Goal: Task Accomplishment & Management: Use online tool/utility

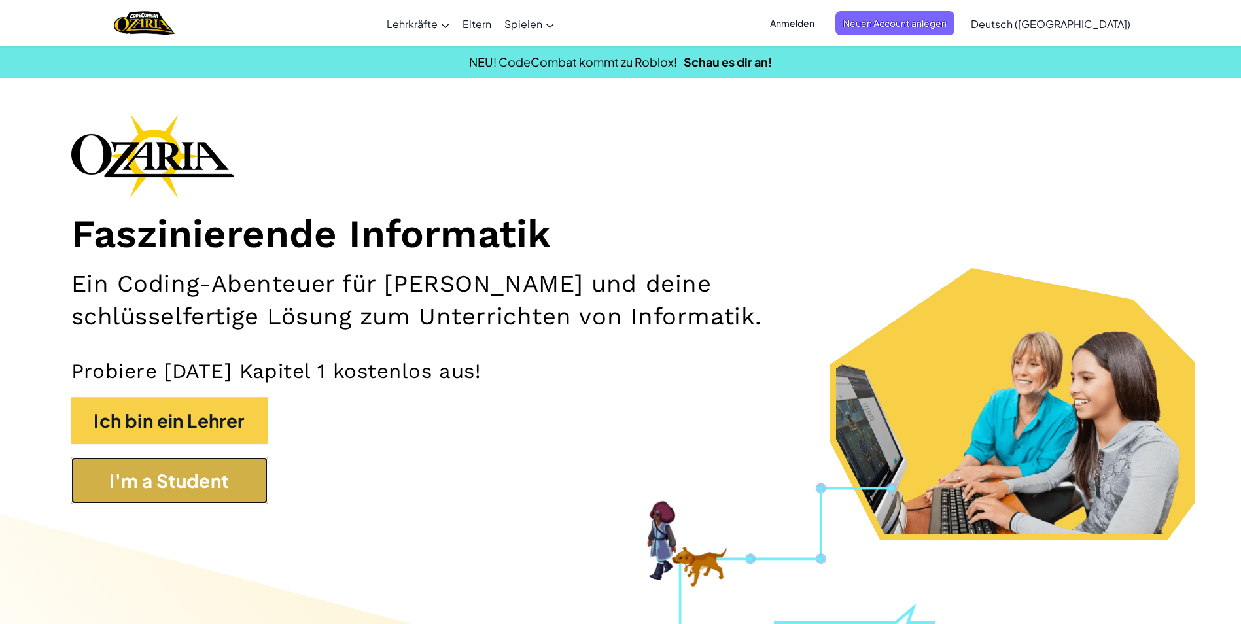
click at [217, 467] on button "I'm a Student" at bounding box center [169, 480] width 196 height 47
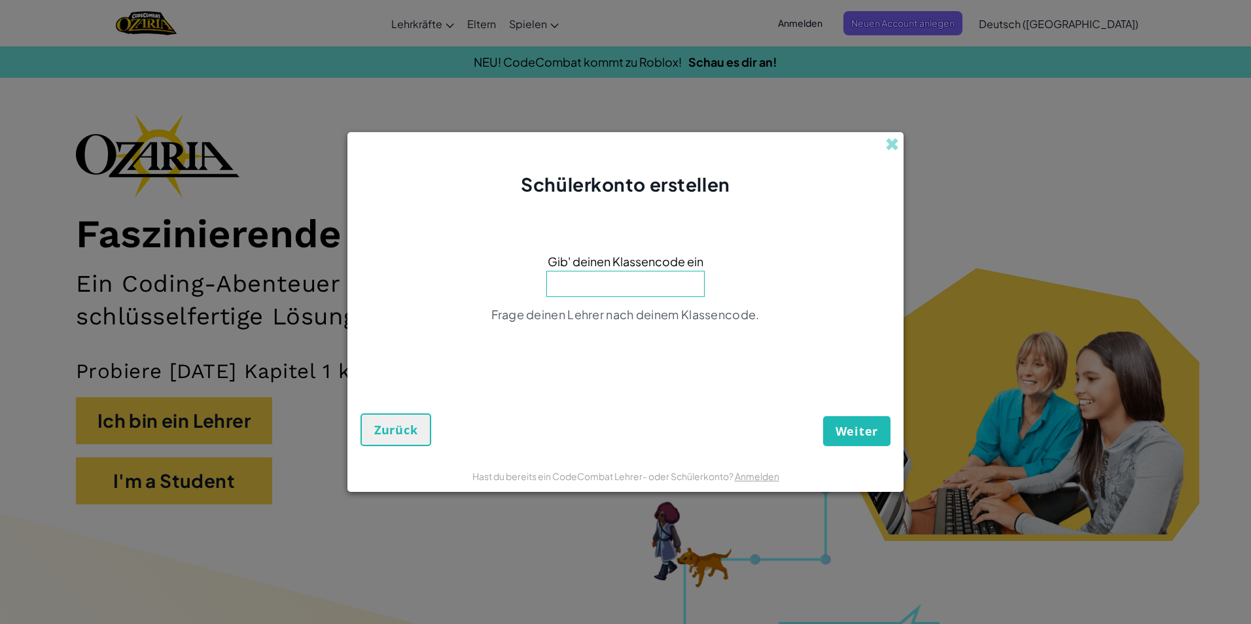
click at [651, 276] on input at bounding box center [625, 284] width 158 height 26
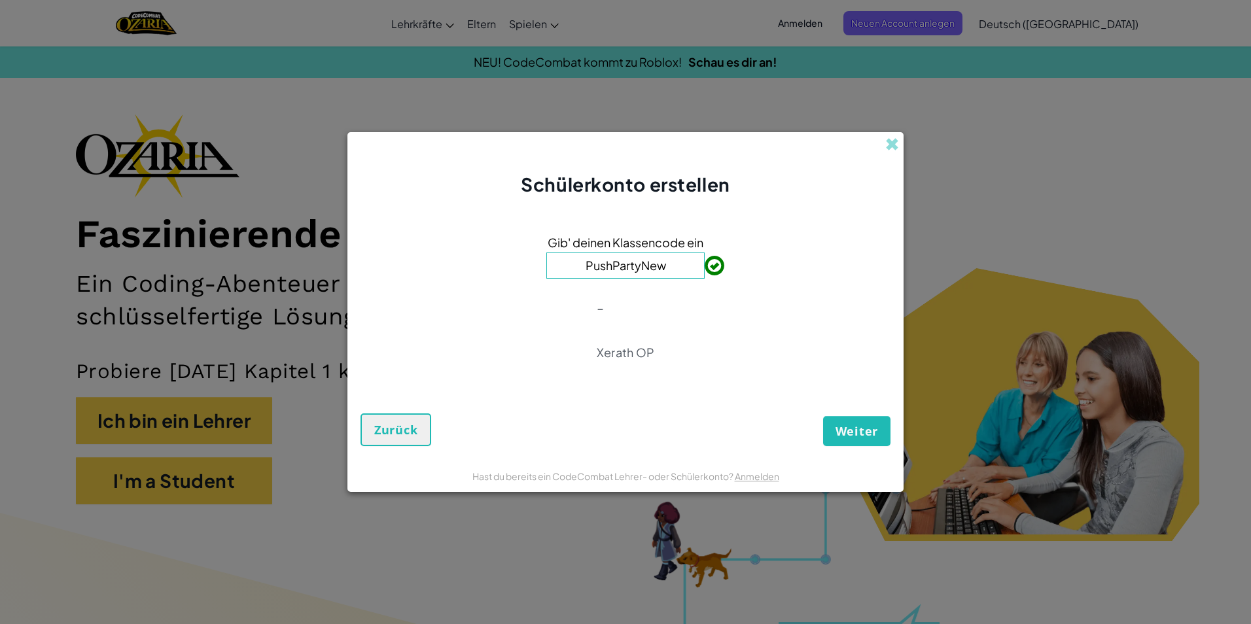
type input "PushPartyNew"
click at [852, 429] on span "Weiter" at bounding box center [857, 431] width 43 height 16
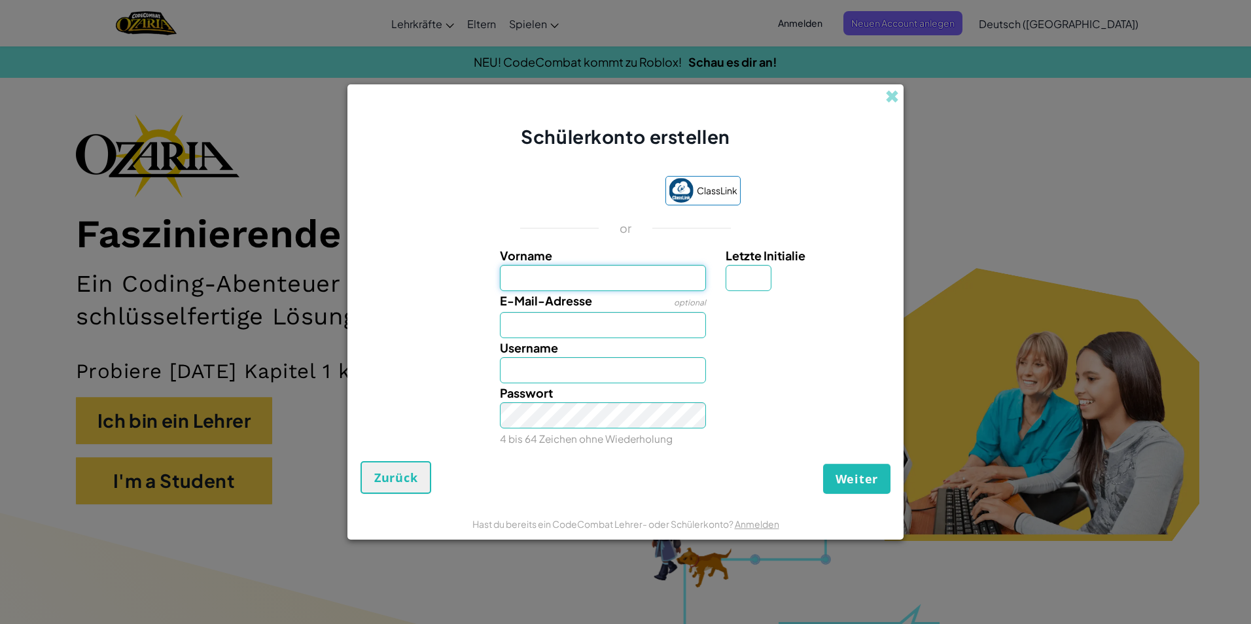
click at [648, 283] on input "Vorname" at bounding box center [603, 278] width 207 height 26
click at [622, 278] on input "Vorname" at bounding box center [603, 278] width 207 height 26
click at [461, 319] on div "E-Mail-Adresse optional" at bounding box center [625, 314] width 543 height 47
click at [525, 288] on input "Vorname" at bounding box center [603, 278] width 207 height 26
type input "A"
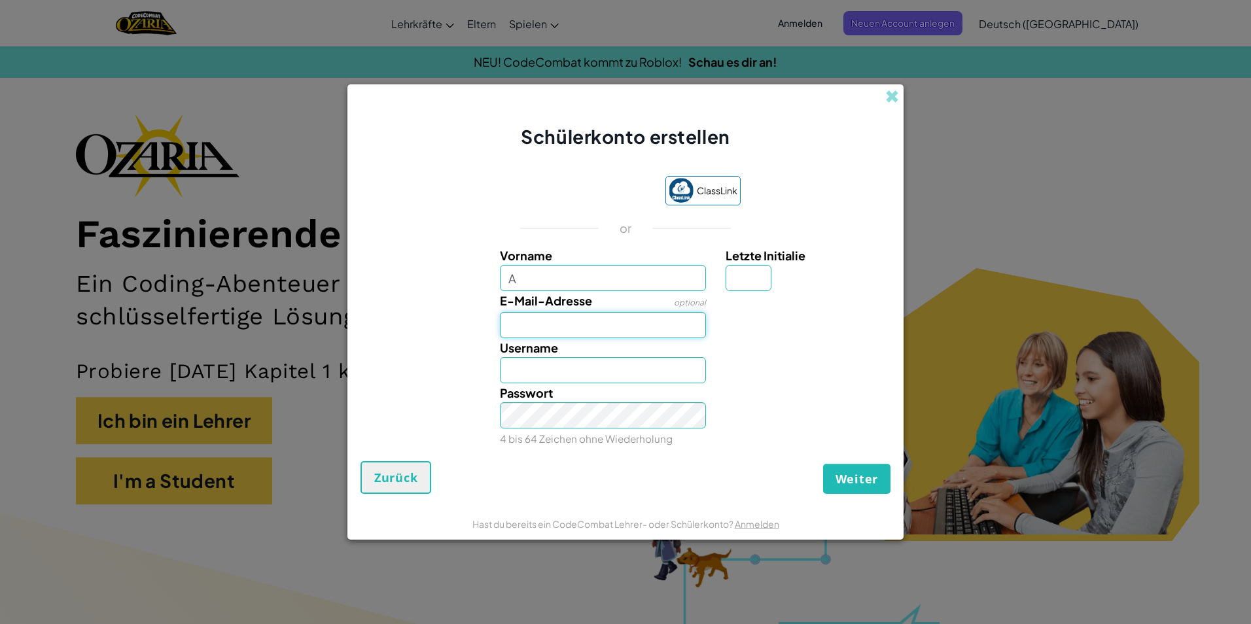
type input "A"
click at [512, 330] on input "E-Mail-Adresse" at bounding box center [603, 325] width 207 height 26
type input "V"
click at [532, 366] on input "A" at bounding box center [603, 370] width 207 height 26
drag, startPoint x: 569, startPoint y: 374, endPoint x: 497, endPoint y: 374, distance: 72.6
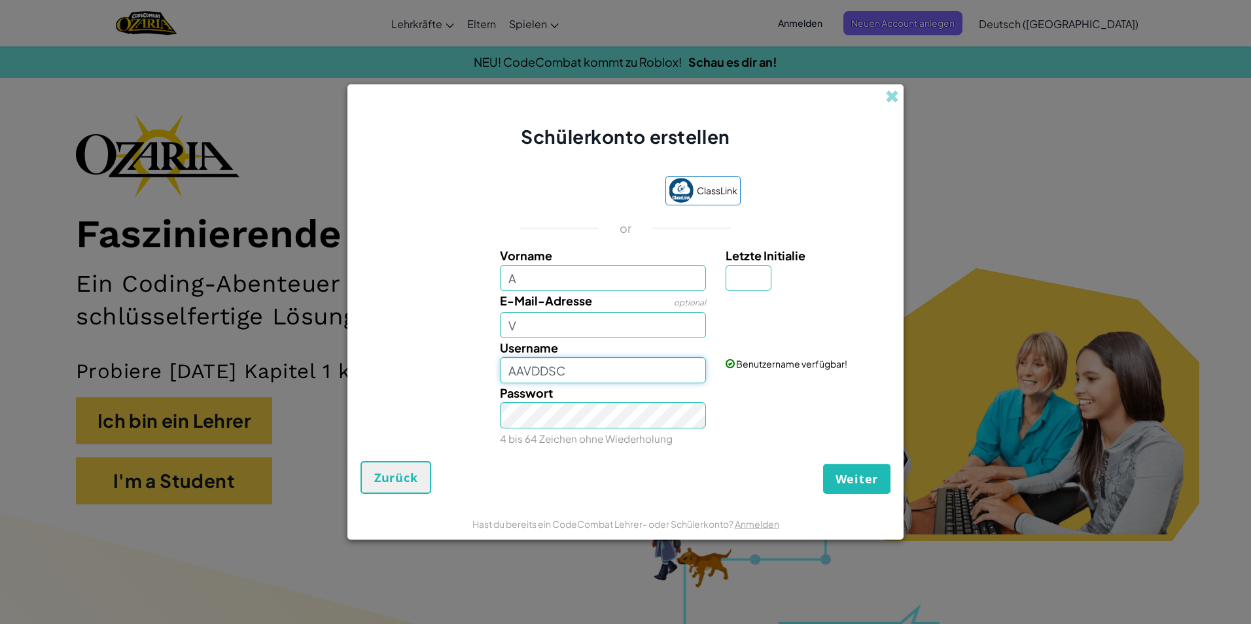
click at [497, 374] on div "Username AAVDDSC" at bounding box center [603, 360] width 226 height 45
type input "AABBCC"
click at [756, 274] on input "Letzte Initialie" at bounding box center [749, 278] width 46 height 26
type input "a"
type input "AA"
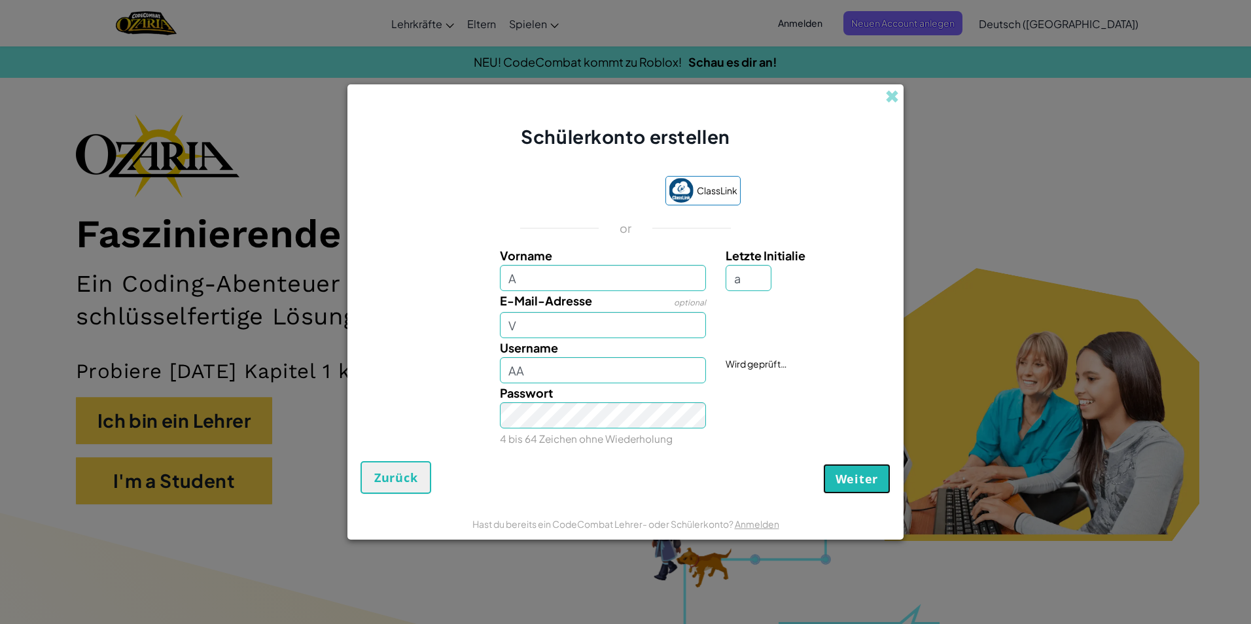
click at [854, 478] on span "Weiter" at bounding box center [857, 479] width 43 height 16
drag, startPoint x: 598, startPoint y: 324, endPoint x: 452, endPoint y: 325, distance: 145.9
click at [452, 325] on div "E-Mail-Adresse optional V" at bounding box center [625, 314] width 543 height 47
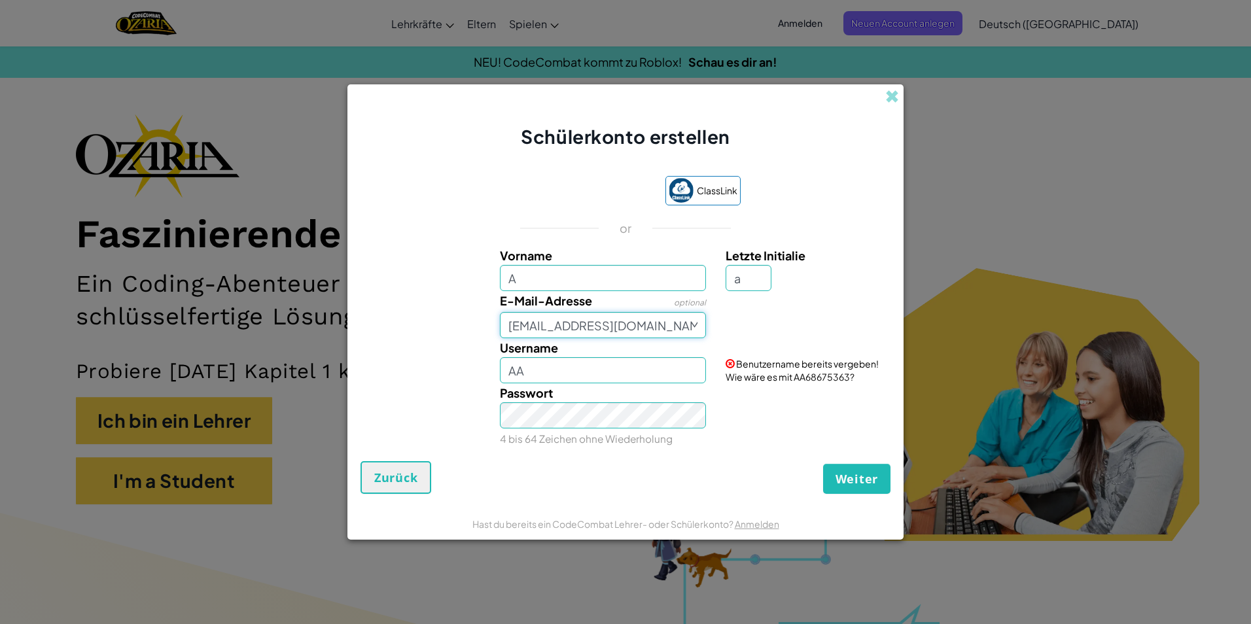
type input "test@gmail.com"
click at [594, 269] on input "A" at bounding box center [603, 278] width 207 height 26
type input "Adrian"
type input "AdrianA"
click at [866, 474] on span "Weiter" at bounding box center [857, 479] width 43 height 16
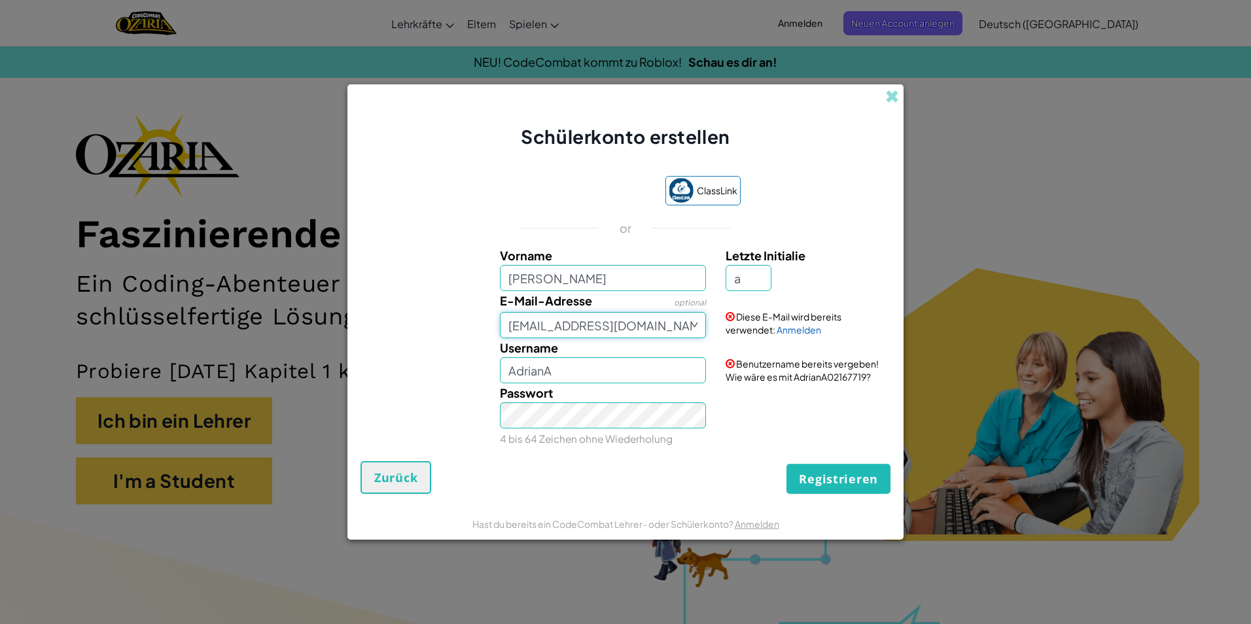
click at [533, 325] on input "test@gmail.com" at bounding box center [603, 325] width 207 height 26
click at [654, 361] on input "AdrianA" at bounding box center [603, 370] width 207 height 26
click at [548, 330] on input "test1234@gmail.com" at bounding box center [603, 325] width 207 height 26
type input "test12324@gmail.com"
click at [571, 350] on div "Username AdrianA" at bounding box center [603, 360] width 226 height 45
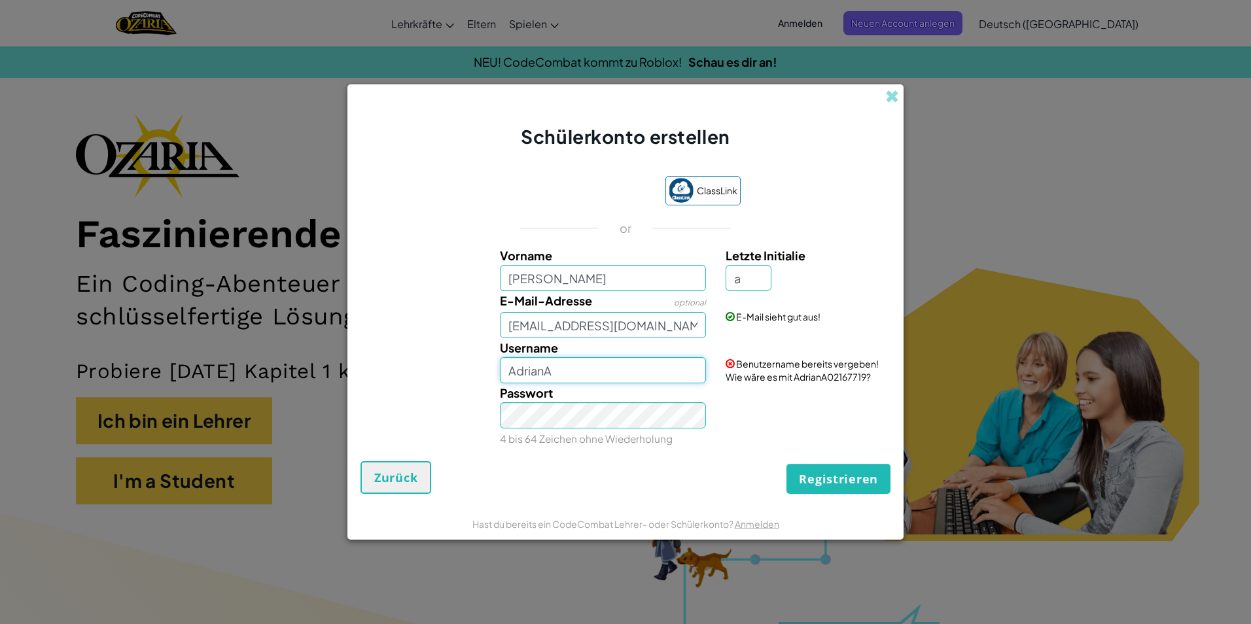
click at [632, 377] on input "AdrianA" at bounding box center [603, 370] width 207 height 26
drag, startPoint x: 592, startPoint y: 372, endPoint x: 575, endPoint y: 378, distance: 17.8
click at [575, 378] on input "AdrianA" at bounding box center [603, 370] width 207 height 26
click at [701, 370] on input "AdrianAdsfsdfsdf" at bounding box center [603, 370] width 207 height 26
type input "AdrianAdsfsdfsdf"
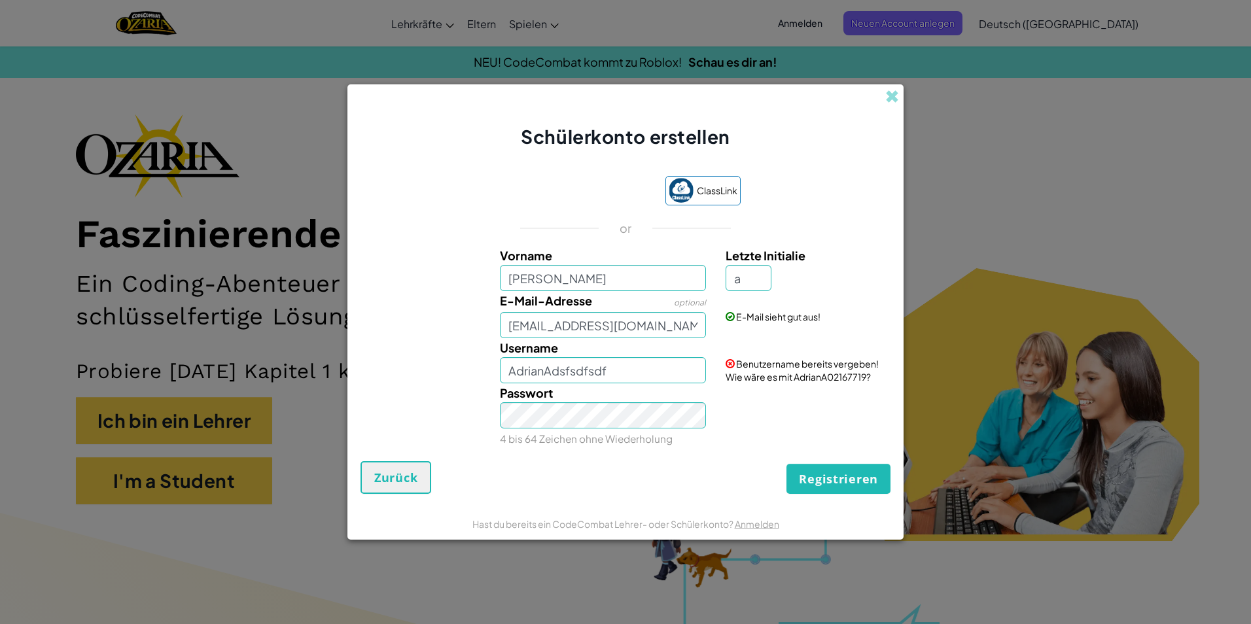
click at [736, 406] on div "Passwort 4 bis 64 Zeichen ohne Wiederholung" at bounding box center [625, 415] width 543 height 65
click at [821, 474] on button "Registrieren" at bounding box center [839, 479] width 104 height 30
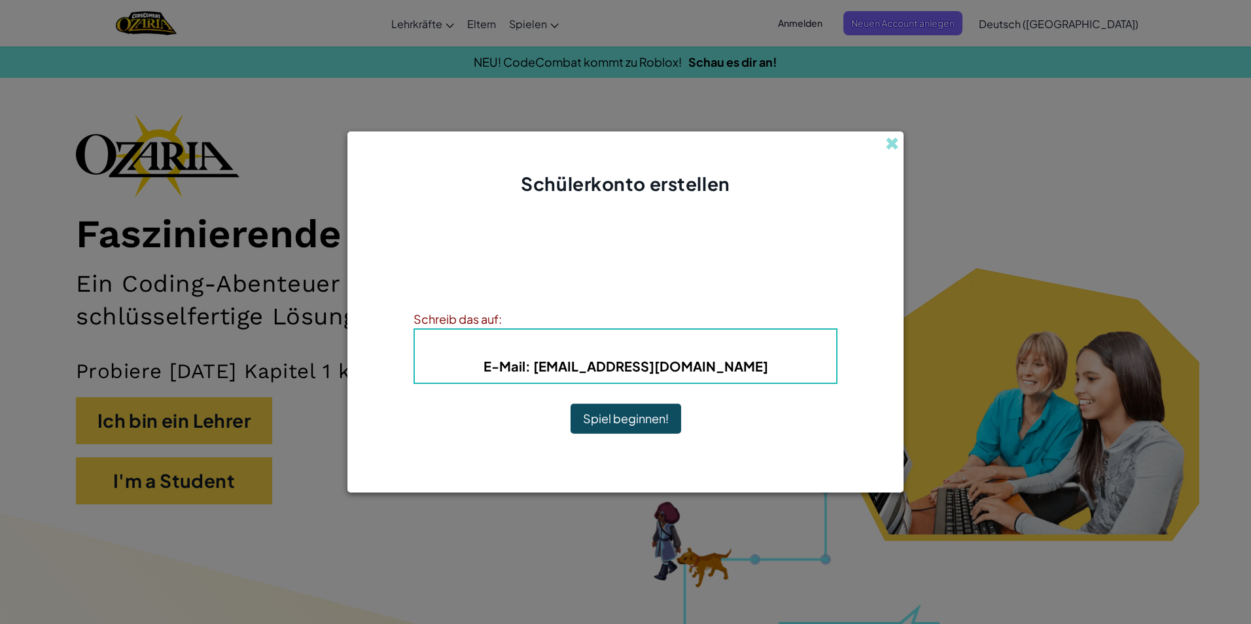
click at [605, 431] on button "Spiel beginnen!" at bounding box center [626, 419] width 111 height 30
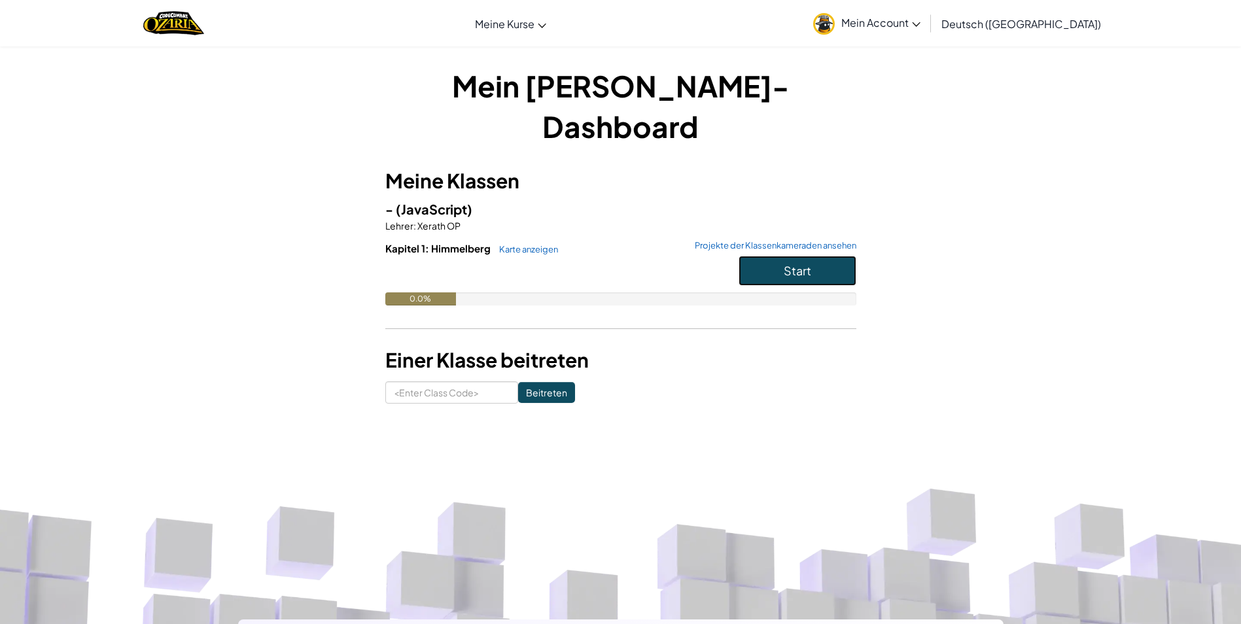
click at [815, 256] on button "Start" at bounding box center [798, 271] width 118 height 30
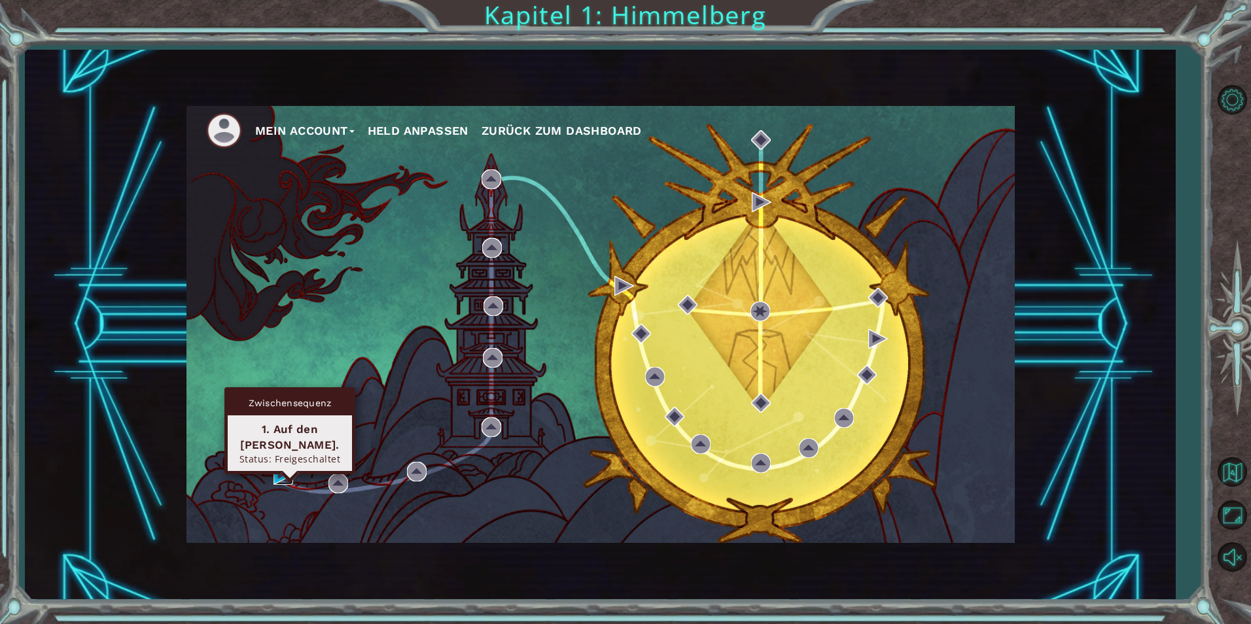
click at [277, 478] on img at bounding box center [284, 475] width 20 height 20
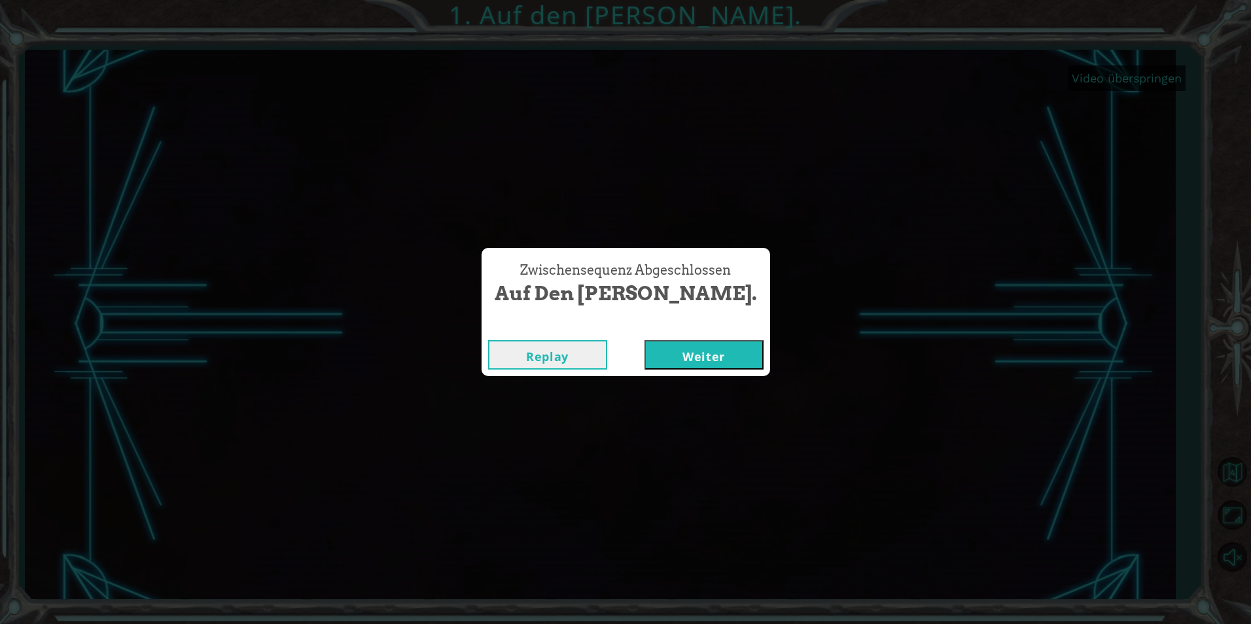
click at [658, 357] on button "Weiter" at bounding box center [704, 354] width 119 height 29
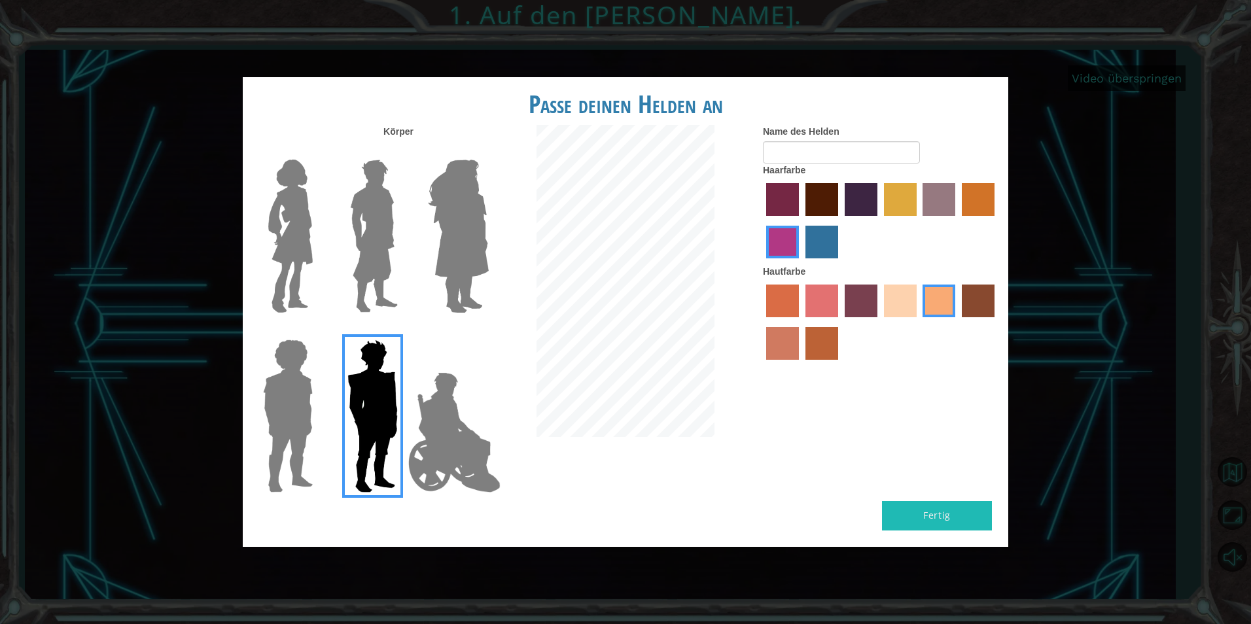
click at [388, 252] on img at bounding box center [374, 236] width 58 height 164
click at [403, 151] on input "Hero Lars" at bounding box center [403, 151] width 0 height 0
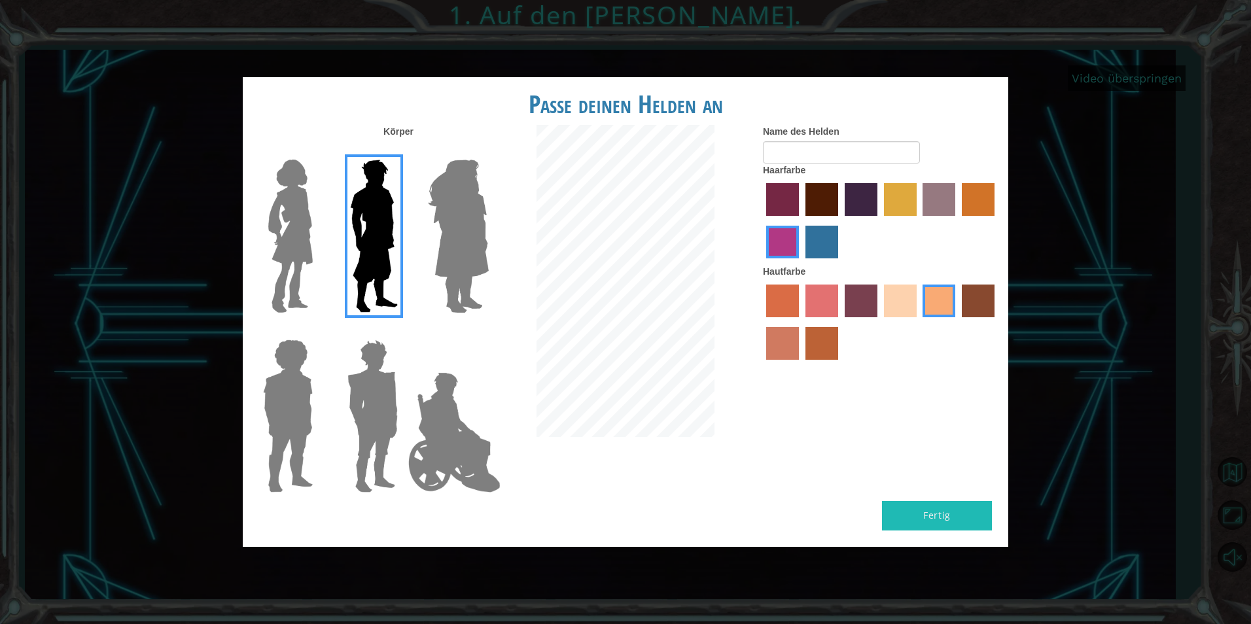
click at [933, 514] on button "Fertig" at bounding box center [937, 515] width 110 height 29
type input "hgfztrfzt"
click at [929, 539] on div "Fertig" at bounding box center [626, 524] width 766 height 46
click at [920, 522] on button "Fertig" at bounding box center [937, 515] width 110 height 29
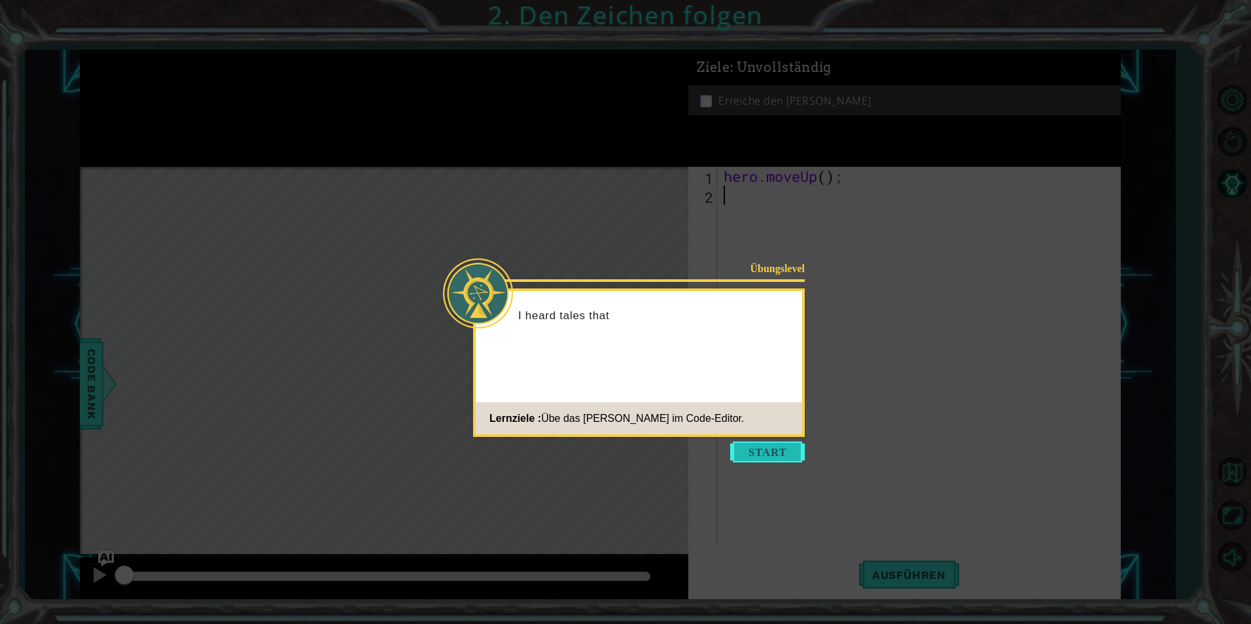
click at [791, 456] on button "Start" at bounding box center [767, 452] width 75 height 21
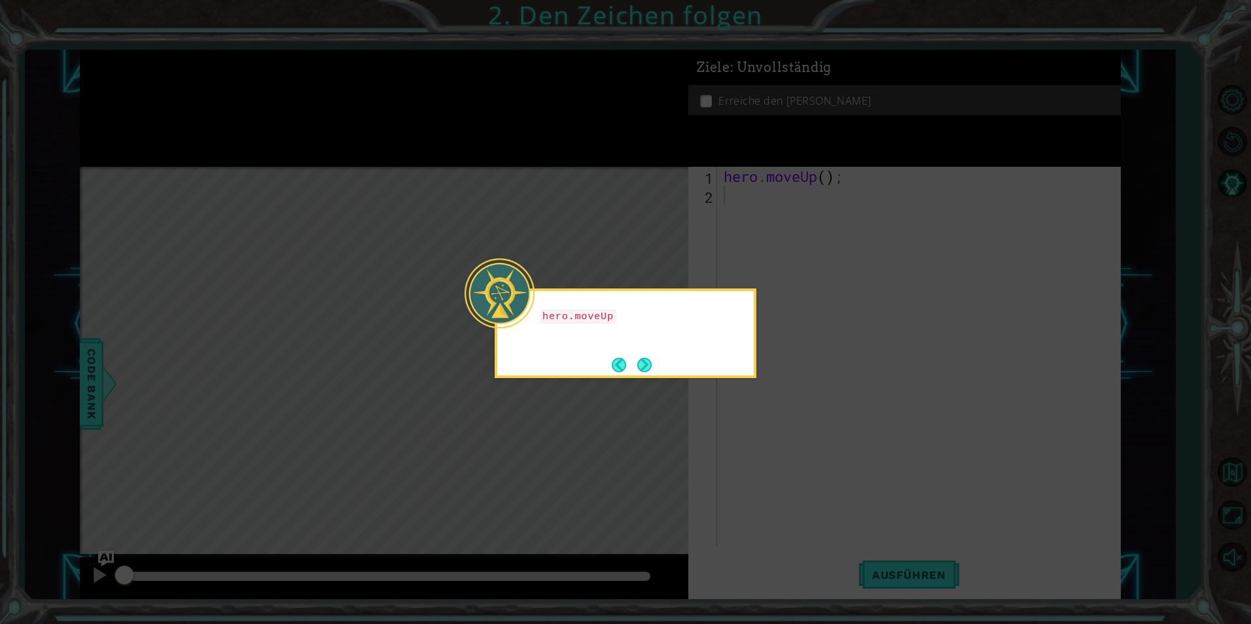
click at [791, 457] on icon at bounding box center [625, 312] width 1251 height 624
click at [659, 362] on div "hero.moveUp() bringt mich den Weg hinauf ." at bounding box center [625, 329] width 257 height 67
click at [650, 358] on button "Next" at bounding box center [644, 365] width 14 height 14
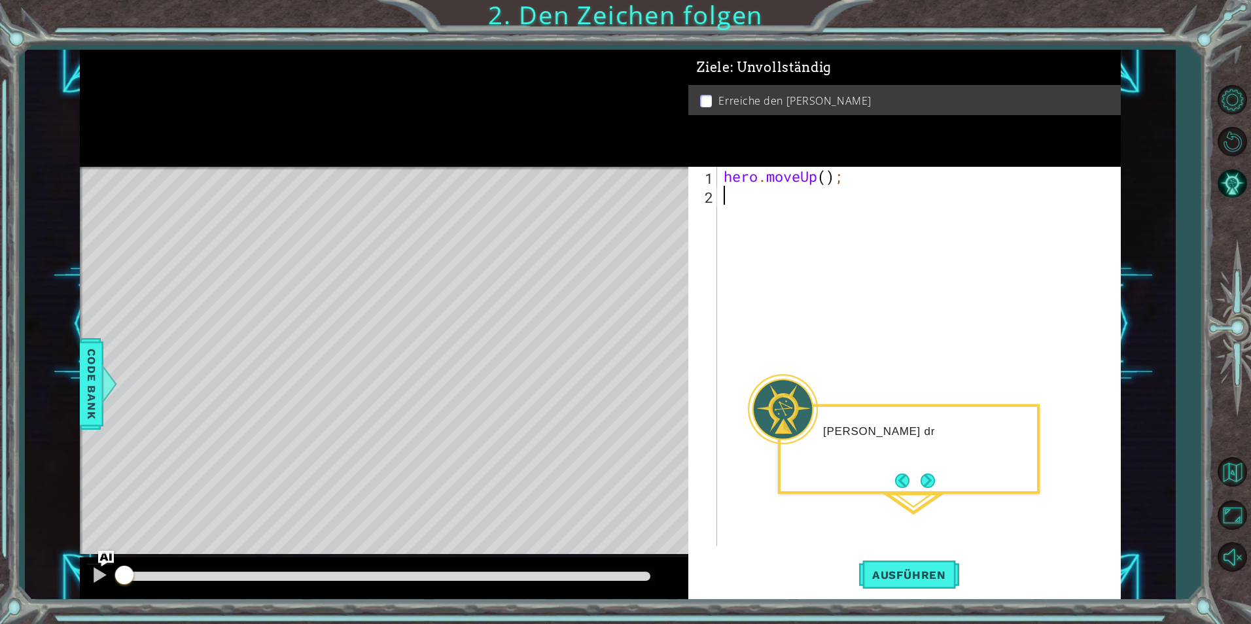
click at [848, 435] on p "[PERSON_NAME] dr" at bounding box center [925, 432] width 205 height 14
click at [930, 564] on button "Ausführen" at bounding box center [909, 575] width 100 height 43
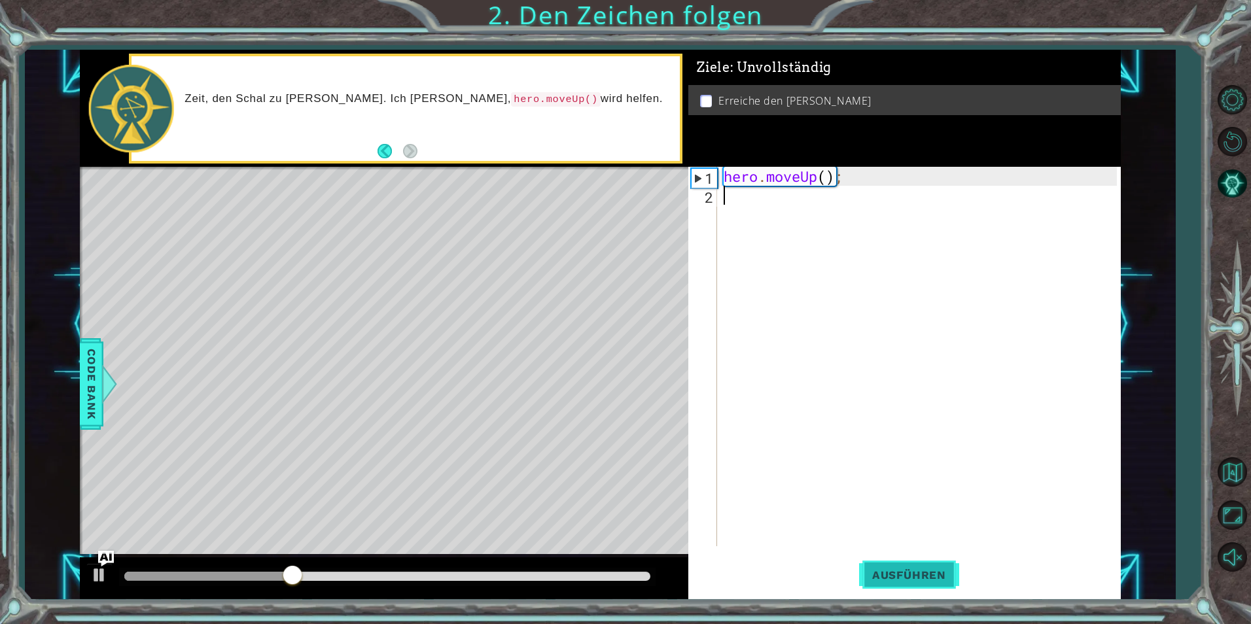
click at [933, 563] on button "Ausführen" at bounding box center [909, 575] width 100 height 43
type textarea "her"
click at [890, 577] on span "Ausführen" at bounding box center [909, 575] width 100 height 13
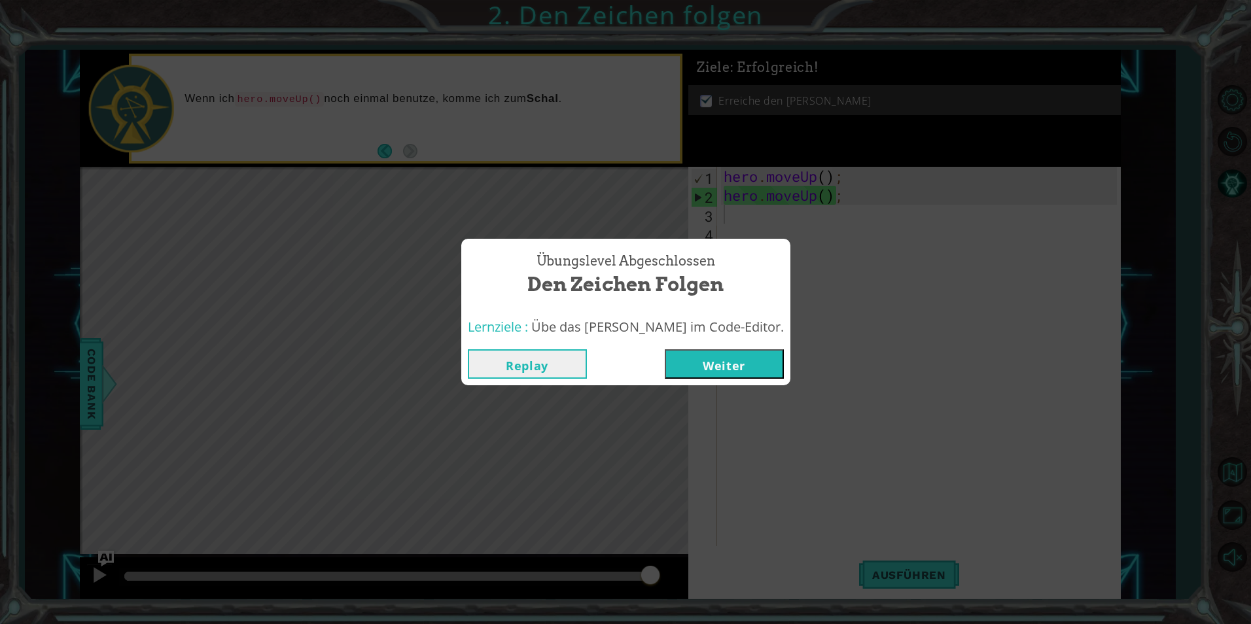
click at [719, 366] on button "Weiter" at bounding box center [724, 363] width 119 height 29
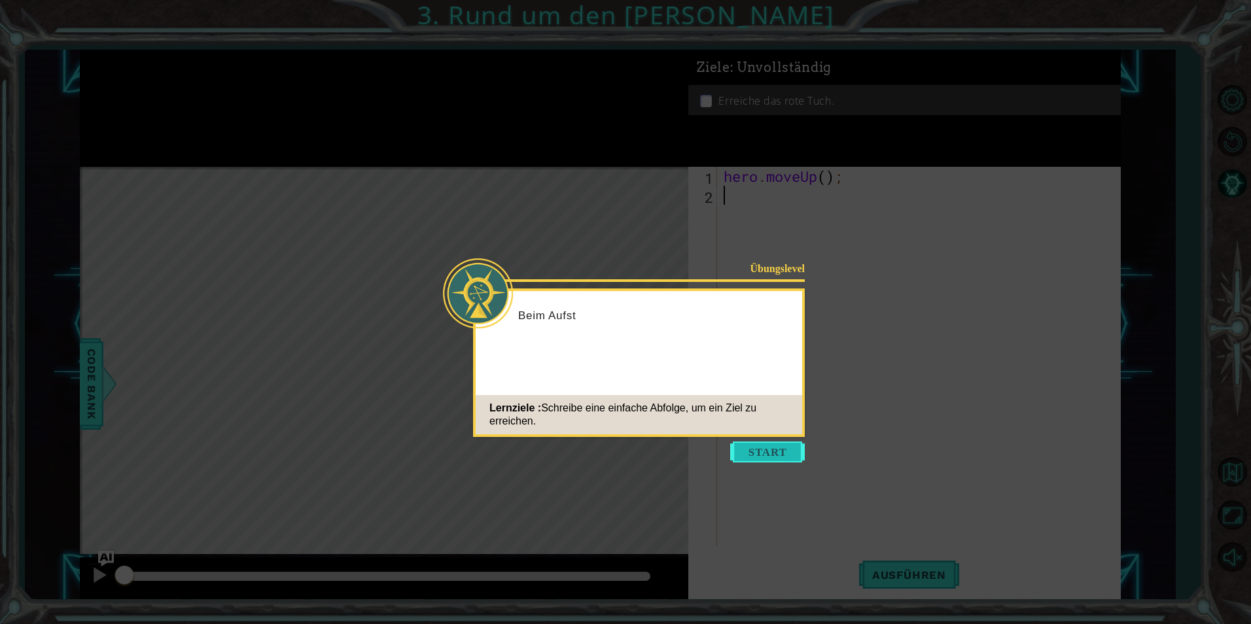
click at [785, 457] on button "Start" at bounding box center [767, 452] width 75 height 21
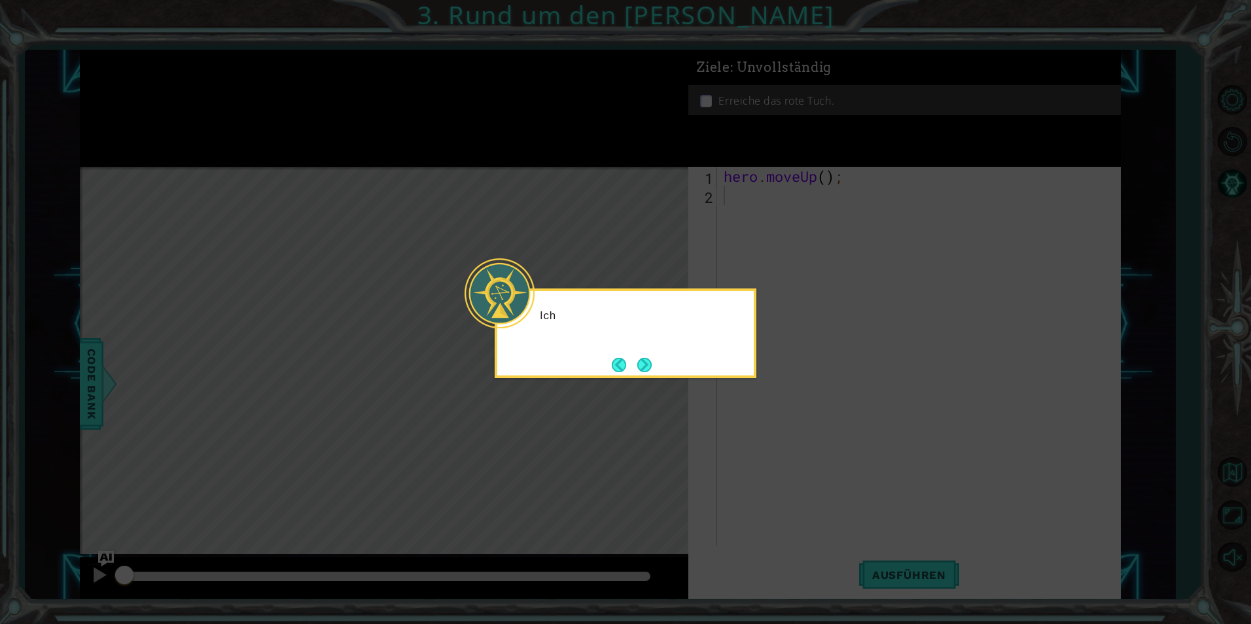
click at [766, 435] on icon at bounding box center [625, 312] width 1251 height 624
click at [653, 386] on icon at bounding box center [625, 312] width 1251 height 624
click at [647, 363] on button "Next" at bounding box center [644, 365] width 14 height 14
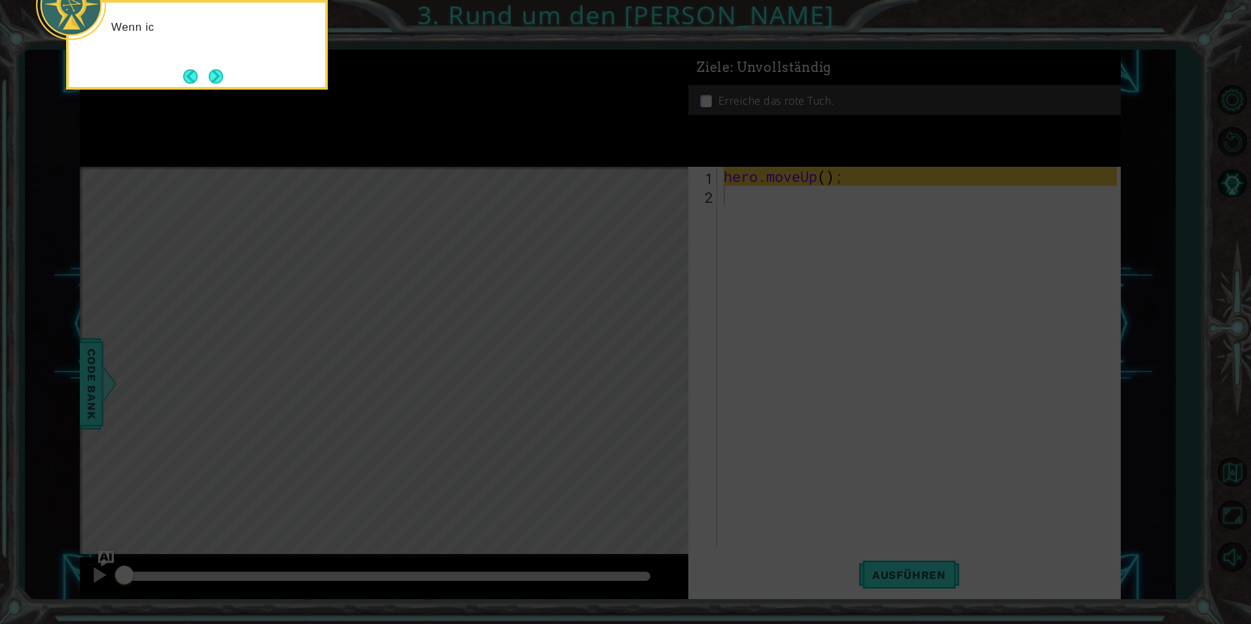
click at [875, 375] on icon at bounding box center [625, 93] width 1251 height 1061
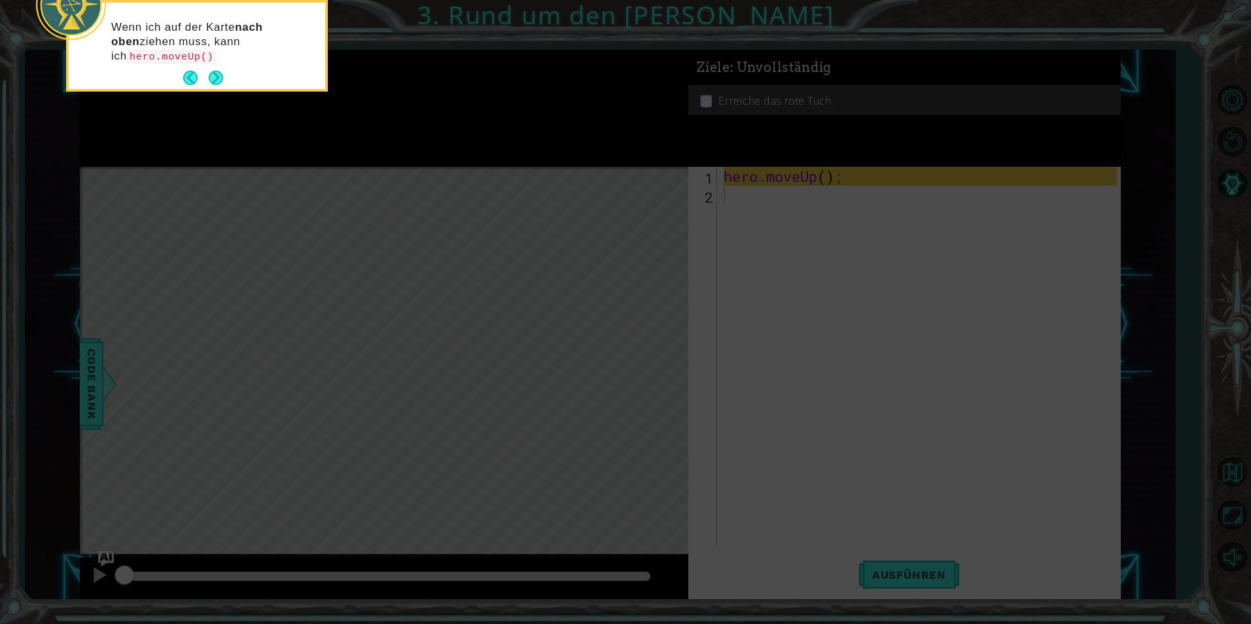
click at [311, 175] on icon at bounding box center [625, 93] width 1251 height 1061
click at [225, 79] on div "Wenn ich auf der Karte nach oben ziehen muss, kann ich hero.moveUp() verwenden." at bounding box center [197, 46] width 257 height 86
click at [223, 79] on button "Next" at bounding box center [216, 78] width 14 height 14
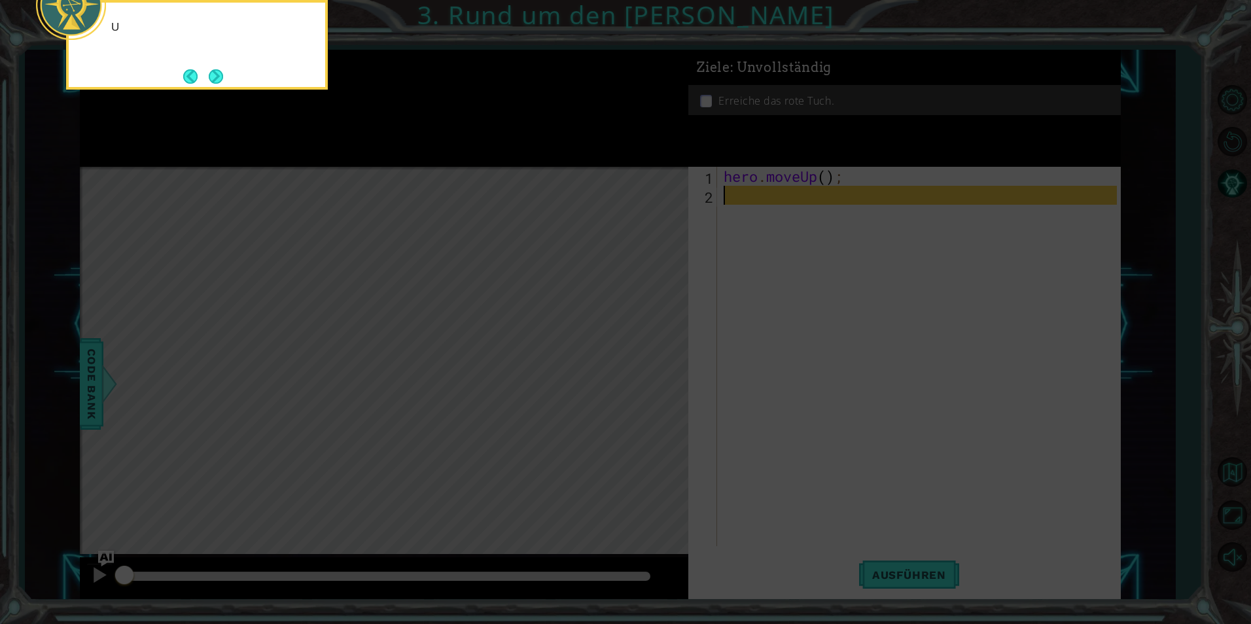
click at [863, 279] on icon at bounding box center [625, 93] width 1251 height 1061
click at [231, 79] on div "Und hero.moveRight() lässt mich auf der Karte nach rechts" at bounding box center [197, 45] width 262 height 90
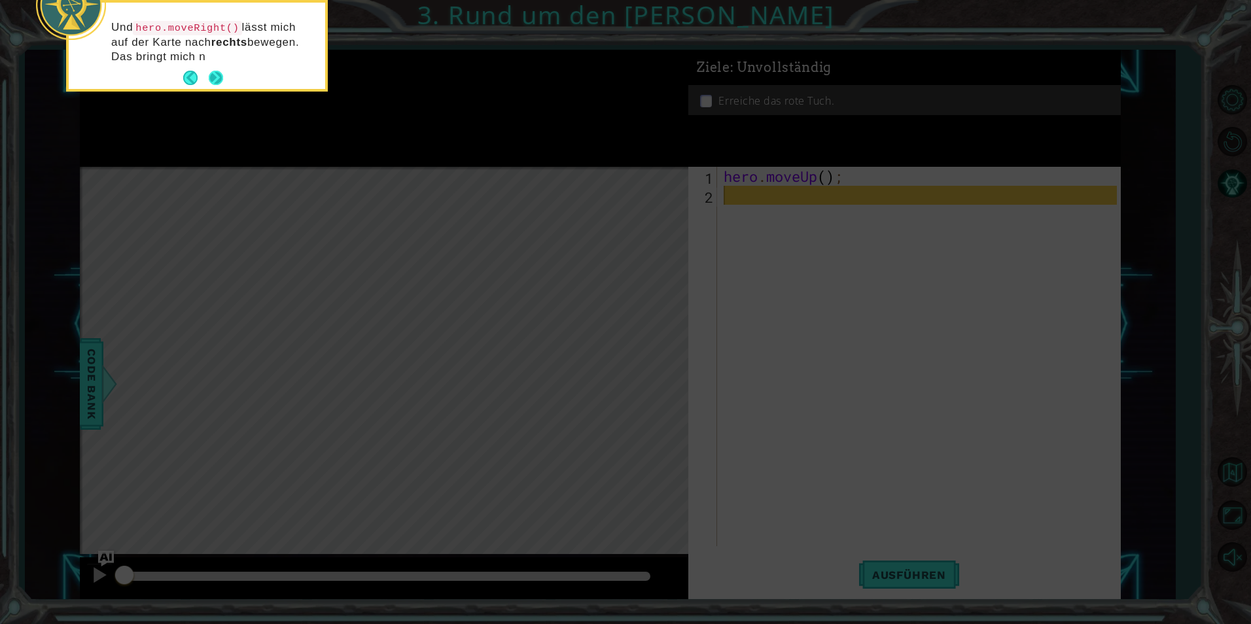
click at [217, 73] on button "Next" at bounding box center [216, 78] width 14 height 14
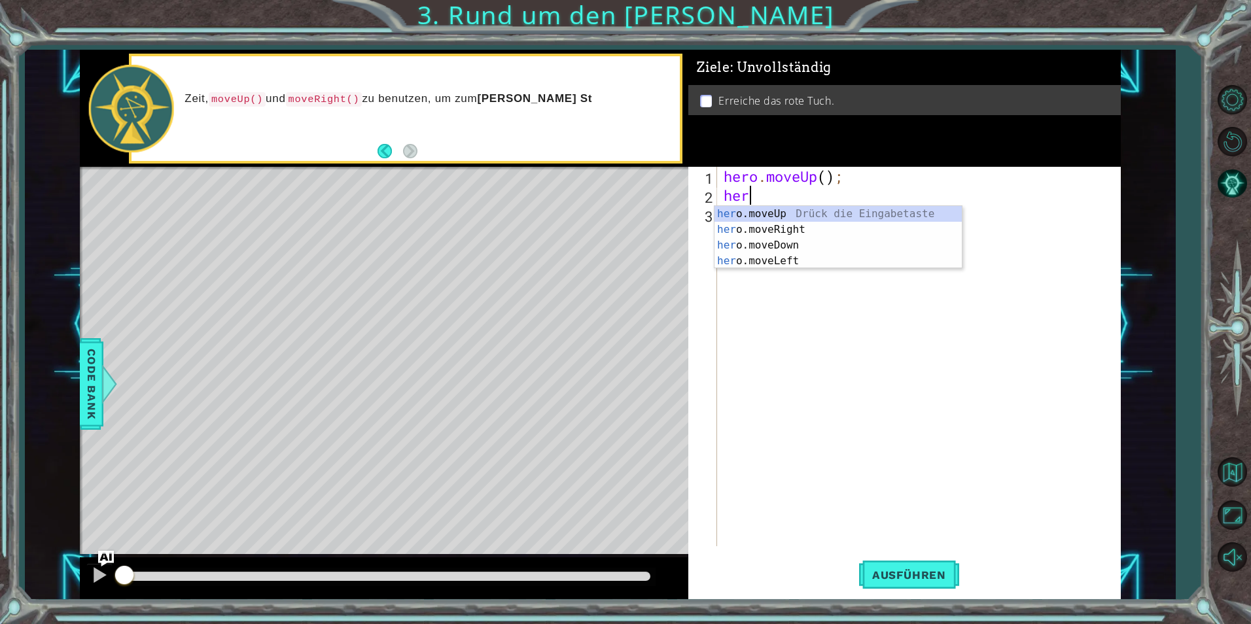
scroll to position [0, 1]
type textarea "her."
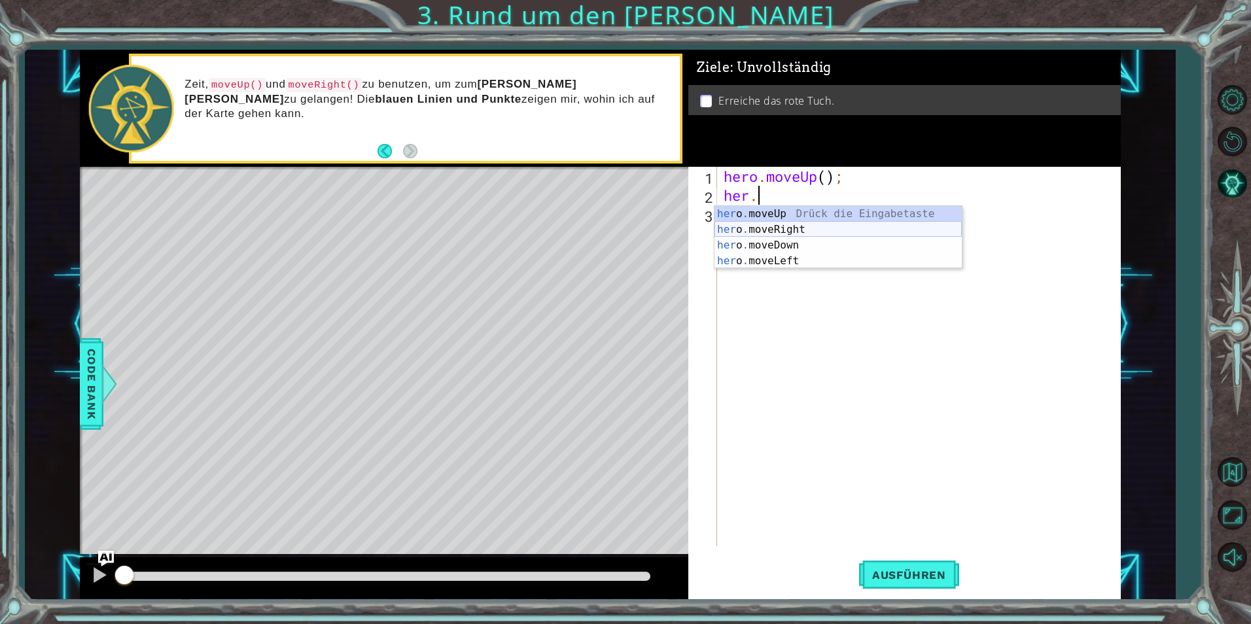
click at [781, 234] on div "her o . moveUp Drück die Eingabetaste her o . moveRight Drück die Eingabetaste …" at bounding box center [838, 253] width 247 height 94
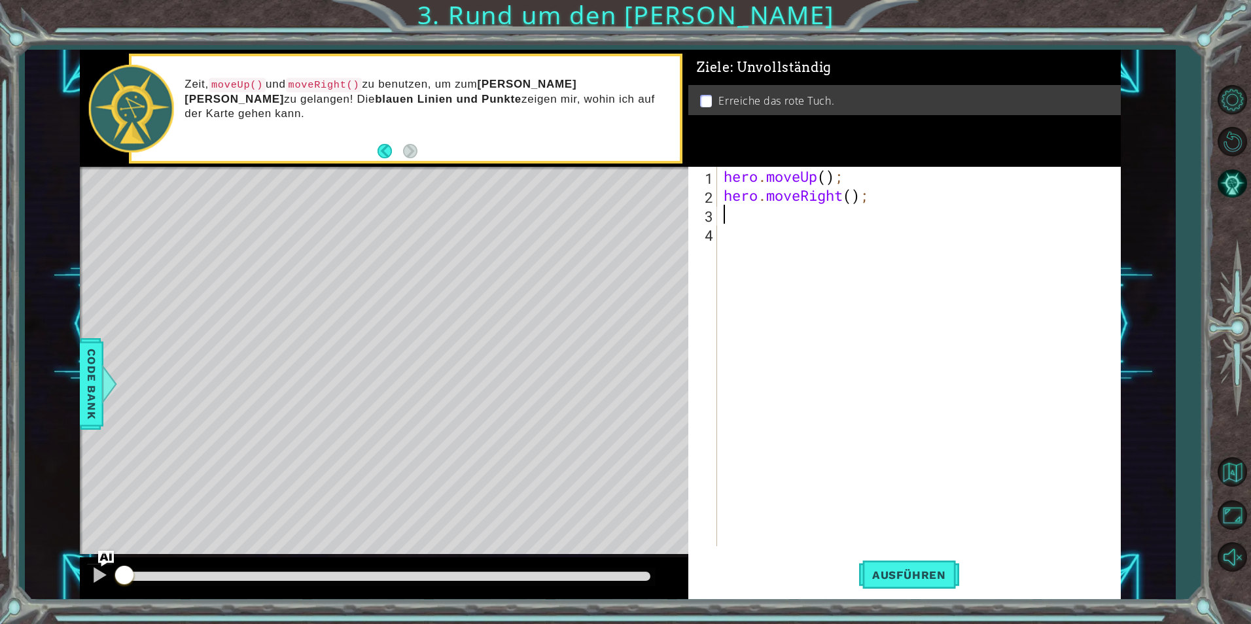
scroll to position [0, 0]
type textarea "her"
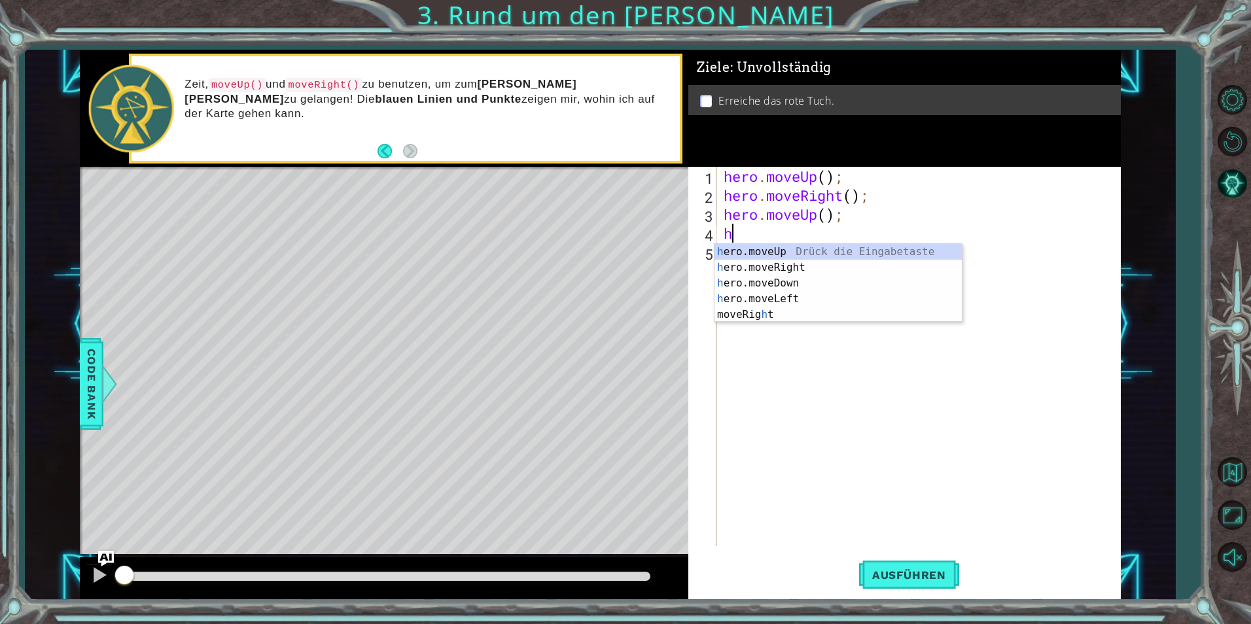
type textarea "her"
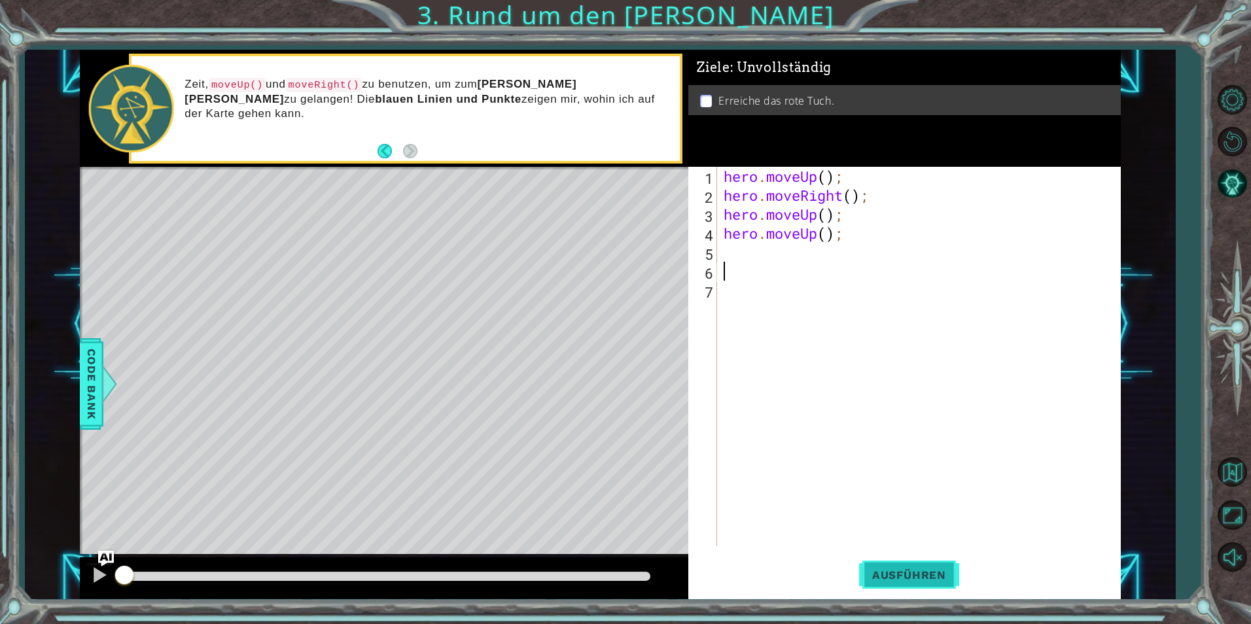
click at [891, 567] on button "Ausführen" at bounding box center [909, 575] width 100 height 43
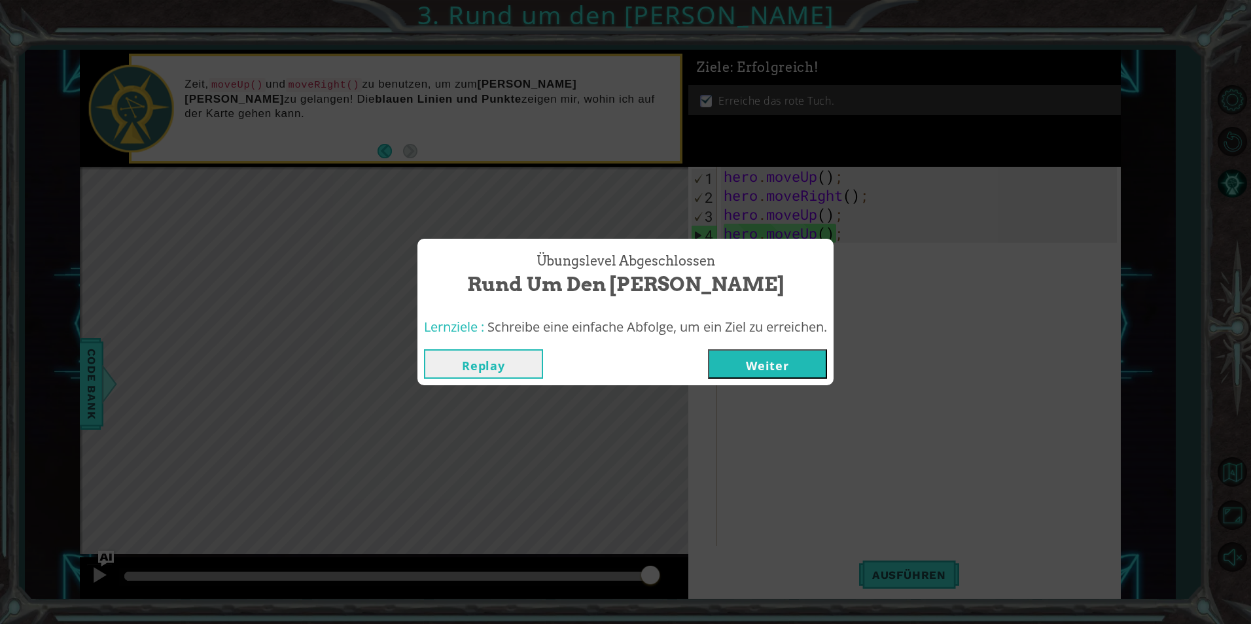
click at [760, 366] on button "Weiter" at bounding box center [767, 363] width 119 height 29
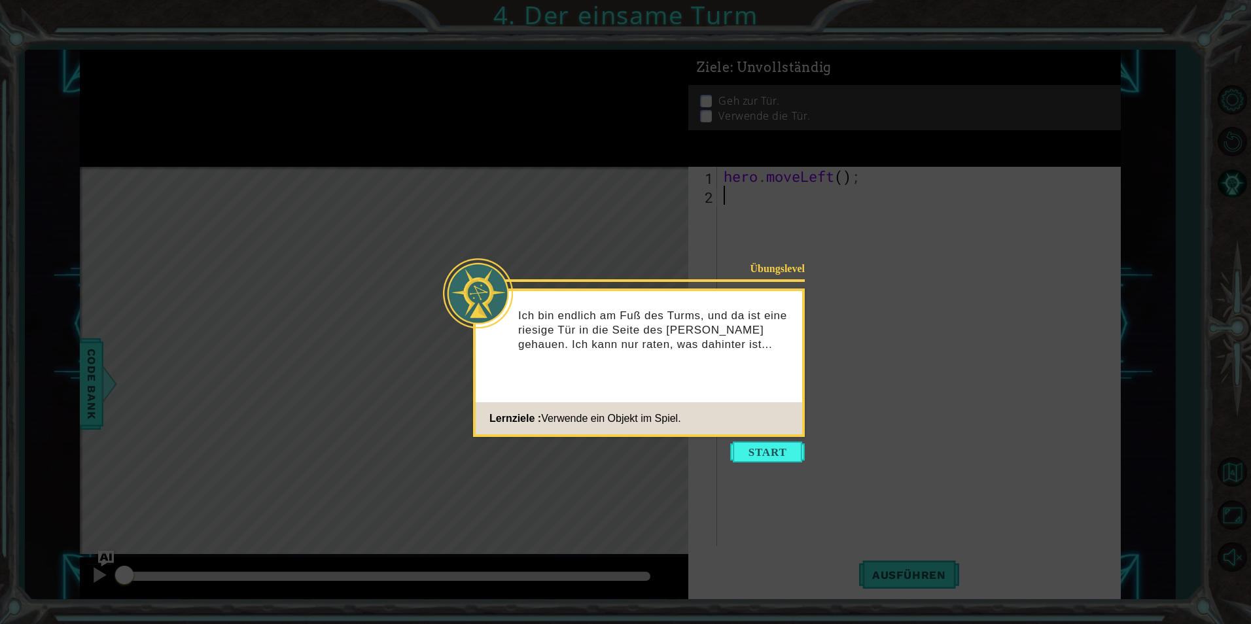
click at [775, 472] on icon at bounding box center [625, 312] width 1251 height 624
click at [772, 449] on button "Start" at bounding box center [767, 452] width 75 height 21
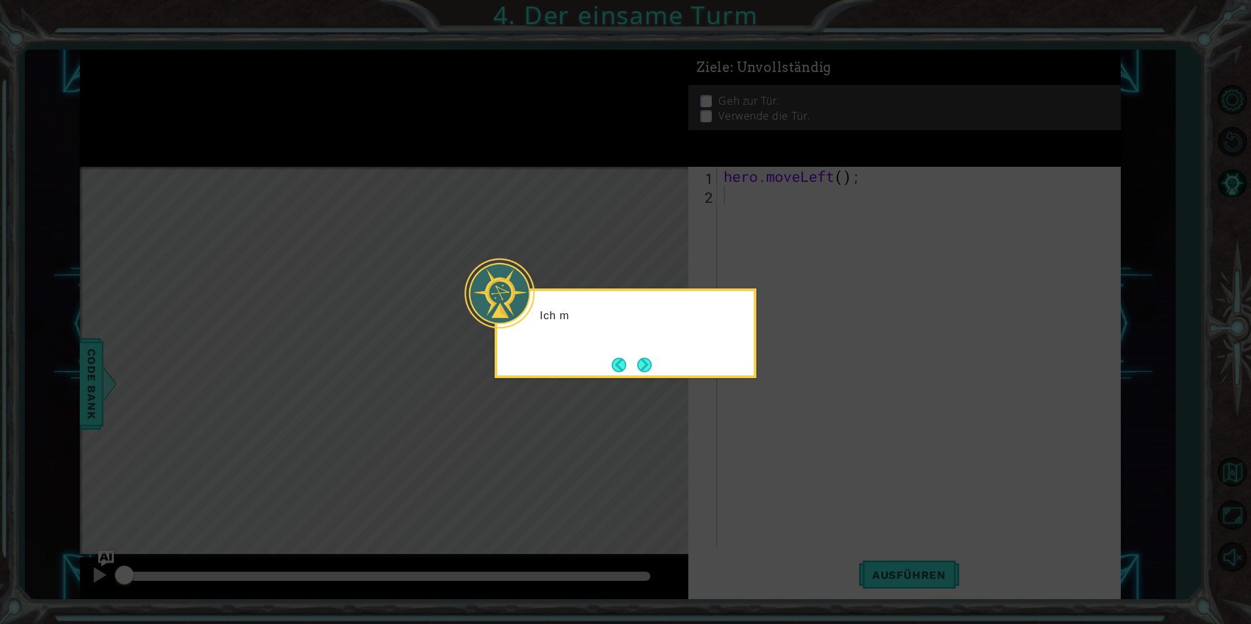
click at [772, 449] on icon at bounding box center [625, 312] width 1251 height 624
click at [622, 368] on button "Back" at bounding box center [625, 365] width 26 height 14
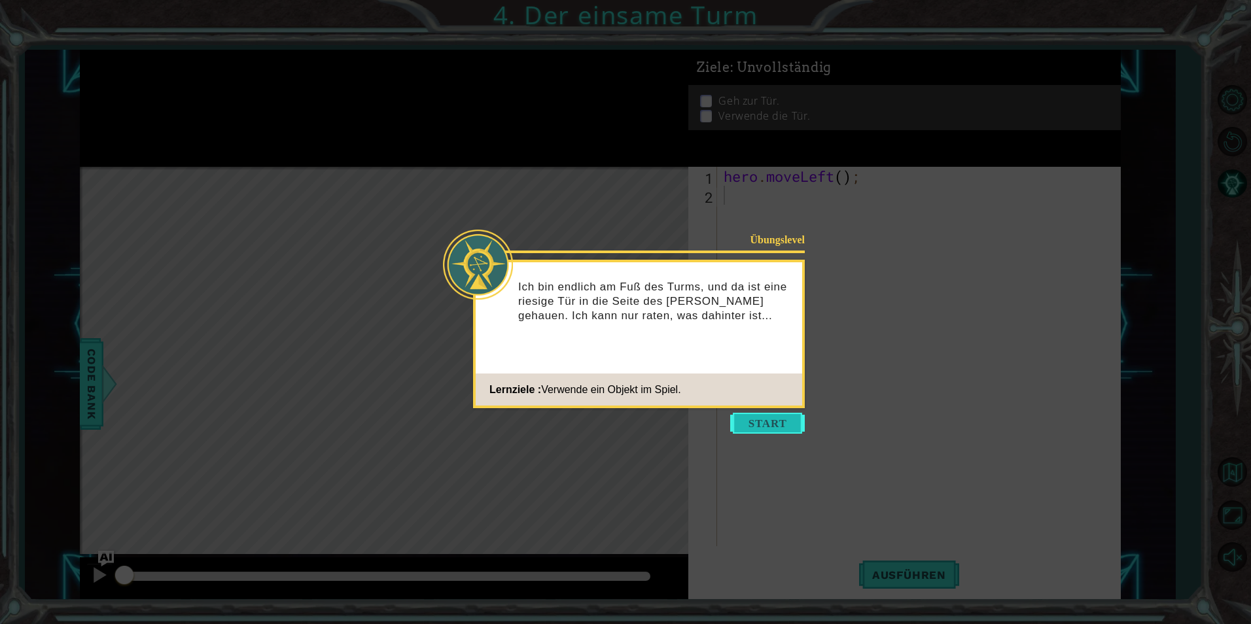
click at [779, 427] on button "Start" at bounding box center [767, 423] width 75 height 21
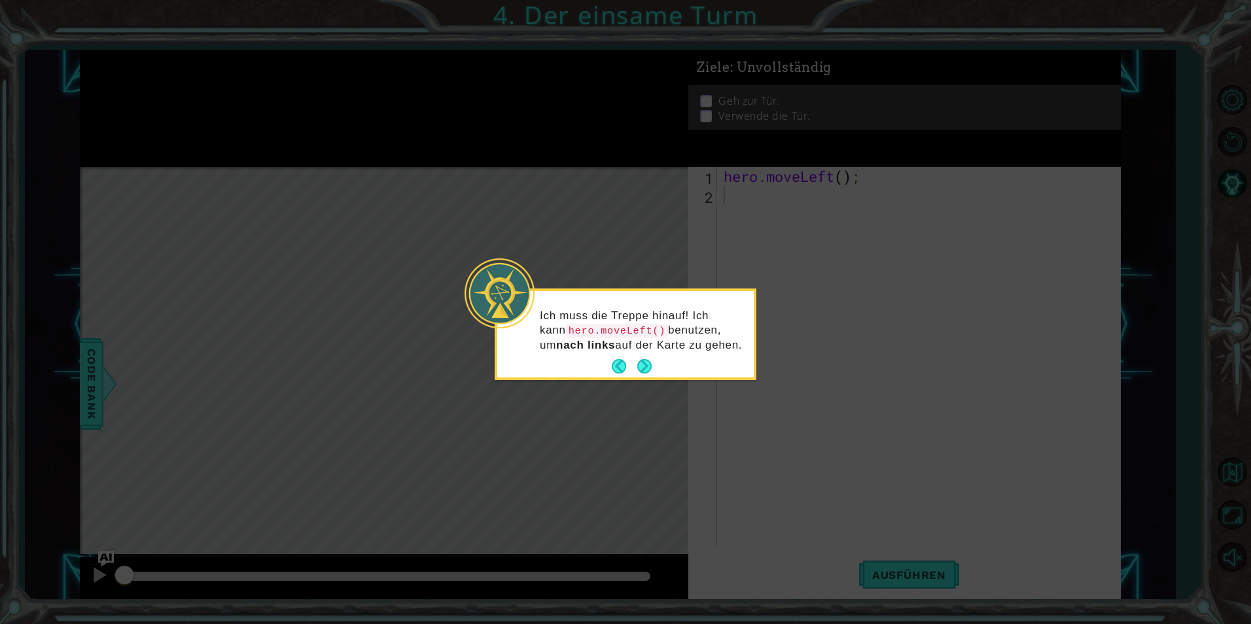
click at [657, 370] on div "Ich muss die Treppe hinauf! Ich kann hero.moveLeft() benutzen, um nach links au…" at bounding box center [625, 336] width 257 height 81
click at [647, 365] on button "Next" at bounding box center [644, 366] width 14 height 14
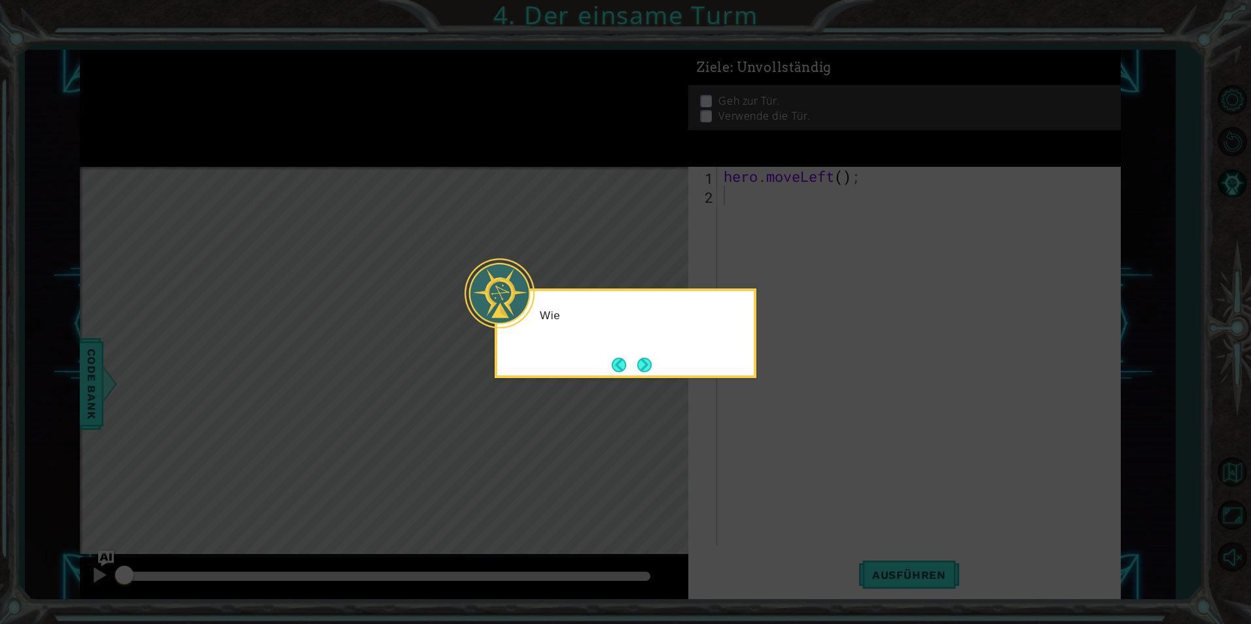
click at [647, 365] on button "Next" at bounding box center [644, 365] width 14 height 14
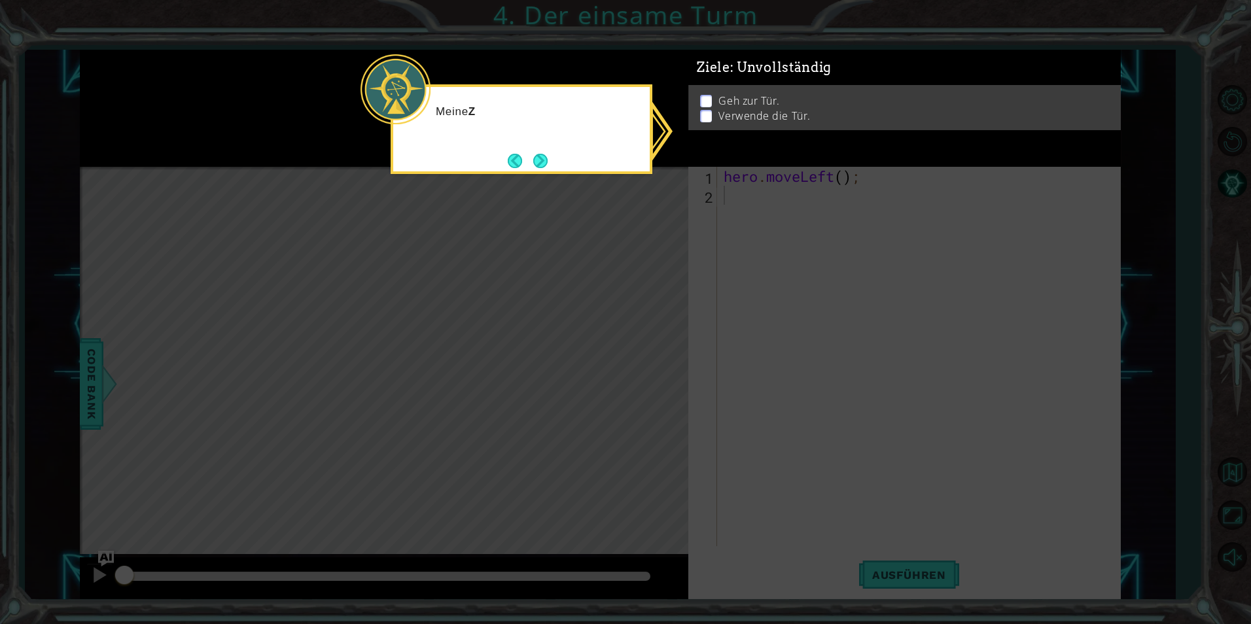
click at [648, 368] on icon at bounding box center [625, 312] width 1251 height 624
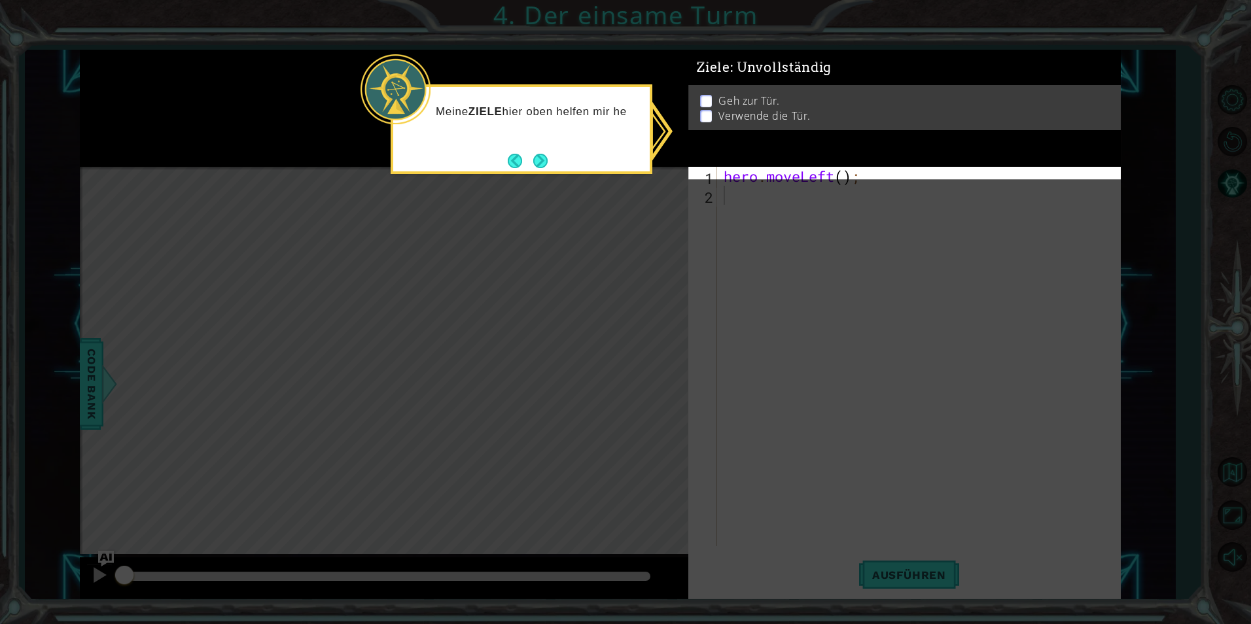
click at [676, 261] on icon at bounding box center [625, 312] width 1251 height 624
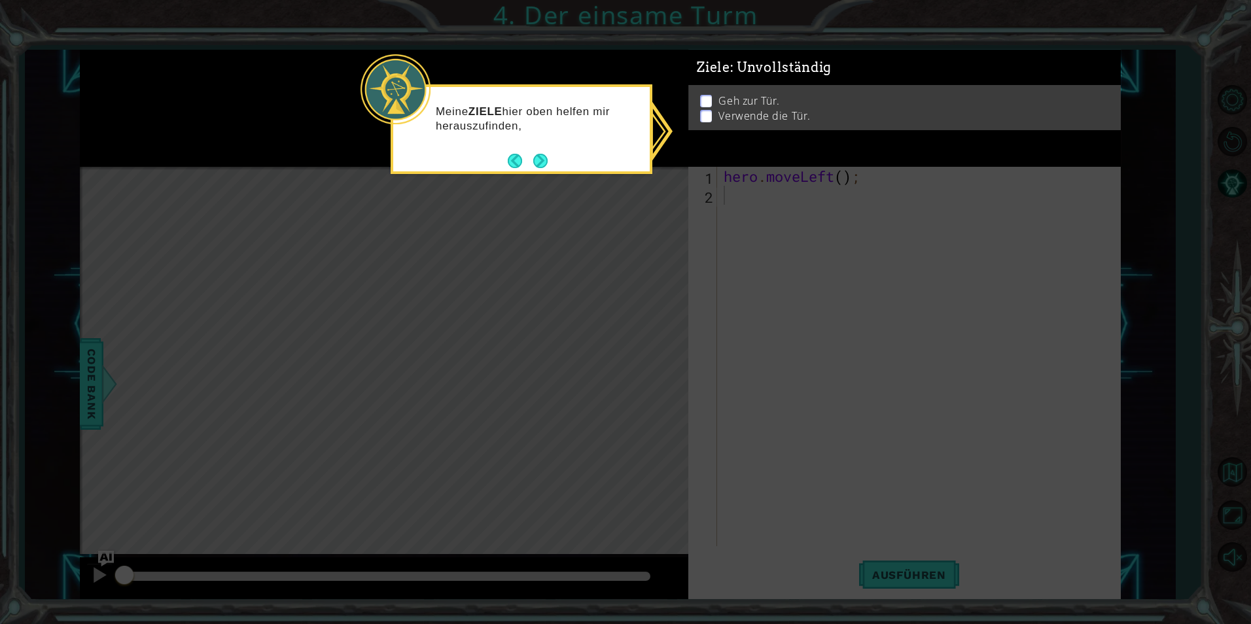
click at [560, 153] on div "Meine ZIELE hier oben helfen mir herauszufinden," at bounding box center [521, 125] width 257 height 66
click at [546, 160] on button "Next" at bounding box center [540, 161] width 14 height 14
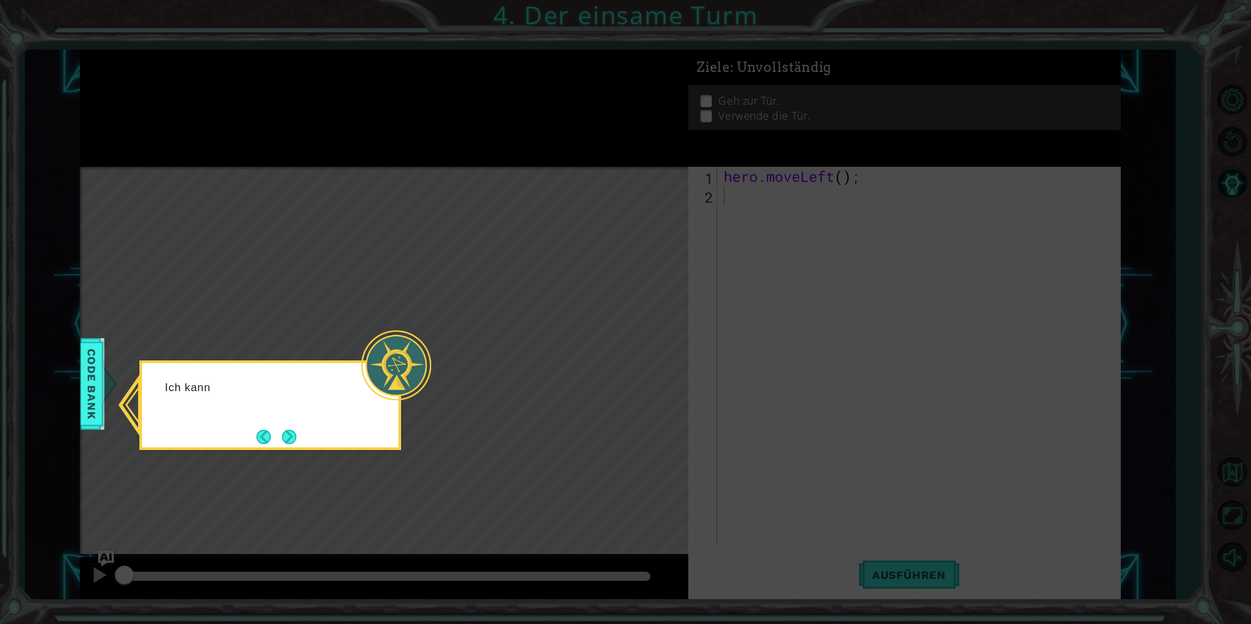
click at [498, 273] on icon at bounding box center [625, 312] width 1251 height 624
click at [296, 444] on button "Next" at bounding box center [289, 437] width 14 height 14
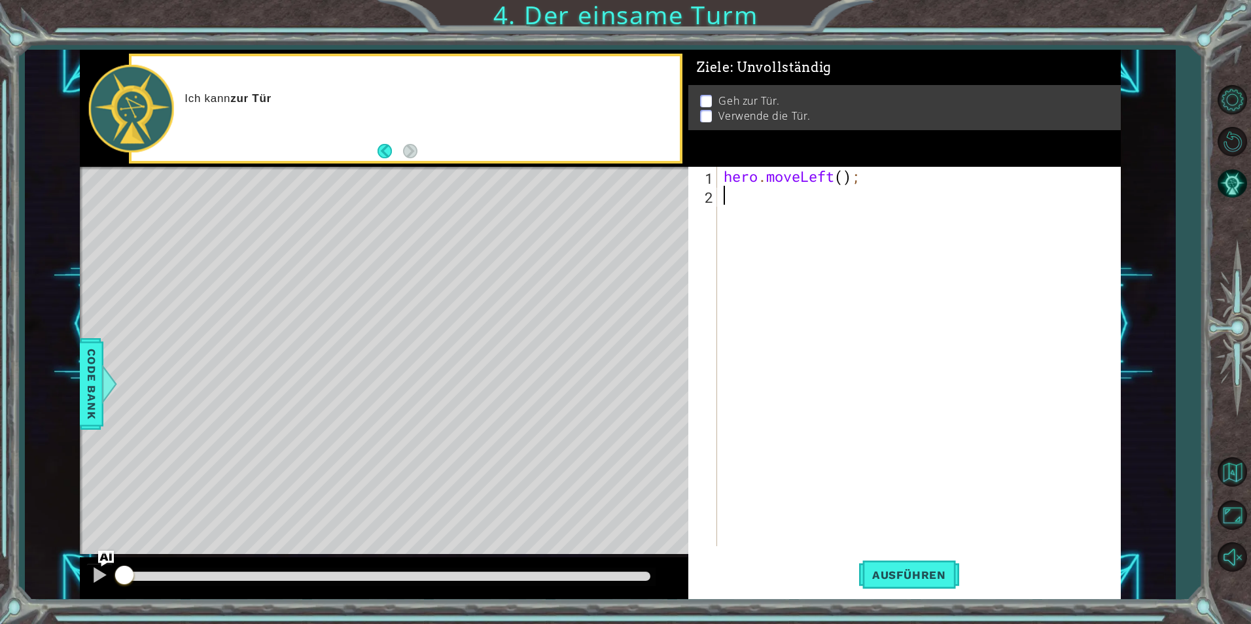
click at [767, 195] on div "hero . moveLeft ( ) ;" at bounding box center [922, 376] width 402 height 418
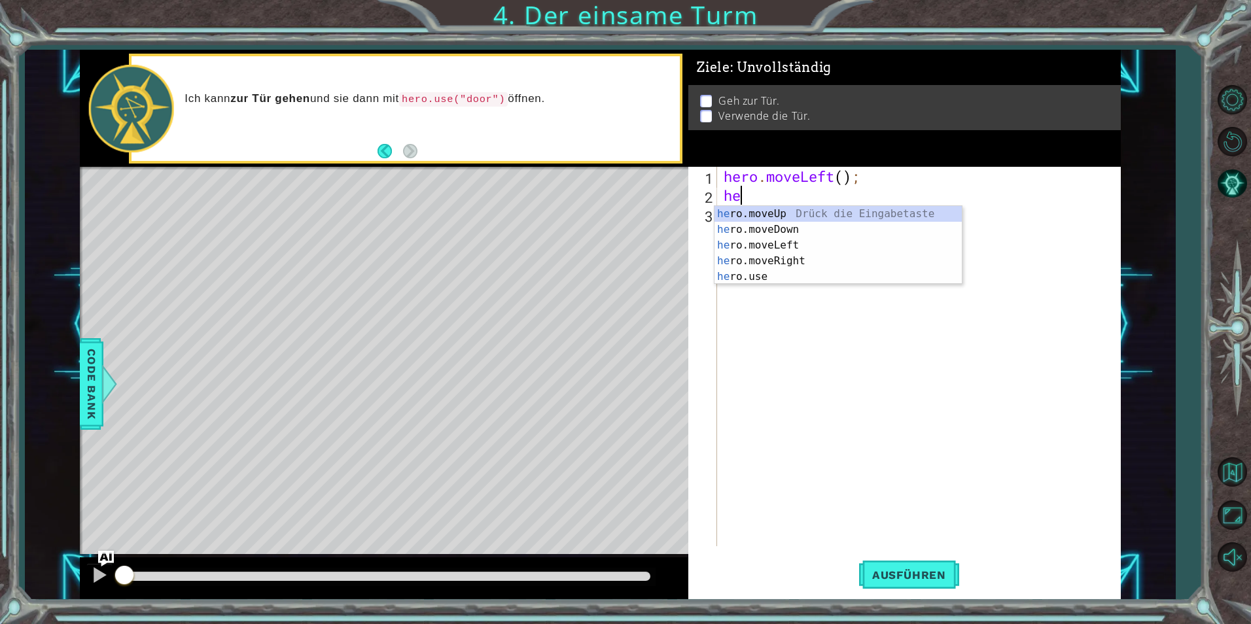
type textarea "her"
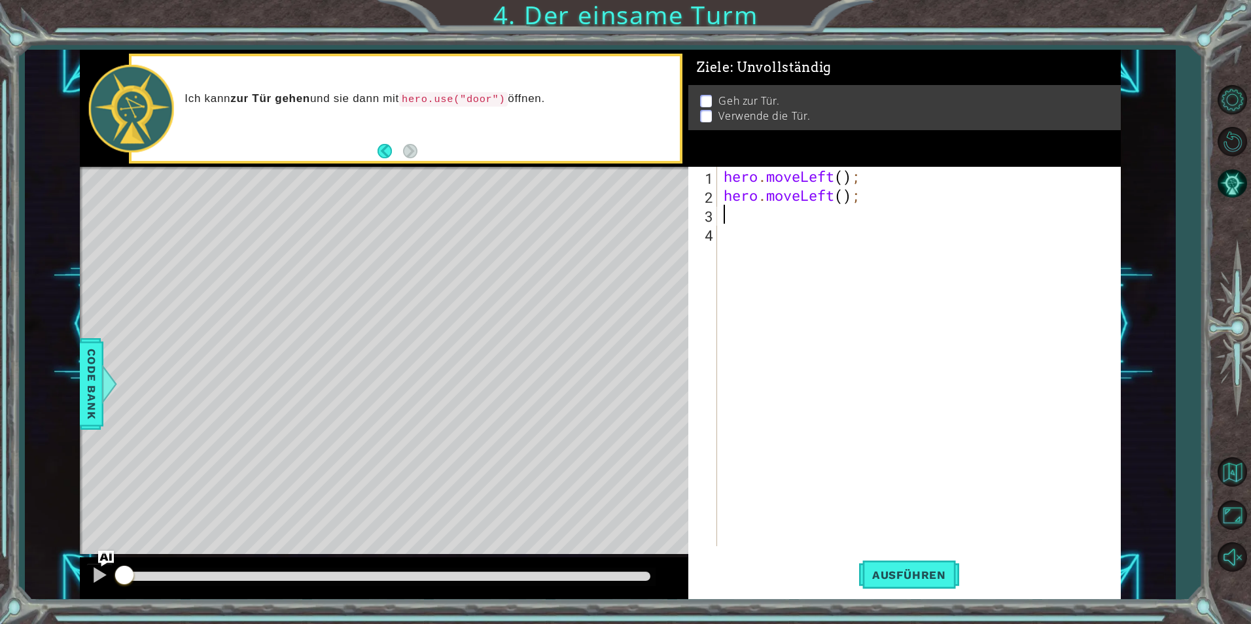
type textarea "h"
type textarea "g"
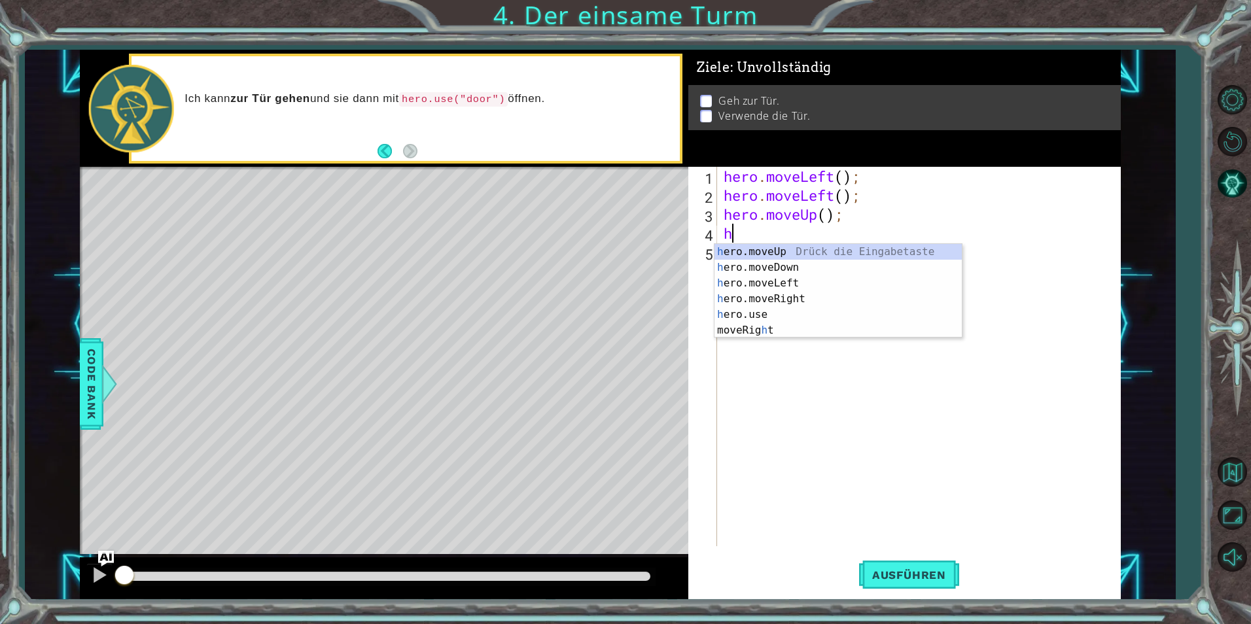
type textarea "h"
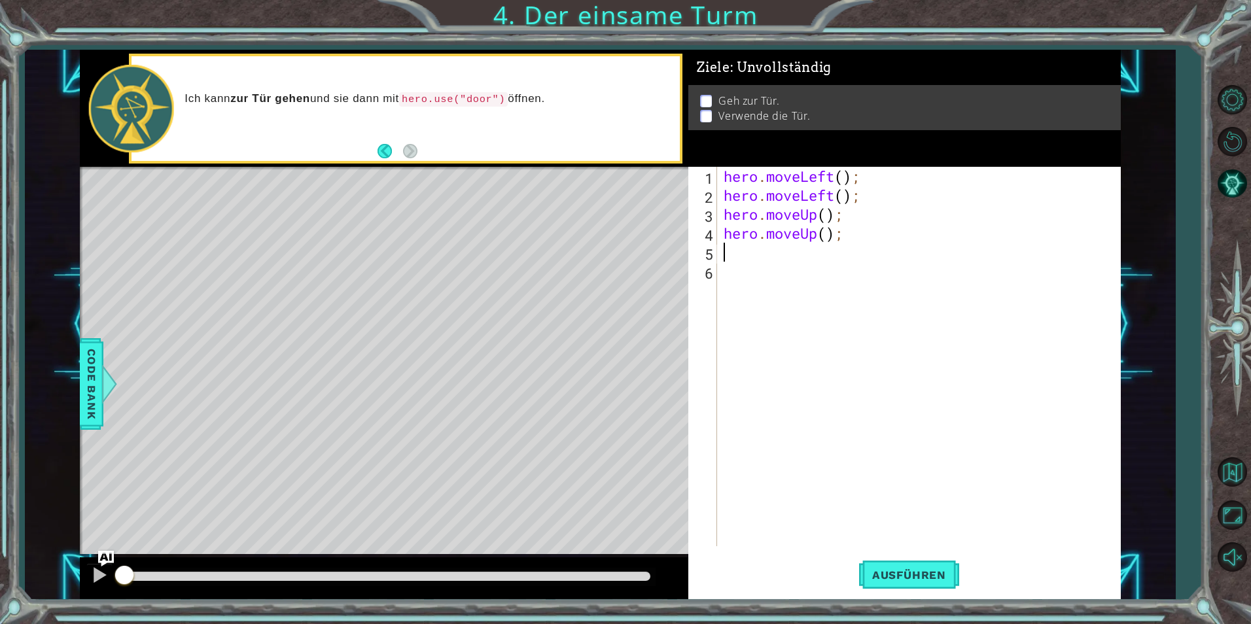
type textarea "h"
type textarea "g"
type textarea "h"
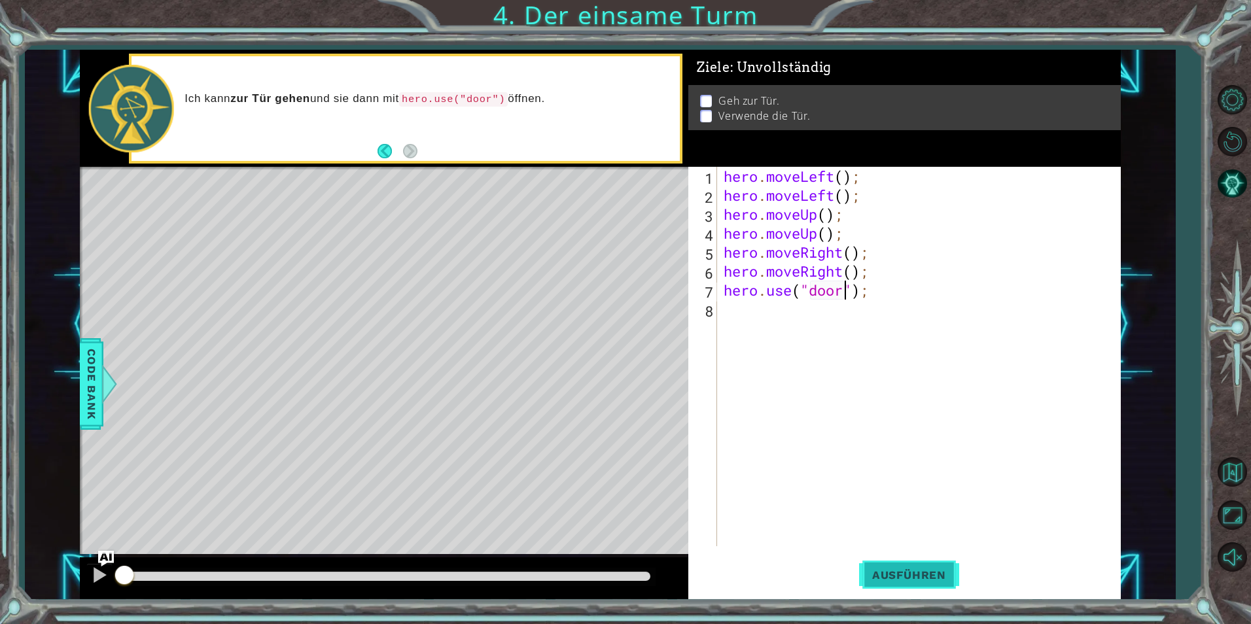
type textarea "hero.use("door");"
click at [911, 565] on button "Ausführen" at bounding box center [909, 575] width 100 height 43
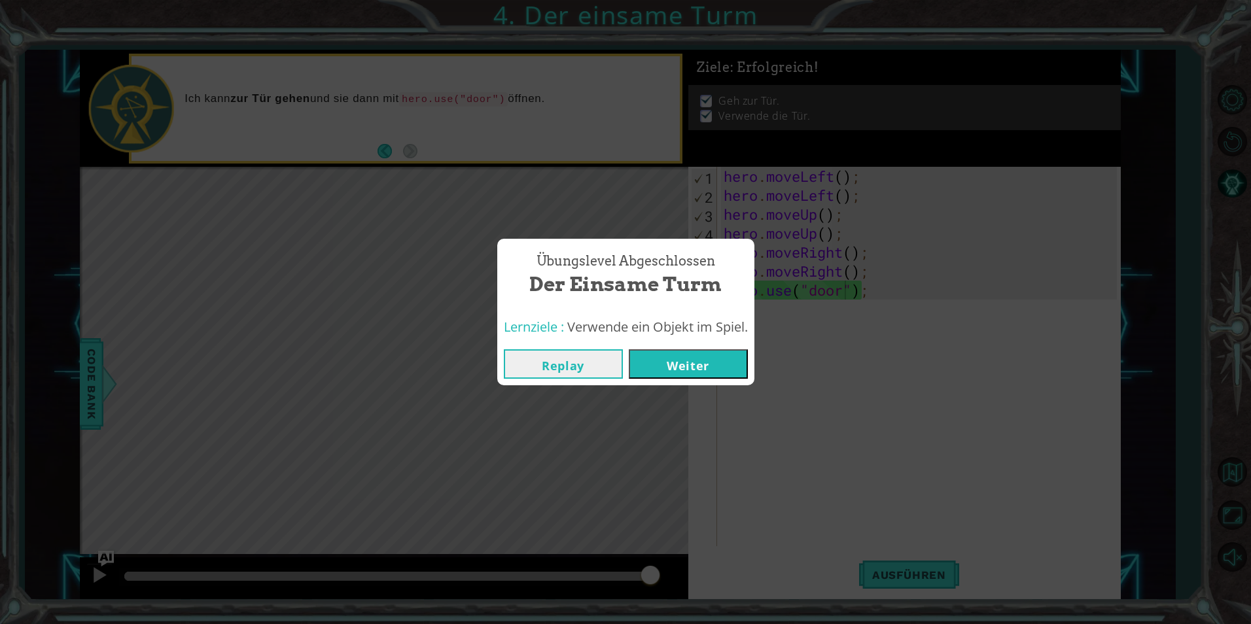
click at [690, 376] on button "Weiter" at bounding box center [688, 363] width 119 height 29
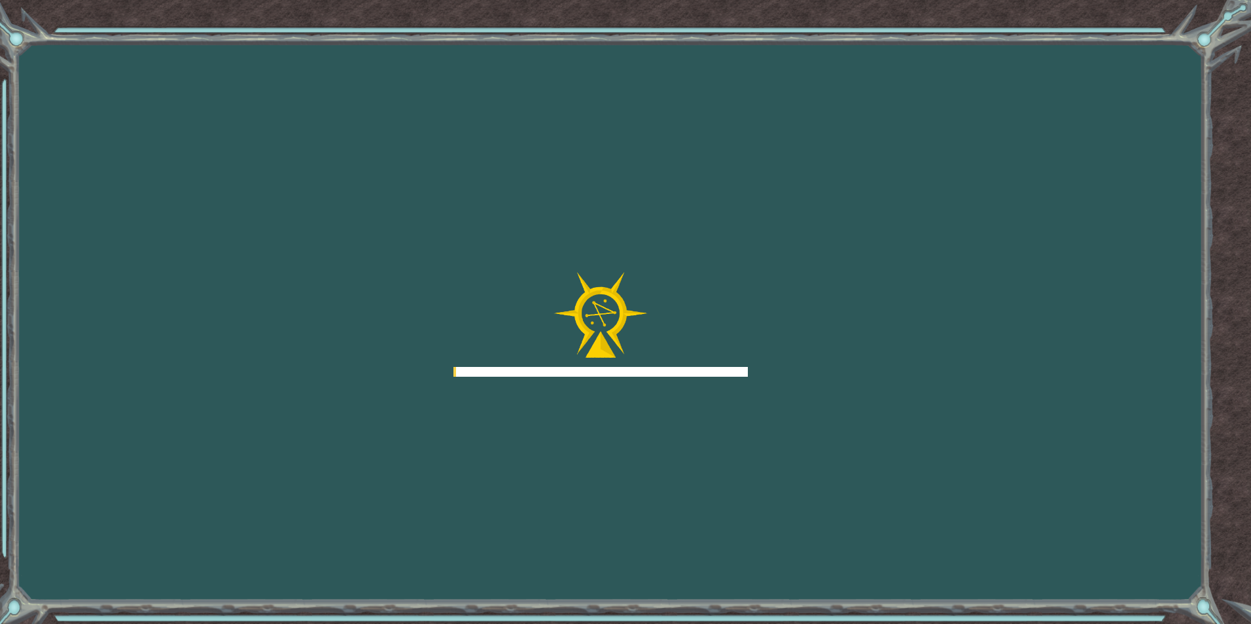
click at [686, 361] on div at bounding box center [600, 324] width 294 height 105
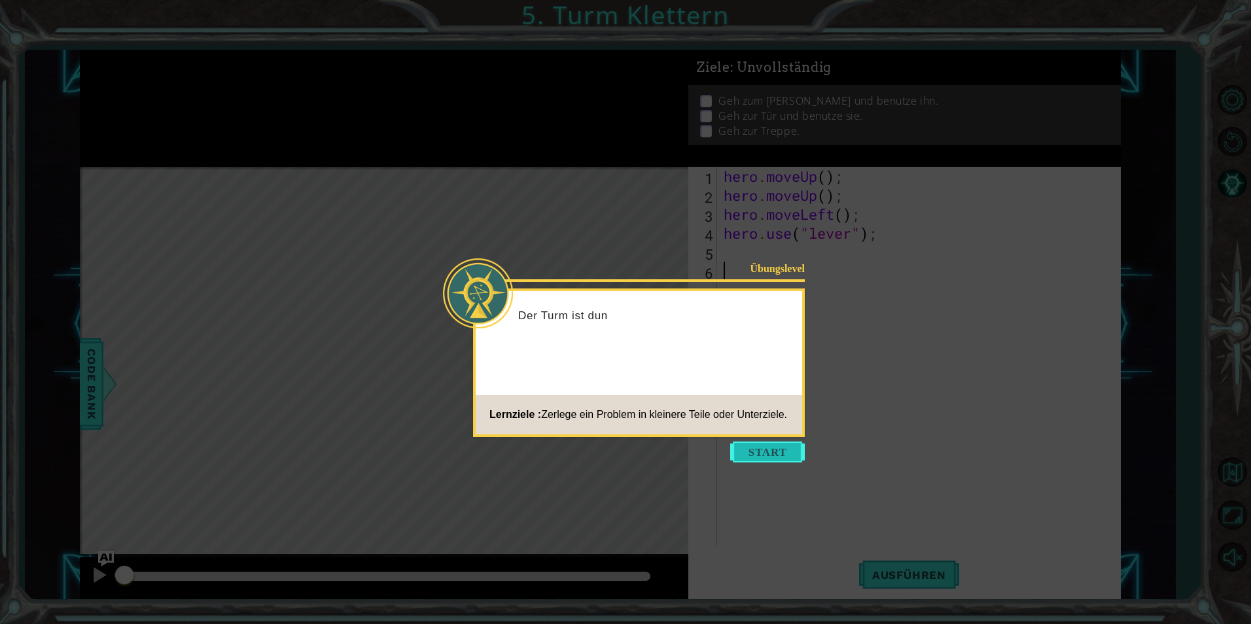
click at [762, 446] on button "Start" at bounding box center [767, 452] width 75 height 21
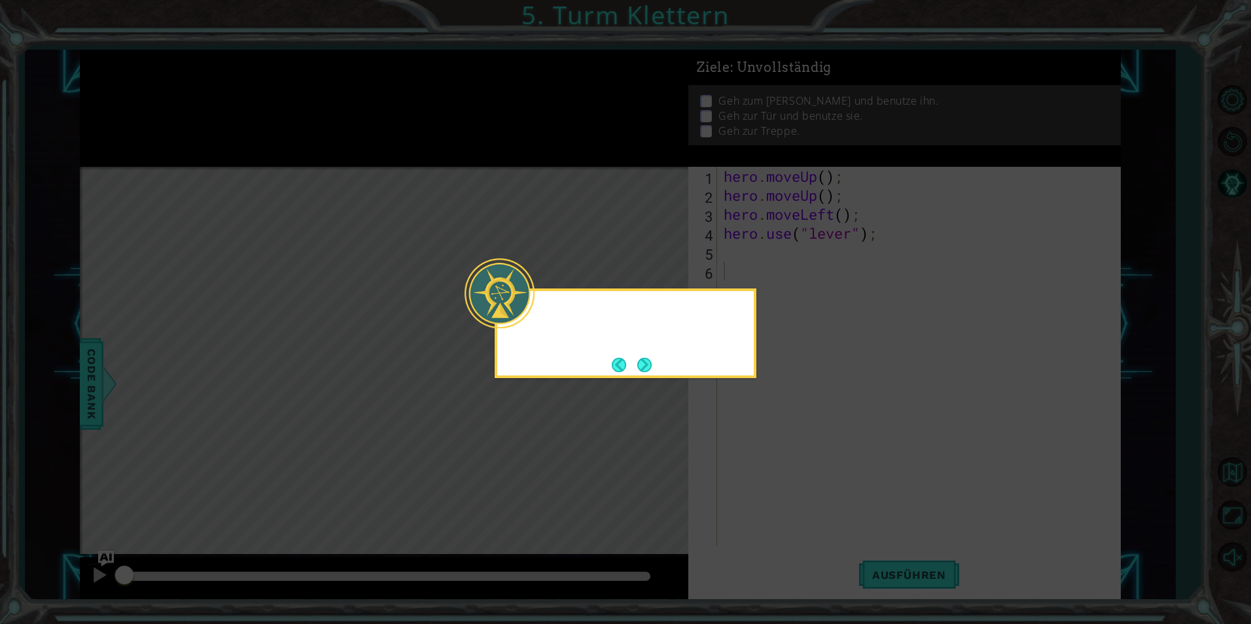
click at [755, 431] on icon at bounding box center [625, 312] width 1251 height 624
click at [614, 383] on icon at bounding box center [625, 312] width 1251 height 624
click at [641, 369] on button "Next" at bounding box center [644, 365] width 14 height 14
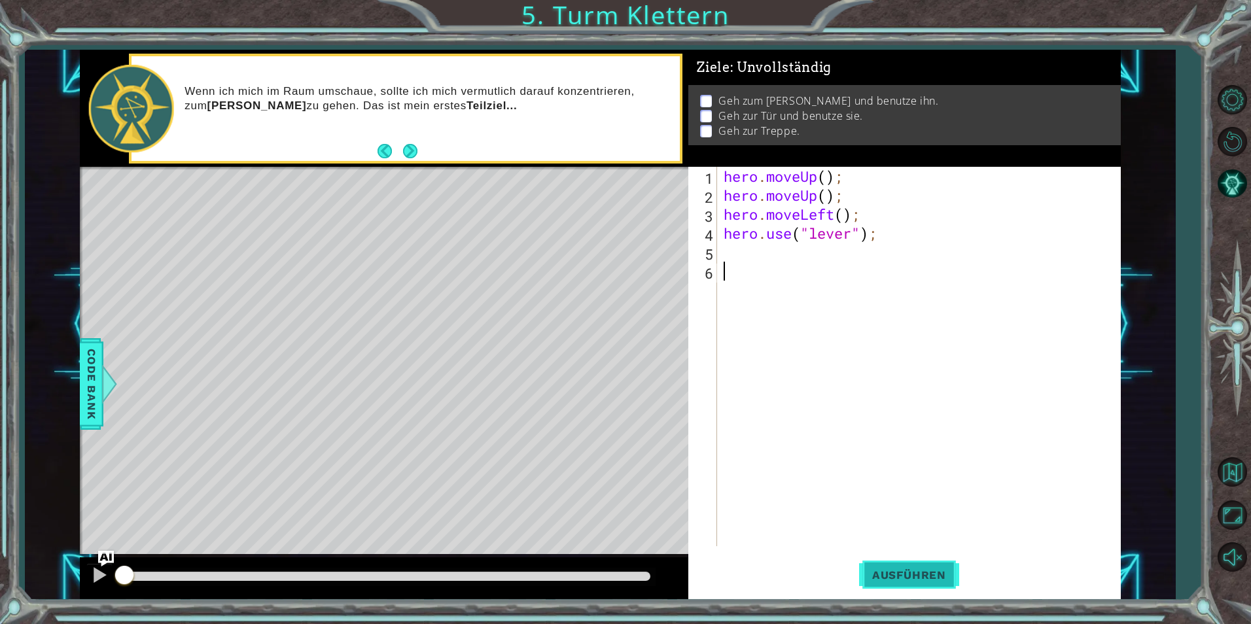
click at [912, 575] on span "Ausführen" at bounding box center [909, 575] width 100 height 13
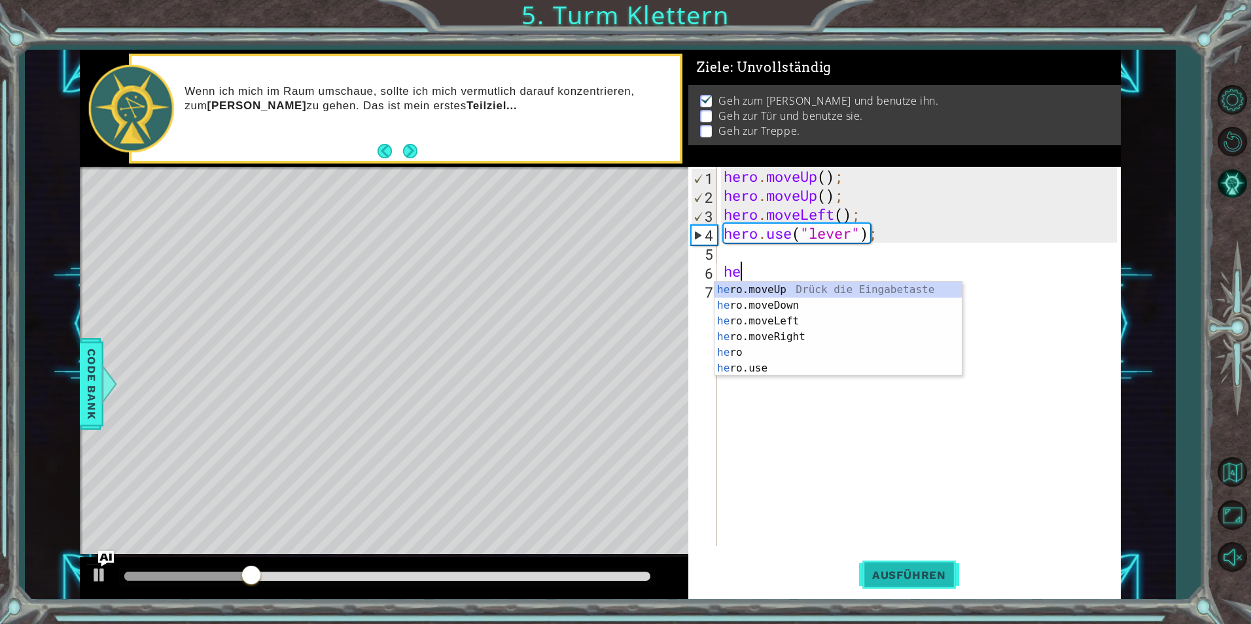
type textarea "her"
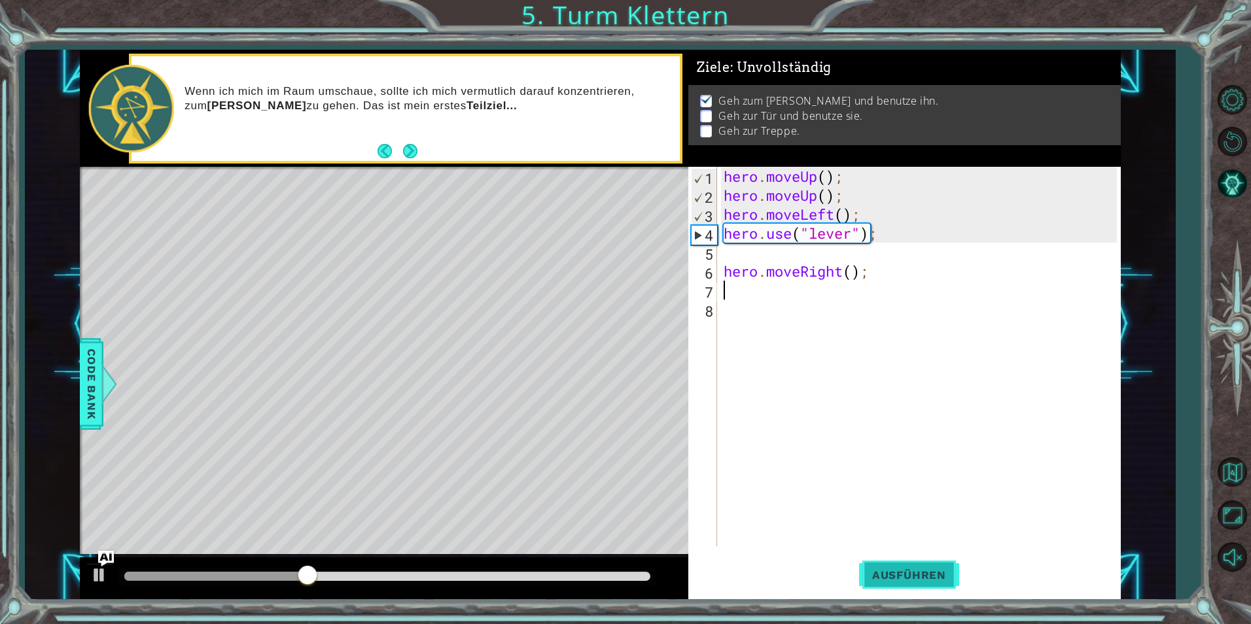
type textarea "g"
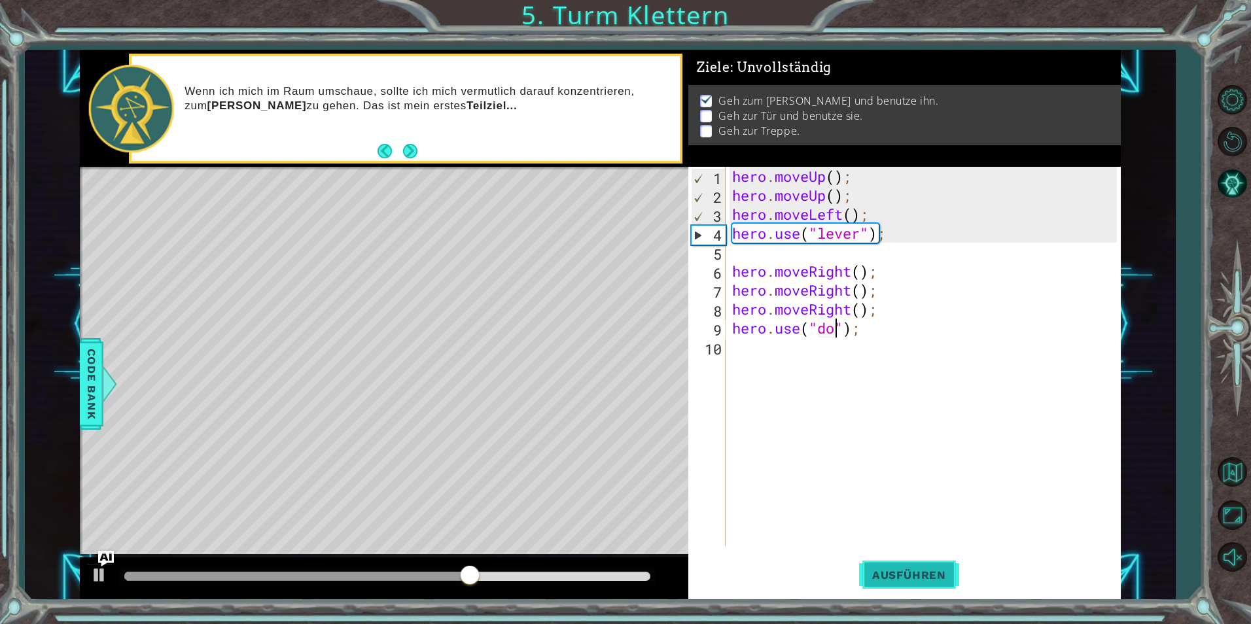
type textarea "hero.use("door");"
type textarea "g"
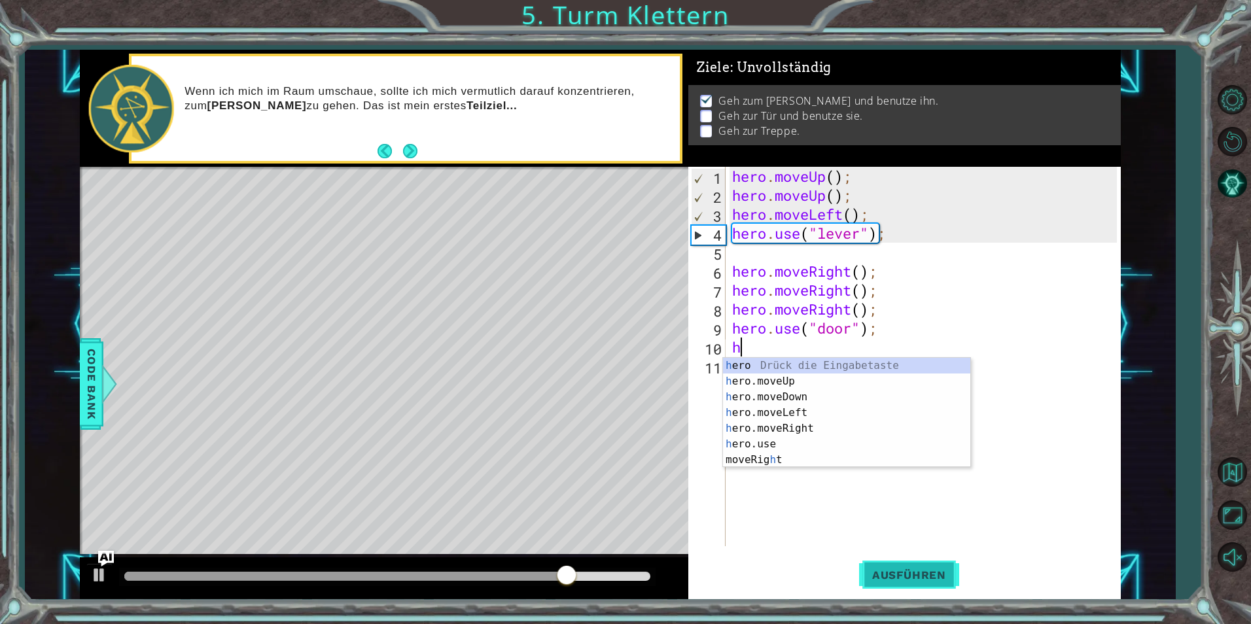
type textarea "h"
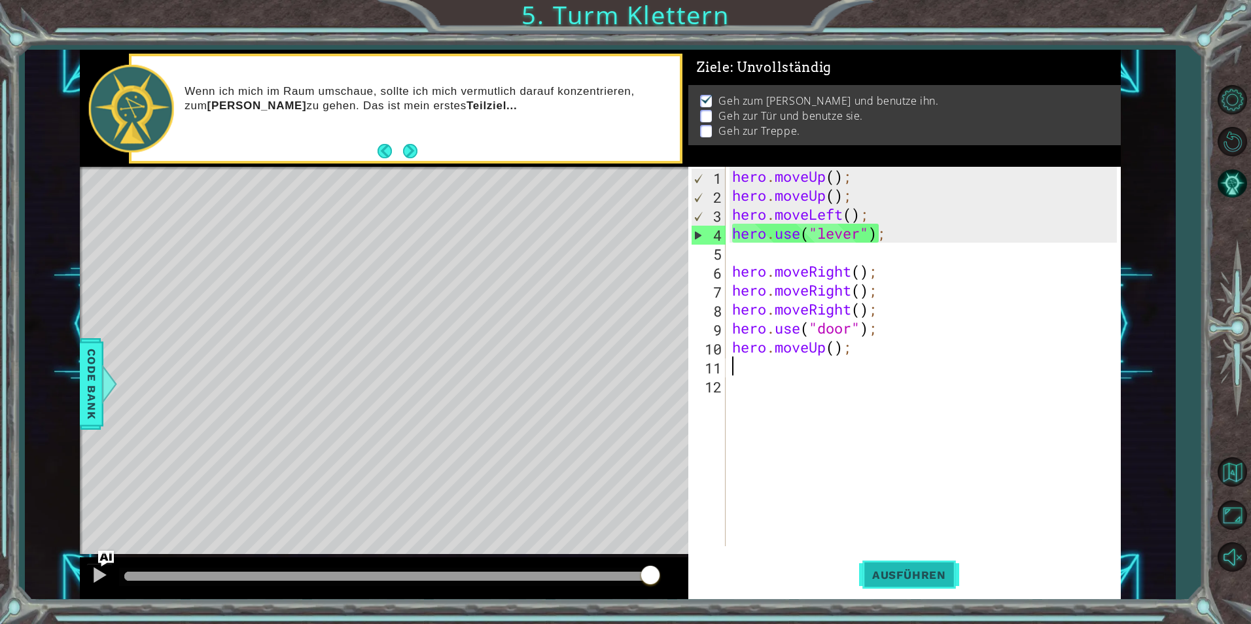
type textarea "her"
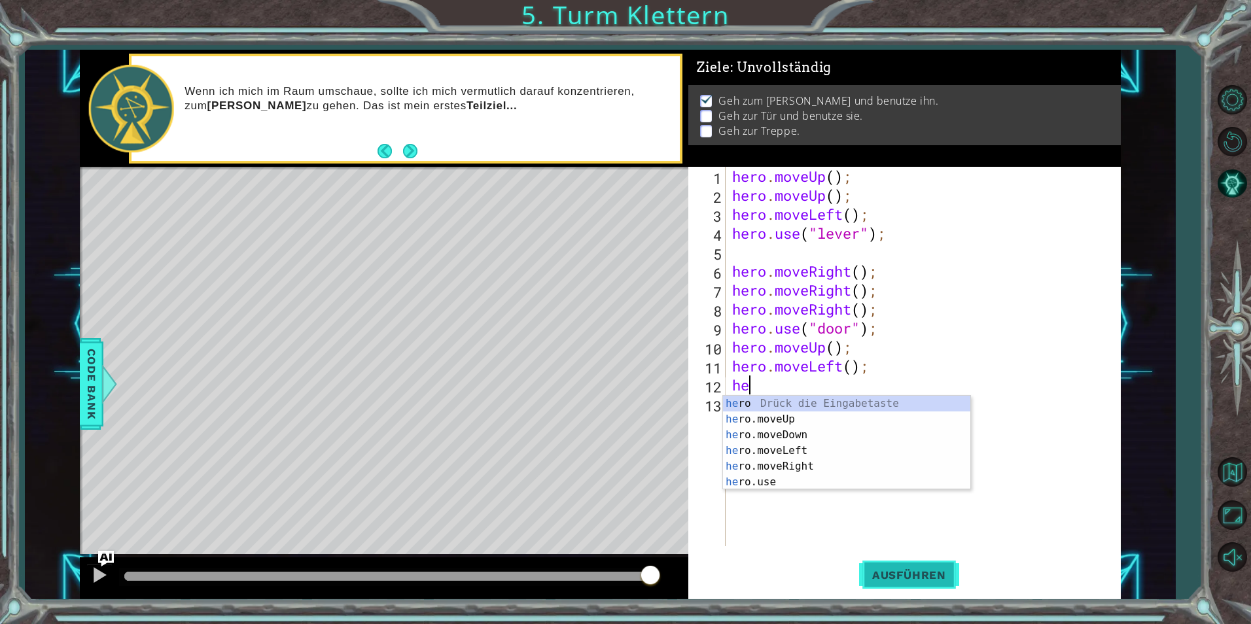
type textarea "her"
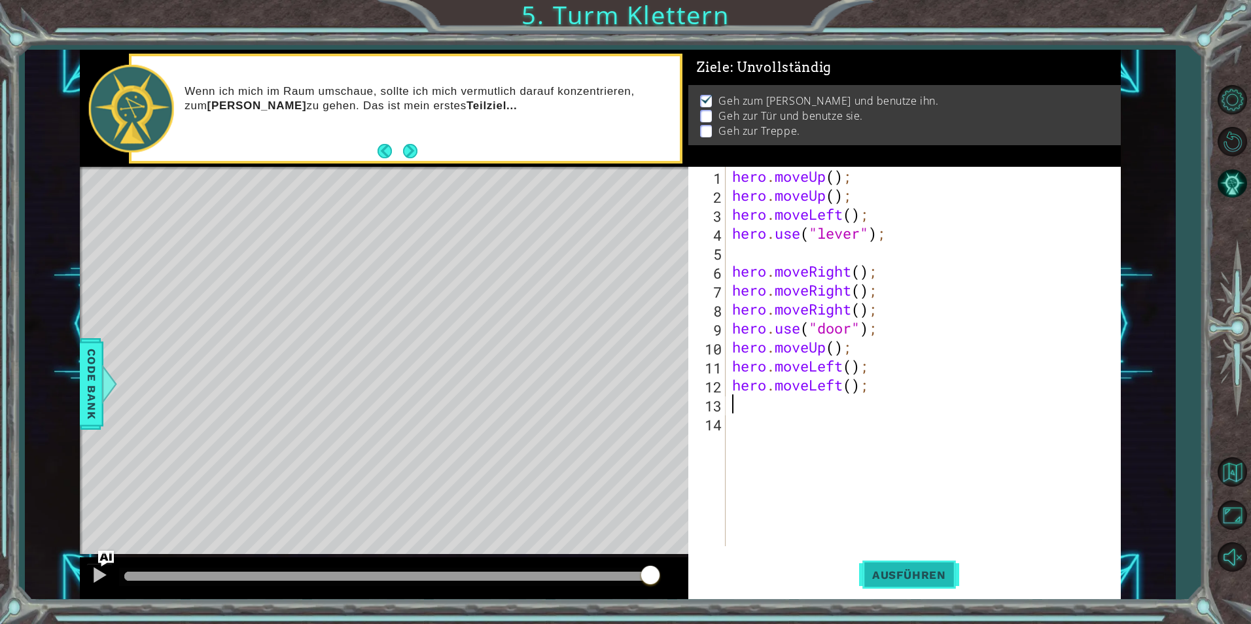
type textarea "her"
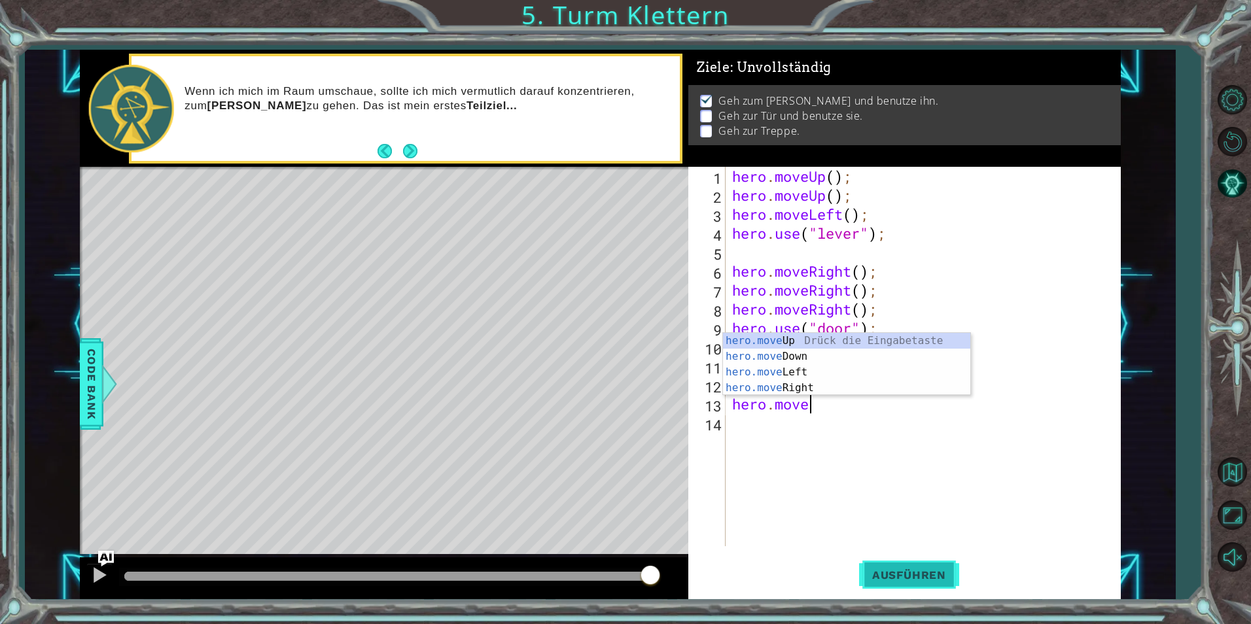
type textarea "hero.movel"
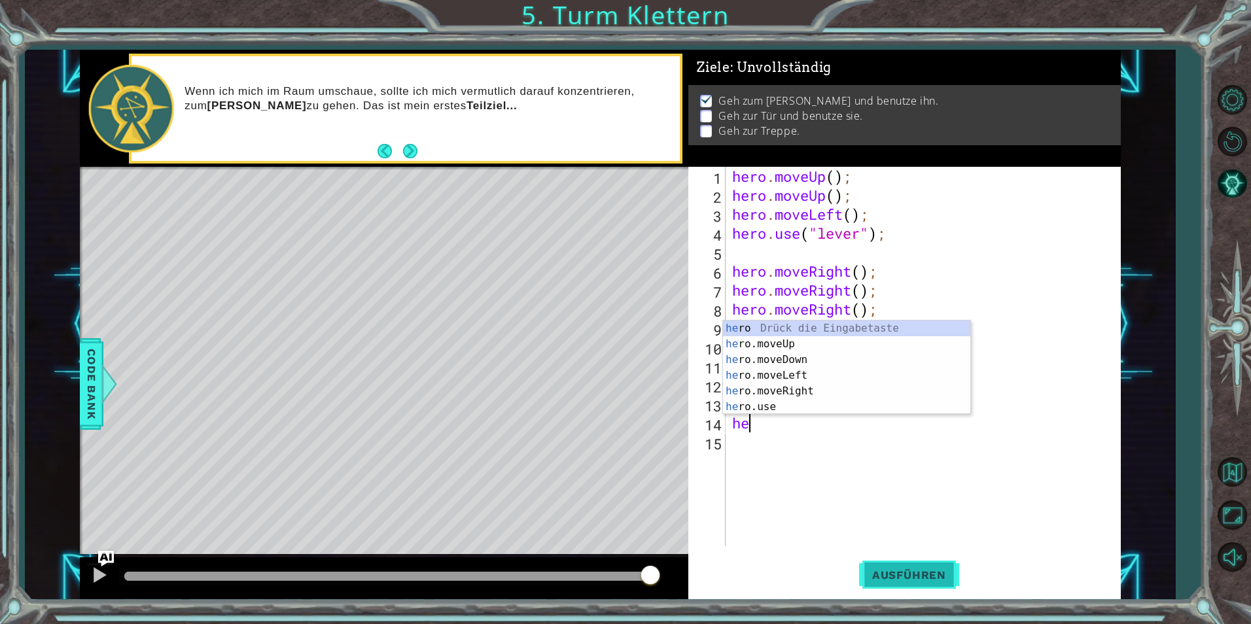
type textarea "her"
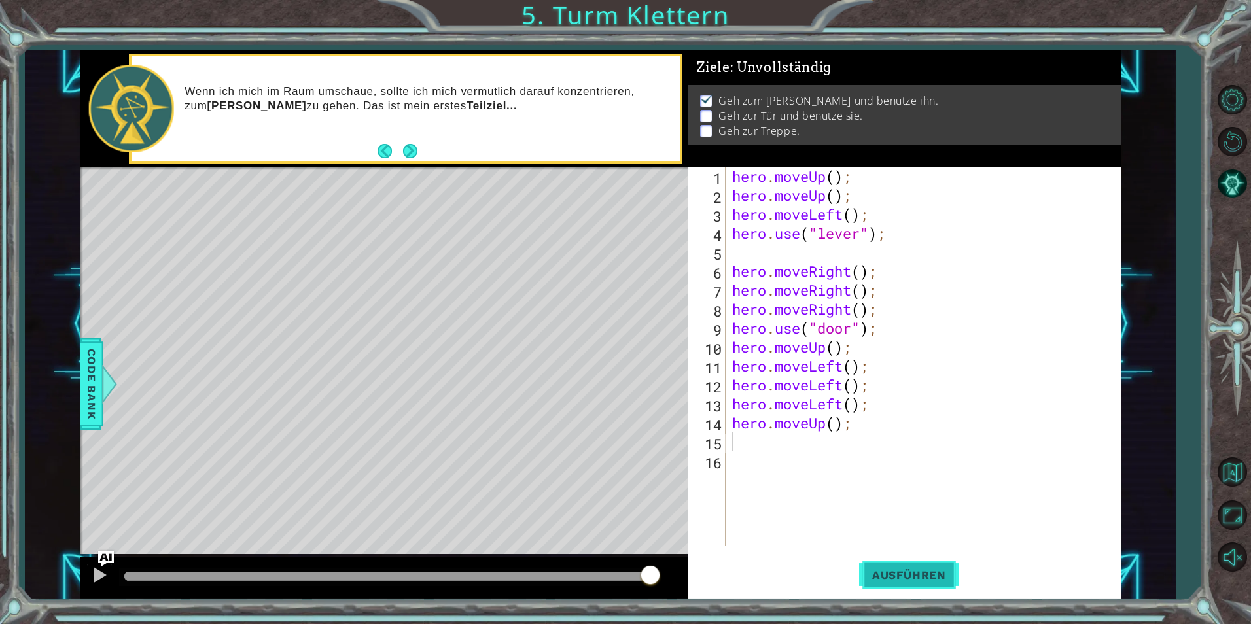
click at [918, 580] on span "Ausführen" at bounding box center [909, 575] width 100 height 13
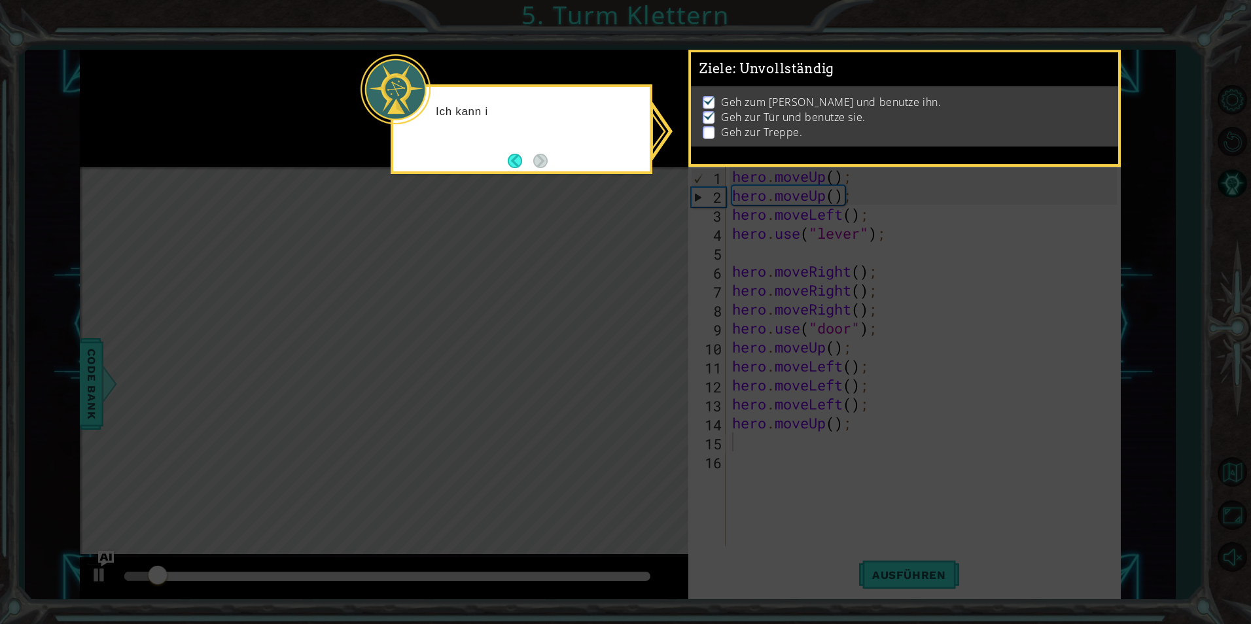
click at [800, 263] on icon at bounding box center [625, 312] width 1251 height 624
click at [527, 154] on button "Back" at bounding box center [521, 161] width 26 height 14
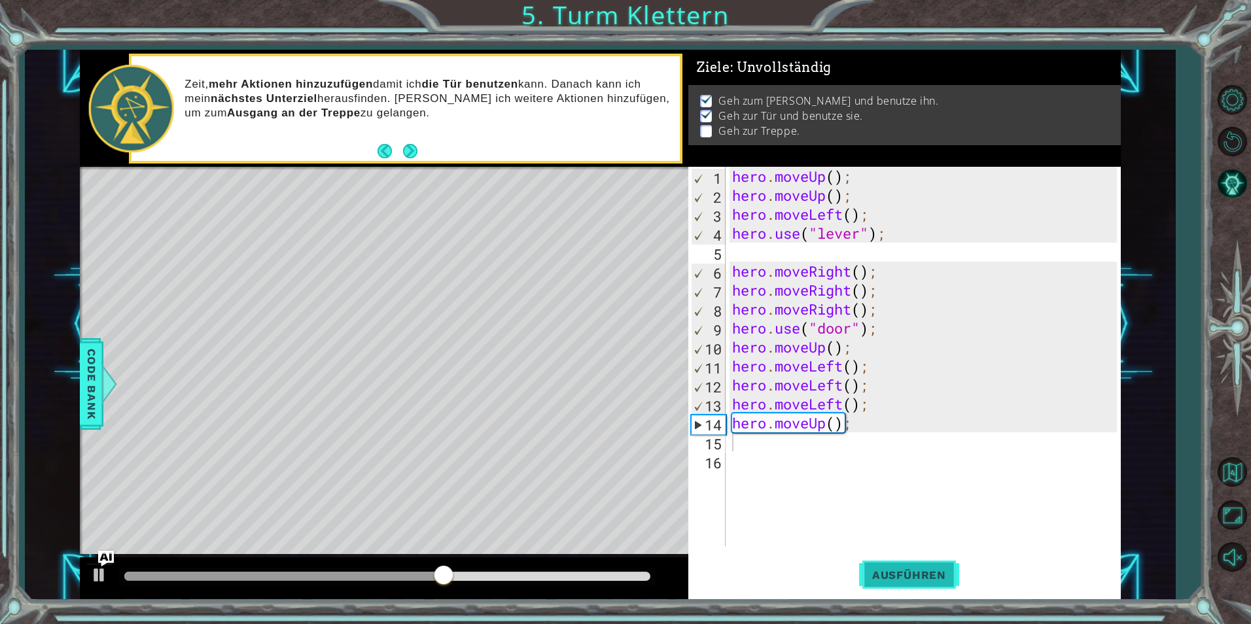
click at [917, 573] on span "Ausführen" at bounding box center [909, 575] width 100 height 13
click at [840, 358] on div "hero . moveUp ( ) ; hero . moveUp ( ) ; hero . moveLeft ( ) ; hero . use ( "lev…" at bounding box center [927, 376] width 394 height 418
click at [858, 349] on div "hero . moveUp ( ) ; hero . moveUp ( ) ; hero . moveLeft ( ) ; hero . use ( "lev…" at bounding box center [927, 376] width 394 height 418
type textarea "hero.moveUp();"
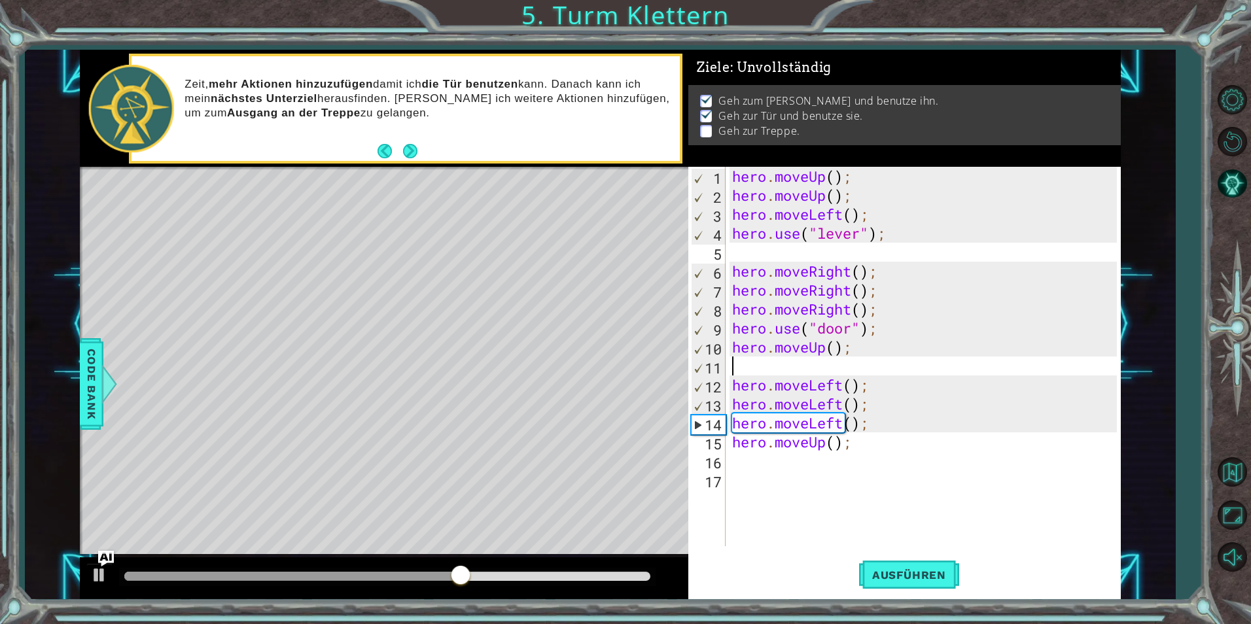
type textarea "e"
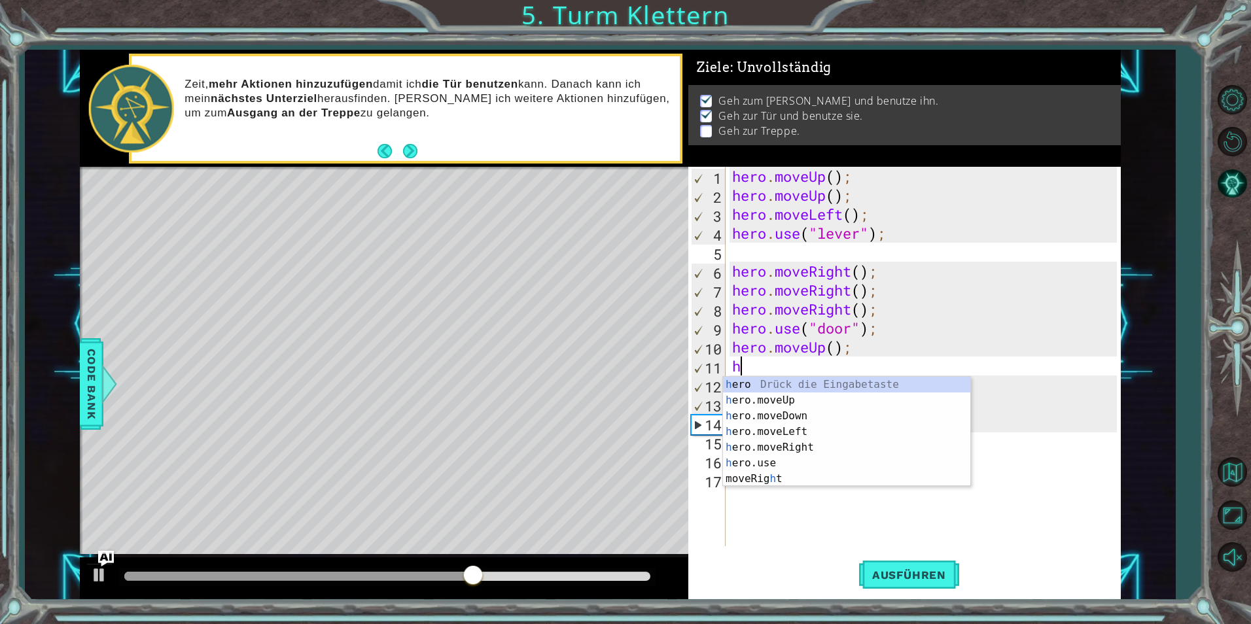
type textarea "her"
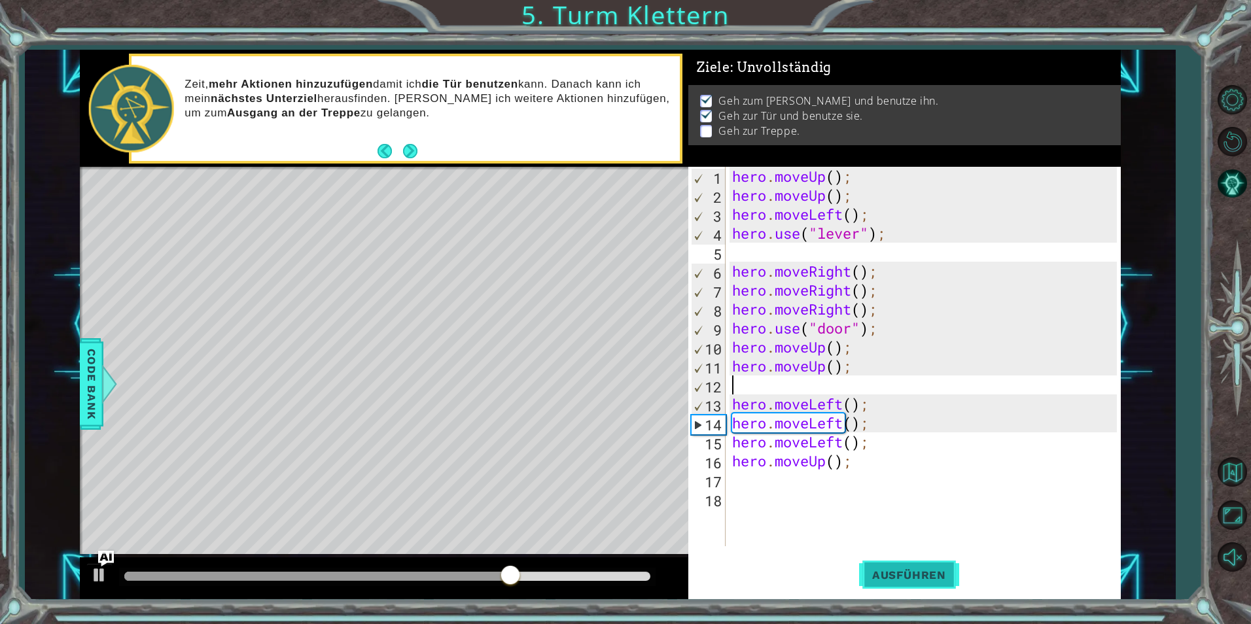
click at [936, 571] on span "Ausführen" at bounding box center [909, 575] width 100 height 13
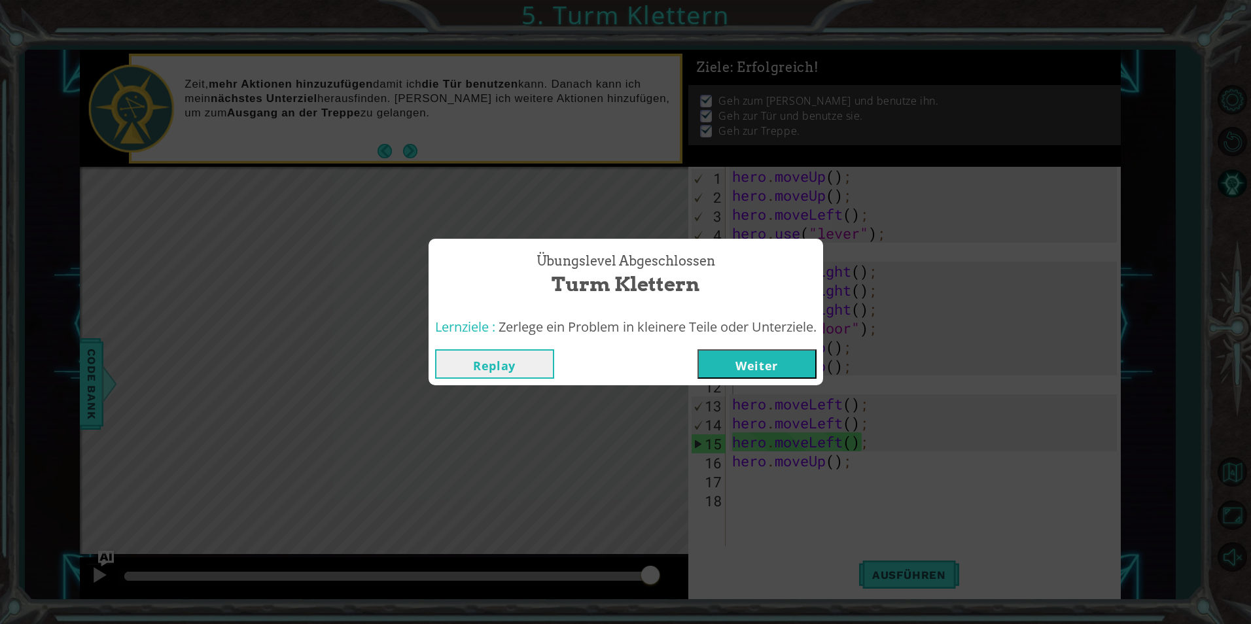
click at [790, 363] on button "Weiter" at bounding box center [757, 363] width 119 height 29
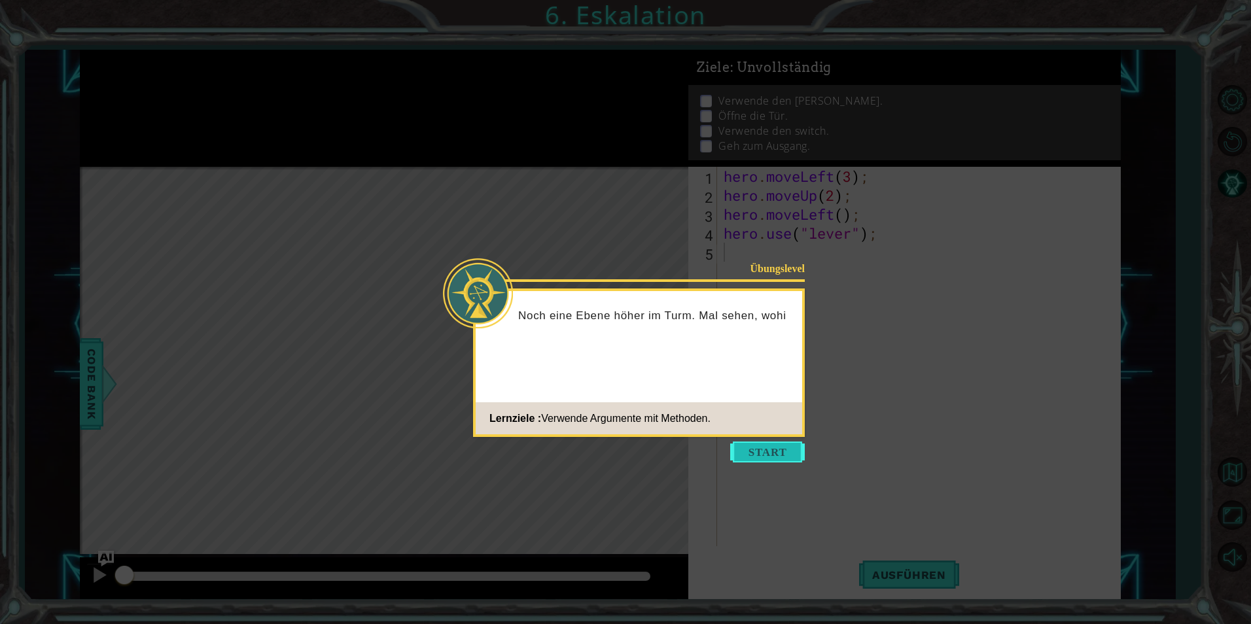
click at [774, 452] on button "Start" at bounding box center [767, 452] width 75 height 21
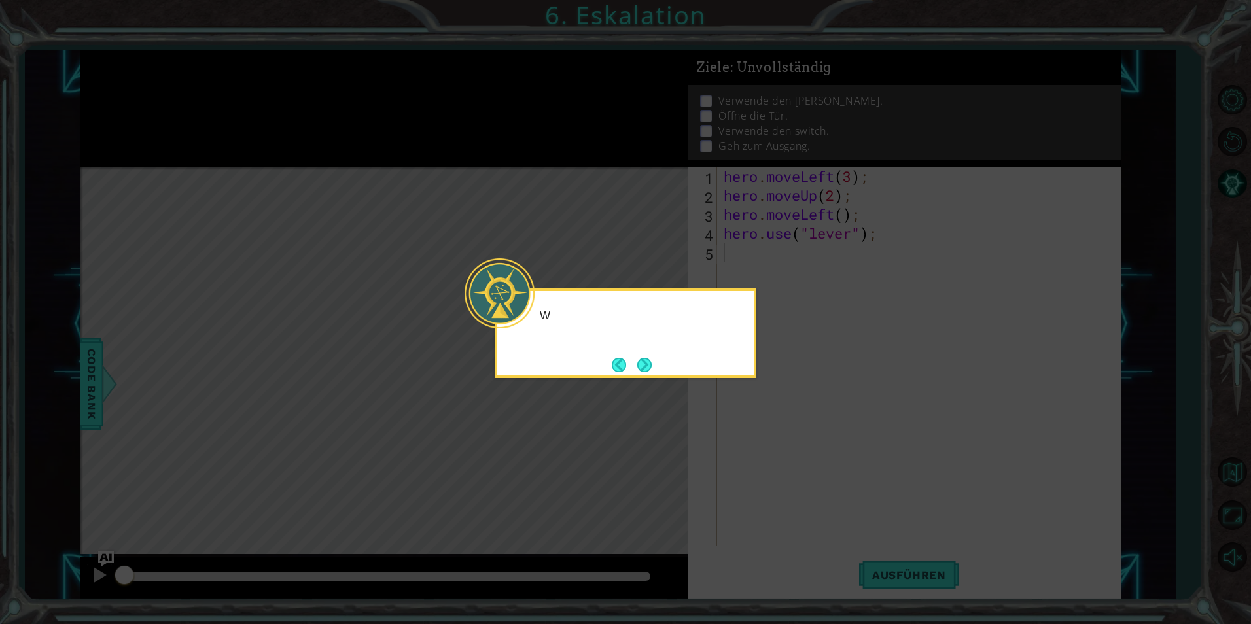
click at [774, 453] on icon at bounding box center [625, 312] width 1251 height 624
click at [643, 358] on button "Next" at bounding box center [644, 365] width 14 height 14
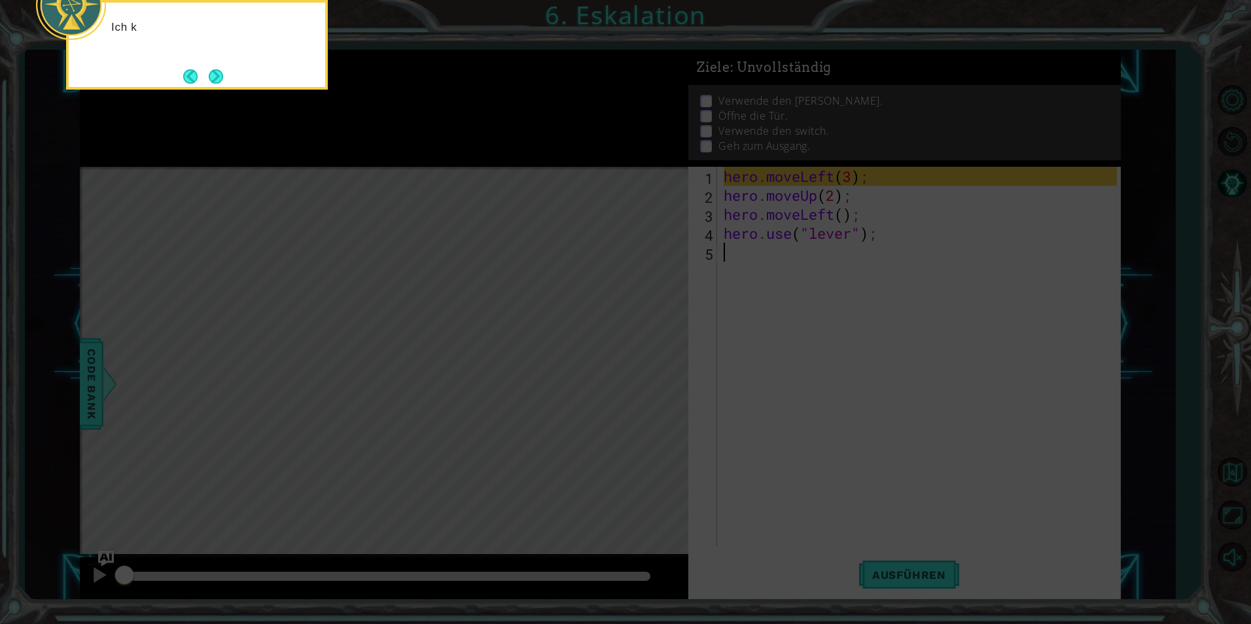
click at [758, 382] on icon at bounding box center [625, 93] width 1251 height 1061
click at [758, 383] on icon at bounding box center [625, 93] width 1251 height 1061
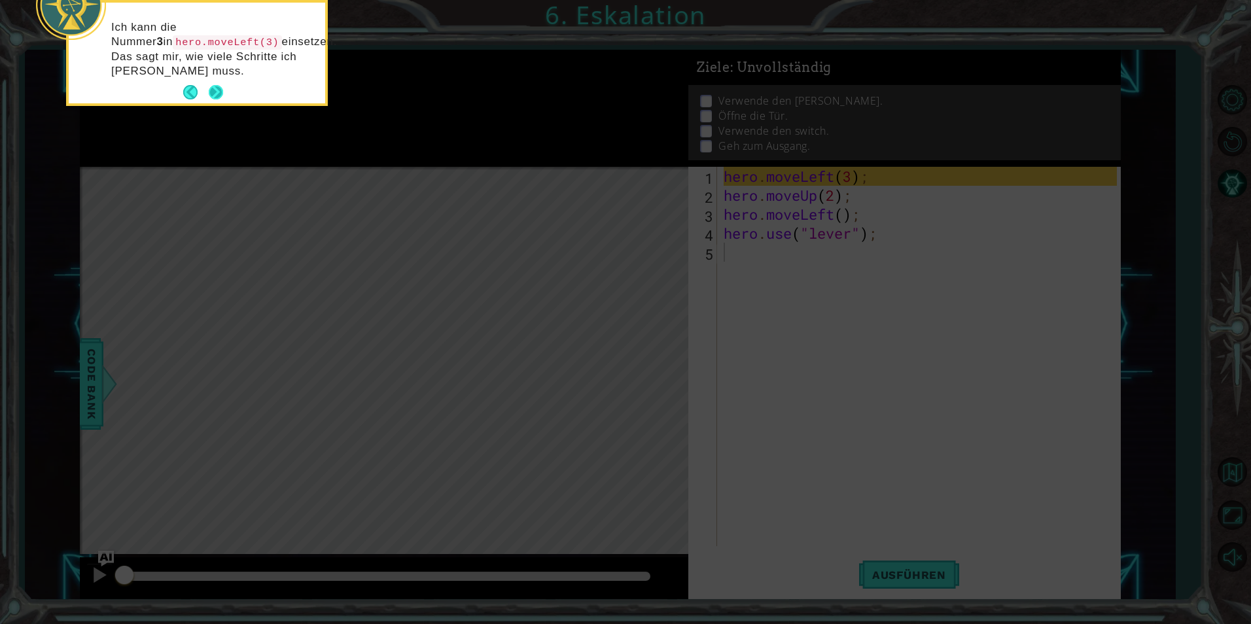
click at [220, 88] on button "Next" at bounding box center [216, 92] width 14 height 14
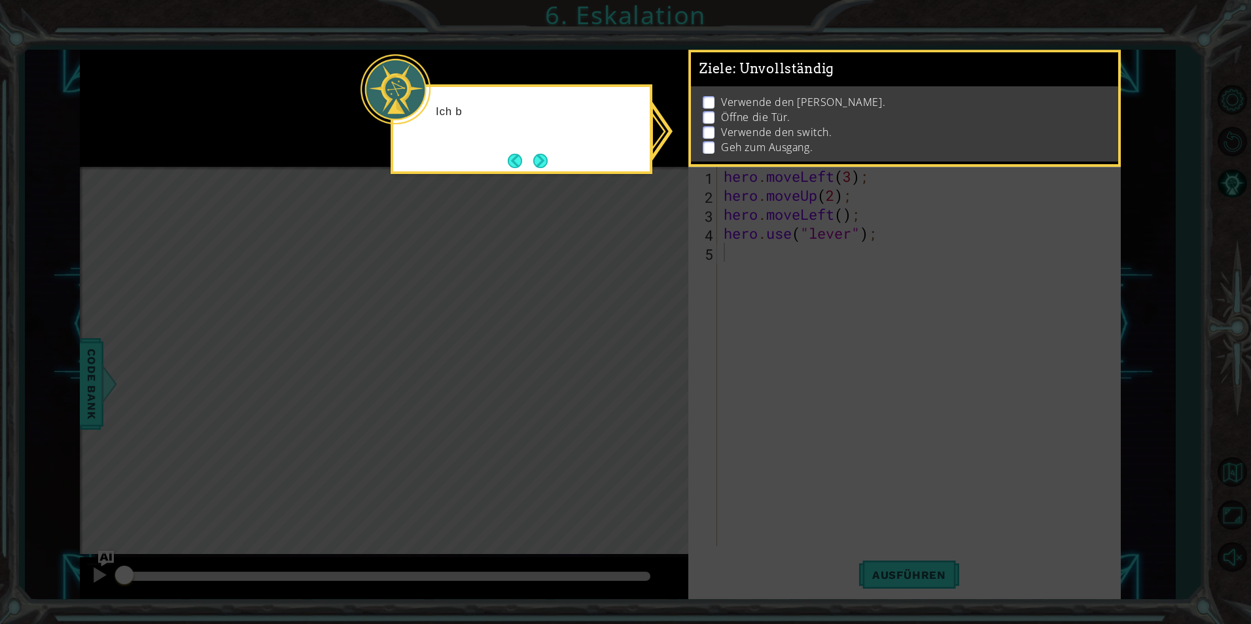
click at [395, 145] on div "Ich b" at bounding box center [522, 129] width 262 height 90
click at [547, 159] on button "Next" at bounding box center [540, 161] width 14 height 14
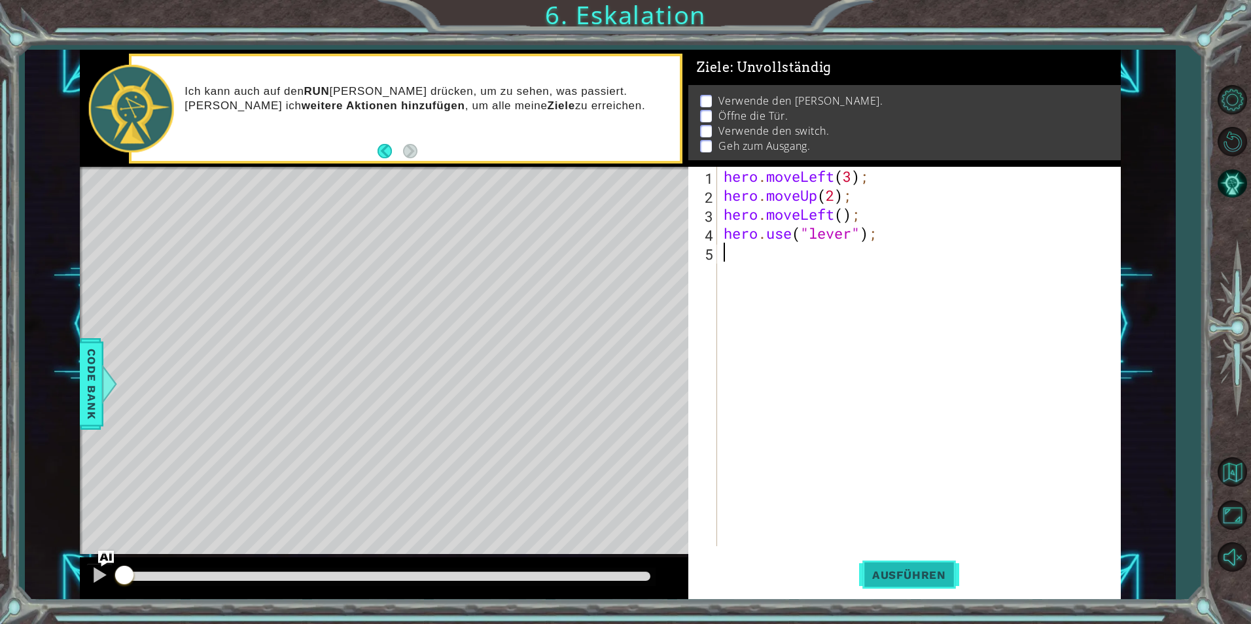
click at [928, 572] on span "Ausführen" at bounding box center [909, 575] width 100 height 13
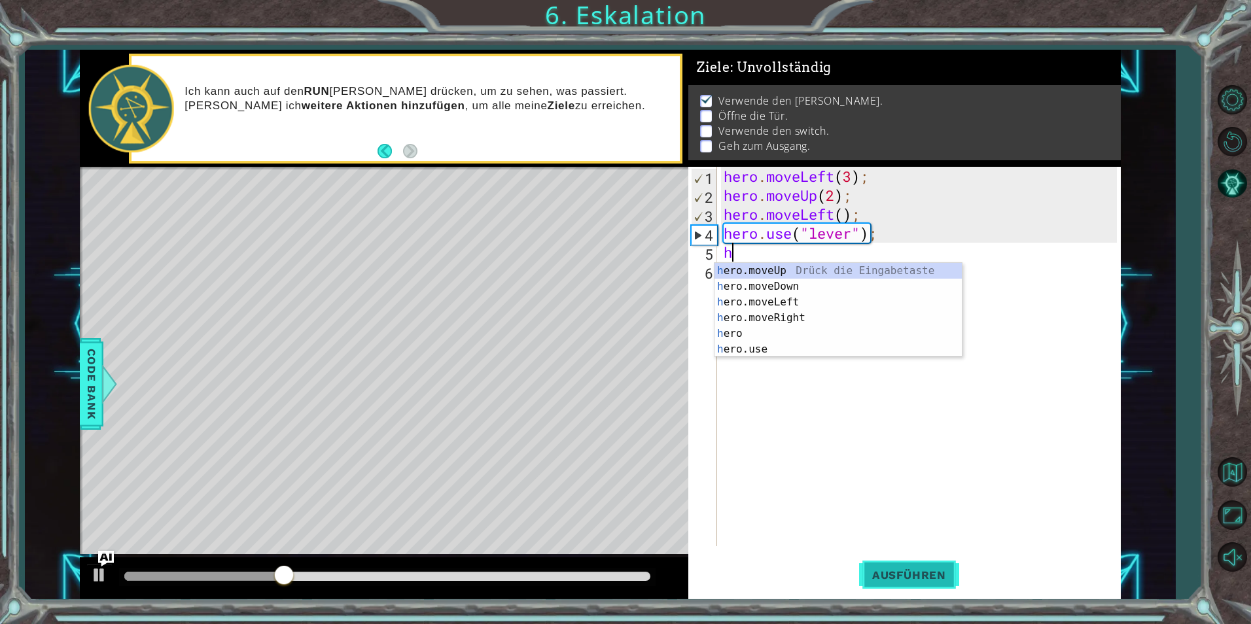
scroll to position [0, 1]
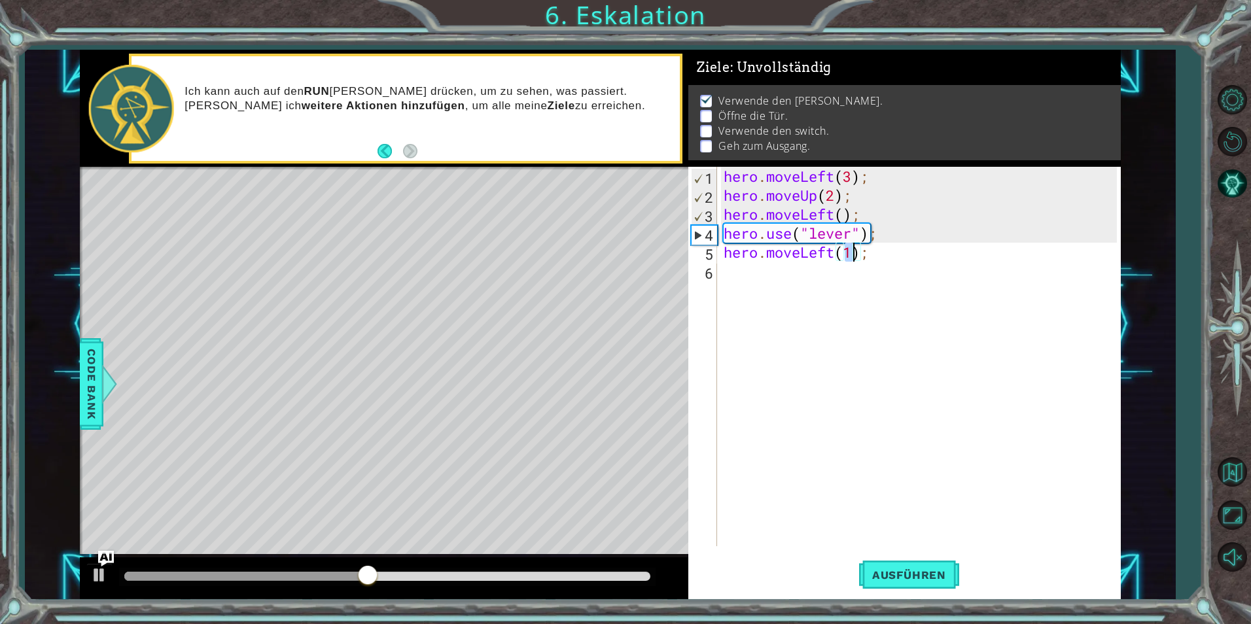
type textarea "hero.moveLeft();"
type textarea "hero.use("door");"
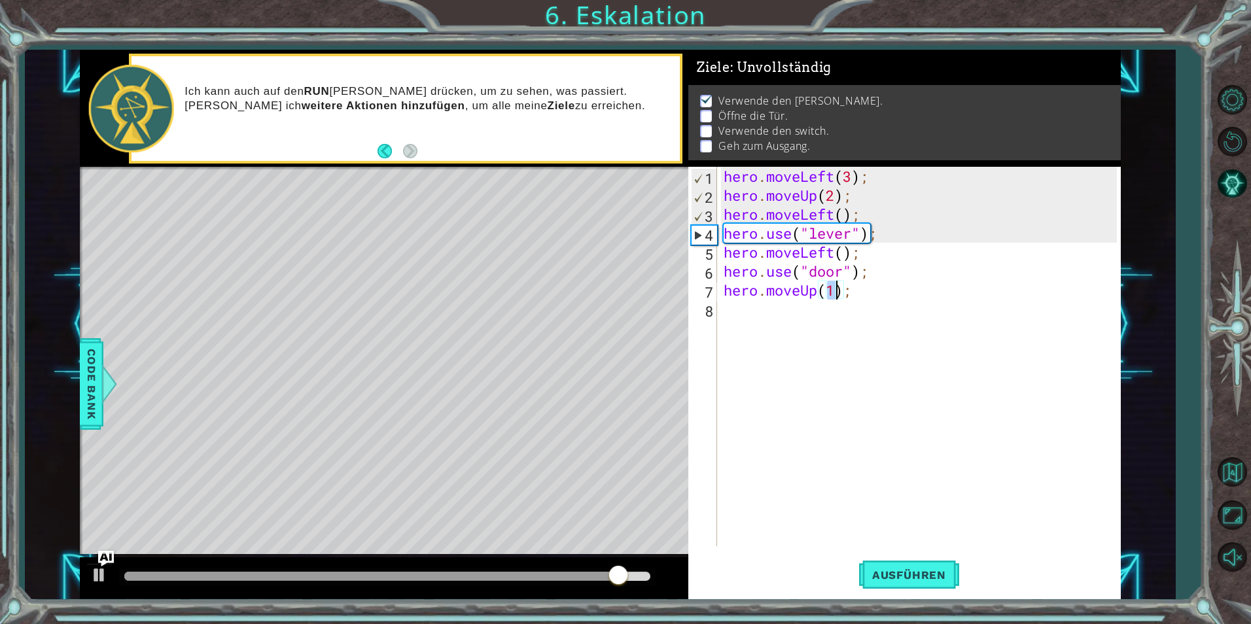
type textarea "hero.moveUp(2);"
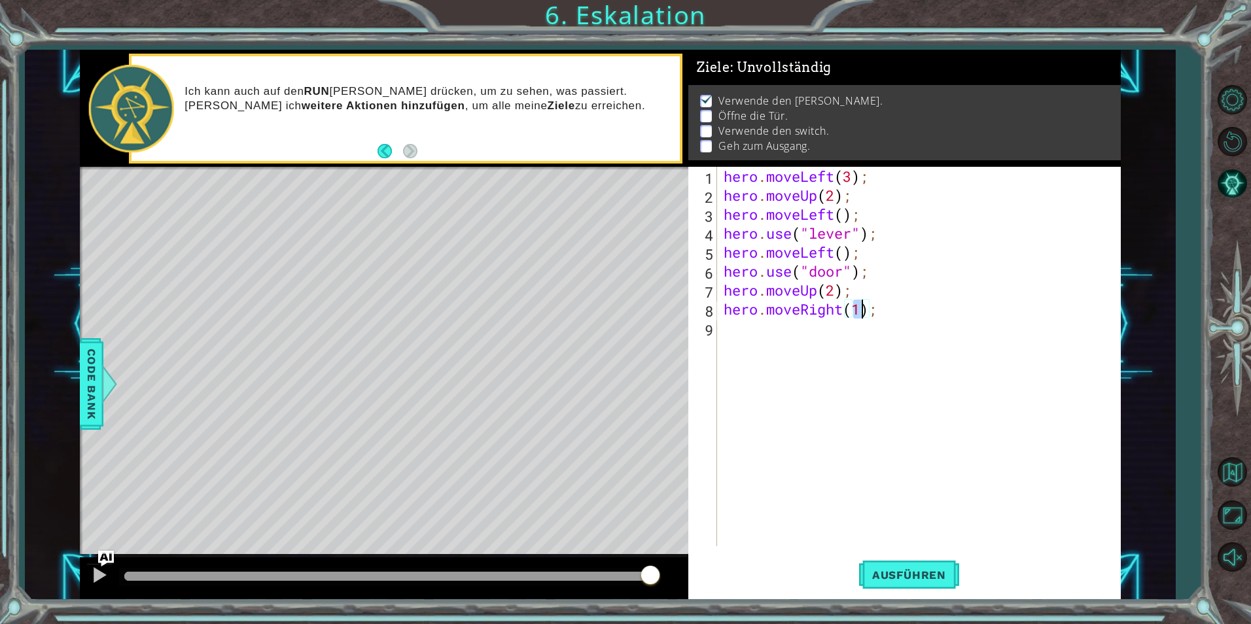
type textarea "hero.moveRight(2);"
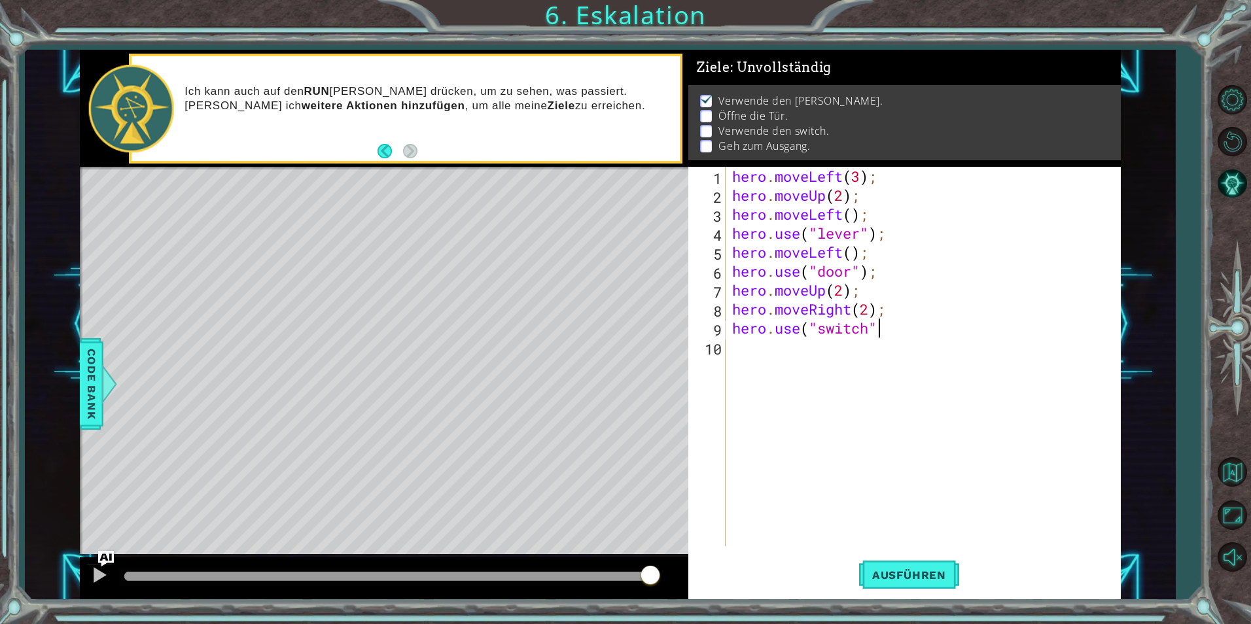
scroll to position [0, 7]
type textarea "hero.use("switch");"
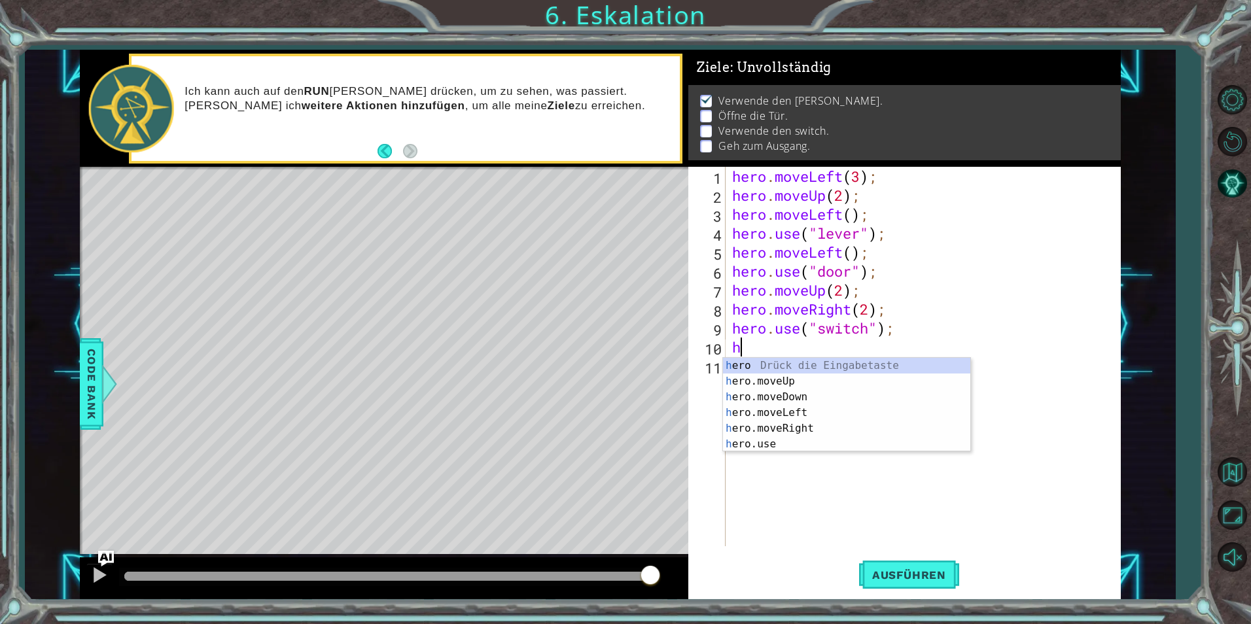
scroll to position [0, 1]
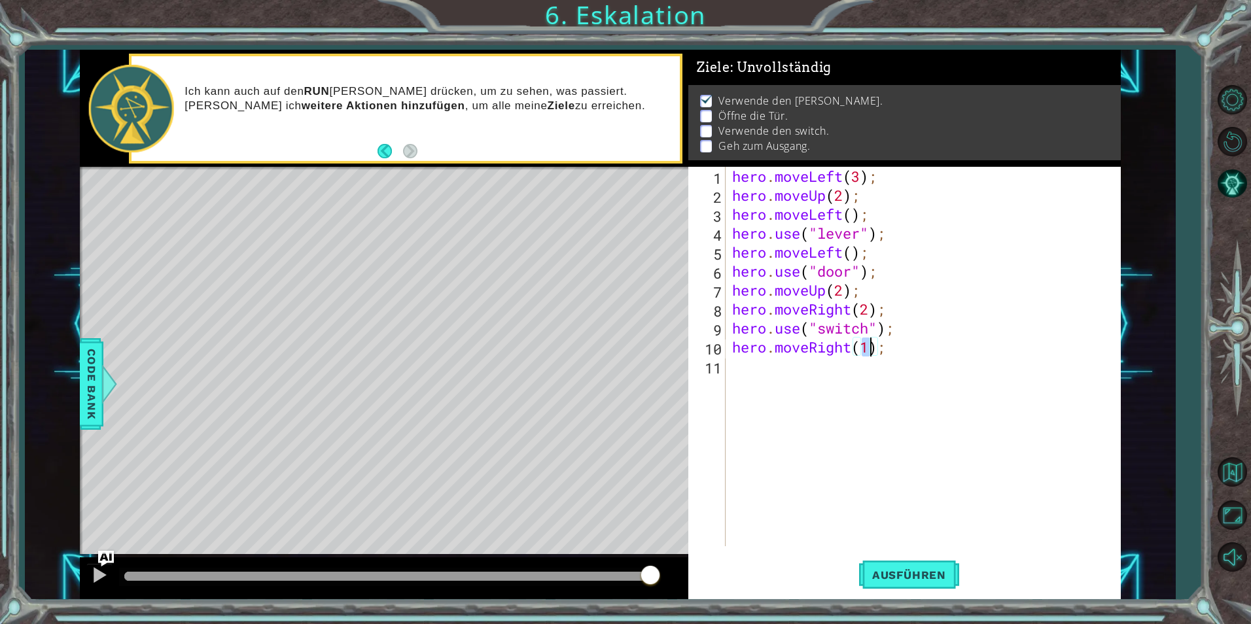
type textarea "hero.moveRight();"
type textarea "hero.moveUp(2);"
click at [910, 571] on span "Ausführen" at bounding box center [909, 575] width 100 height 13
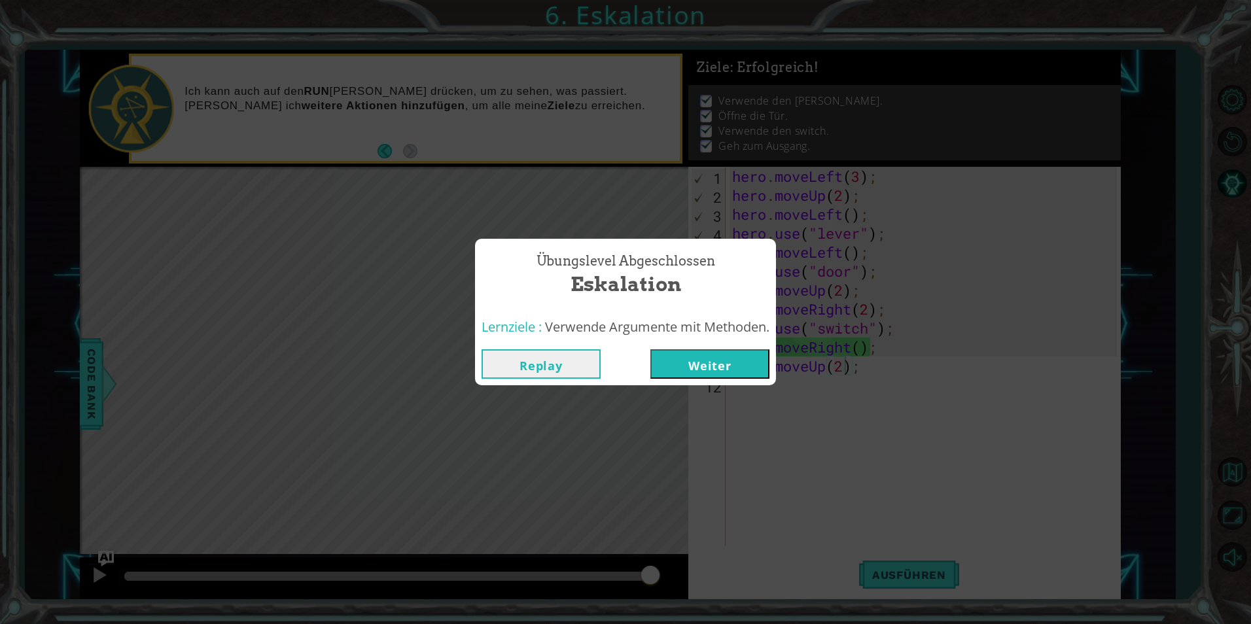
click at [703, 367] on button "Weiter" at bounding box center [709, 363] width 119 height 29
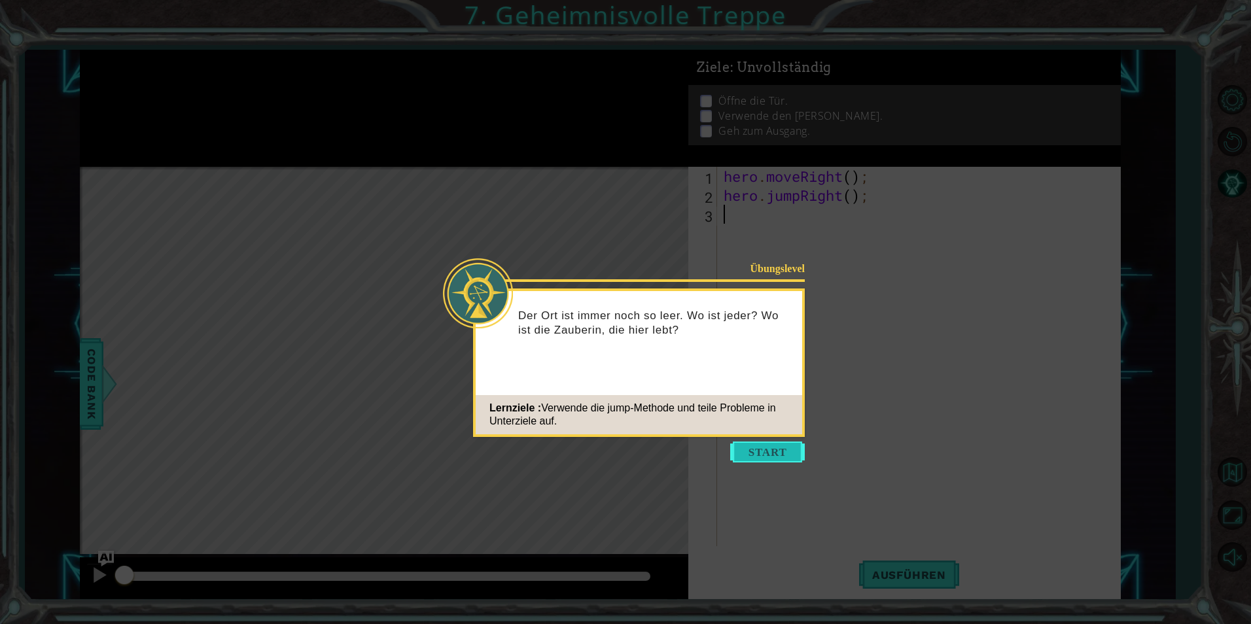
click at [772, 442] on button "Start" at bounding box center [767, 452] width 75 height 21
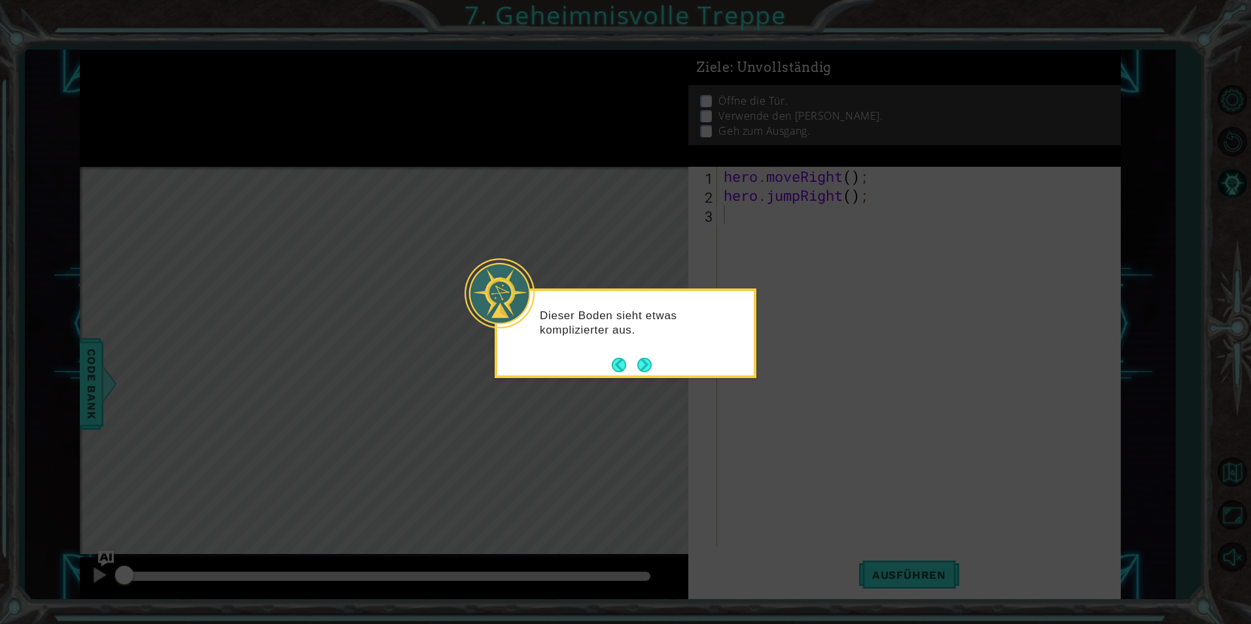
click at [750, 429] on icon at bounding box center [625, 312] width 1251 height 624
click at [646, 363] on button "Next" at bounding box center [644, 365] width 14 height 14
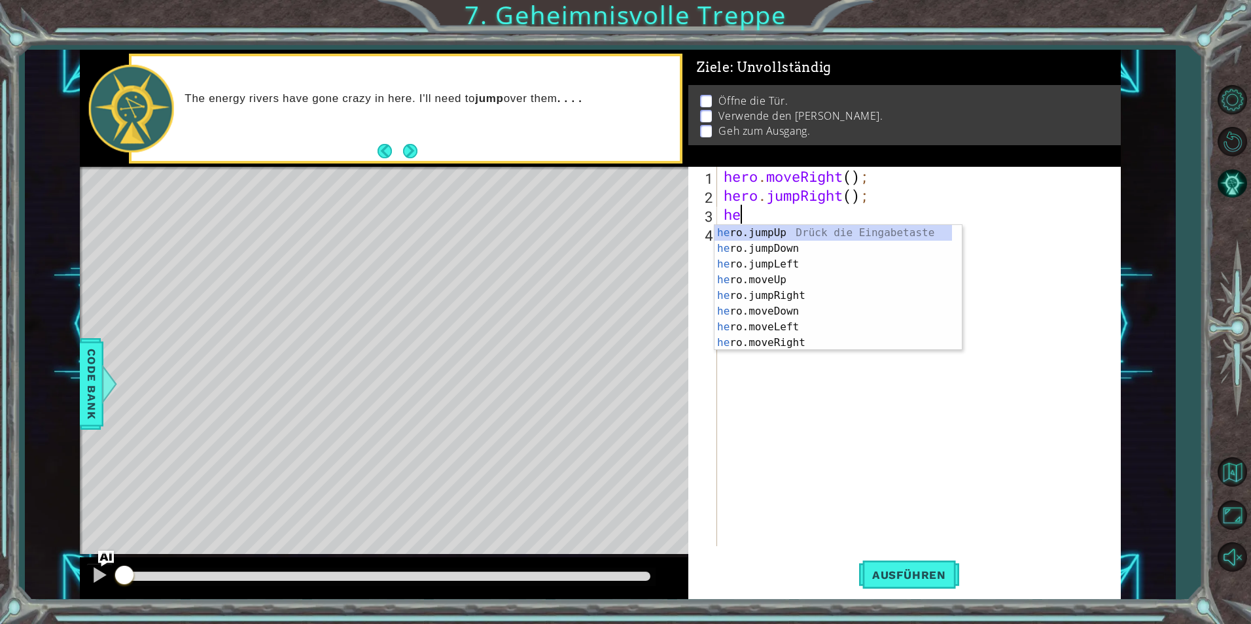
scroll to position [0, 1]
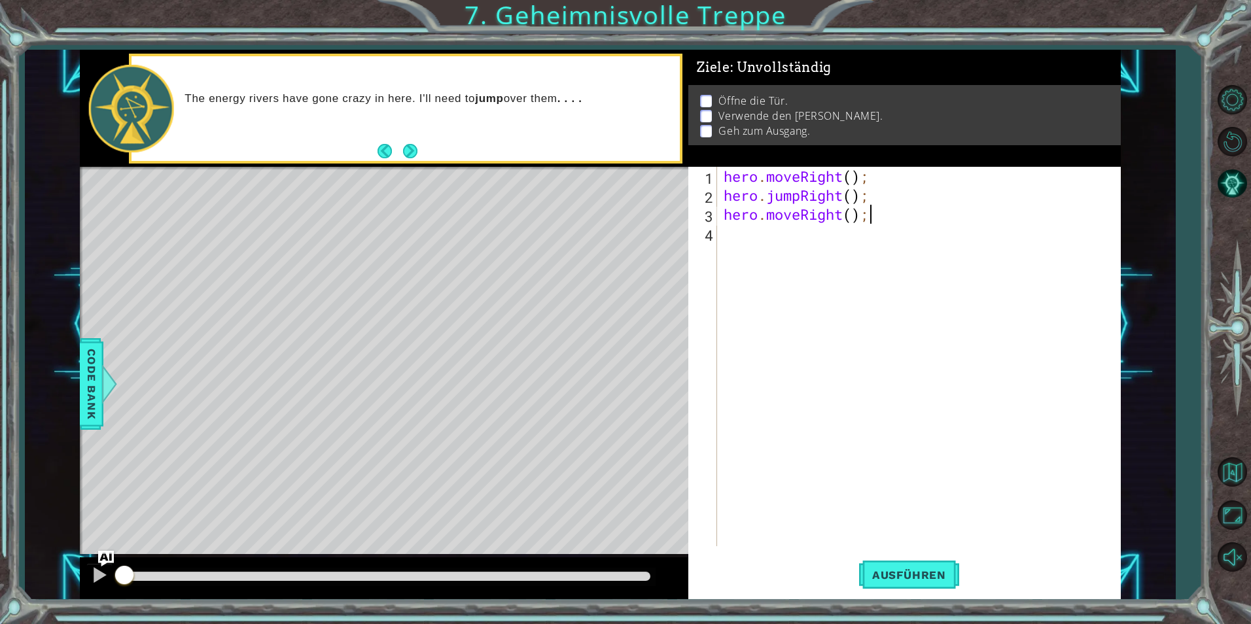
type textarea "hero.moveRight();"
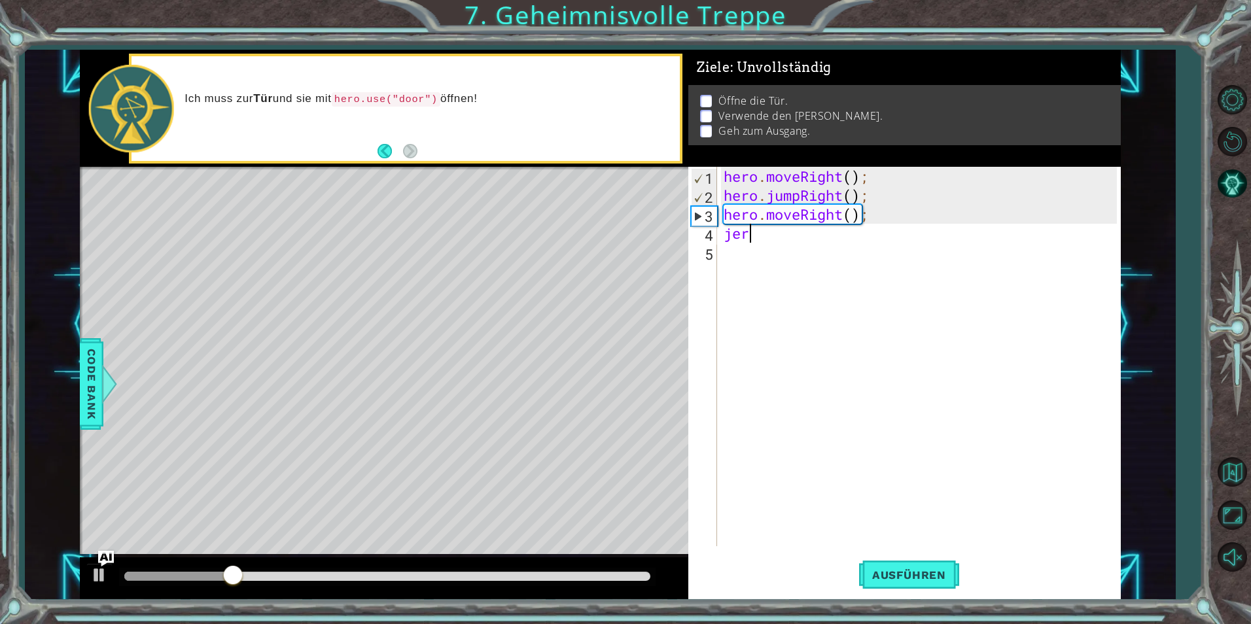
scroll to position [0, 0]
type textarea "j"
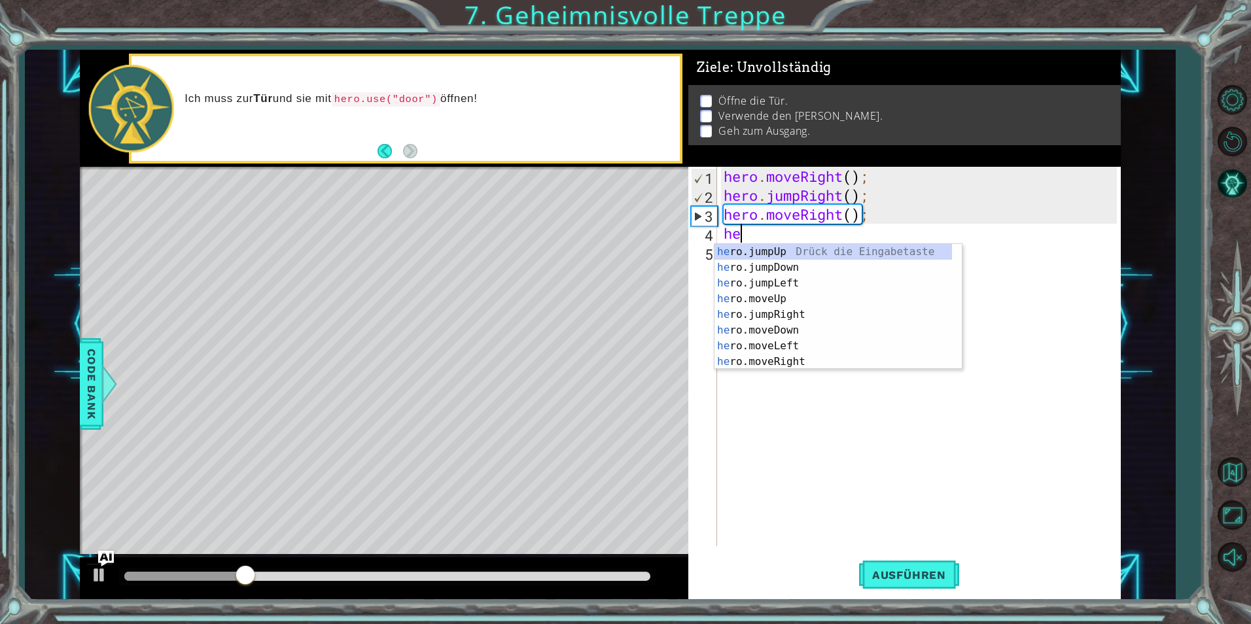
scroll to position [0, 1]
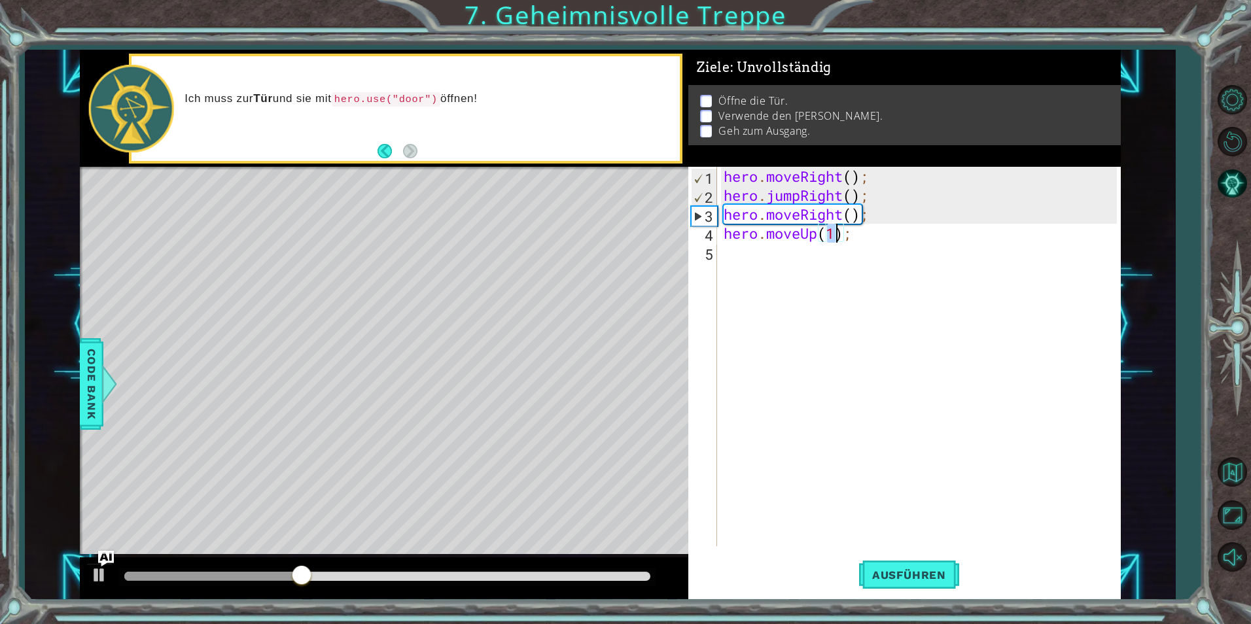
type textarea "hero.moveUp();"
type textarea "her.use("door");"
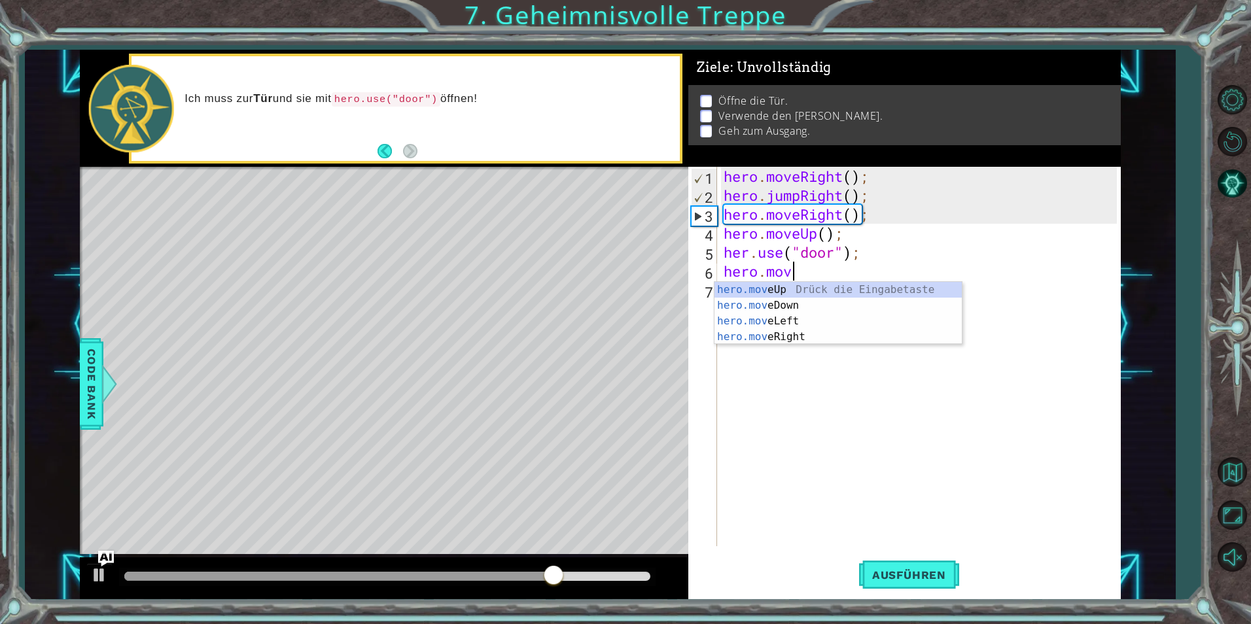
scroll to position [0, 3]
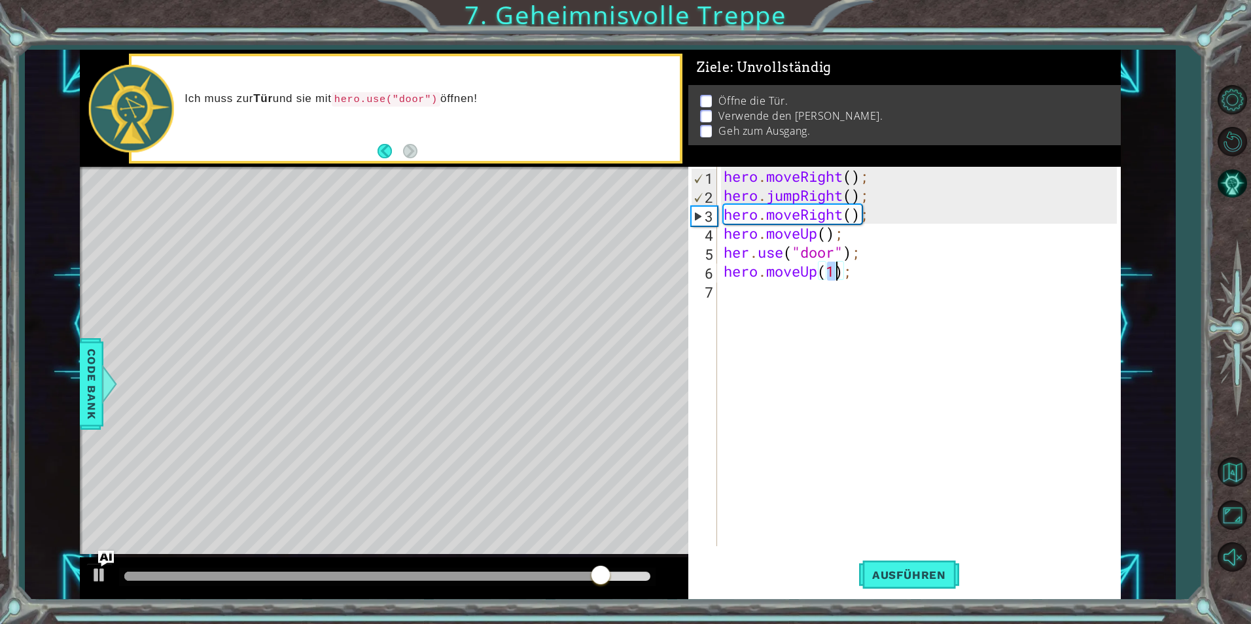
type textarea "hero.moveUp(2);"
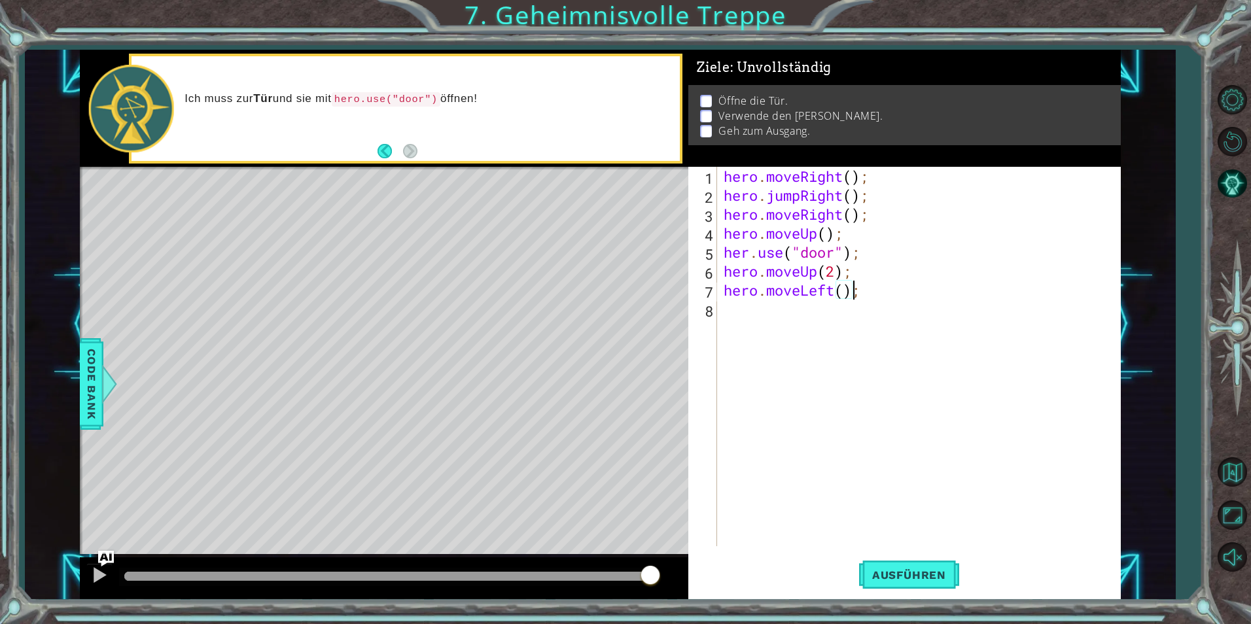
scroll to position [0, 0]
type textarea "hero.moveLeft();"
type textarea "hero.use("lever");"
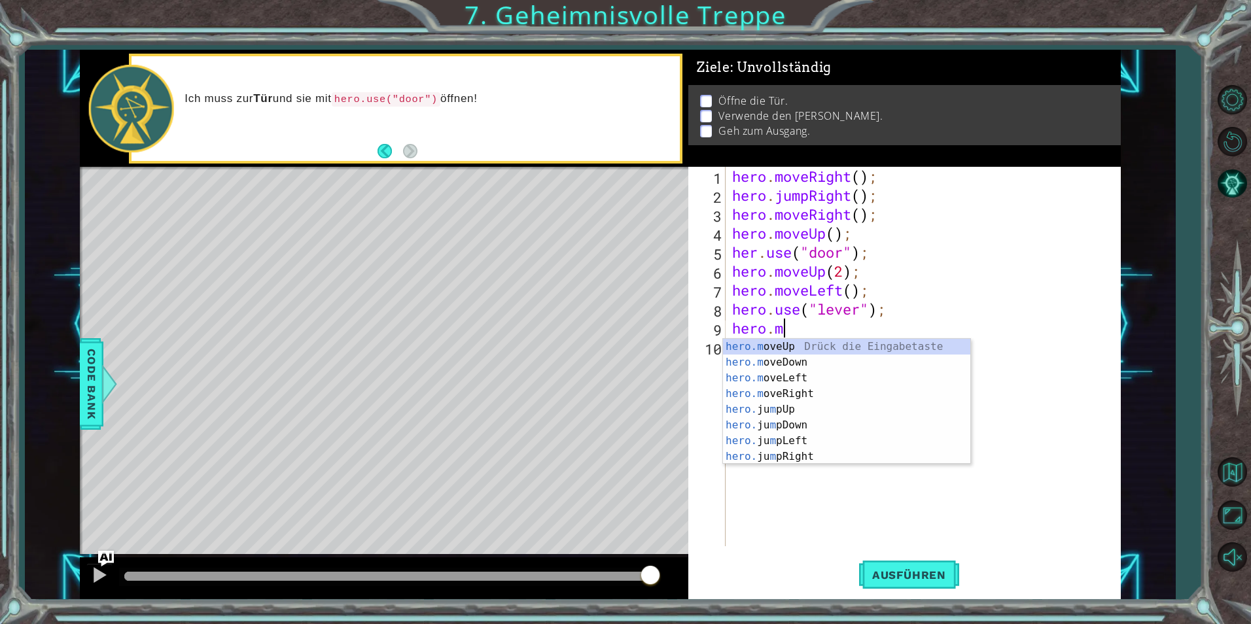
scroll to position [0, 2]
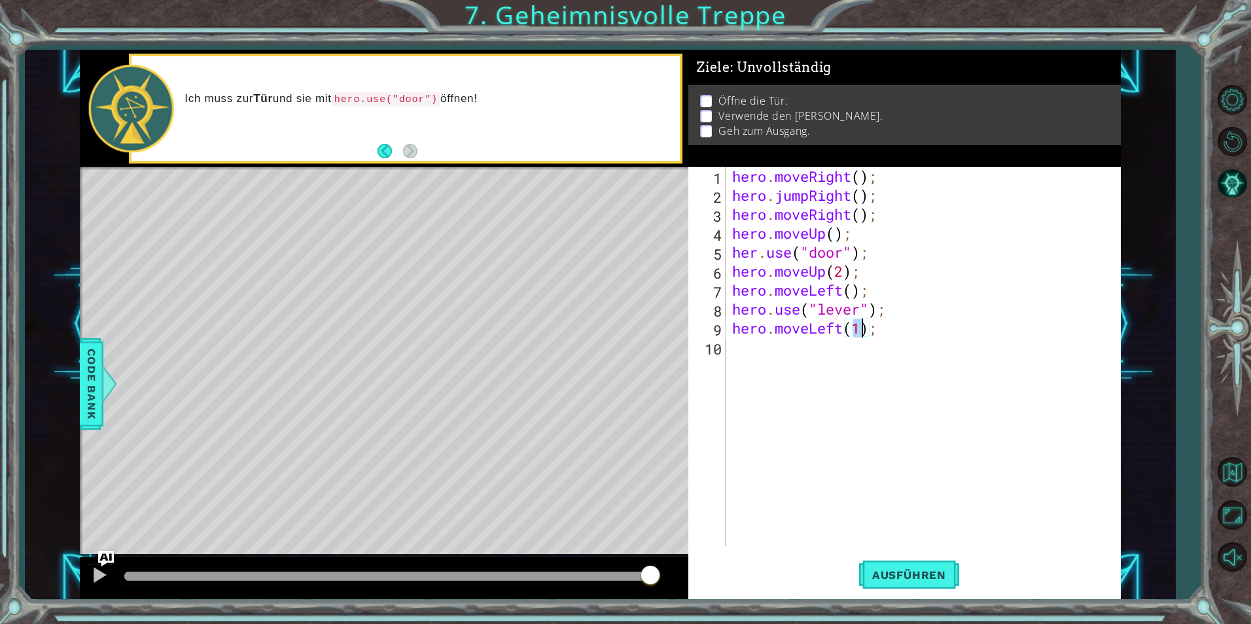
type textarea "hero.moveLeft(2);"
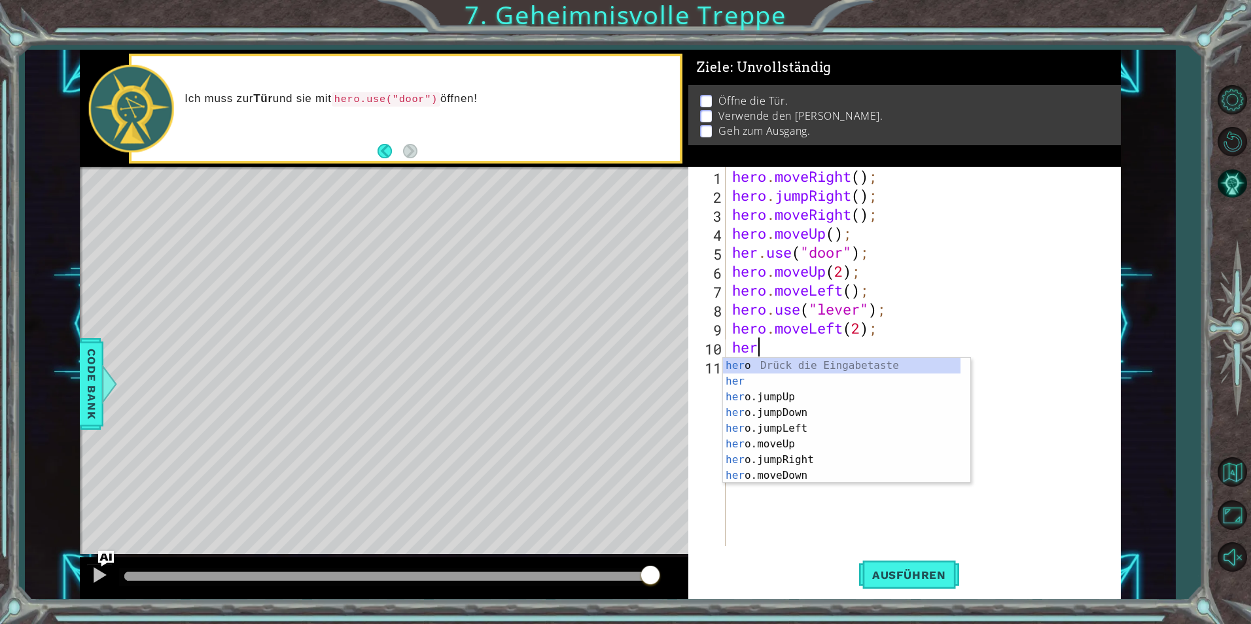
scroll to position [0, 1]
type textarea "hero"
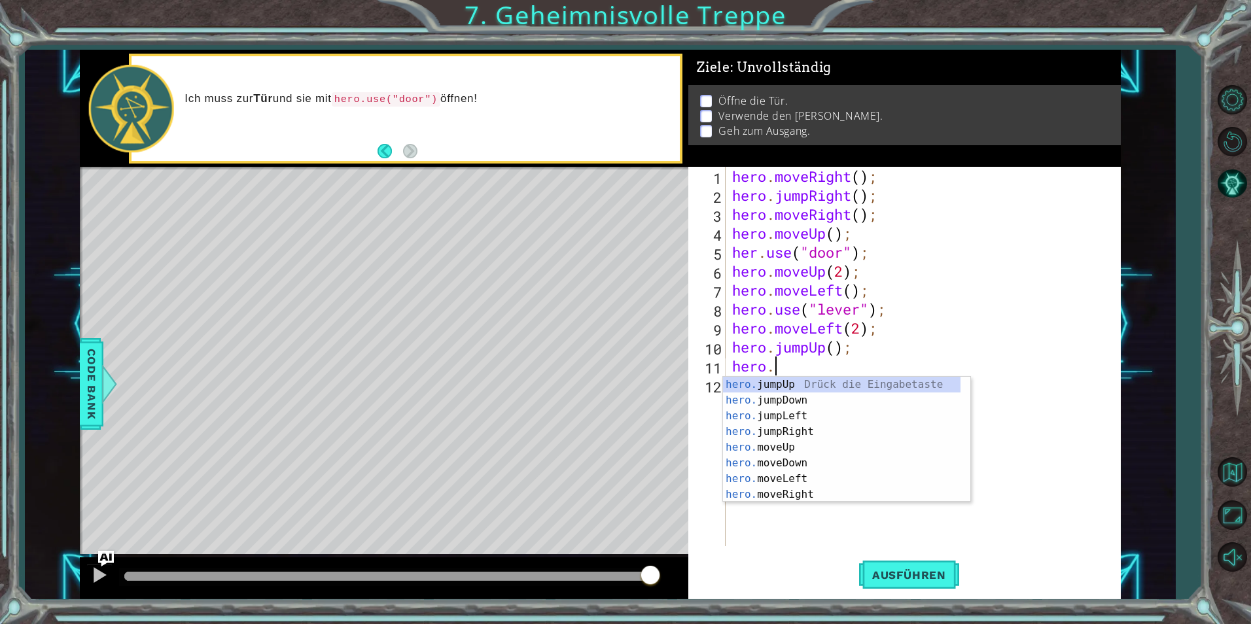
scroll to position [0, 2]
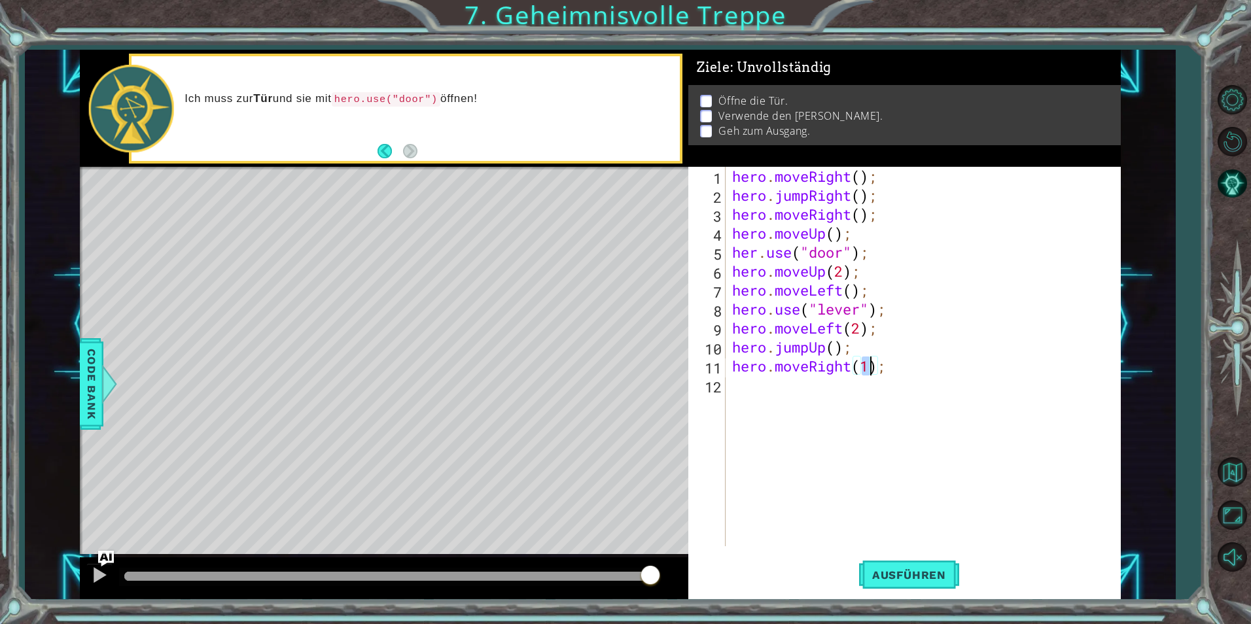
type textarea "hero.moveRight(2);"
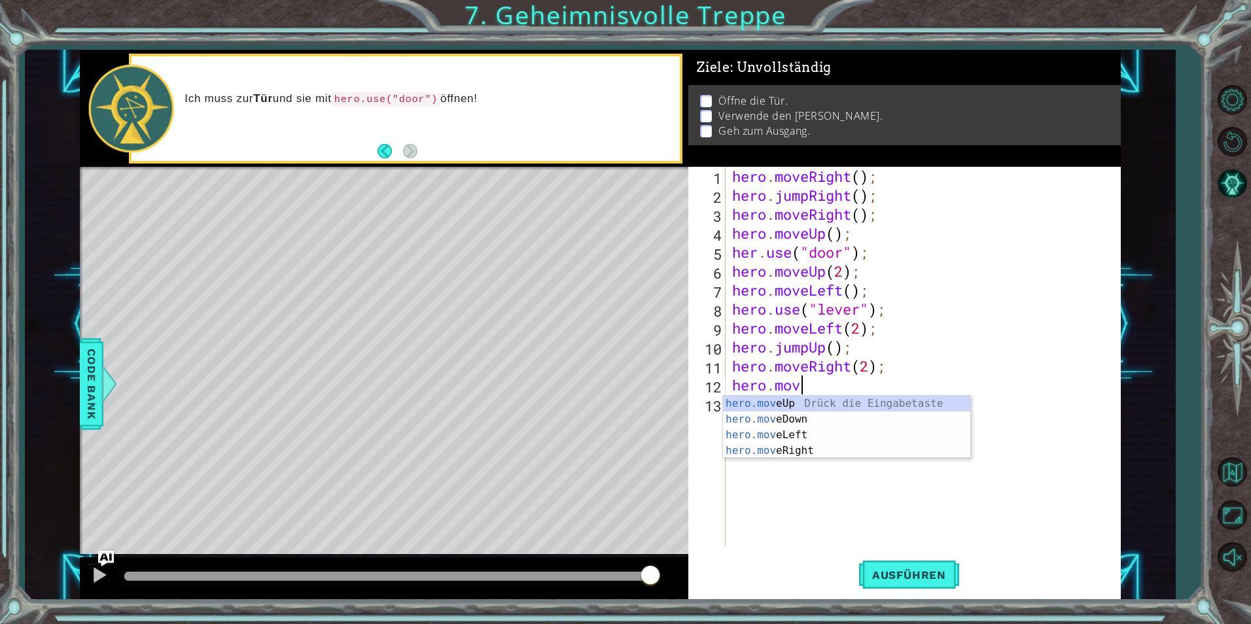
scroll to position [0, 3]
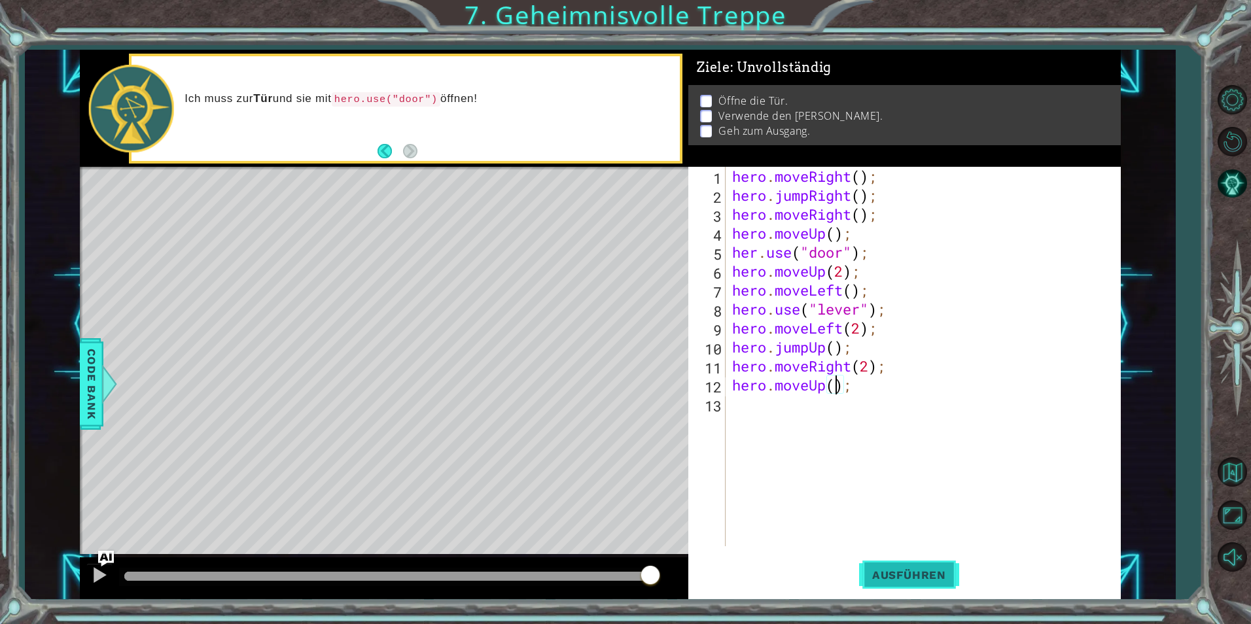
click at [903, 580] on span "Ausführen" at bounding box center [909, 575] width 100 height 13
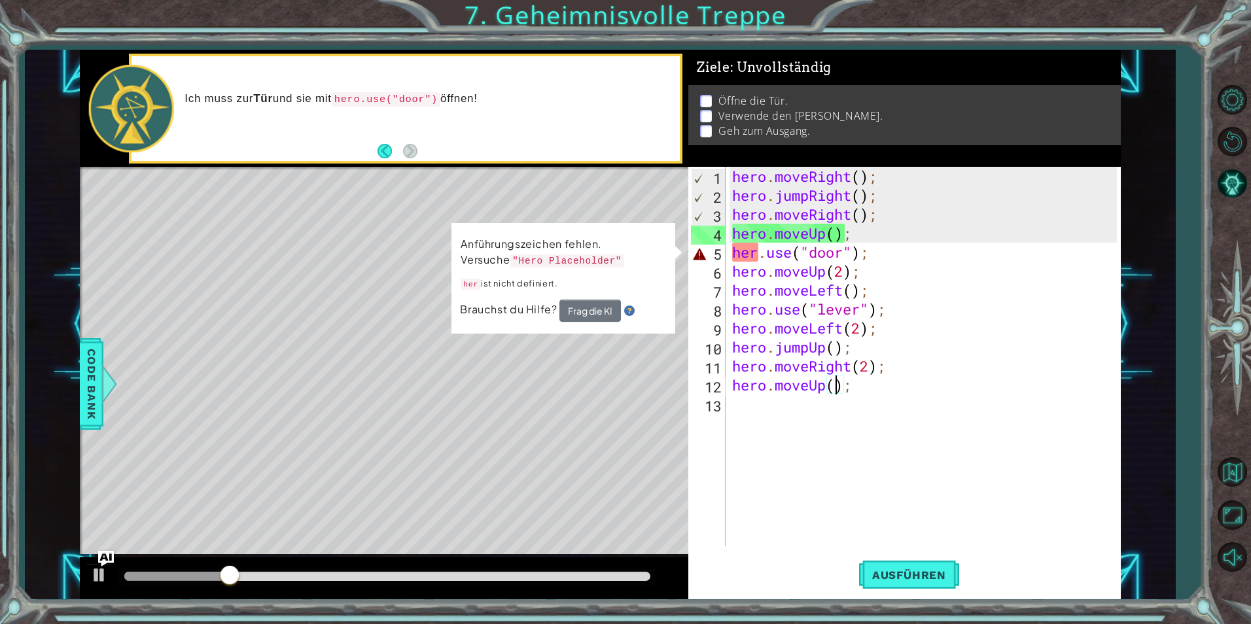
click at [759, 253] on div "hero . moveRight ( ) ; hero . jumpRight ( ) ; hero . moveRight ( ) ; hero . mov…" at bounding box center [927, 376] width 394 height 418
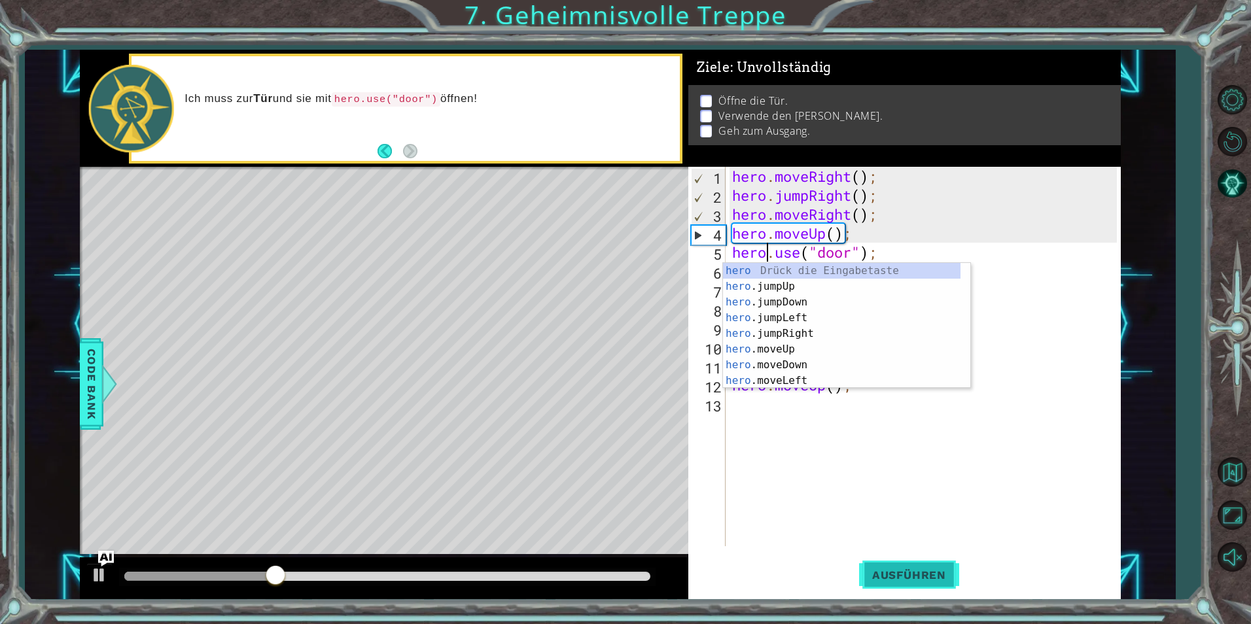
type textarea "hero.use("door");"
click at [901, 584] on button "Ausführen" at bounding box center [909, 575] width 100 height 43
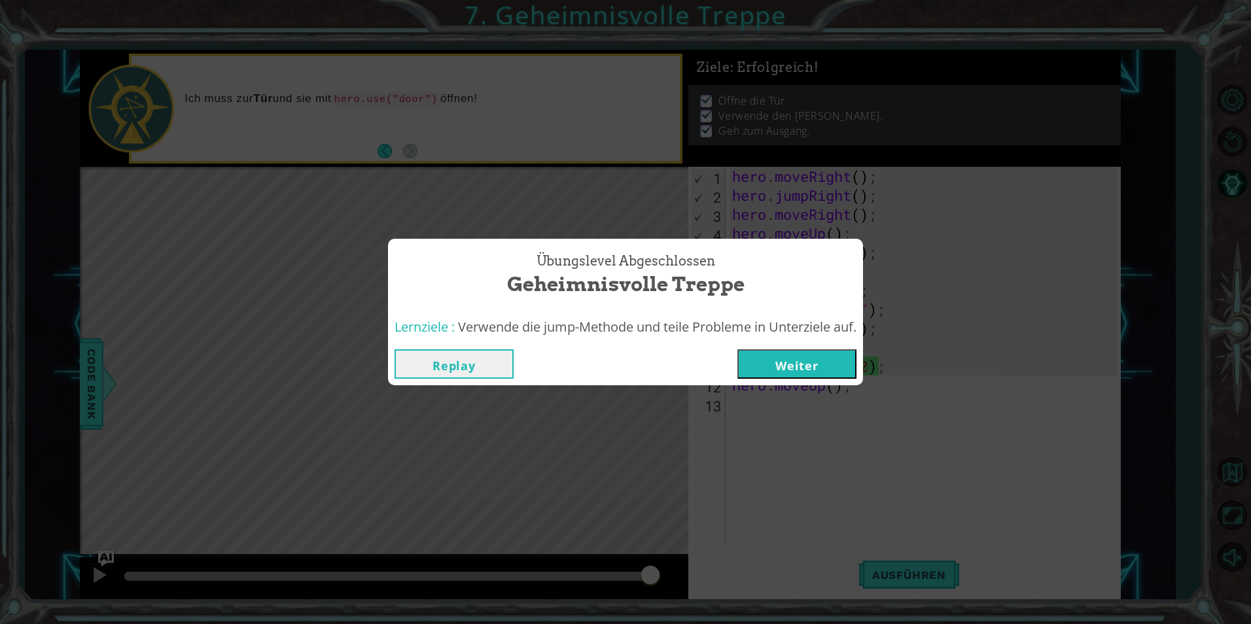
click at [783, 363] on button "Weiter" at bounding box center [797, 363] width 119 height 29
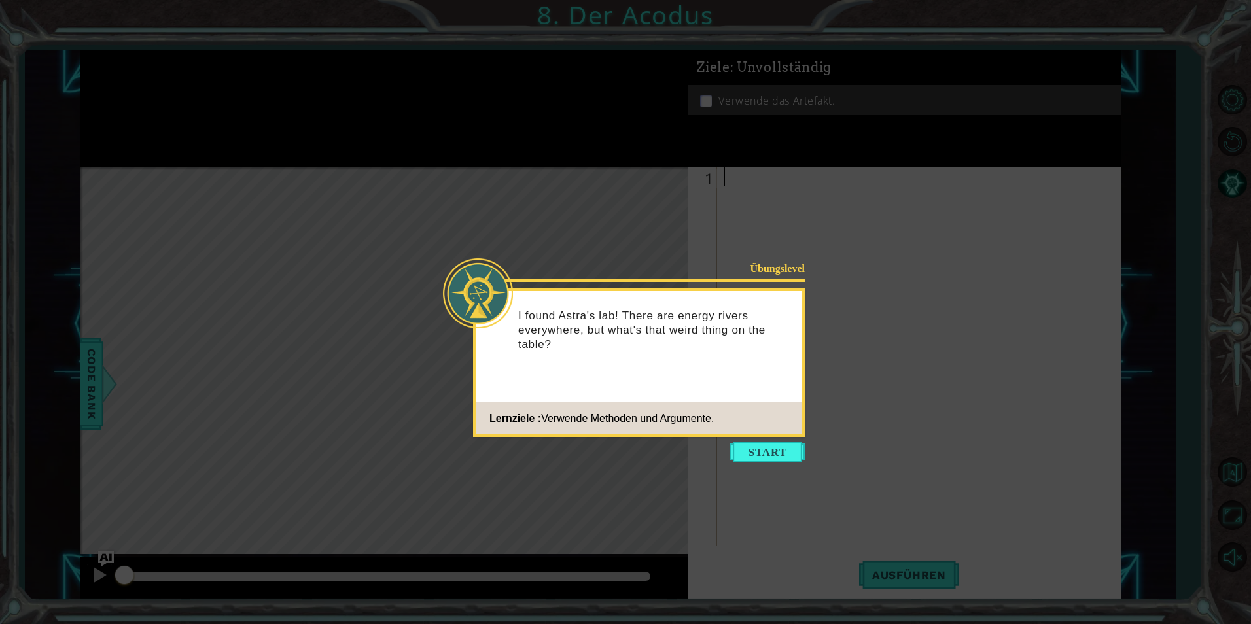
click at [776, 439] on icon at bounding box center [625, 312] width 1251 height 624
click at [778, 450] on button "Start" at bounding box center [767, 452] width 75 height 21
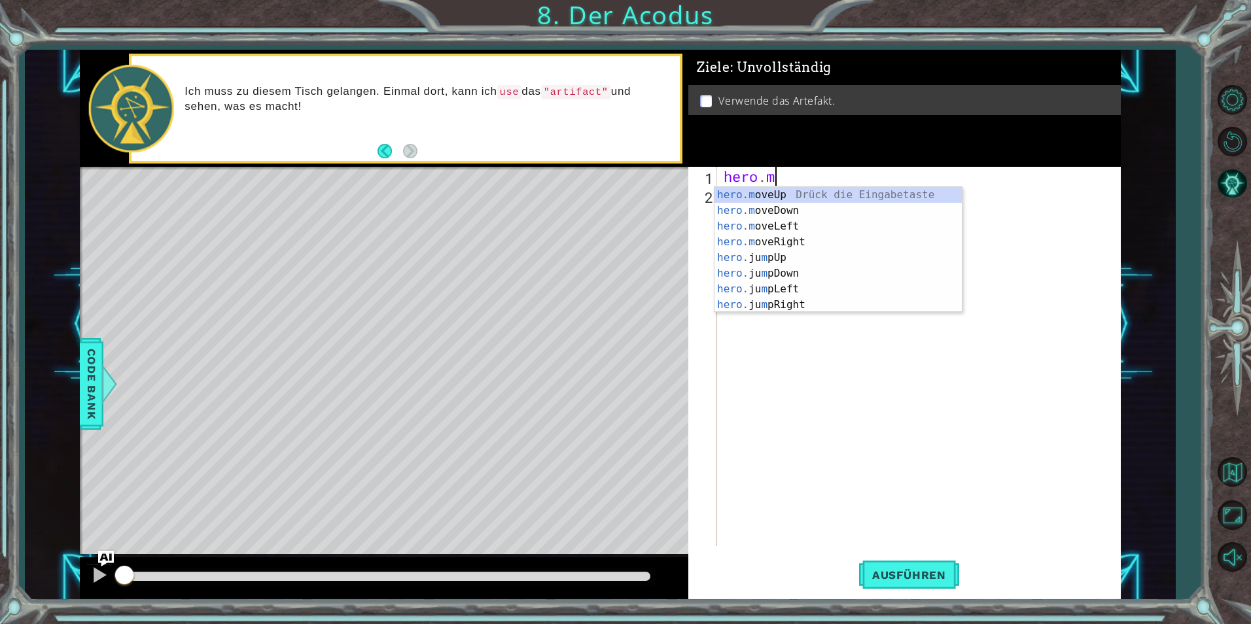
scroll to position [0, 2]
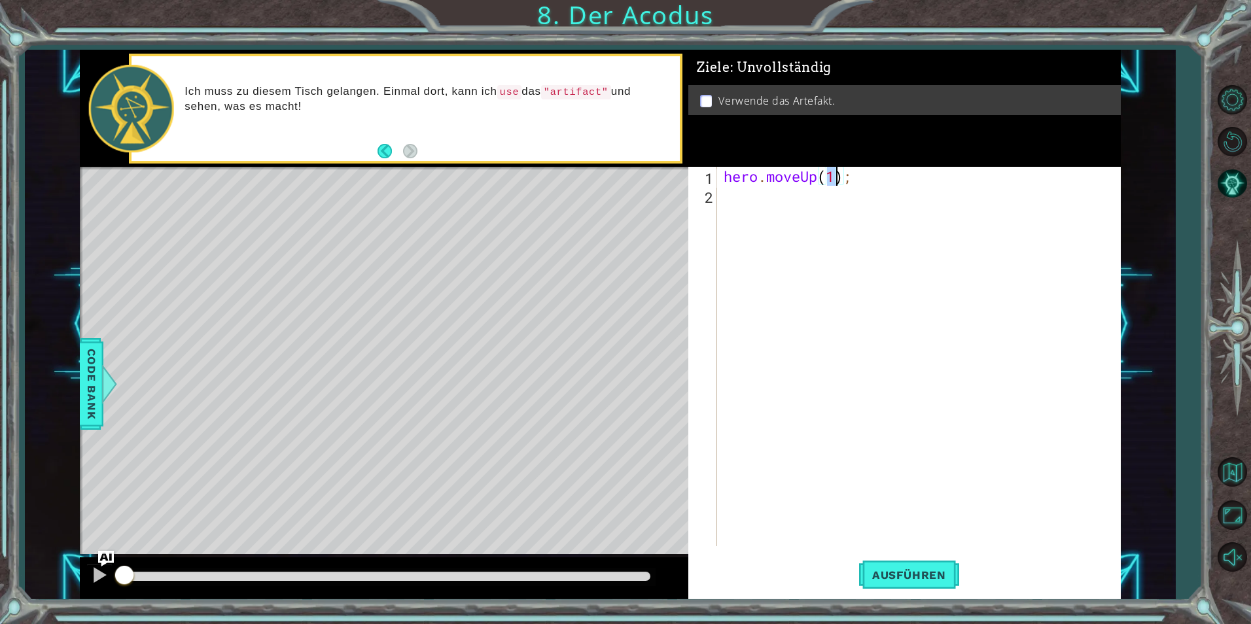
type textarea "hero.moveUp(2);"
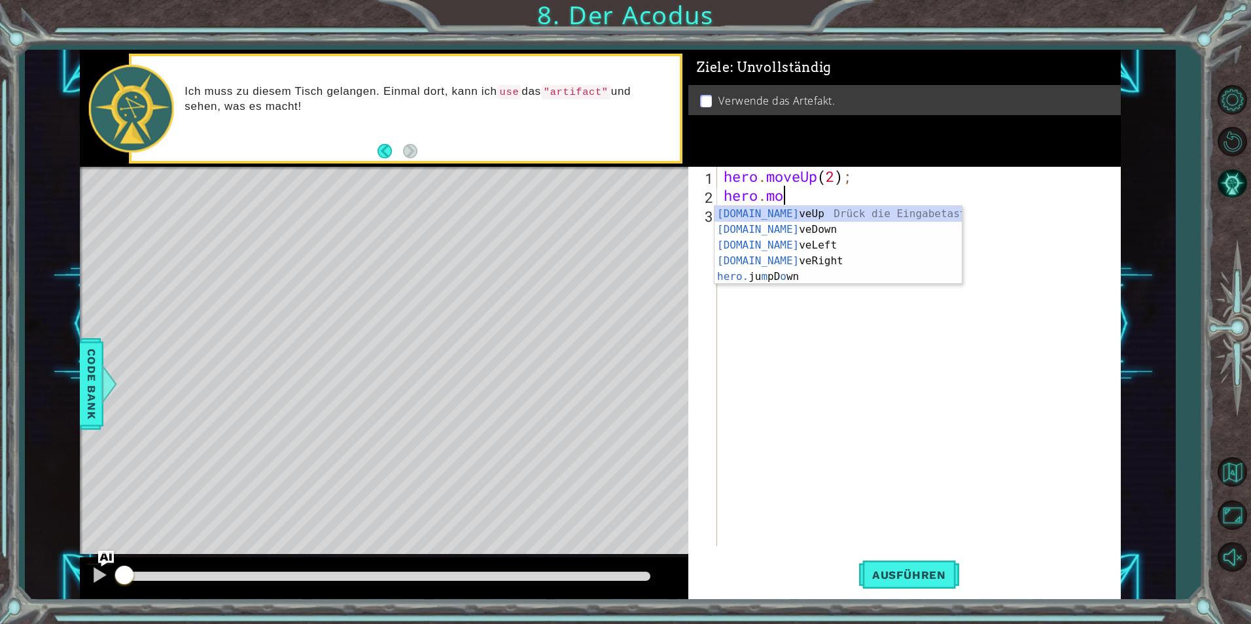
scroll to position [0, 3]
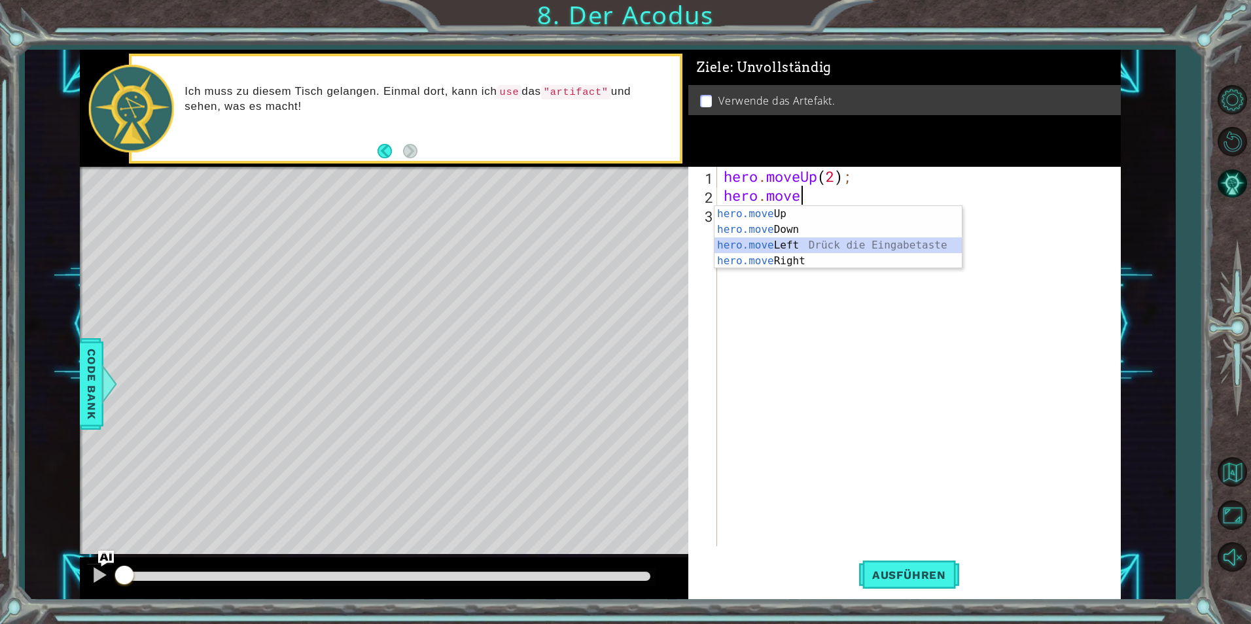
type textarea "hero.moveLeft(1);"
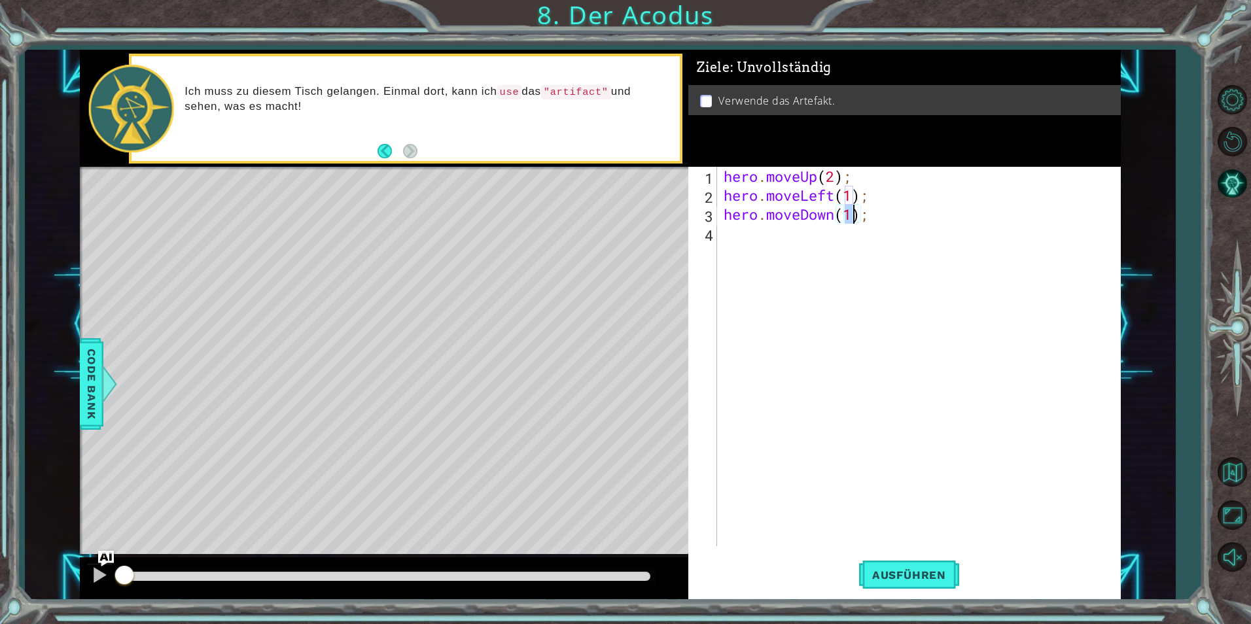
type textarea "hero.moveDown(2);"
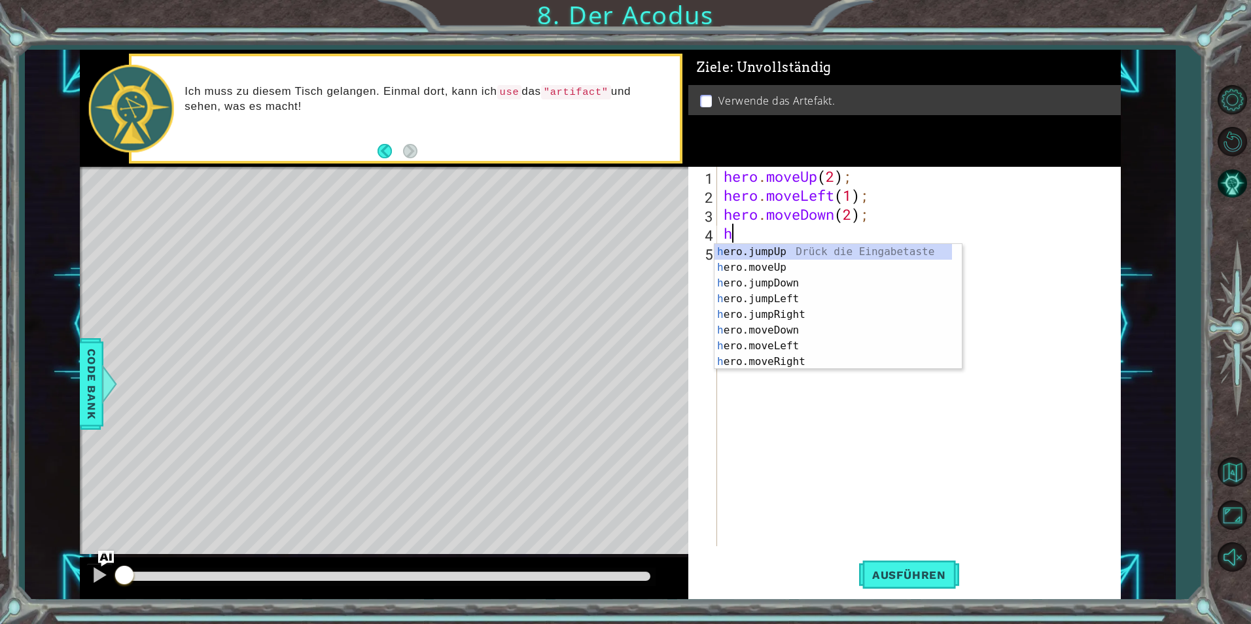
scroll to position [0, 1]
type textarea "her."
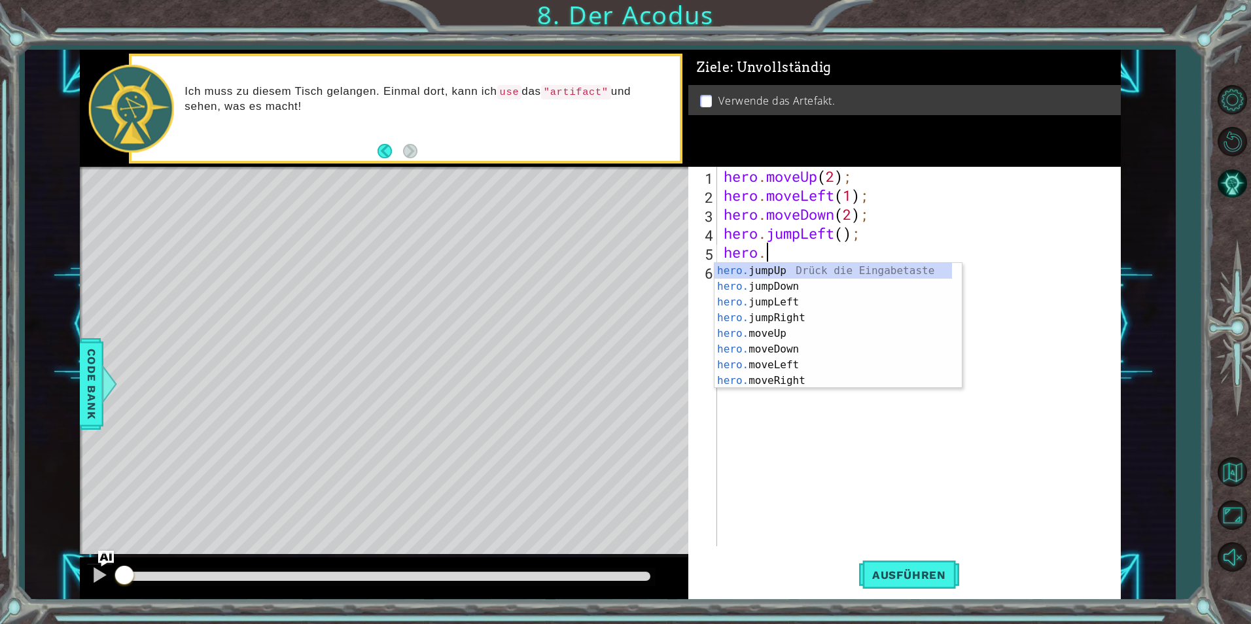
scroll to position [0, 2]
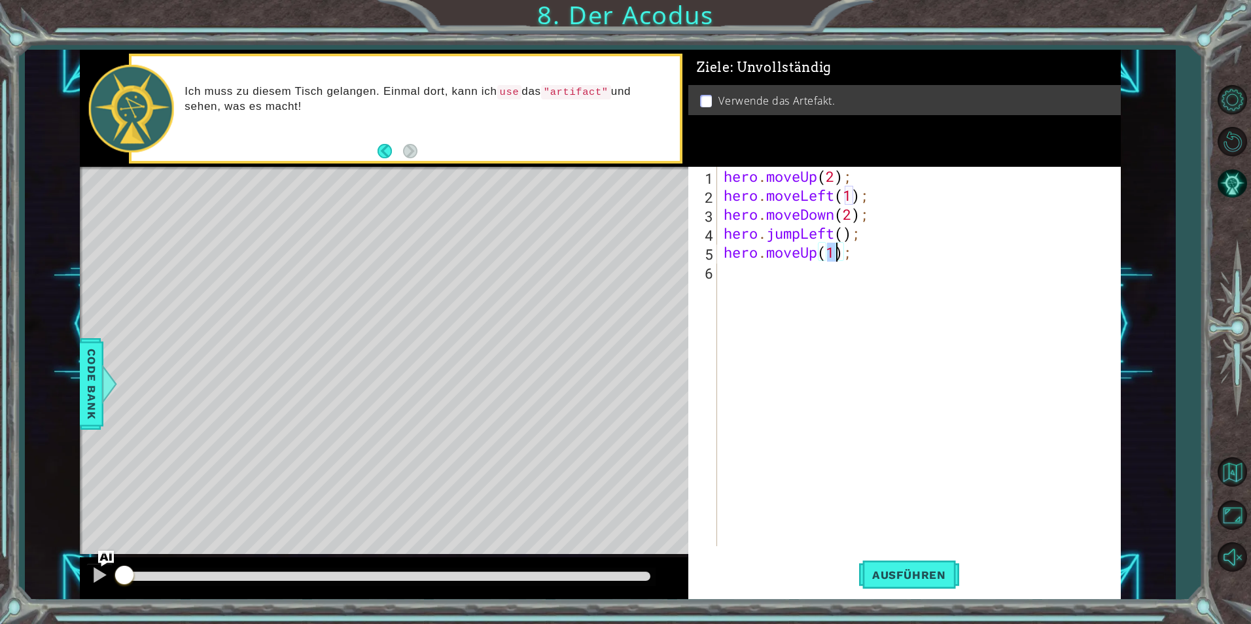
type textarea "hero.moveUp(2);"
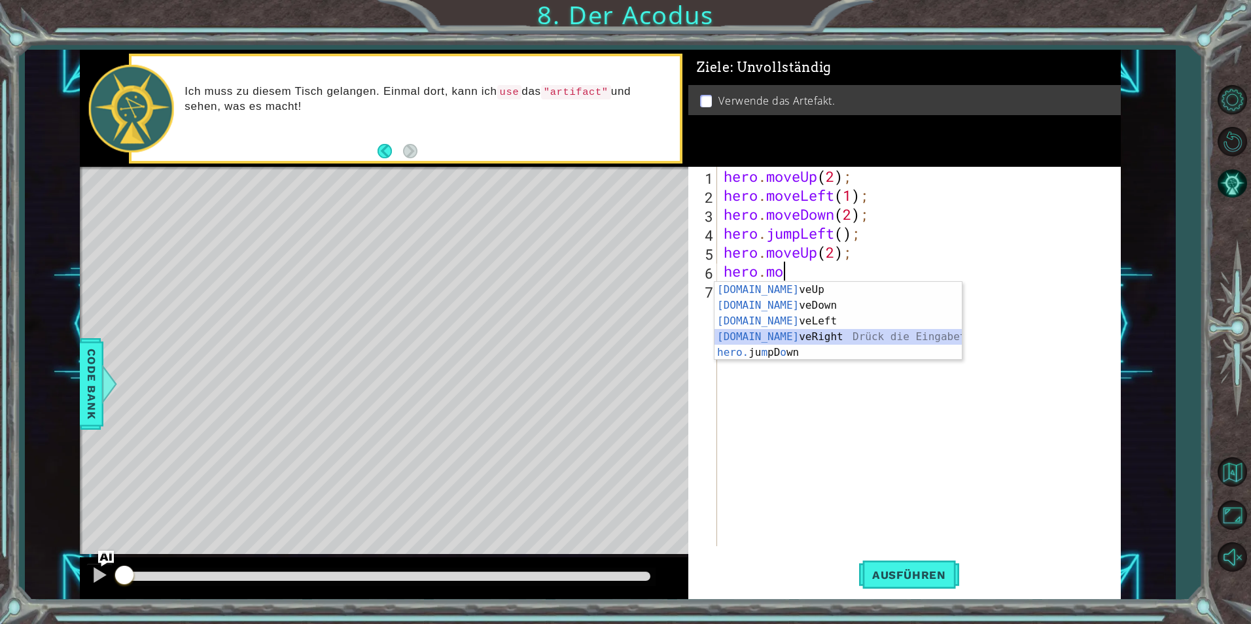
type textarea "hero.moveRight(1);"
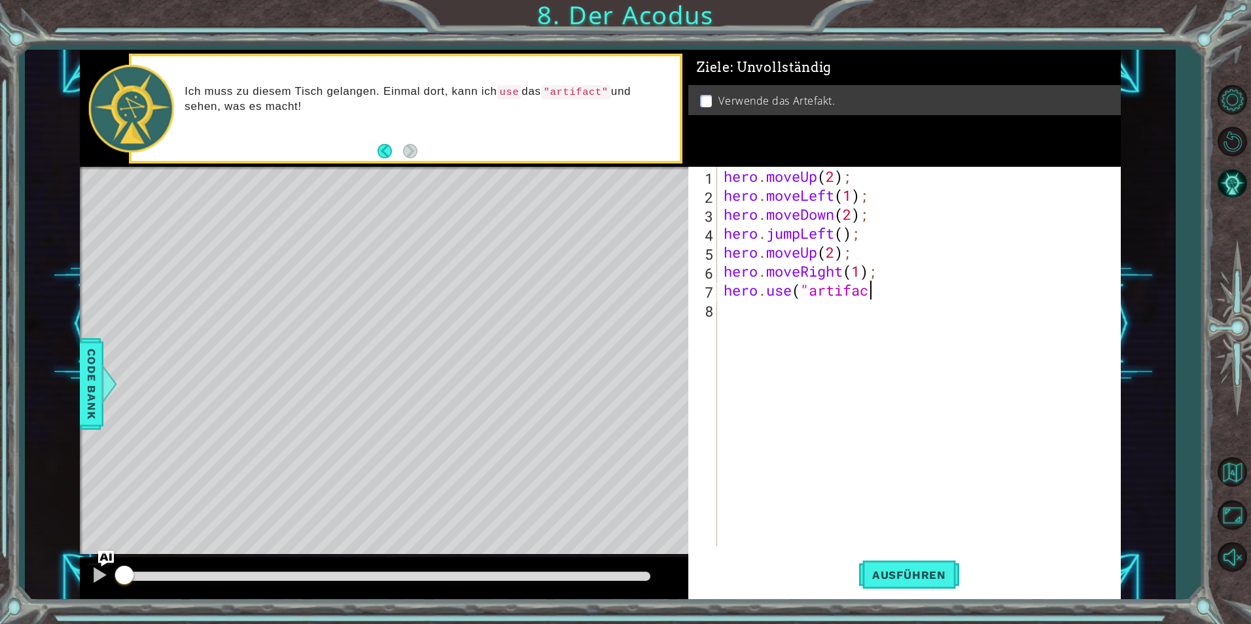
scroll to position [0, 0]
type textarea "hero.use("artifact");"
click at [895, 577] on span "Ausführen" at bounding box center [909, 575] width 100 height 13
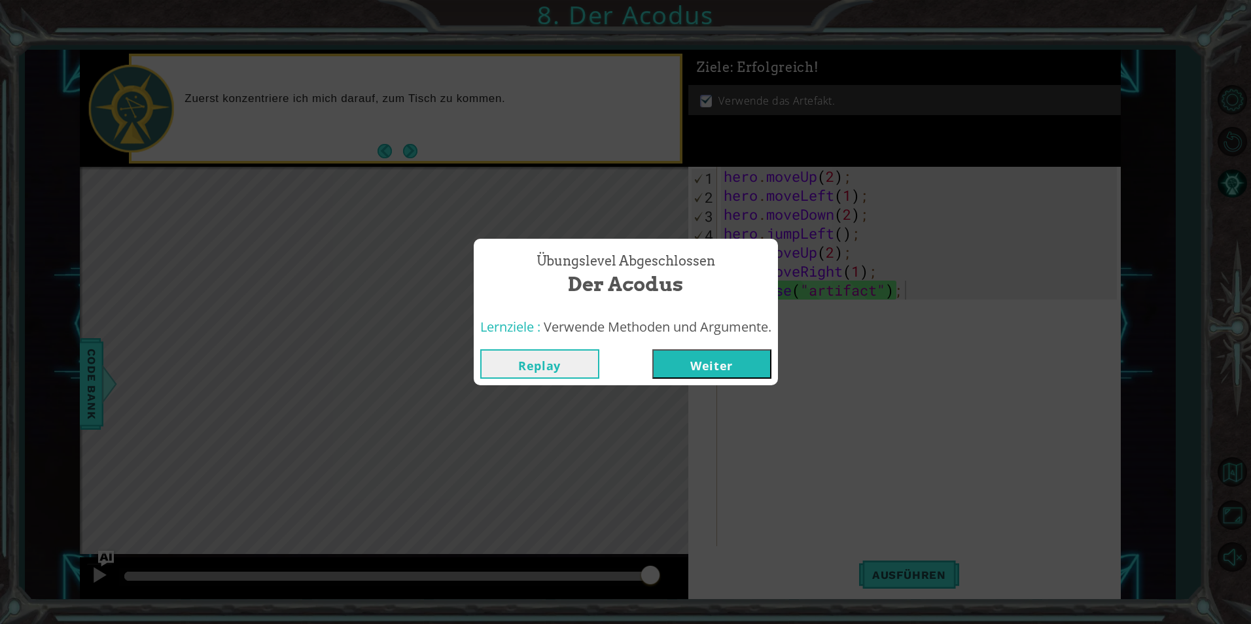
click at [714, 357] on button "Weiter" at bounding box center [711, 363] width 119 height 29
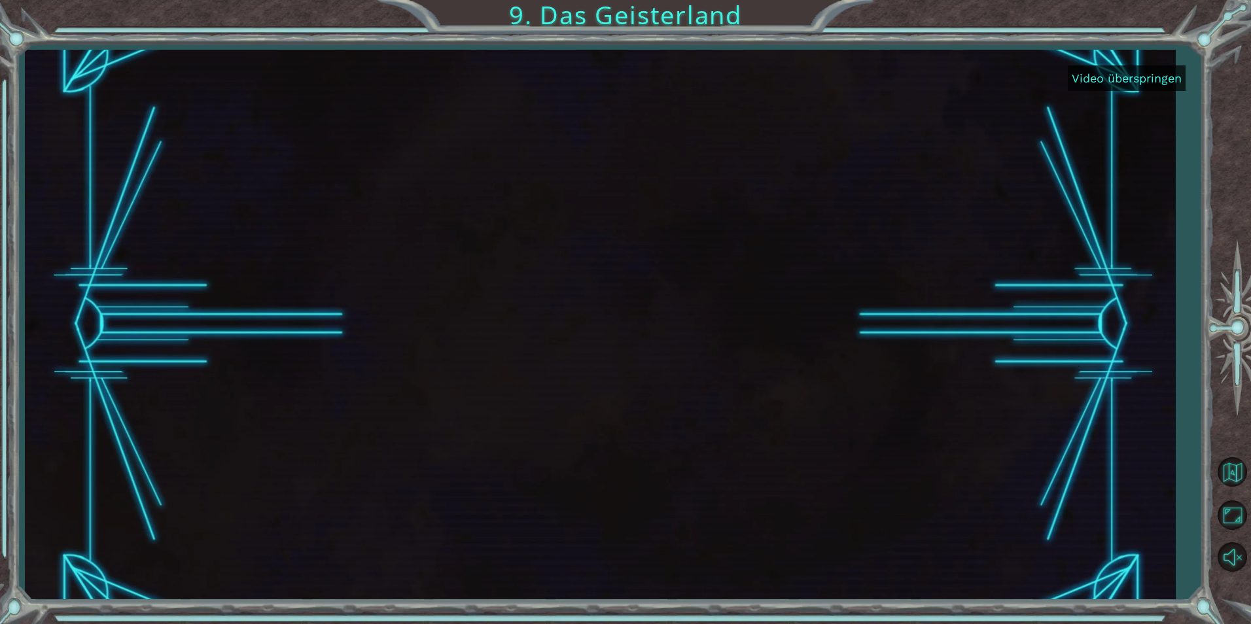
click at [1154, 74] on button "Video überspringen" at bounding box center [1127, 78] width 118 height 26
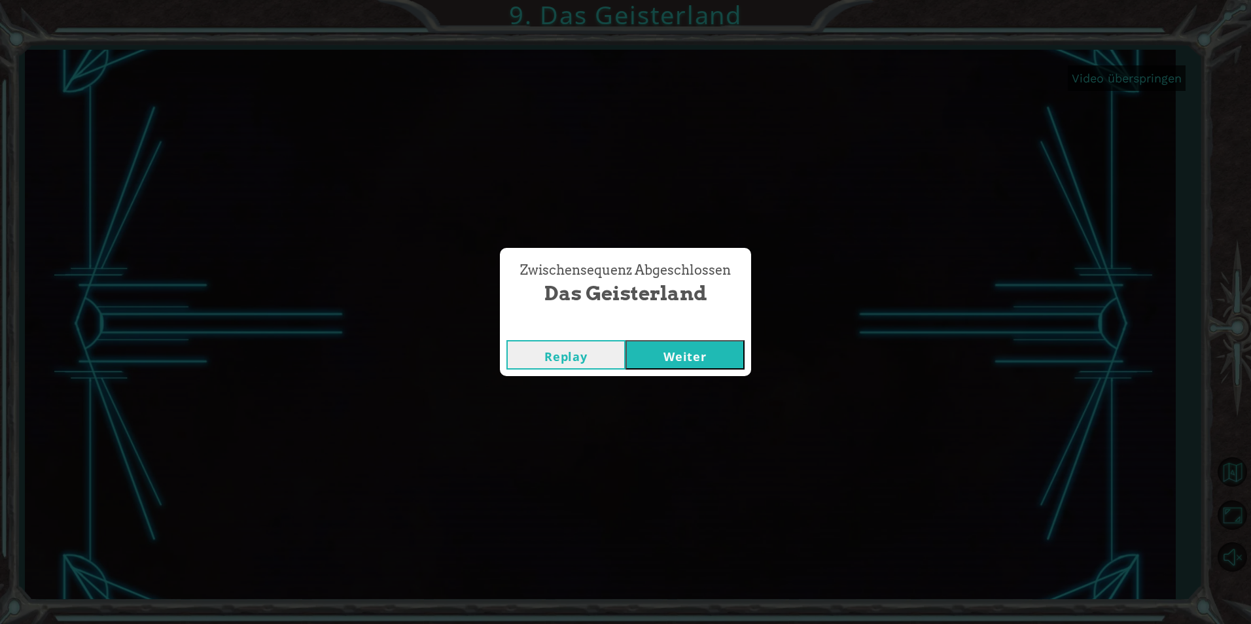
click at [713, 349] on button "Weiter" at bounding box center [685, 354] width 119 height 29
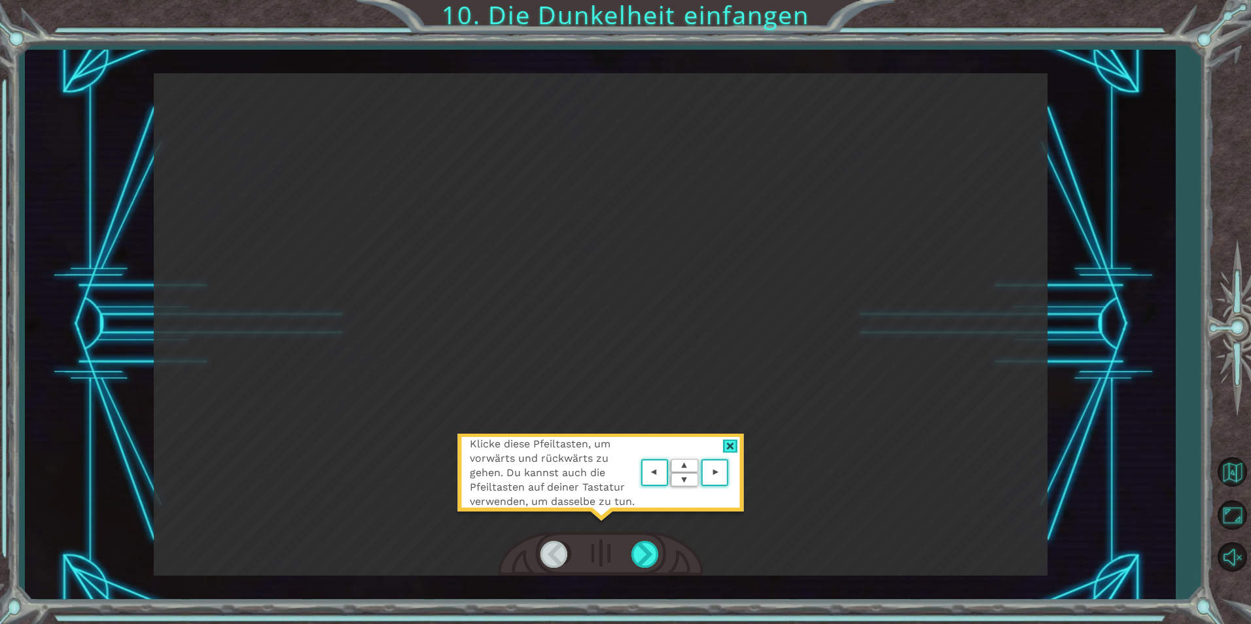
click at [676, 354] on div "Klicke diese Pfeiltasten, um vorwärts und rückwärts zu gehen. Du kannst auch di…" at bounding box center [601, 324] width 894 height 503
click at [730, 444] on div at bounding box center [730, 447] width 15 height 14
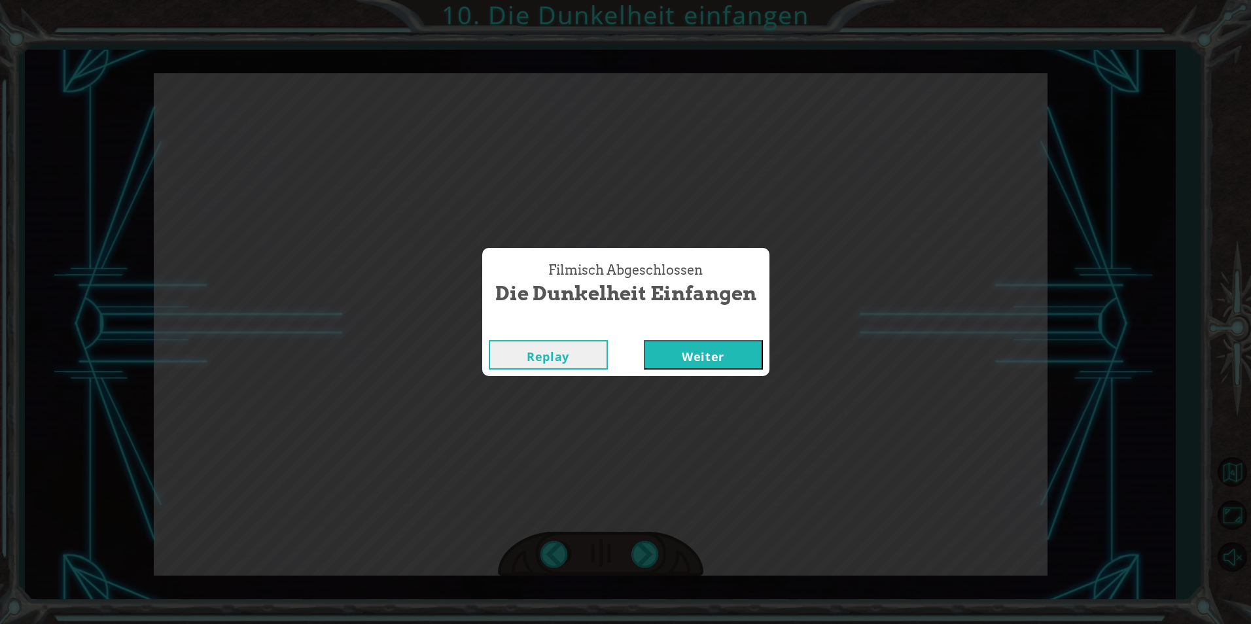
click at [664, 352] on button "Weiter" at bounding box center [703, 354] width 119 height 29
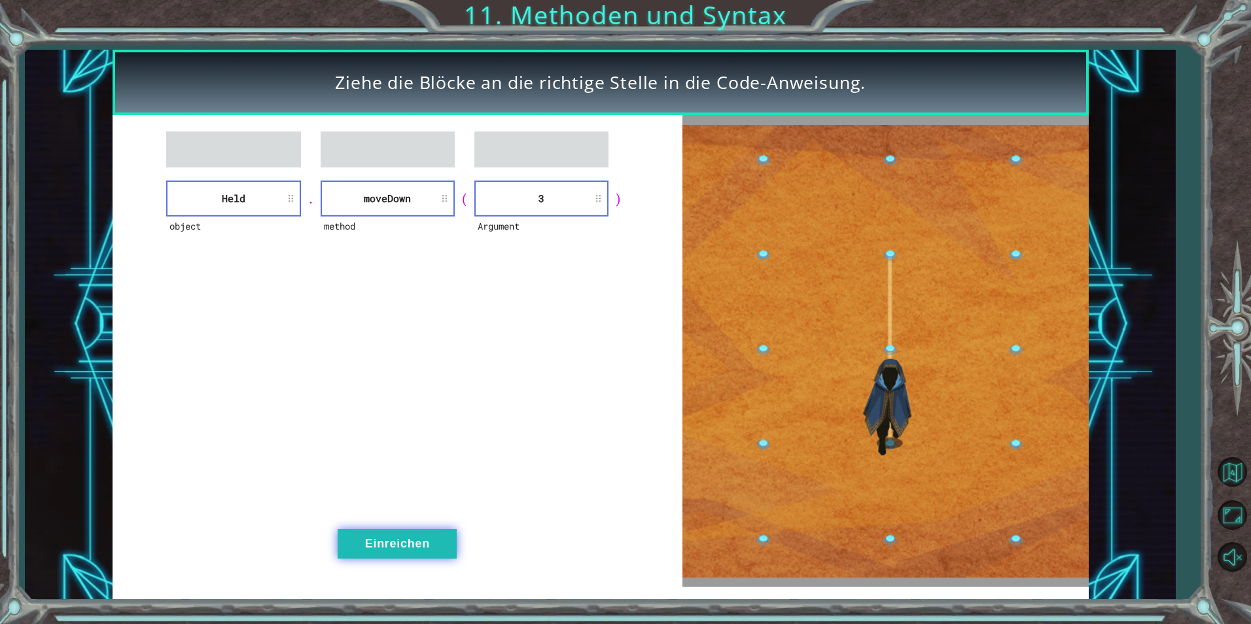
click at [397, 544] on button "Einreichen" at bounding box center [397, 543] width 119 height 29
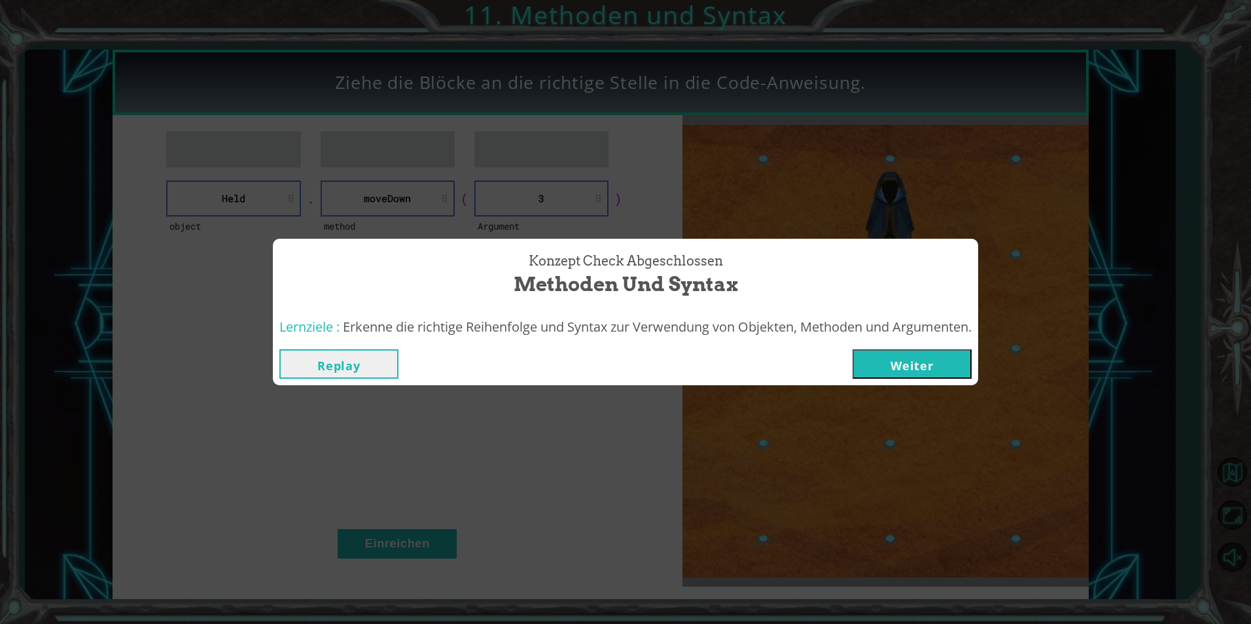
click at [916, 366] on button "Weiter" at bounding box center [912, 363] width 119 height 29
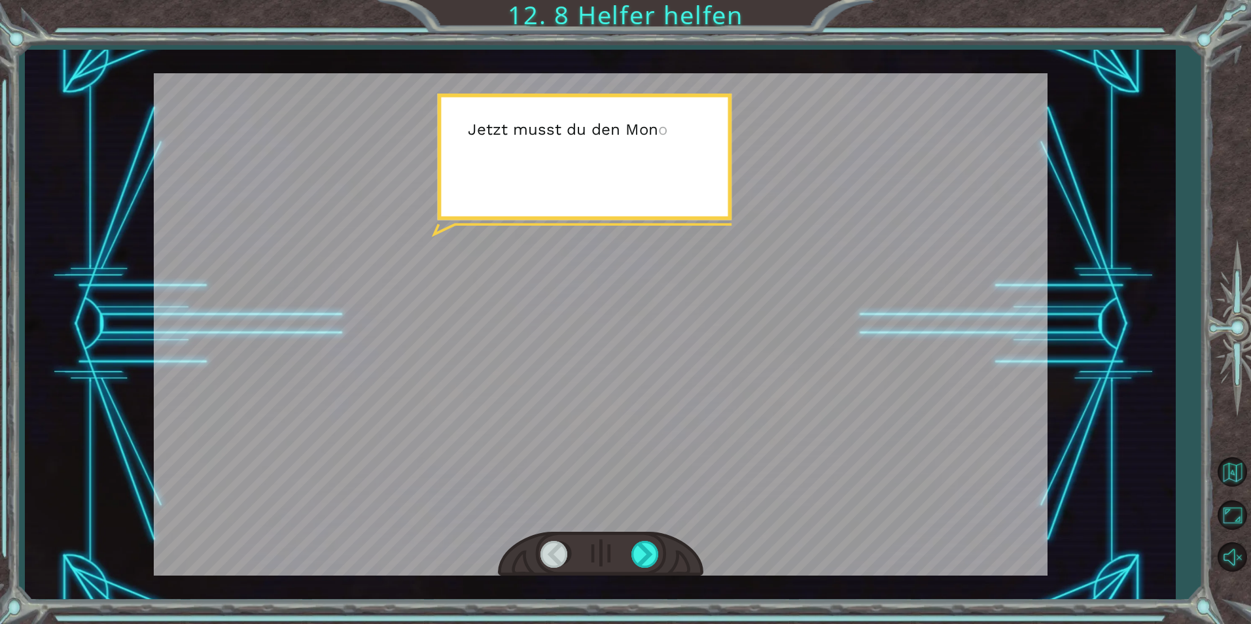
click at [883, 366] on div at bounding box center [601, 324] width 894 height 503
click at [643, 554] on div at bounding box center [645, 554] width 29 height 27
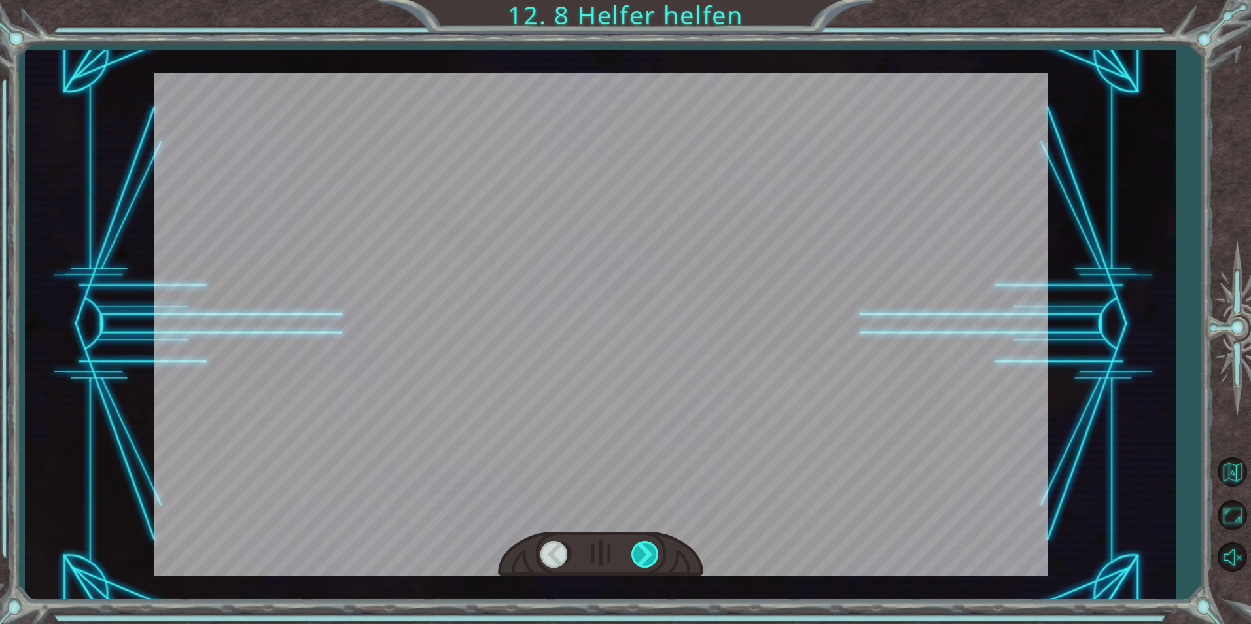
click at [643, 554] on div at bounding box center [645, 554] width 29 height 27
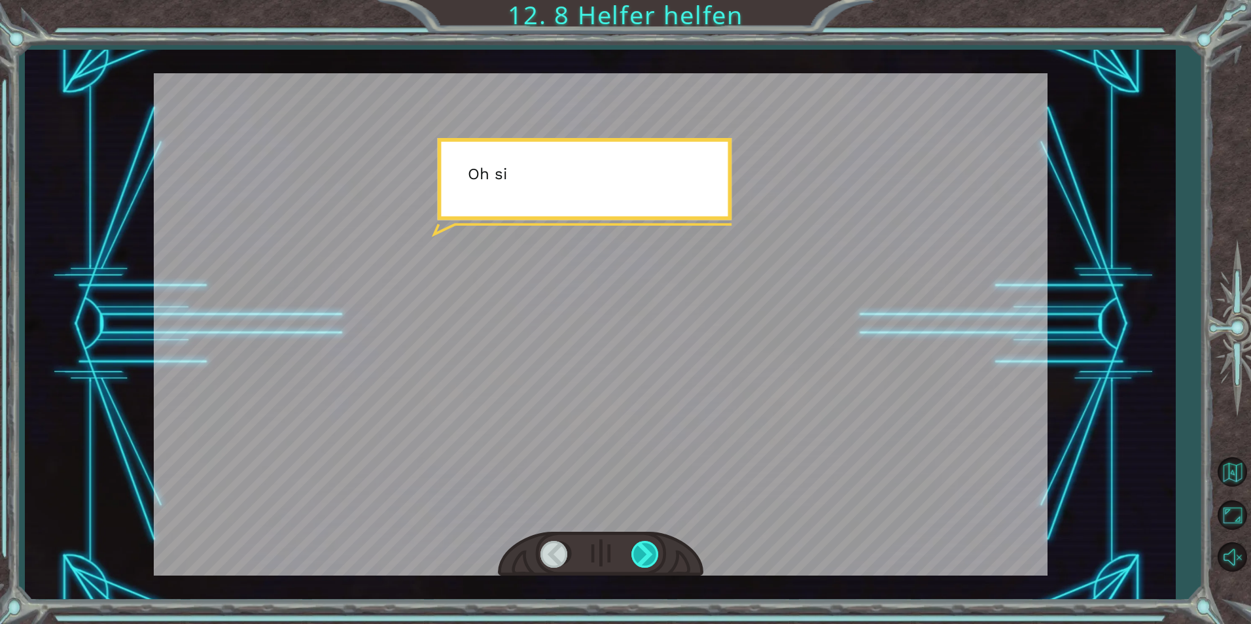
click at [643, 554] on div at bounding box center [645, 554] width 29 height 27
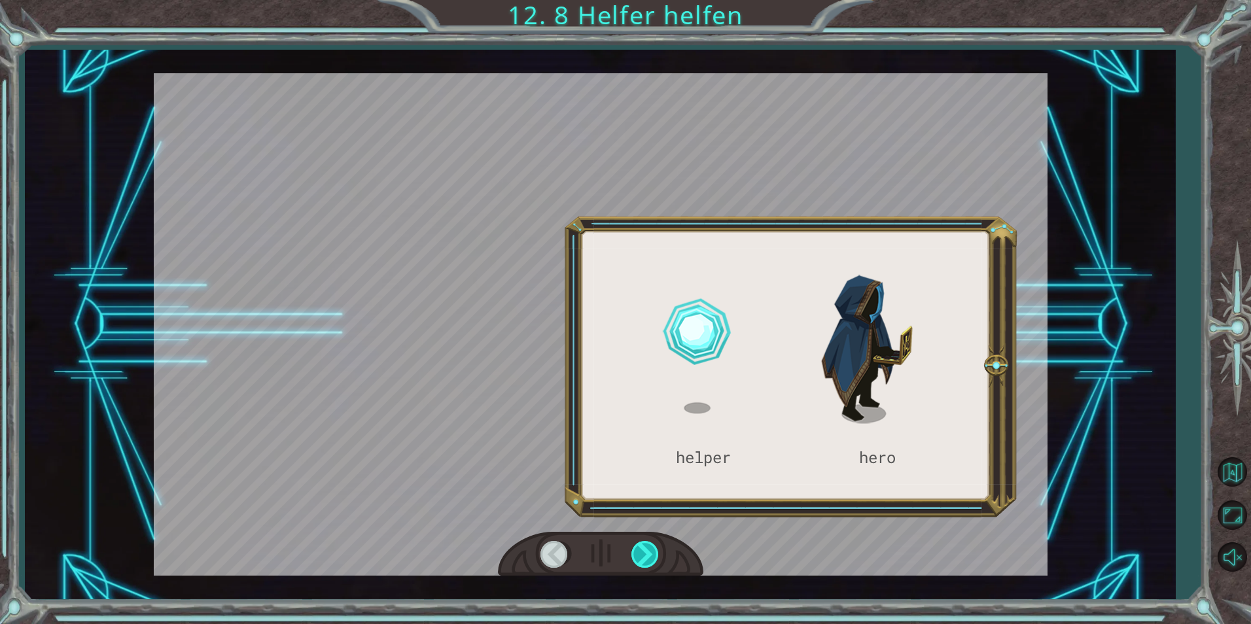
click at [644, 552] on div at bounding box center [645, 554] width 29 height 27
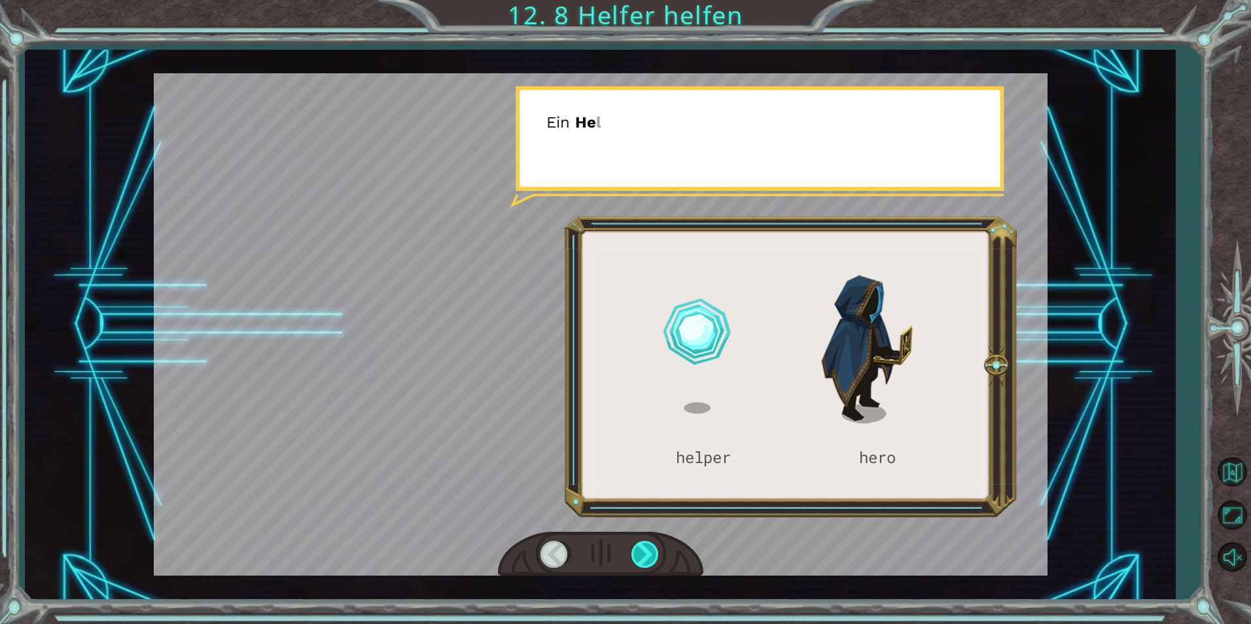
click at [644, 552] on div at bounding box center [645, 554] width 29 height 27
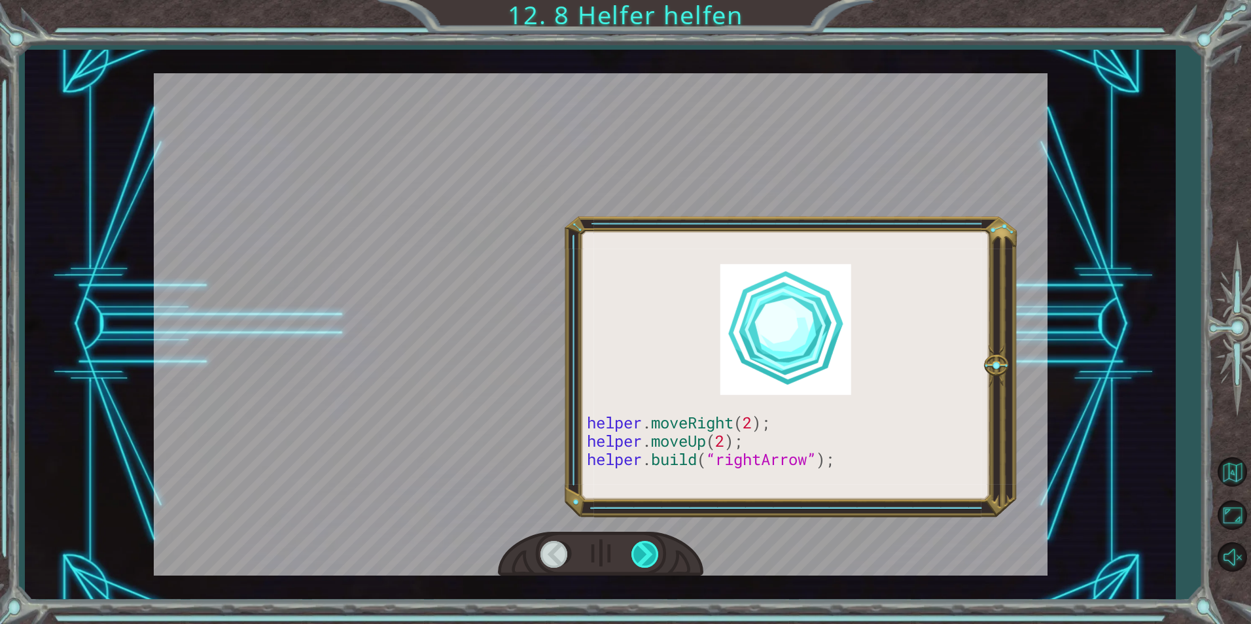
click at [644, 552] on div at bounding box center [645, 554] width 29 height 27
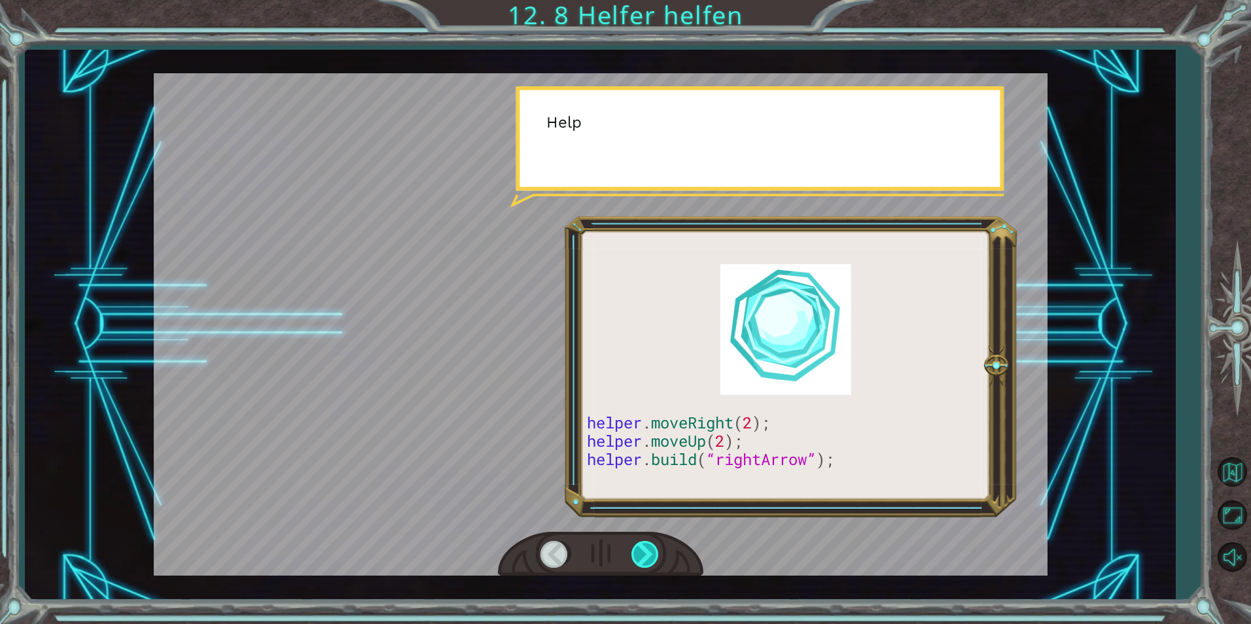
click at [644, 552] on div at bounding box center [645, 554] width 29 height 27
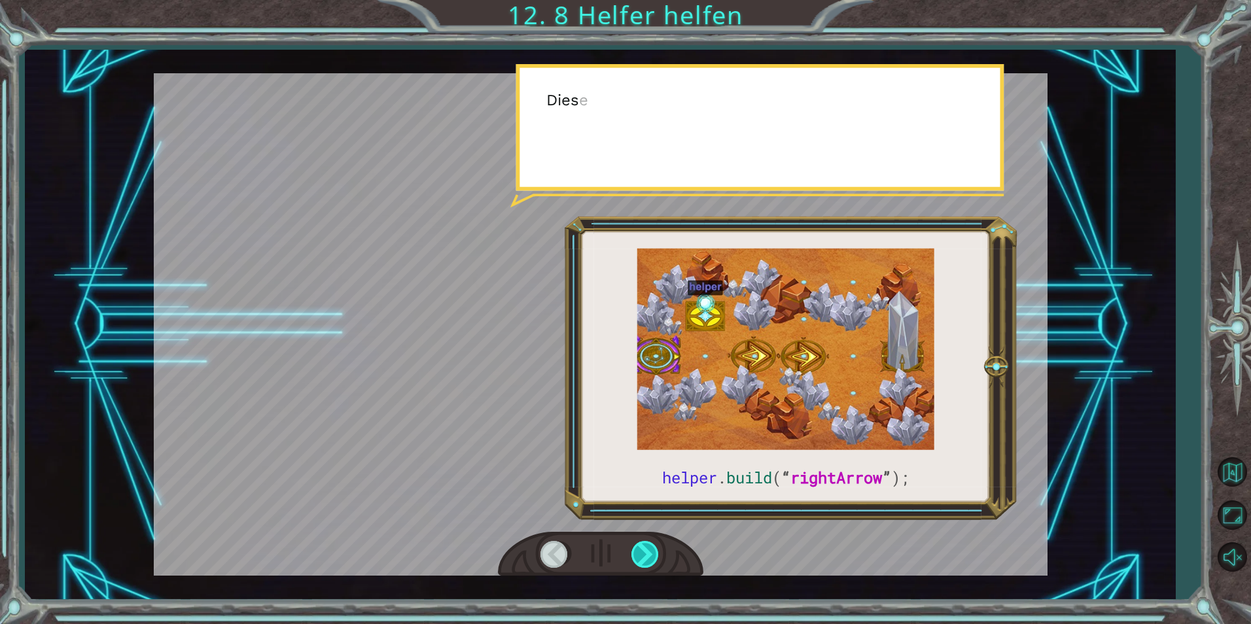
click at [644, 552] on div at bounding box center [645, 554] width 29 height 27
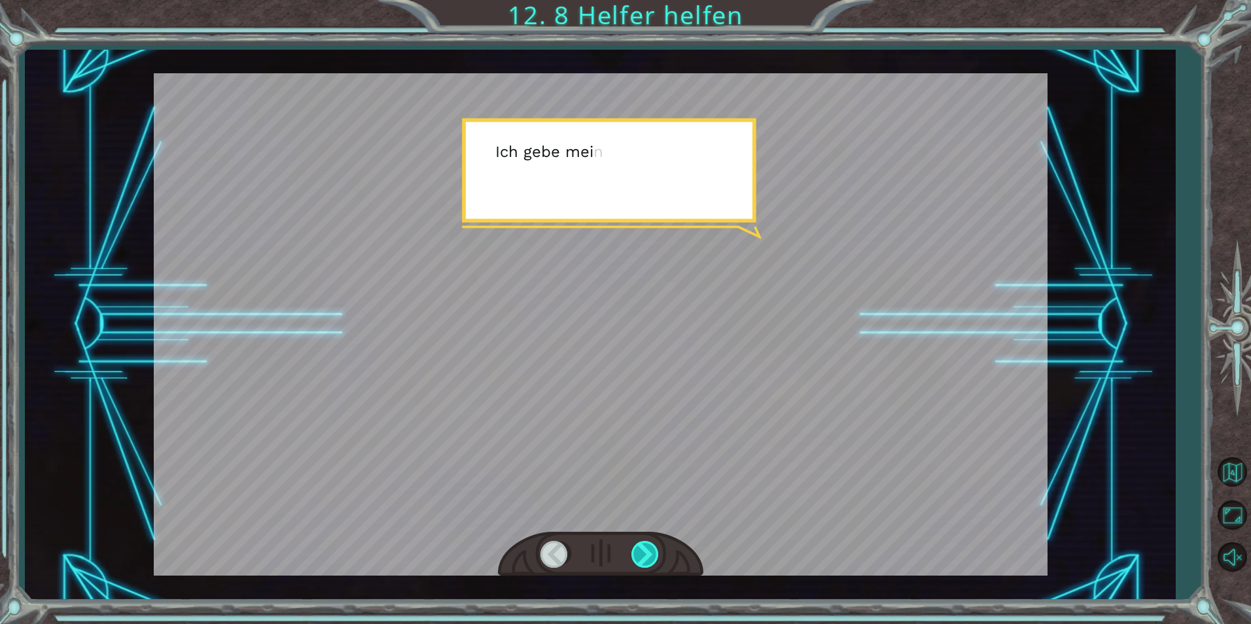
click at [644, 552] on div at bounding box center [645, 554] width 29 height 27
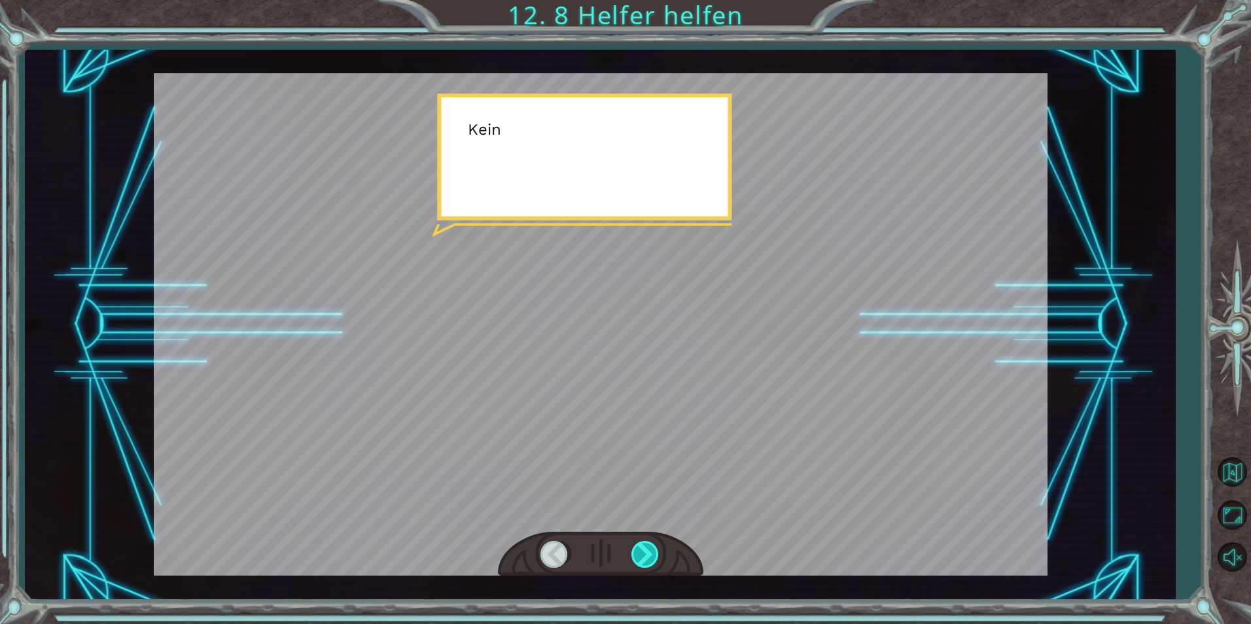
click at [644, 552] on div at bounding box center [645, 554] width 29 height 27
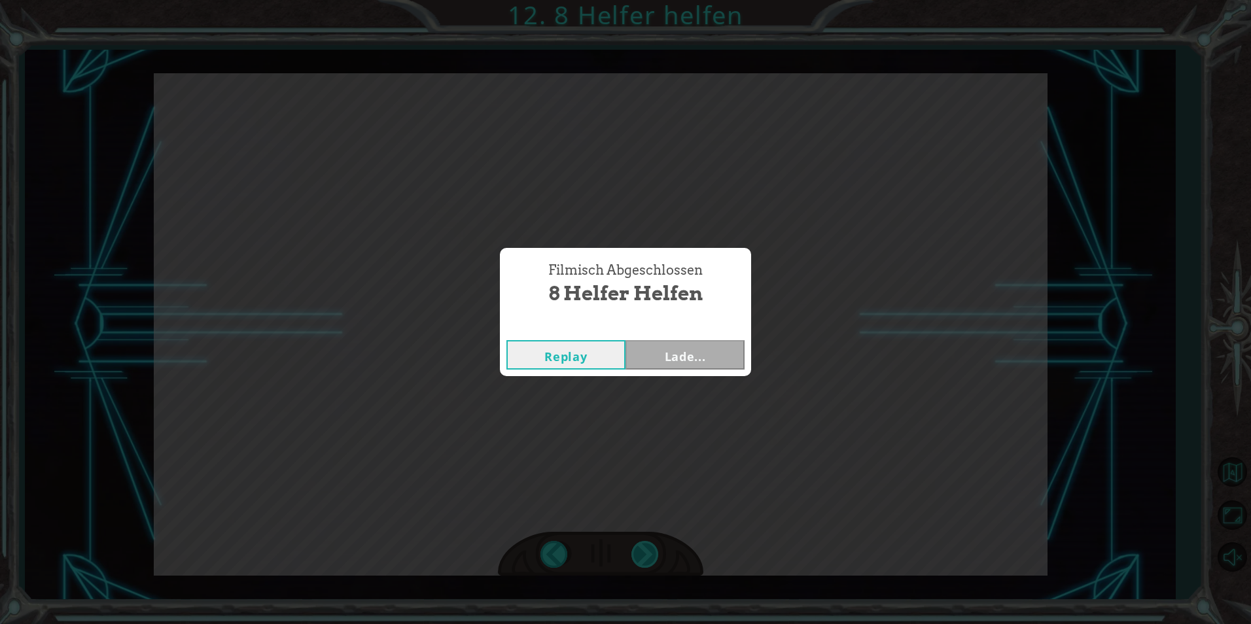
click at [644, 0] on div "helper . build ( “ rightArrow ” ); J e t z t m u s s t d u d e n M o n o l i t …" at bounding box center [625, 0] width 1251 height 0
click at [680, 351] on button "Weiter" at bounding box center [685, 354] width 119 height 29
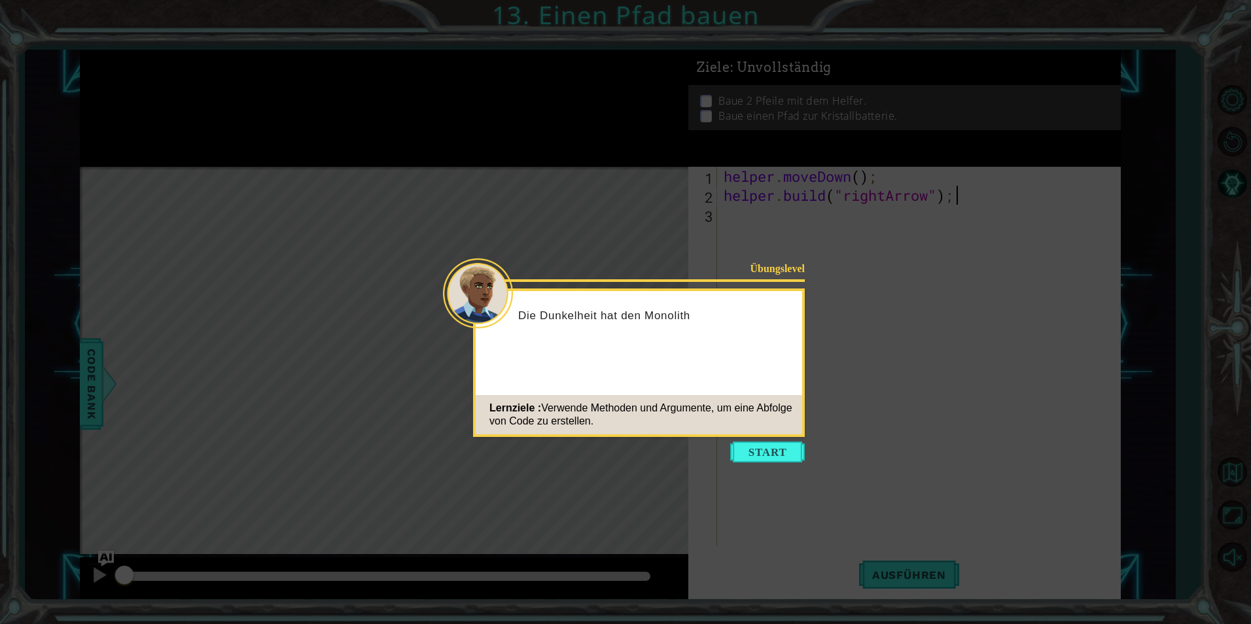
click at [680, 351] on div "Übungslevel Die Dunkelheit hat den Monolith Lernziele : Verwende Methoden und A…" at bounding box center [639, 363] width 332 height 149
click at [771, 454] on button "Start" at bounding box center [767, 452] width 75 height 21
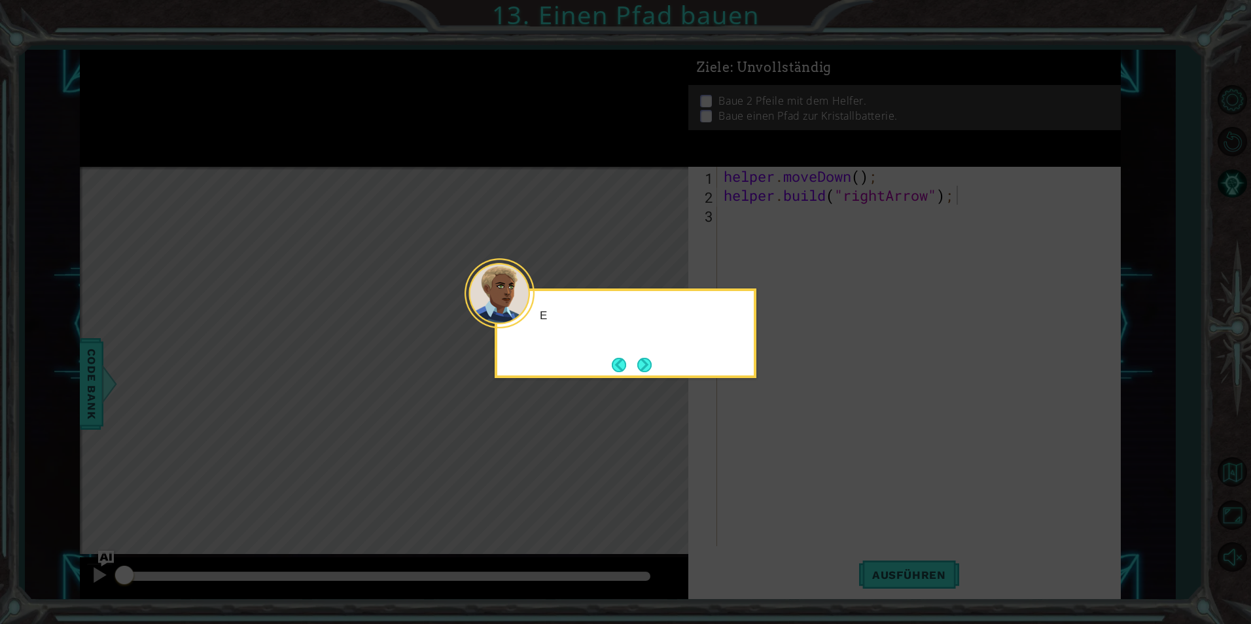
click at [771, 454] on icon at bounding box center [625, 312] width 1251 height 624
click at [667, 372] on div "Es sieht aus, als wär" at bounding box center [626, 334] width 262 height 90
drag, startPoint x: 666, startPoint y: 372, endPoint x: 656, endPoint y: 369, distance: 10.3
click at [652, 369] on button "Next" at bounding box center [644, 365] width 14 height 14
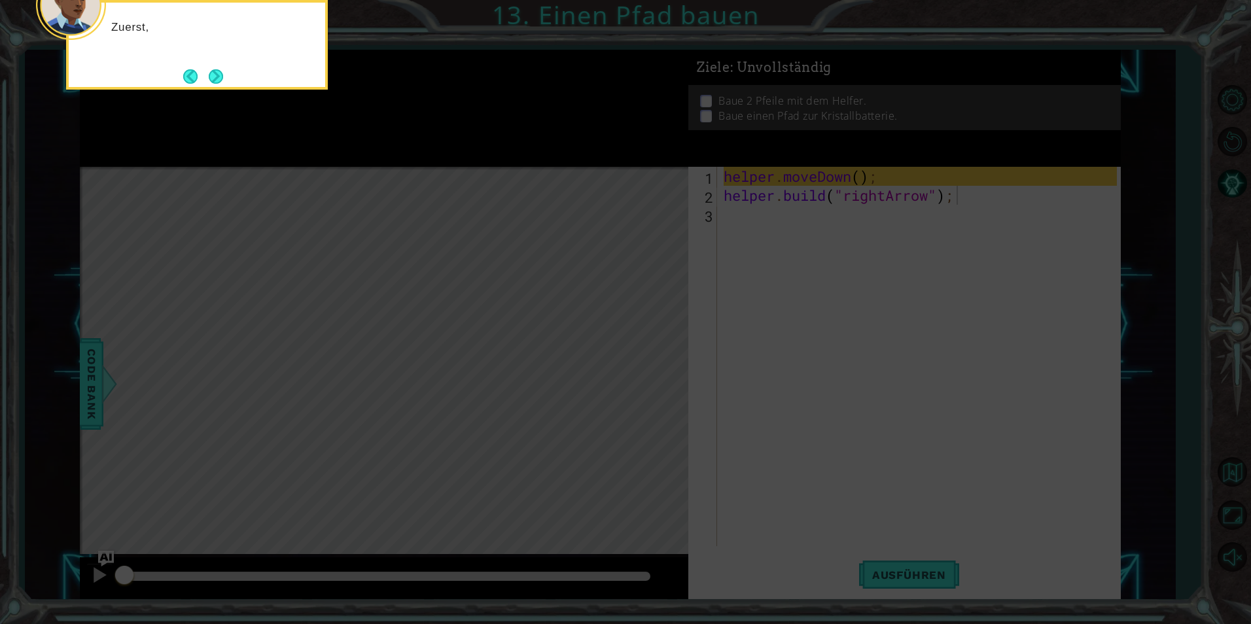
click at [656, 369] on icon at bounding box center [625, 93] width 1251 height 1061
click at [217, 69] on button "Next" at bounding box center [216, 76] width 14 height 14
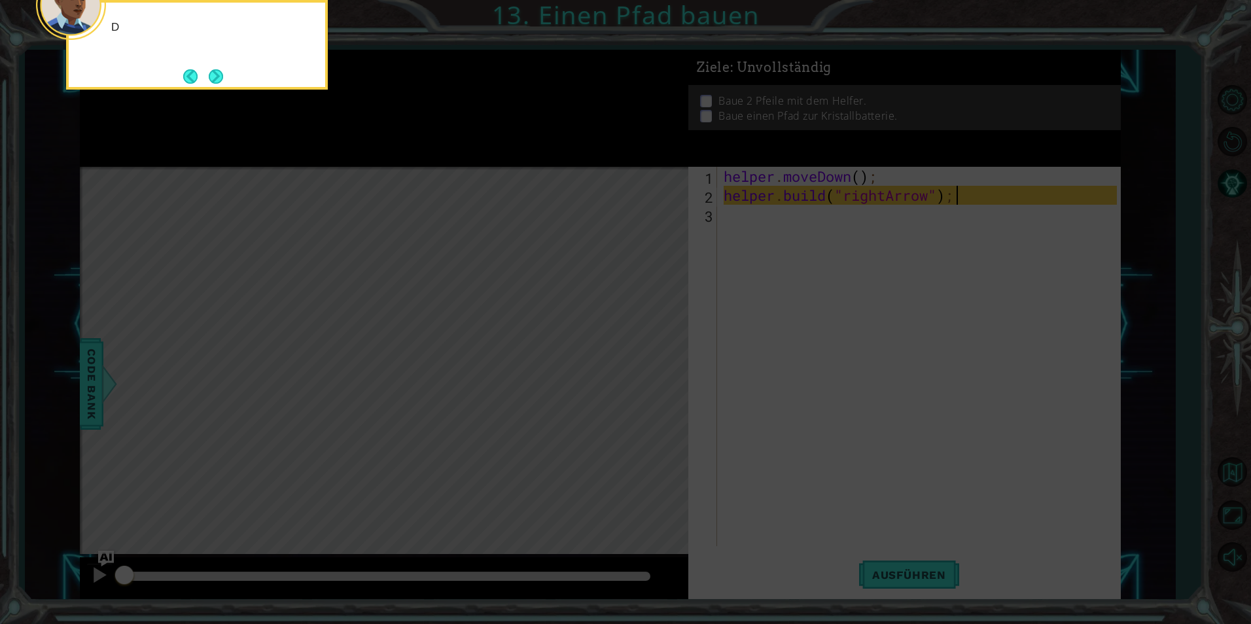
click at [217, 69] on button "Next" at bounding box center [216, 76] width 14 height 14
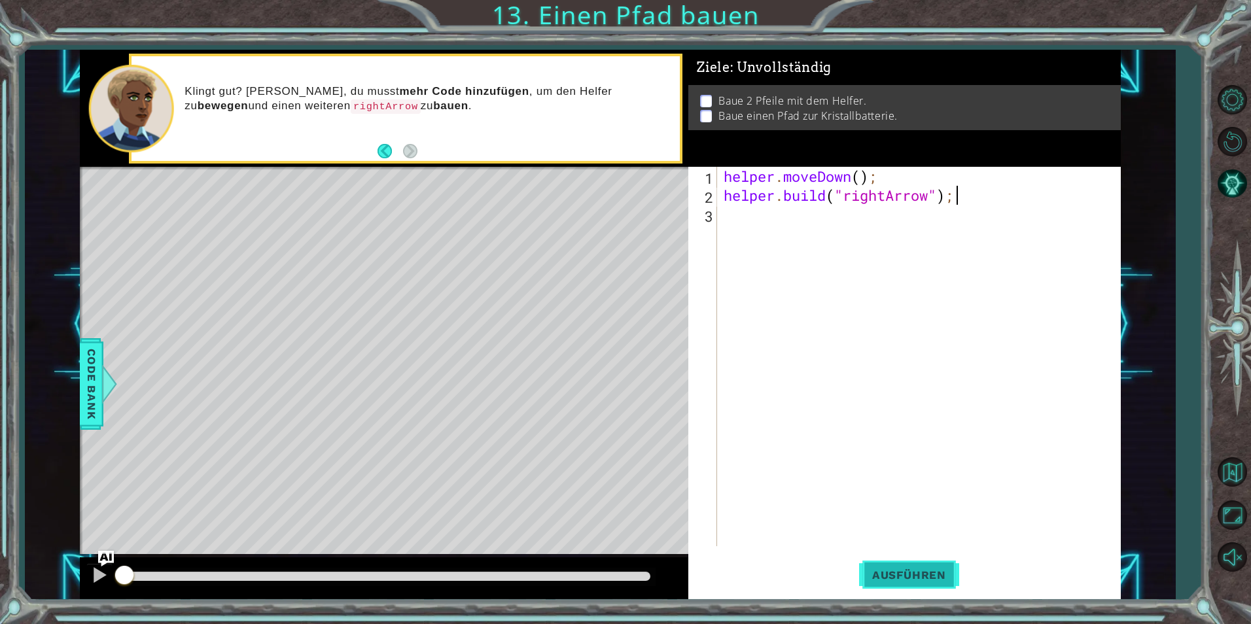
click at [870, 564] on button "Ausführen" at bounding box center [909, 575] width 100 height 43
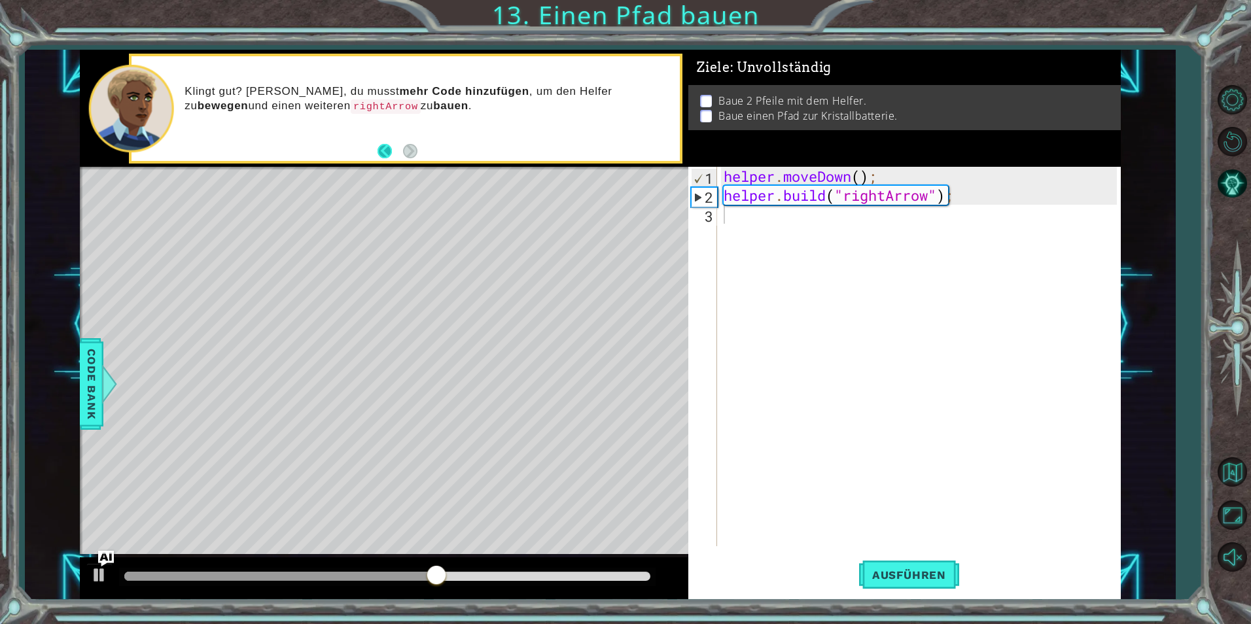
click at [380, 151] on button "Back" at bounding box center [391, 151] width 26 height 14
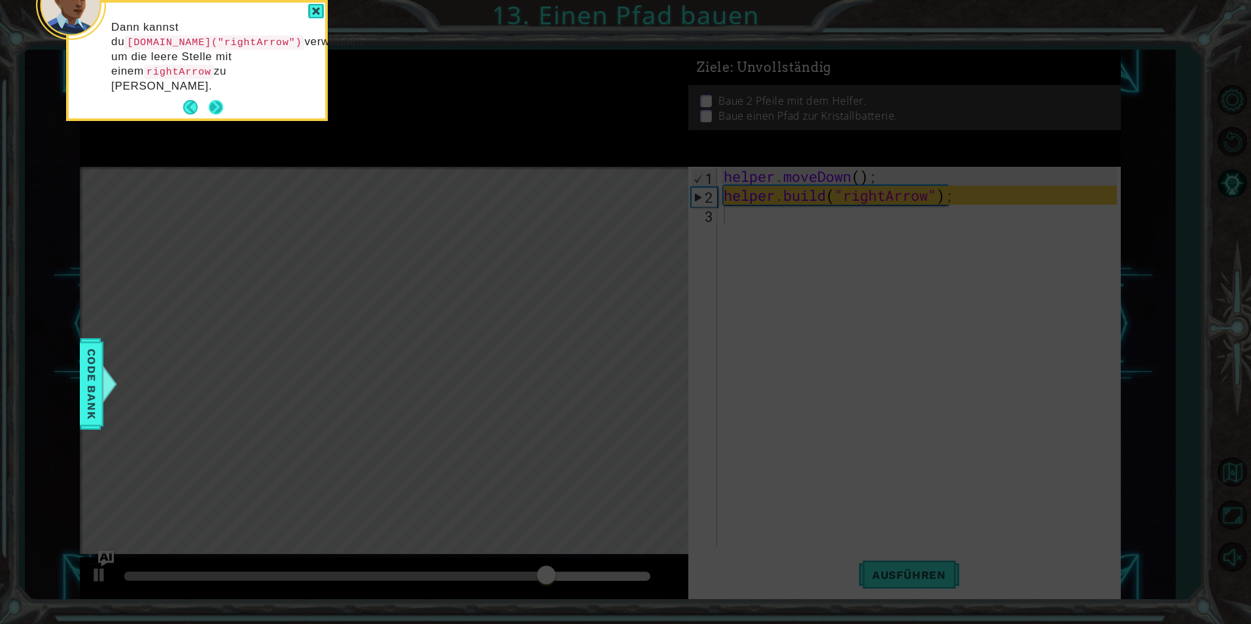
click at [222, 100] on button "Next" at bounding box center [216, 107] width 14 height 14
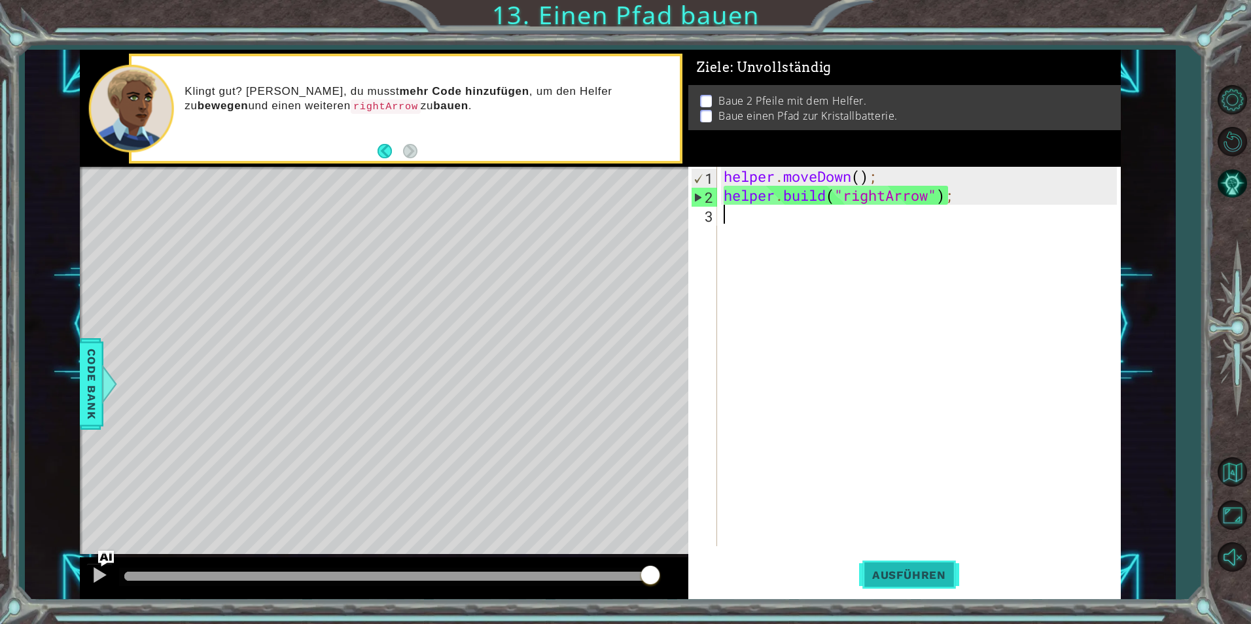
click at [914, 567] on button "Ausführen" at bounding box center [909, 575] width 100 height 43
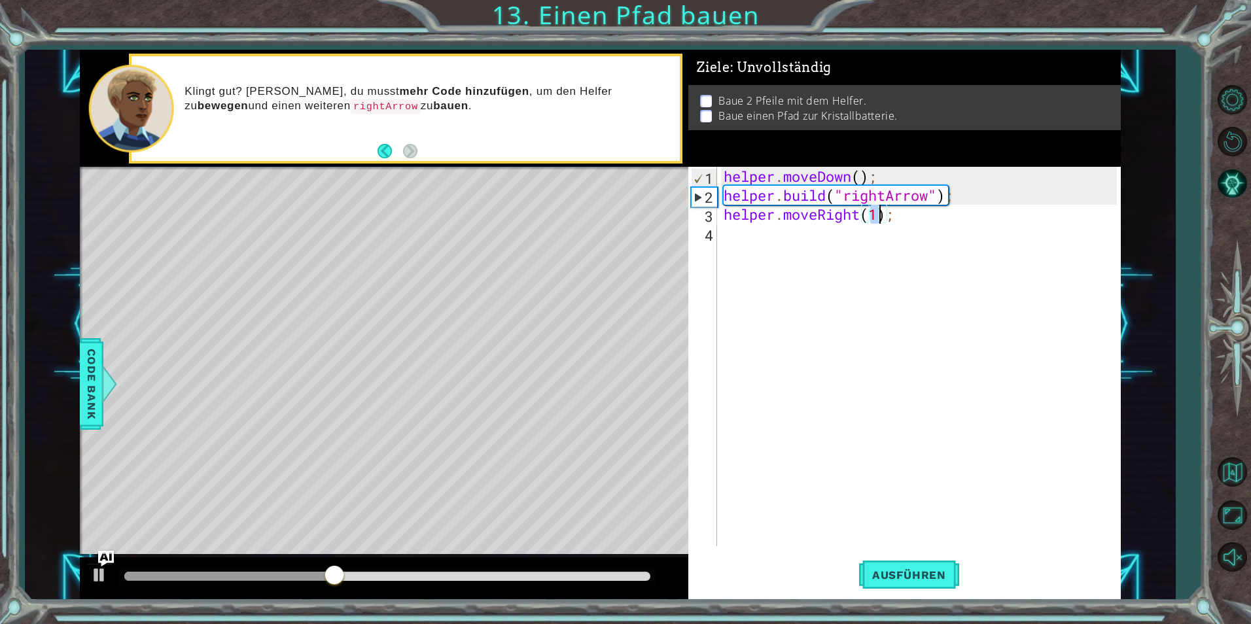
scroll to position [0, 7]
drag, startPoint x: 961, startPoint y: 200, endPoint x: 721, endPoint y: 191, distance: 239.7
click at [721, 191] on div "helper . moveDown ( ) ; helper . build ( "rightArrow" ) ; helper . moveRight ( …" at bounding box center [922, 376] width 402 height 418
click at [950, 214] on div "helper . moveDown ( ) ; helper . build ( "rightArrow" ) ; helper . moveRight ( …" at bounding box center [922, 376] width 402 height 418
type textarea "helper.moveRight(3);"
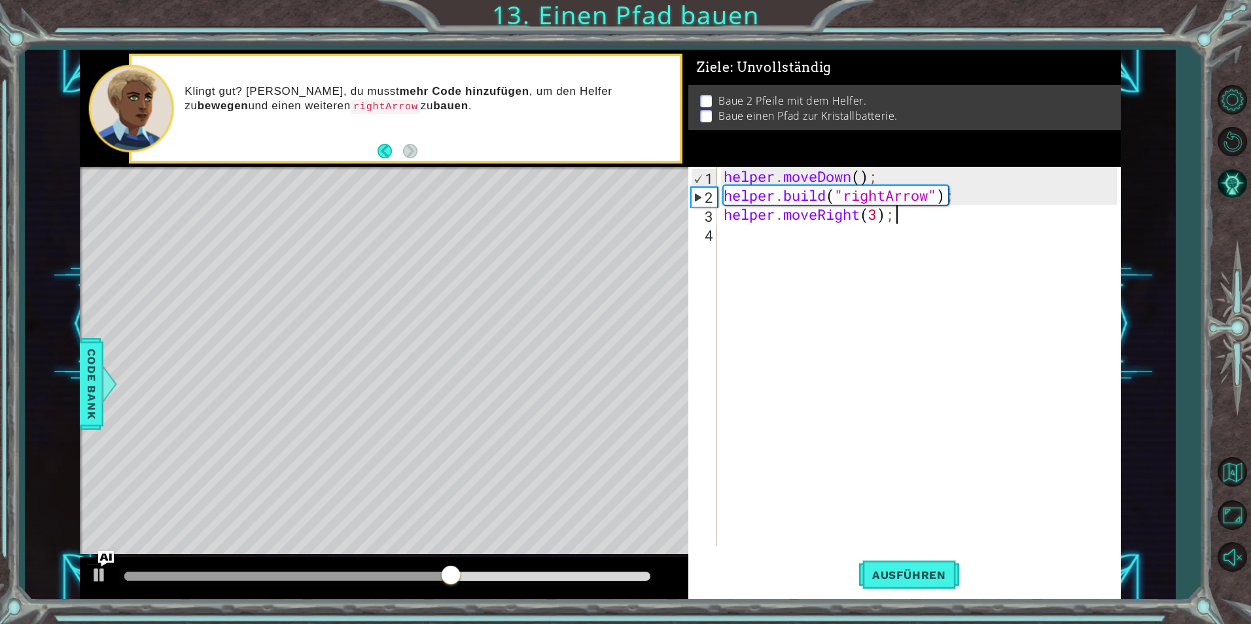
scroll to position [0, 0]
paste textarea "[DOMAIN_NAME]("rightArrow");"
type textarea "[DOMAIN_NAME]("rightArrow");"
click at [897, 576] on span "Ausführen" at bounding box center [909, 575] width 100 height 13
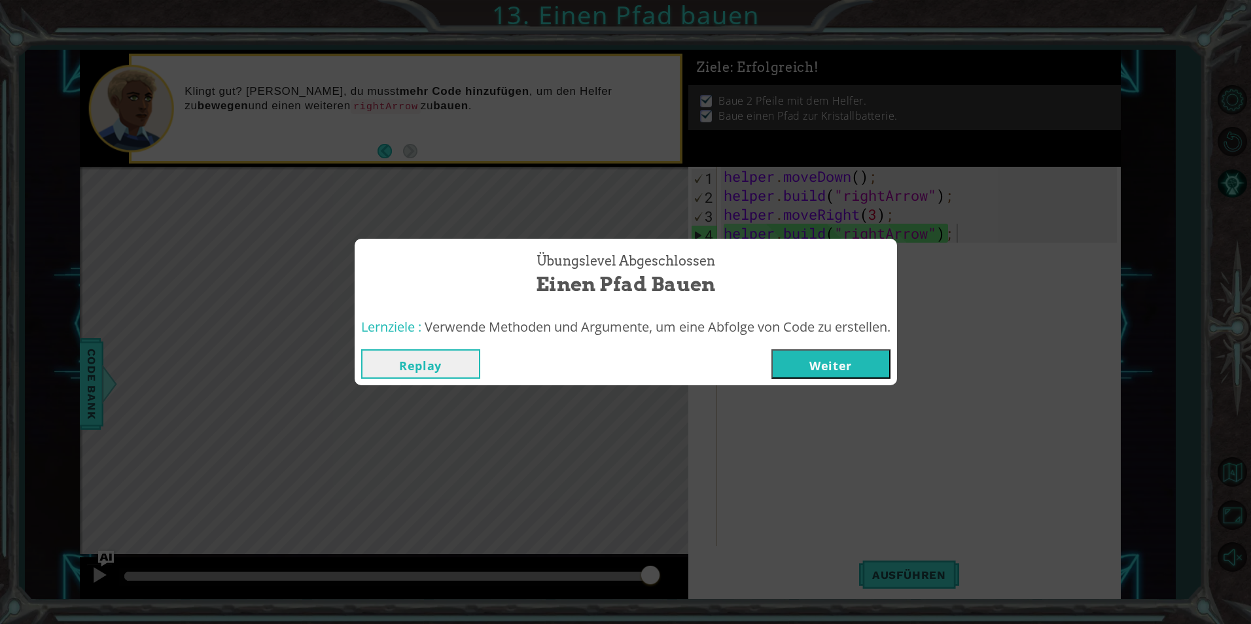
click at [834, 367] on button "Weiter" at bounding box center [831, 363] width 119 height 29
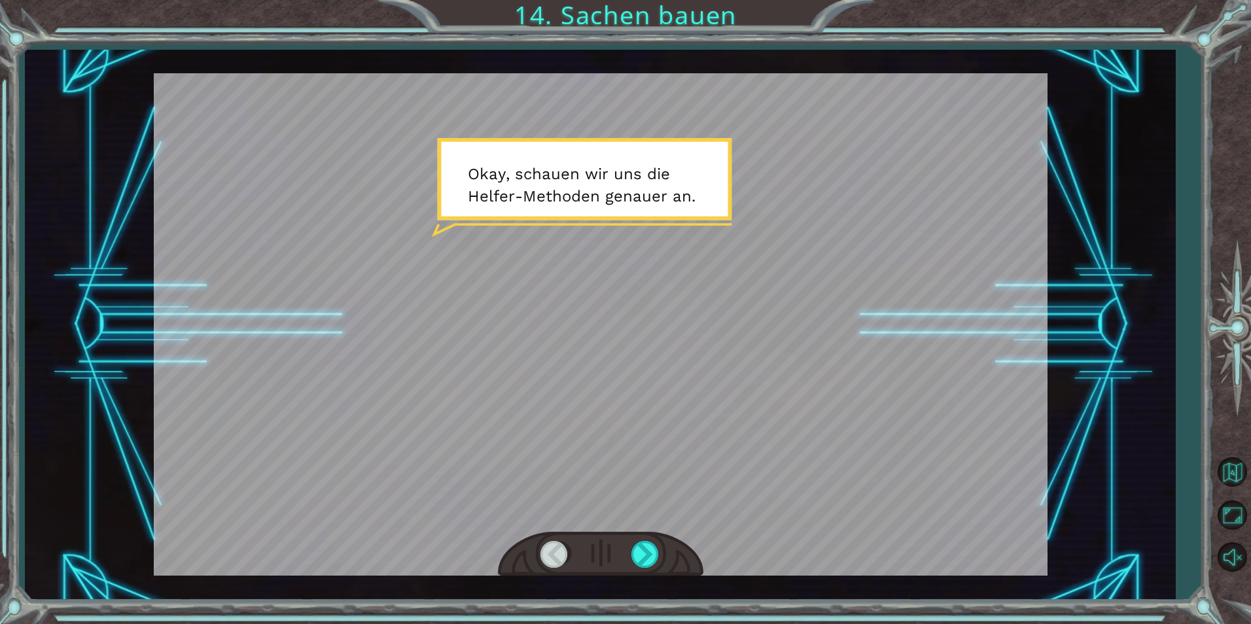
click at [471, 149] on div at bounding box center [601, 324] width 894 height 503
click at [494, 214] on div at bounding box center [601, 324] width 894 height 503
click at [654, 562] on div at bounding box center [645, 554] width 29 height 27
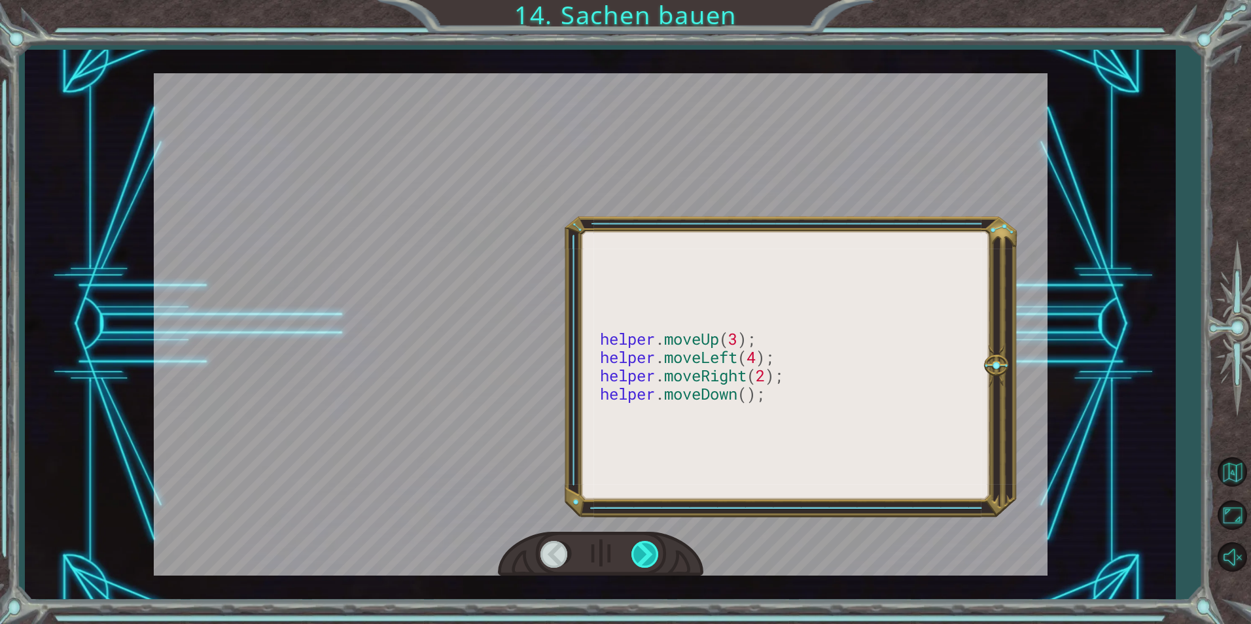
click at [654, 562] on div at bounding box center [645, 554] width 29 height 27
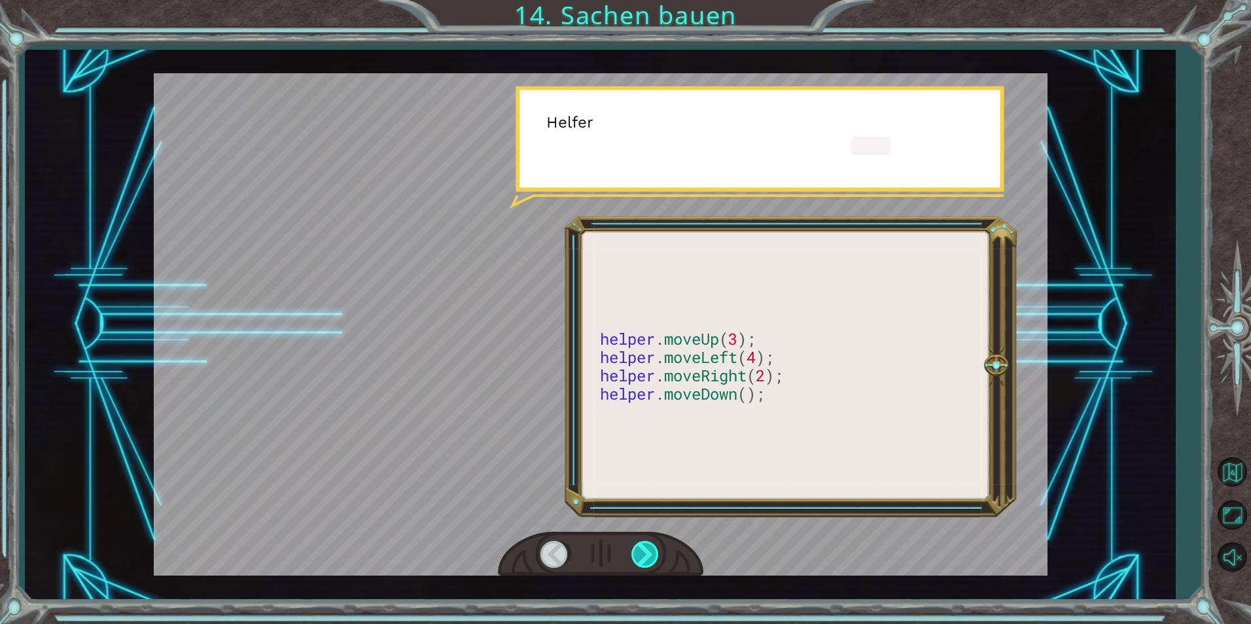
click at [654, 562] on div at bounding box center [645, 554] width 29 height 27
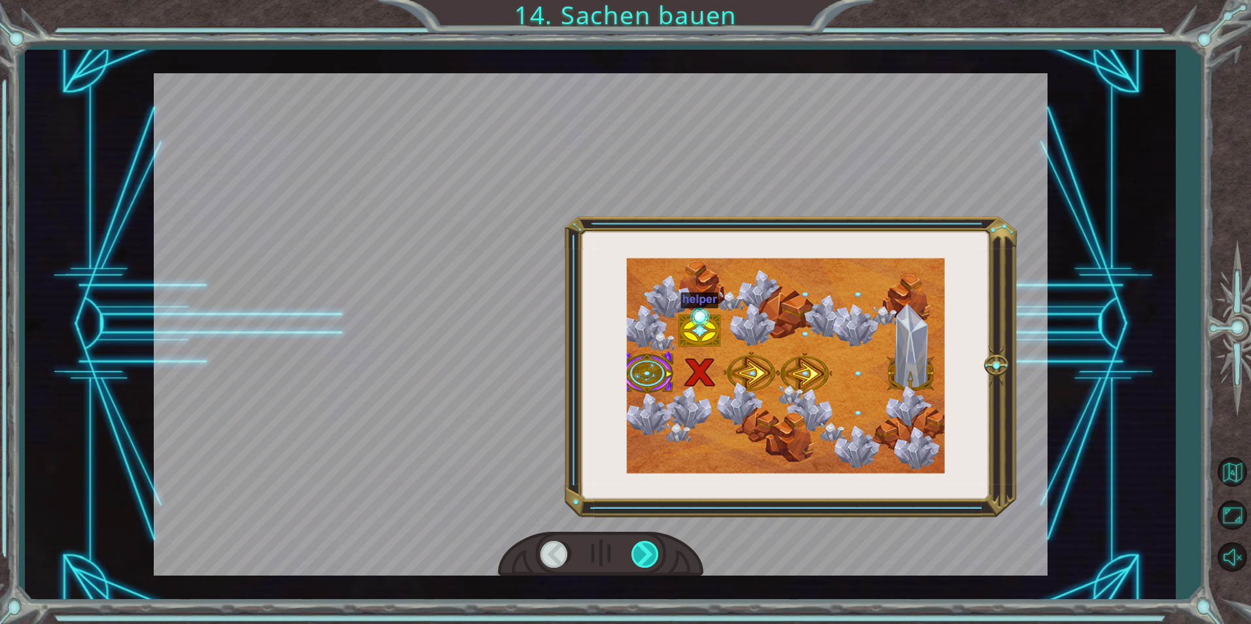
click at [654, 562] on div at bounding box center [645, 554] width 29 height 27
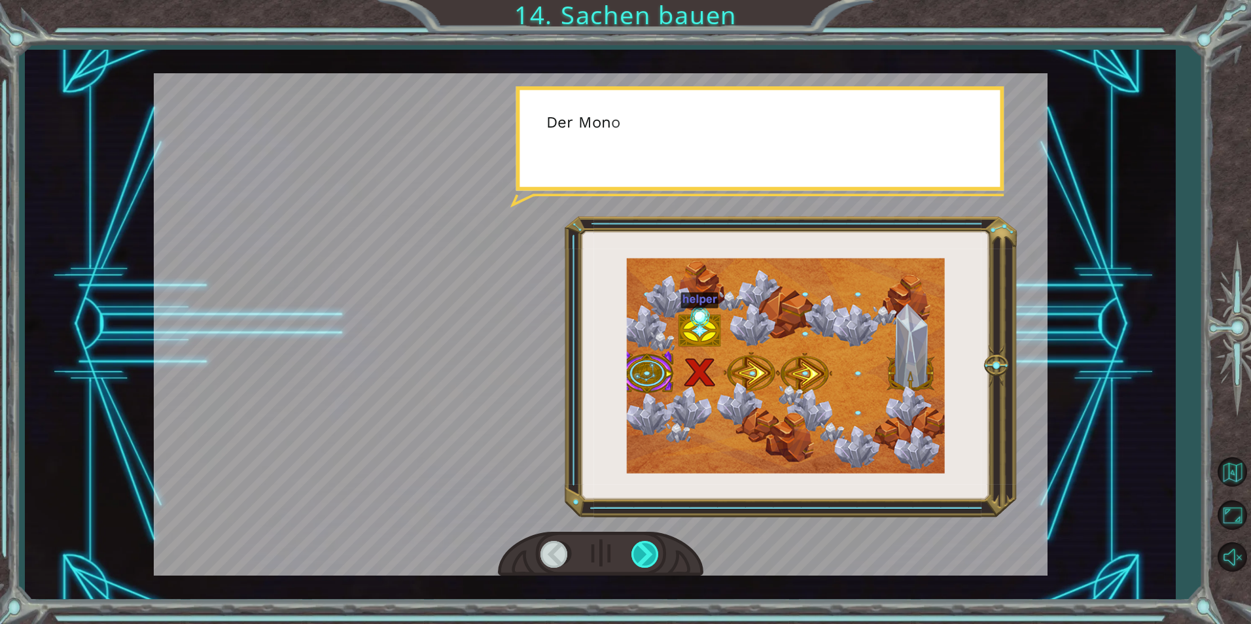
click at [654, 562] on div at bounding box center [645, 554] width 29 height 27
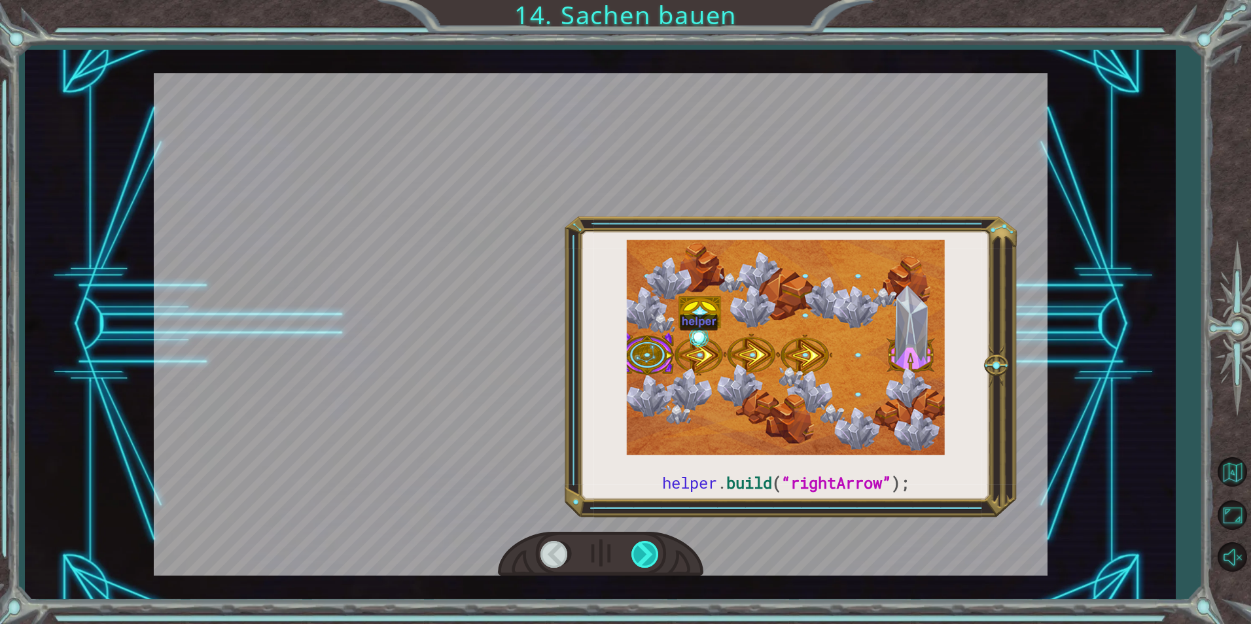
click at [654, 562] on div at bounding box center [645, 554] width 29 height 27
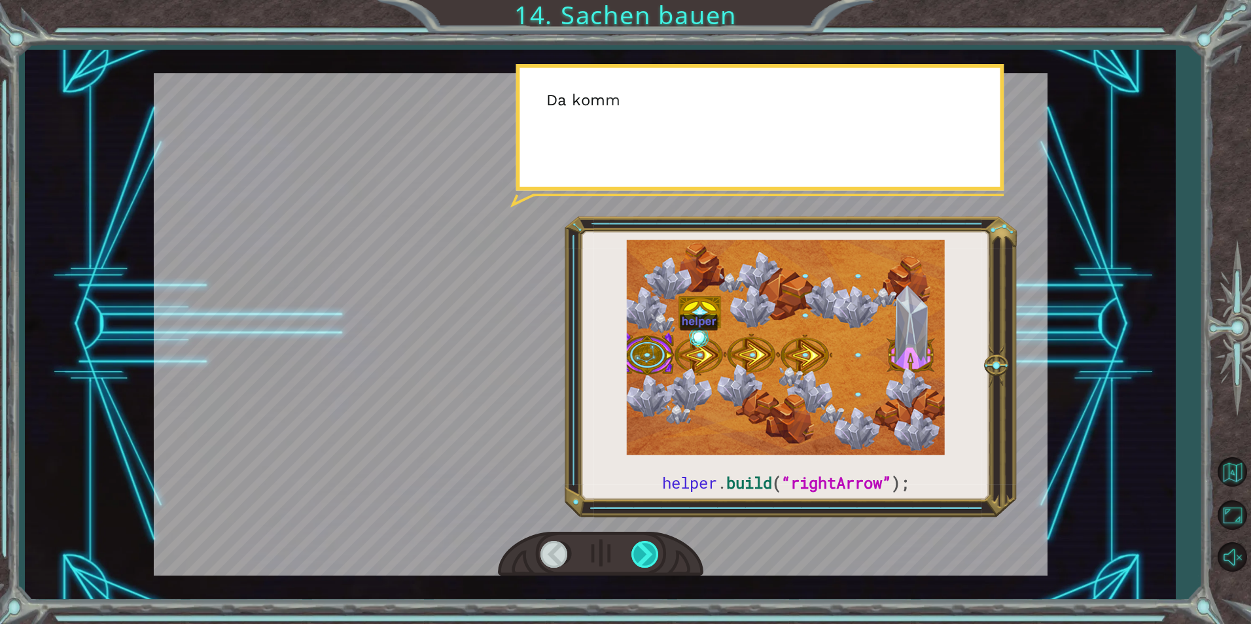
click at [654, 562] on div at bounding box center [645, 554] width 29 height 27
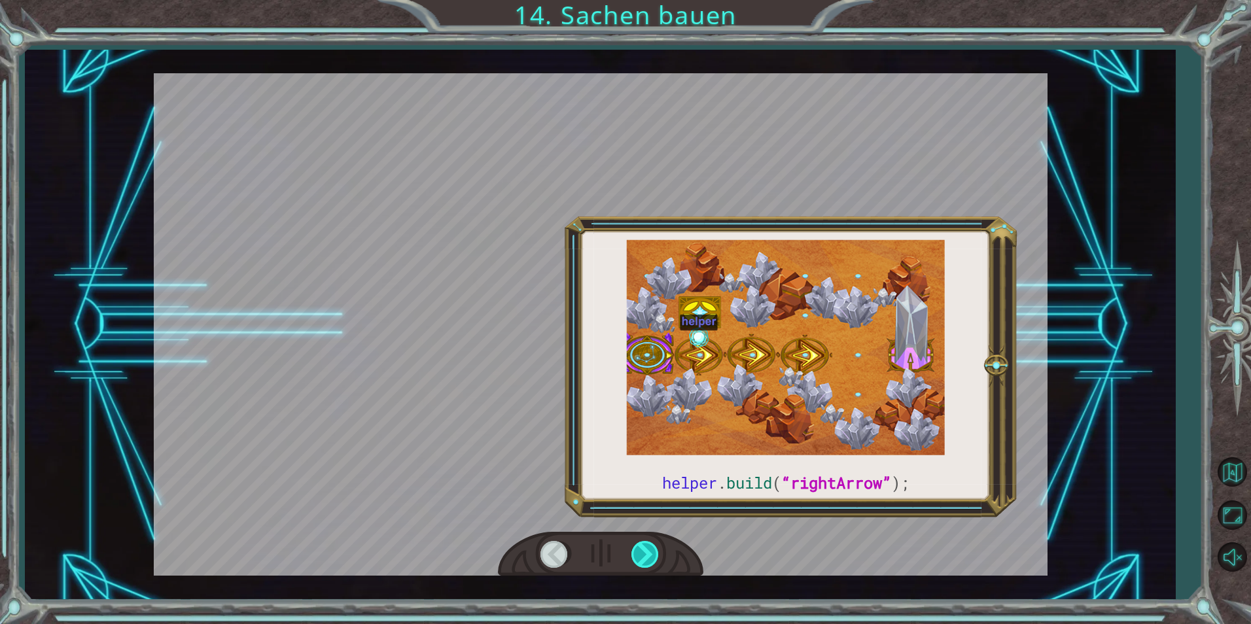
click at [654, 562] on div at bounding box center [645, 554] width 29 height 27
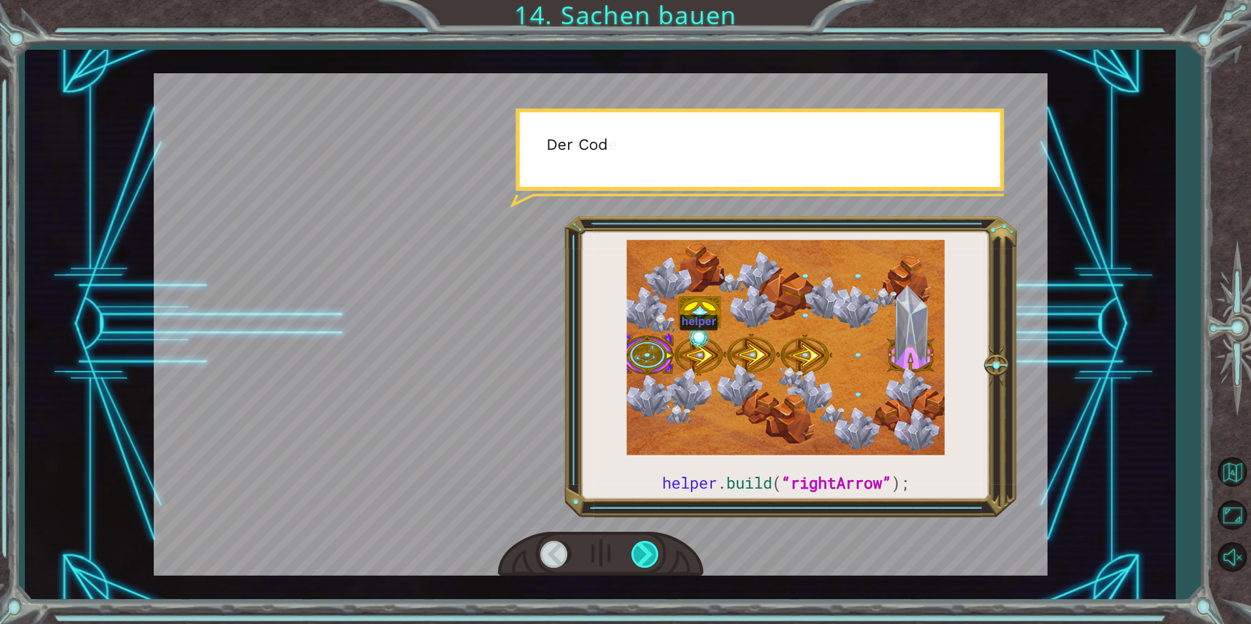
click at [654, 562] on div at bounding box center [645, 554] width 29 height 27
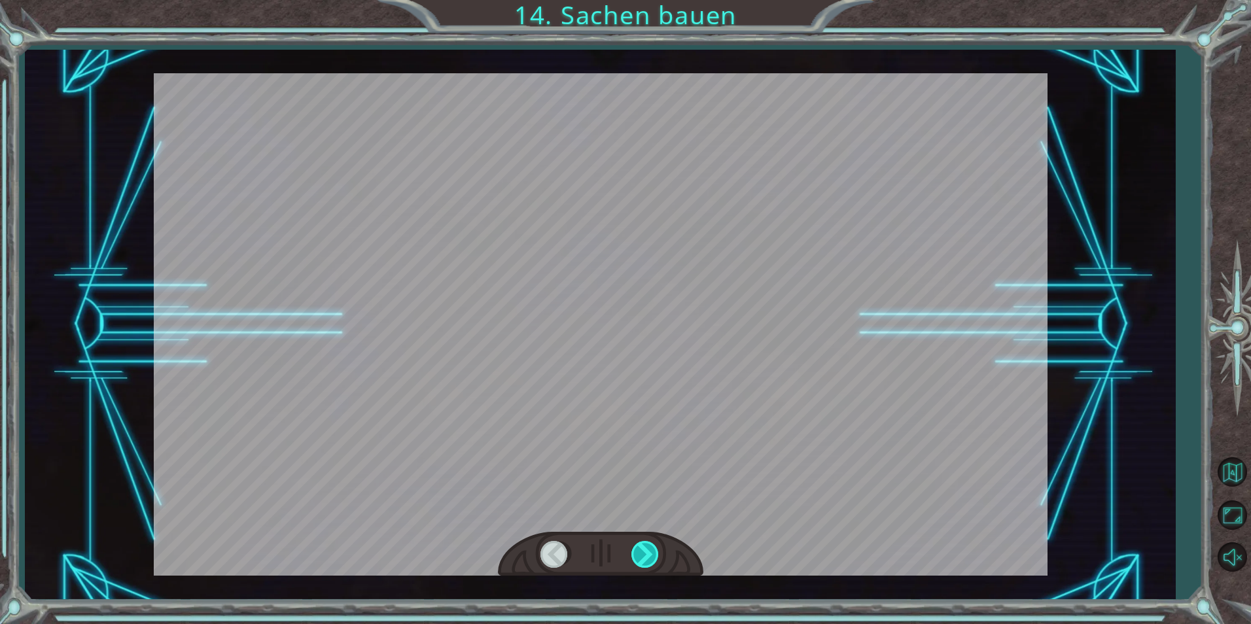
click at [654, 562] on div at bounding box center [645, 554] width 29 height 27
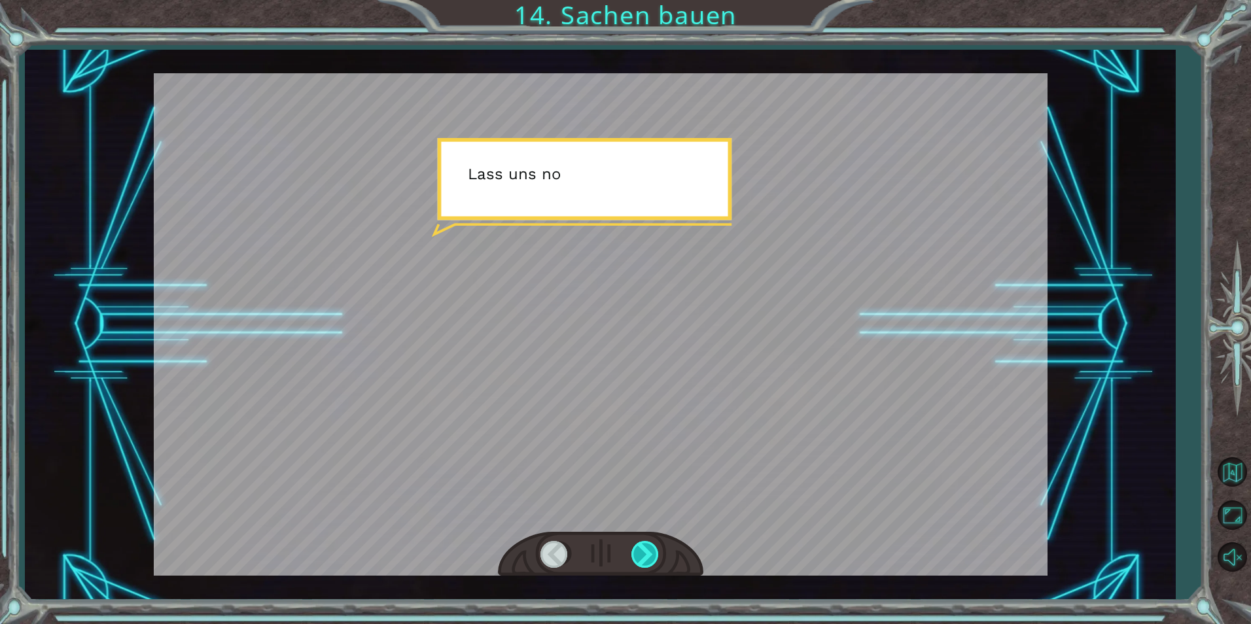
click at [654, 562] on div at bounding box center [645, 554] width 29 height 27
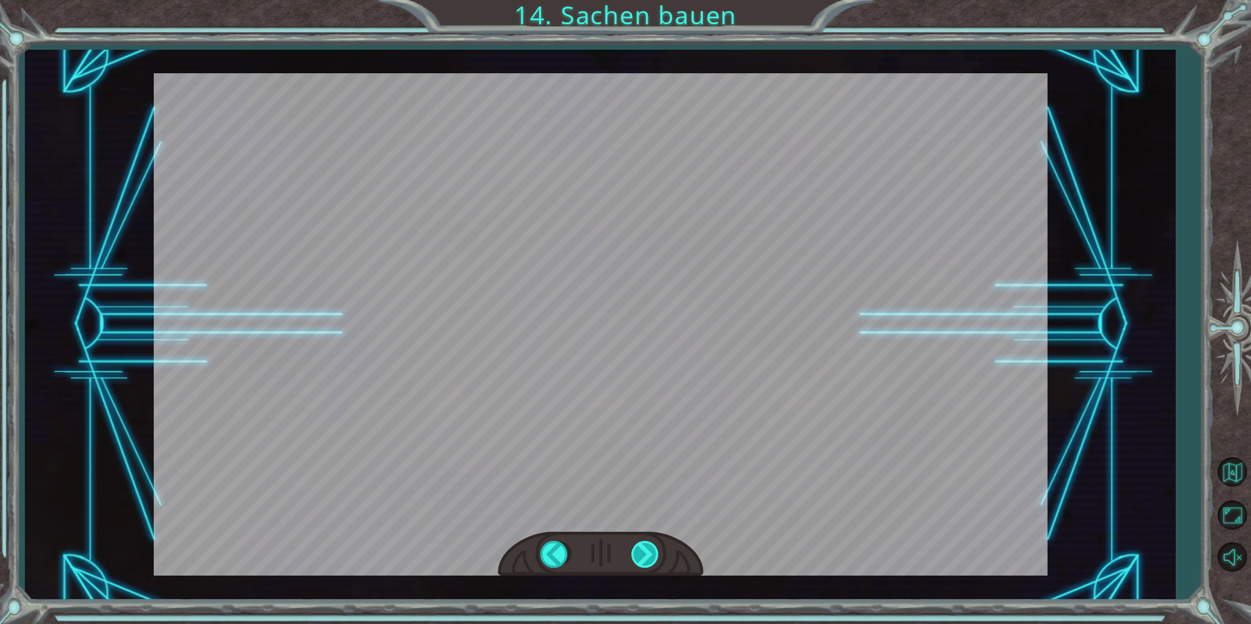
click at [654, 0] on div "helper . build ( “rightArrow” ); O k a y , s c h a u e n w i r u n s d i e H e …" at bounding box center [625, 0] width 1251 height 0
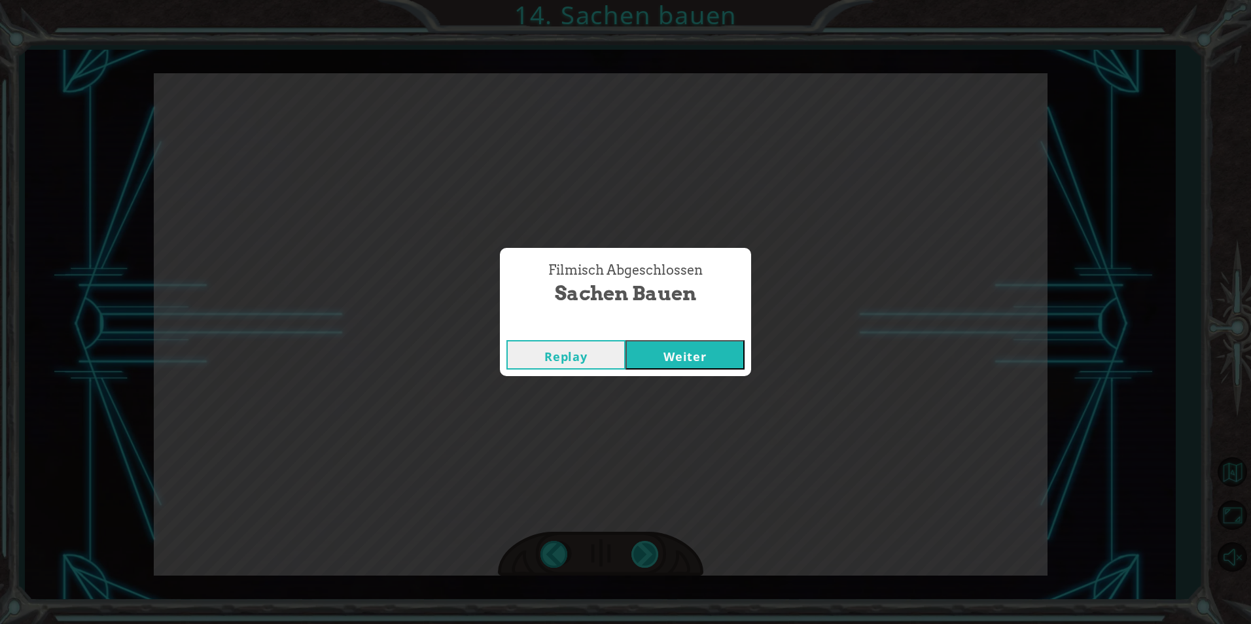
click at [654, 562] on div "Filmisch Abgeschlossen Sachen bauen Replay Weiter" at bounding box center [625, 312] width 1251 height 624
drag, startPoint x: 654, startPoint y: 562, endPoint x: 679, endPoint y: 363, distance: 201.2
click at [679, 363] on button "Weiter" at bounding box center [685, 354] width 119 height 29
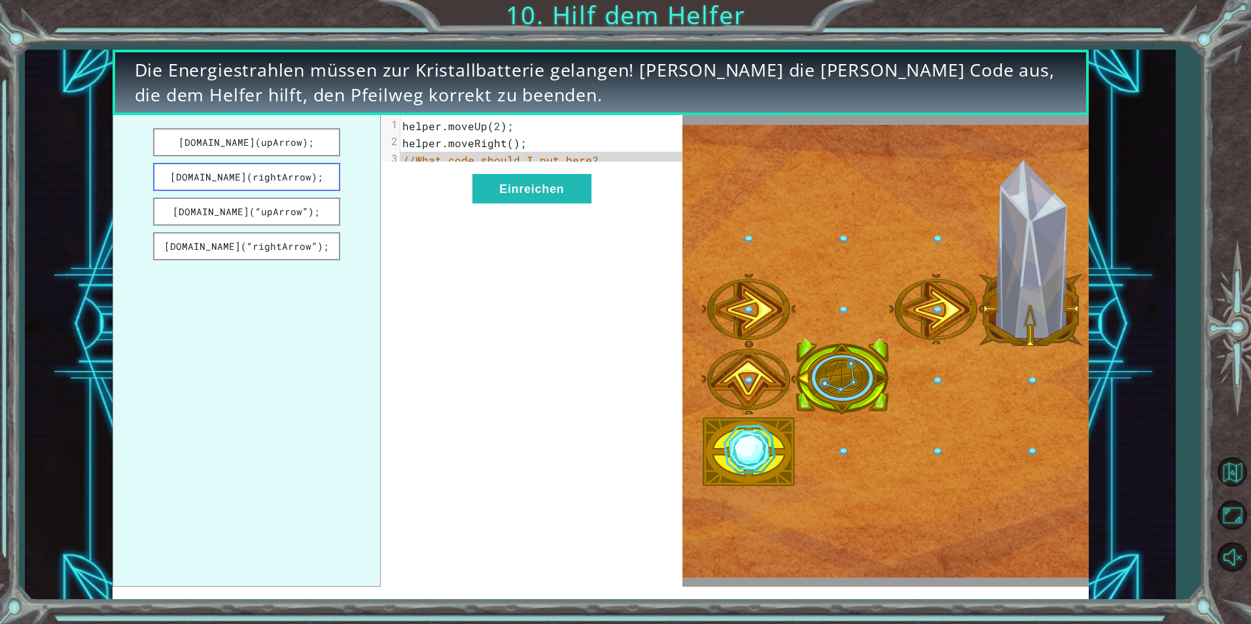
click at [260, 174] on button "[DOMAIN_NAME](rightArrow);" at bounding box center [246, 177] width 187 height 28
click at [550, 219] on div "xxxxxxxxxx 3 1 helper . moveUp ( 2 ); 2 helper . moveRight (); 3 helper . build…" at bounding box center [532, 351] width 302 height 472
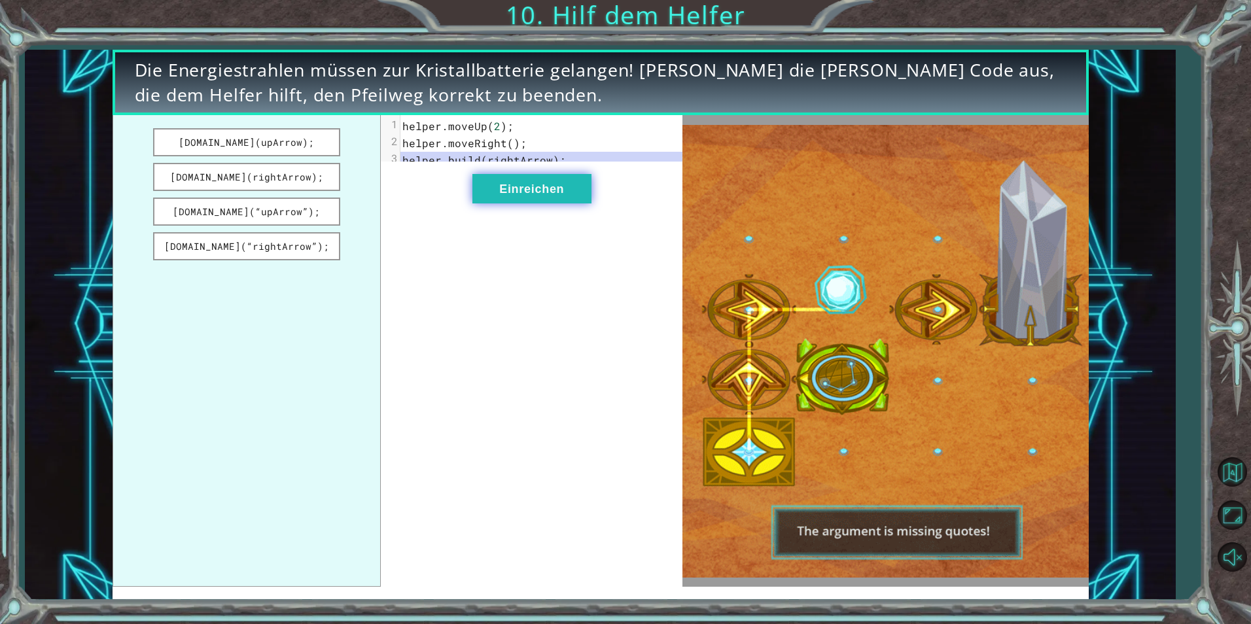
click at [542, 204] on button "Einreichen" at bounding box center [531, 188] width 119 height 29
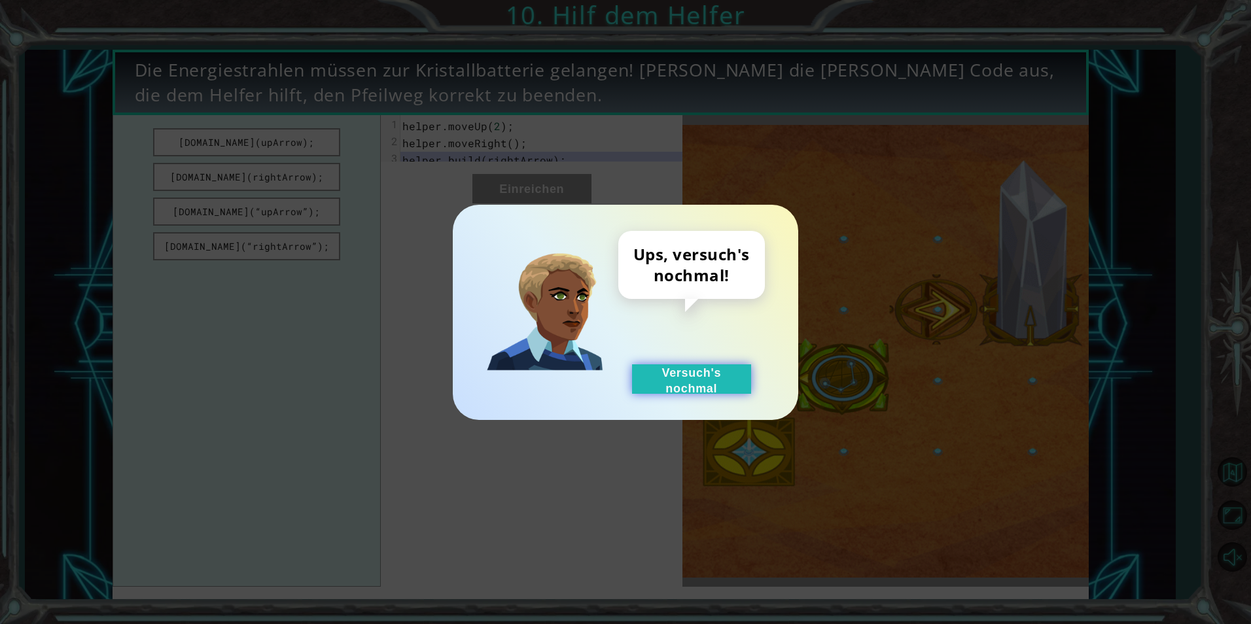
click at [675, 375] on button "Versuch's nochmal" at bounding box center [691, 379] width 119 height 29
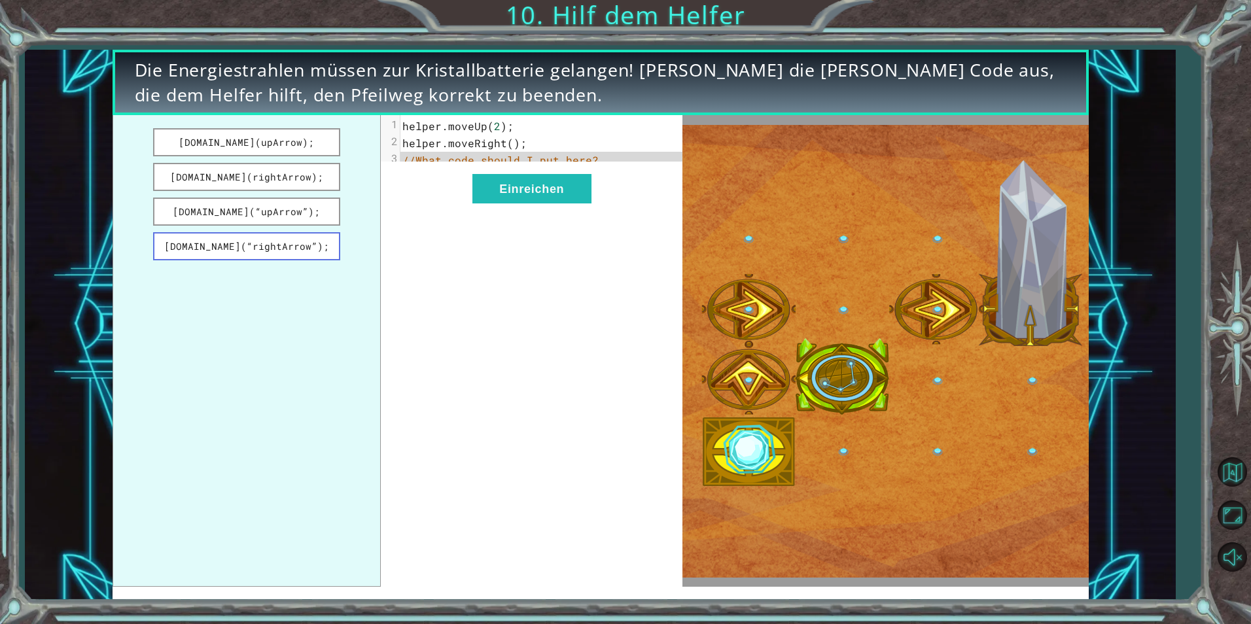
click at [281, 254] on button "[DOMAIN_NAME](“rightArrow”);" at bounding box center [246, 246] width 187 height 28
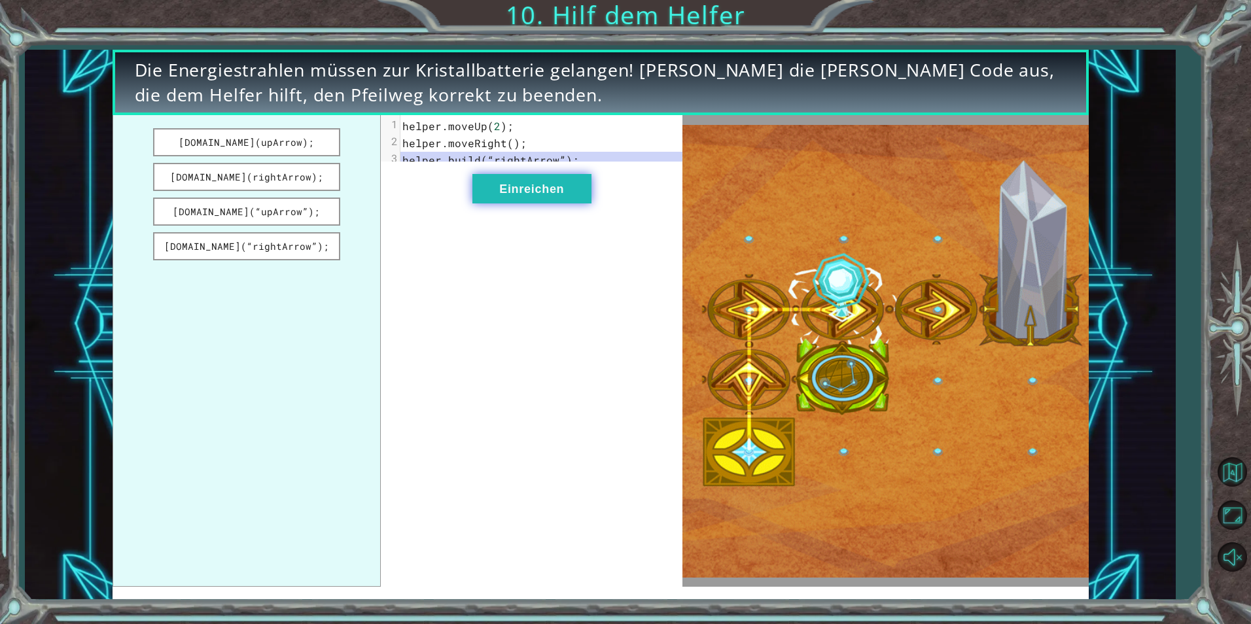
click at [514, 204] on button "Einreichen" at bounding box center [531, 188] width 119 height 29
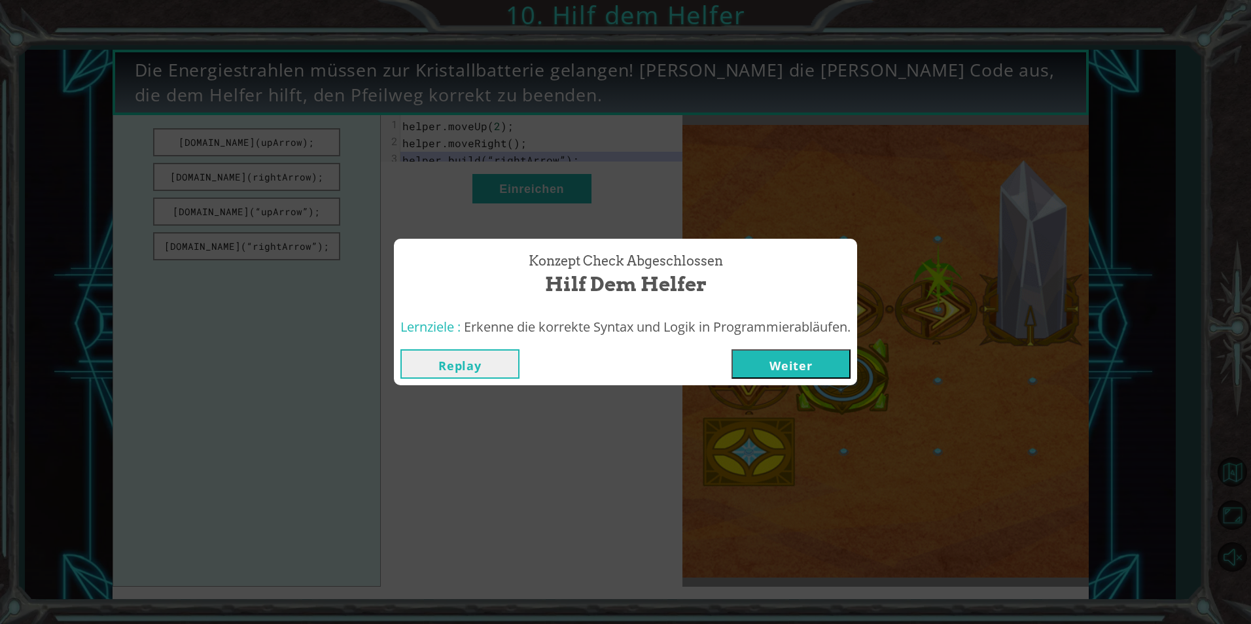
click at [825, 358] on button "Weiter" at bounding box center [791, 363] width 119 height 29
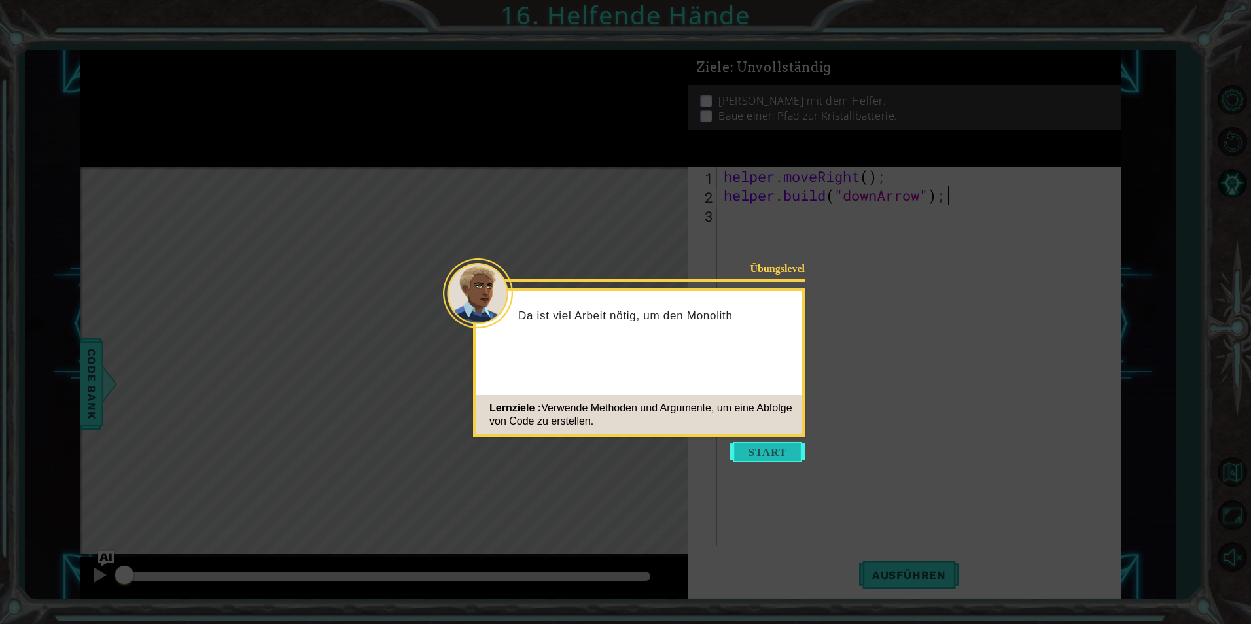
click at [782, 450] on button "Start" at bounding box center [767, 452] width 75 height 21
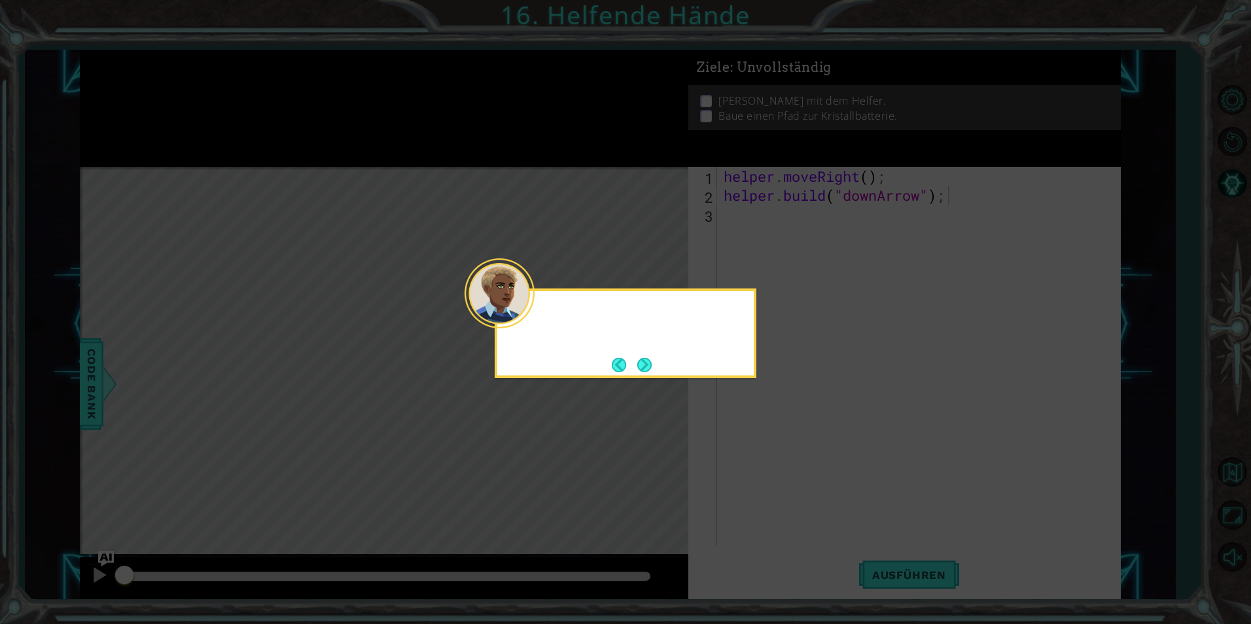
click at [782, 450] on icon at bounding box center [625, 312] width 1251 height 624
click at [631, 365] on button "Back" at bounding box center [625, 365] width 26 height 14
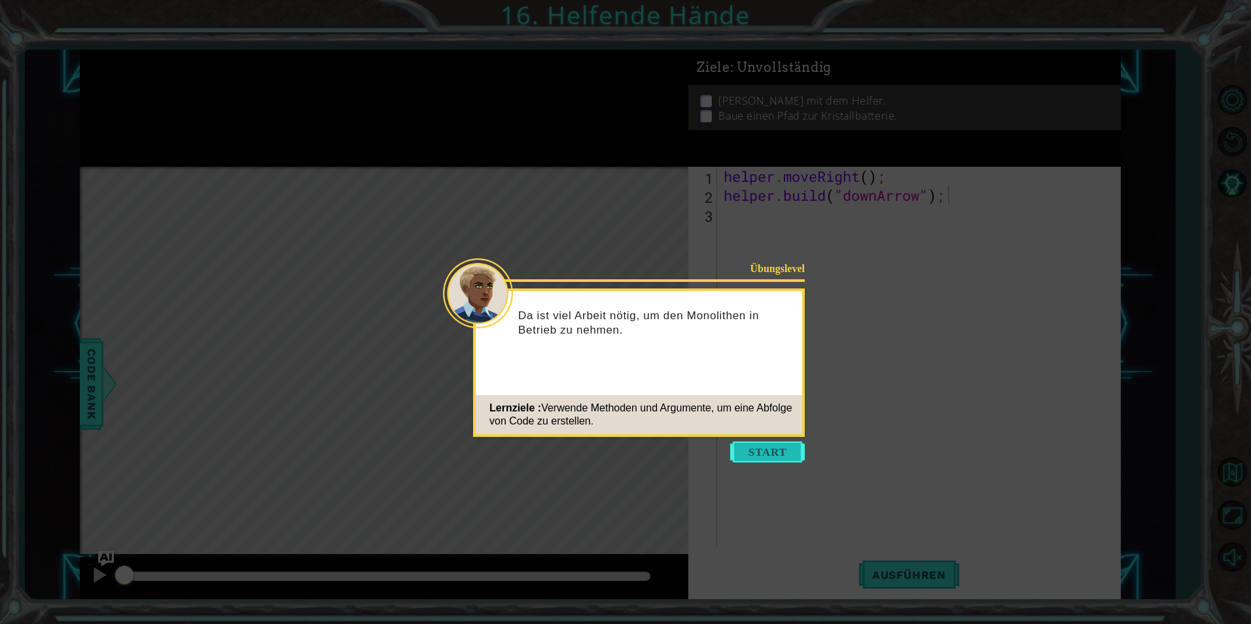
click at [785, 448] on button "Start" at bounding box center [767, 452] width 75 height 21
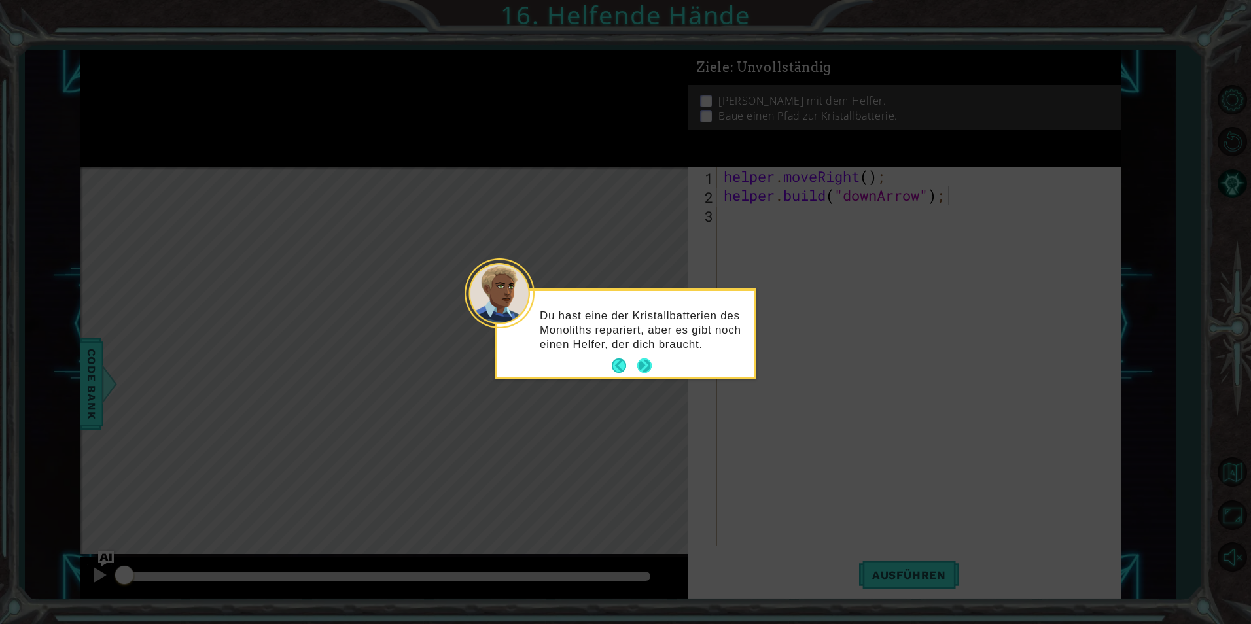
click at [652, 365] on button "Next" at bounding box center [644, 366] width 14 height 14
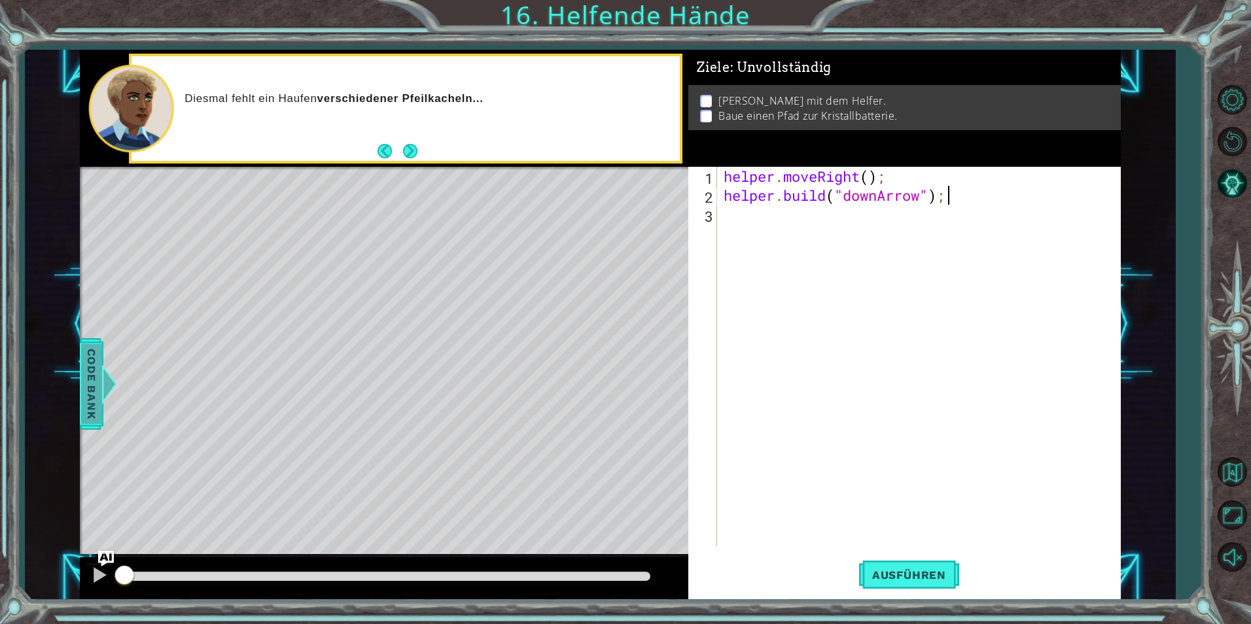
click at [109, 395] on div at bounding box center [109, 384] width 16 height 39
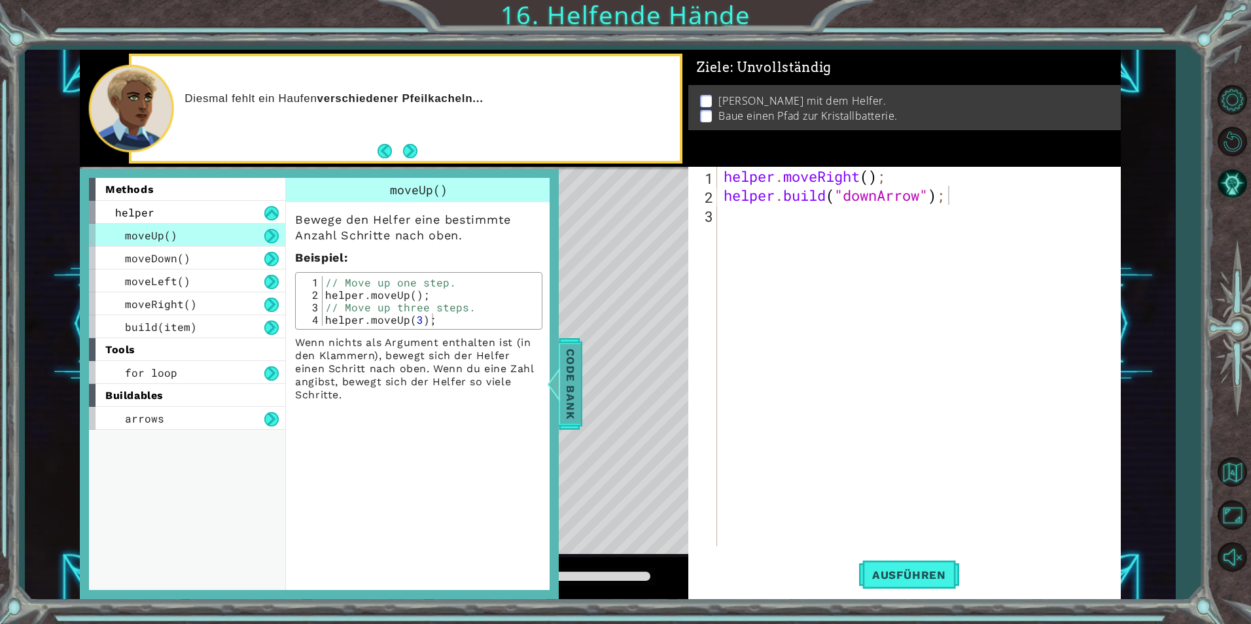
click at [571, 380] on span "Code Bank" at bounding box center [570, 384] width 21 height 80
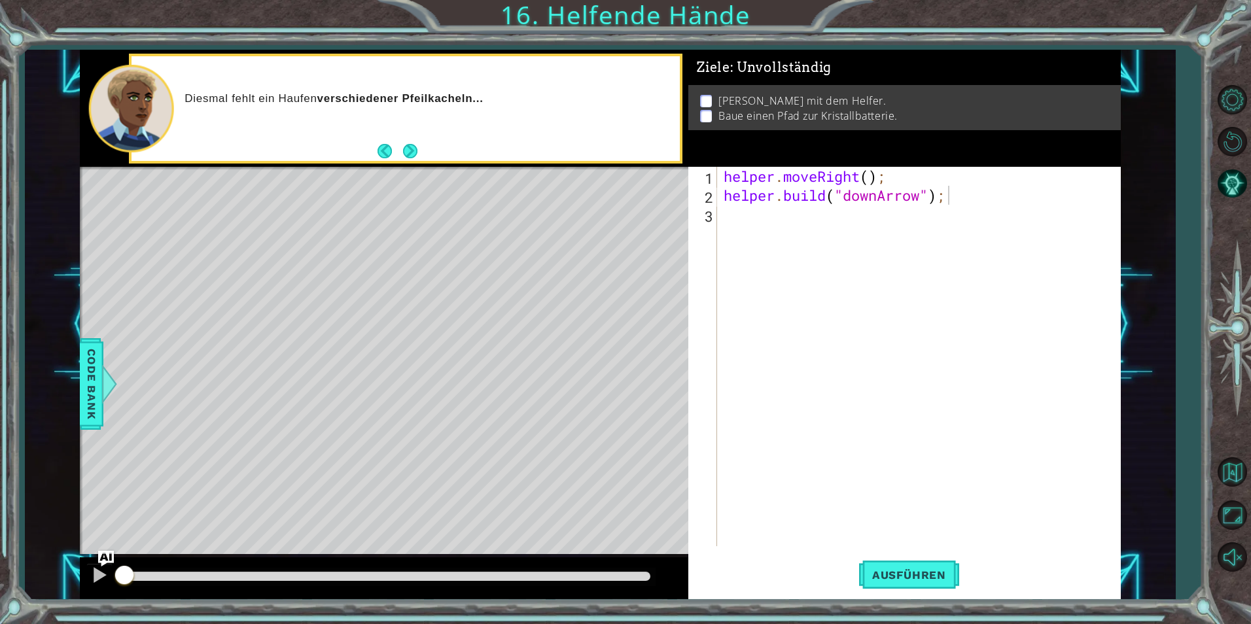
click at [908, 216] on div "helper . moveRight ( ) ; helper . build ( "downArrow" ) ;" at bounding box center [922, 376] width 402 height 418
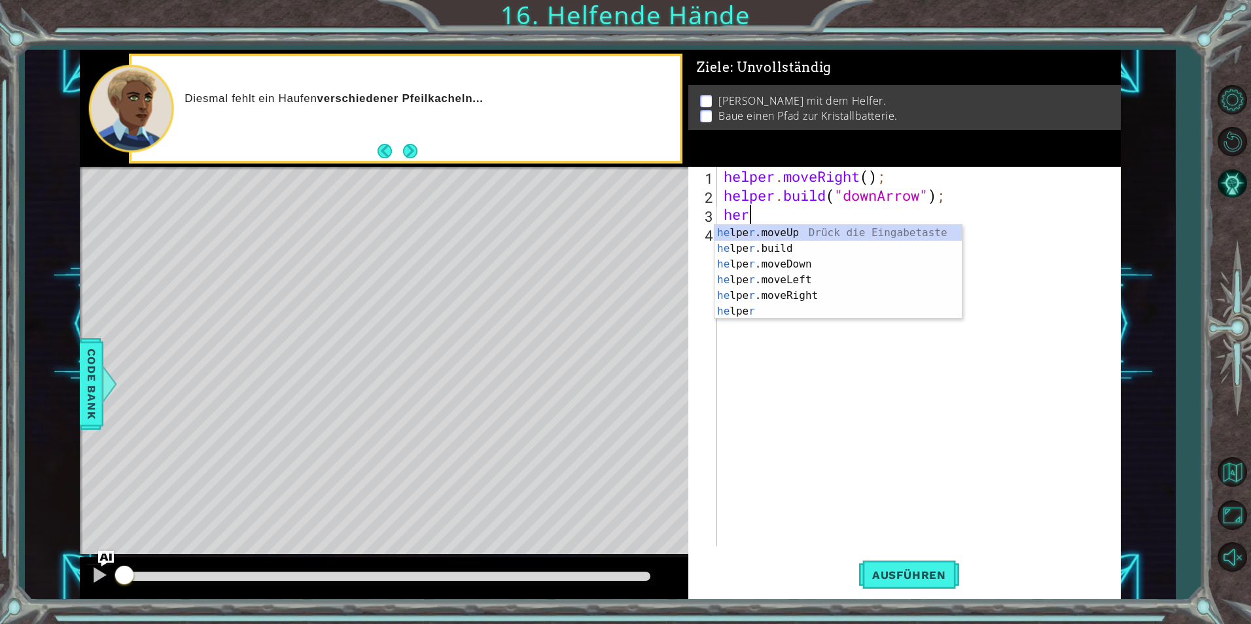
scroll to position [0, 1]
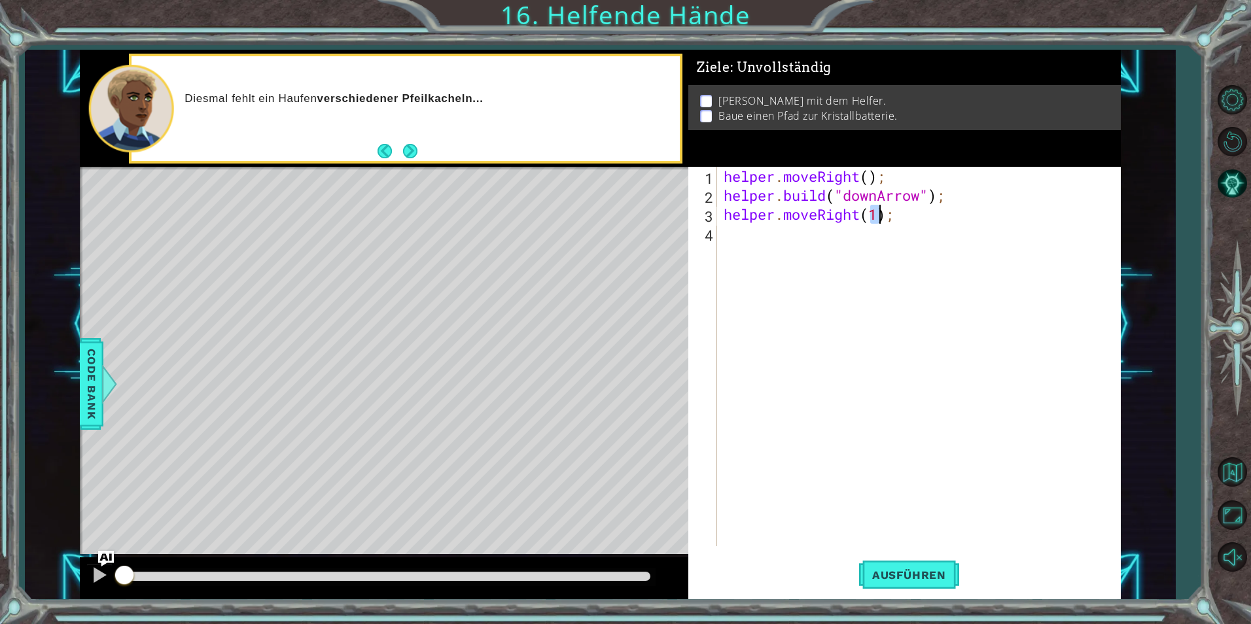
type textarea "helper.moveRight(1);"
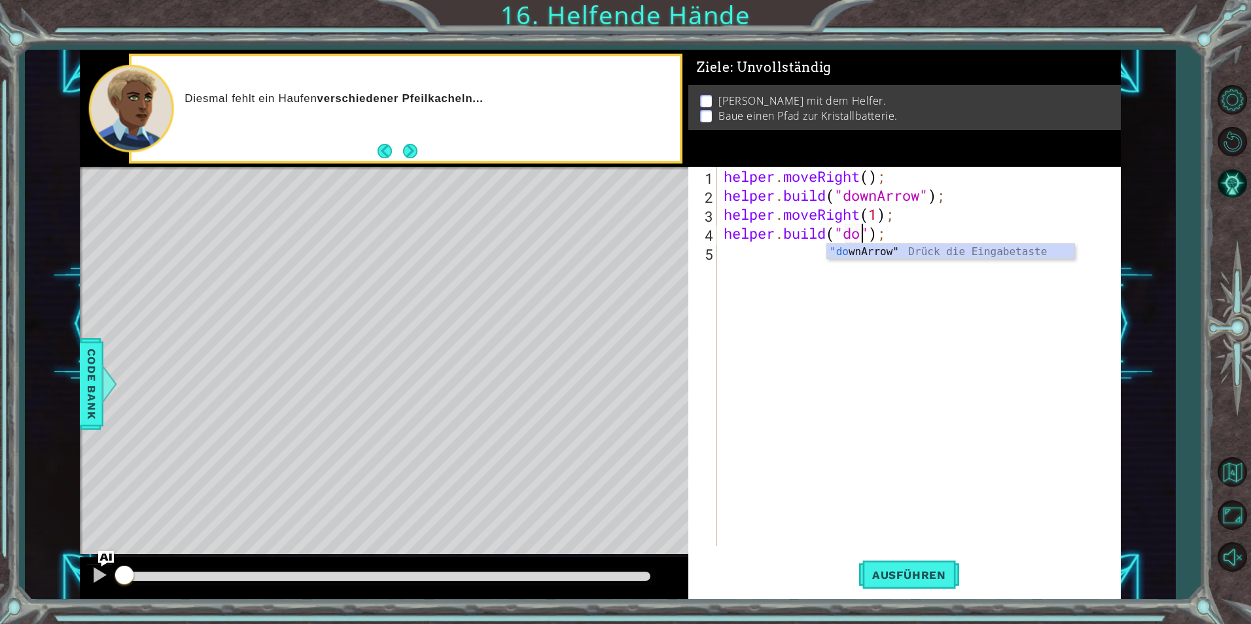
type textarea "[DOMAIN_NAME]("downArrow");"
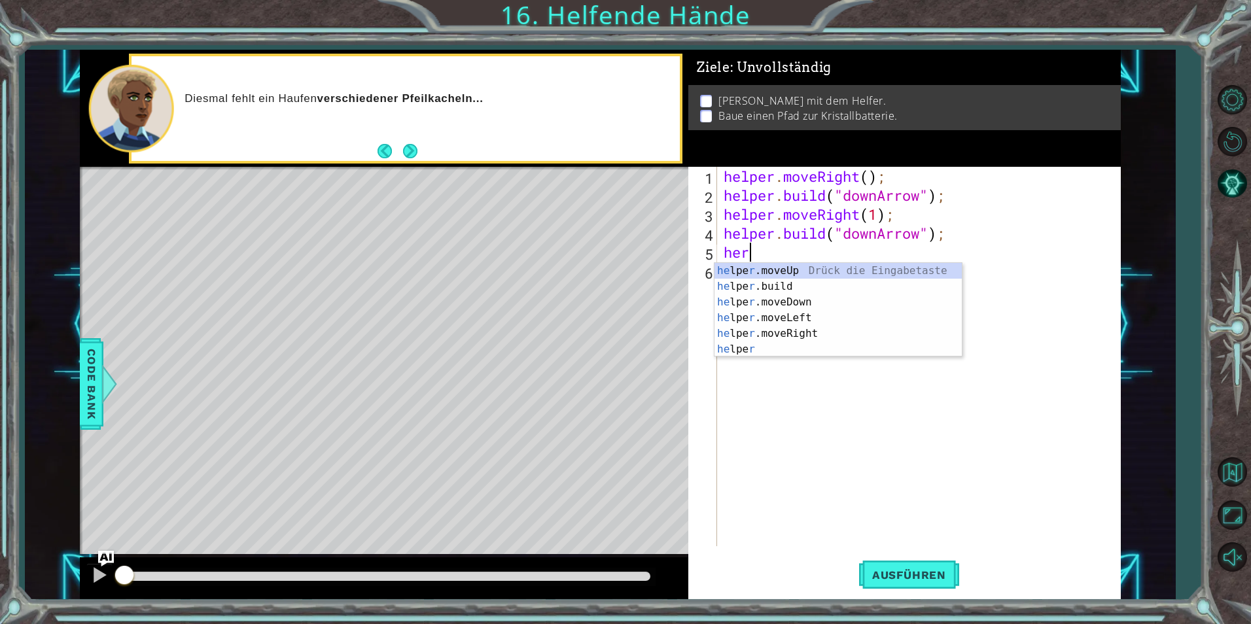
scroll to position [0, 1]
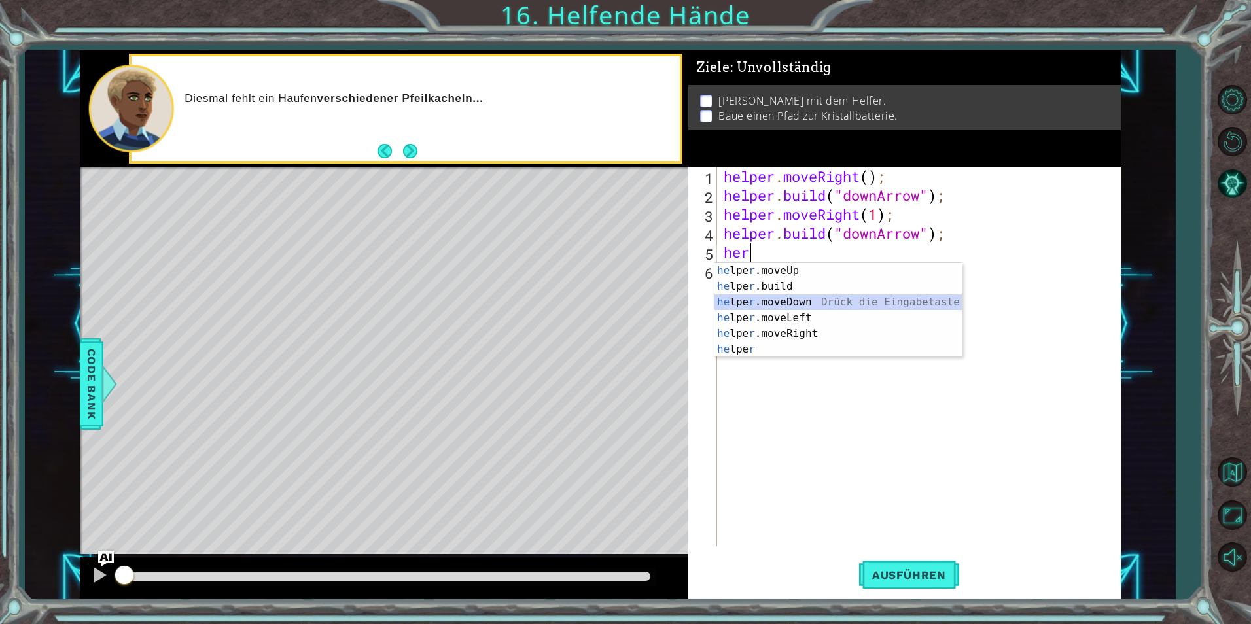
type textarea "helper.moveDown(1);"
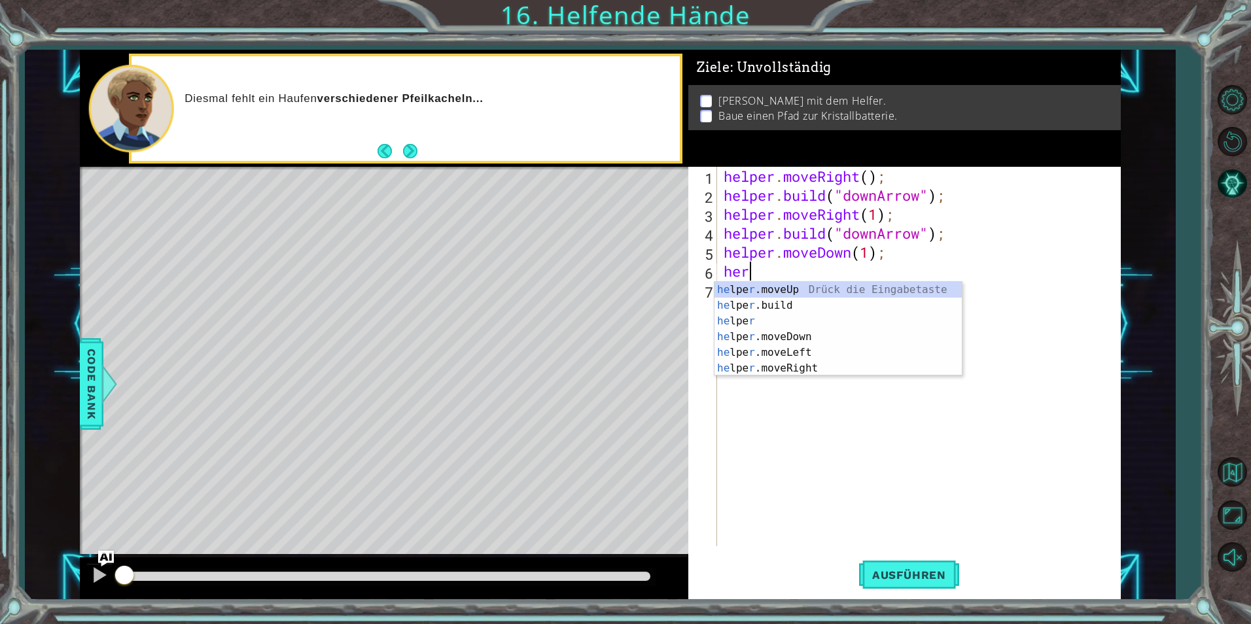
type textarea "[DOMAIN_NAME]("rightArrow");"
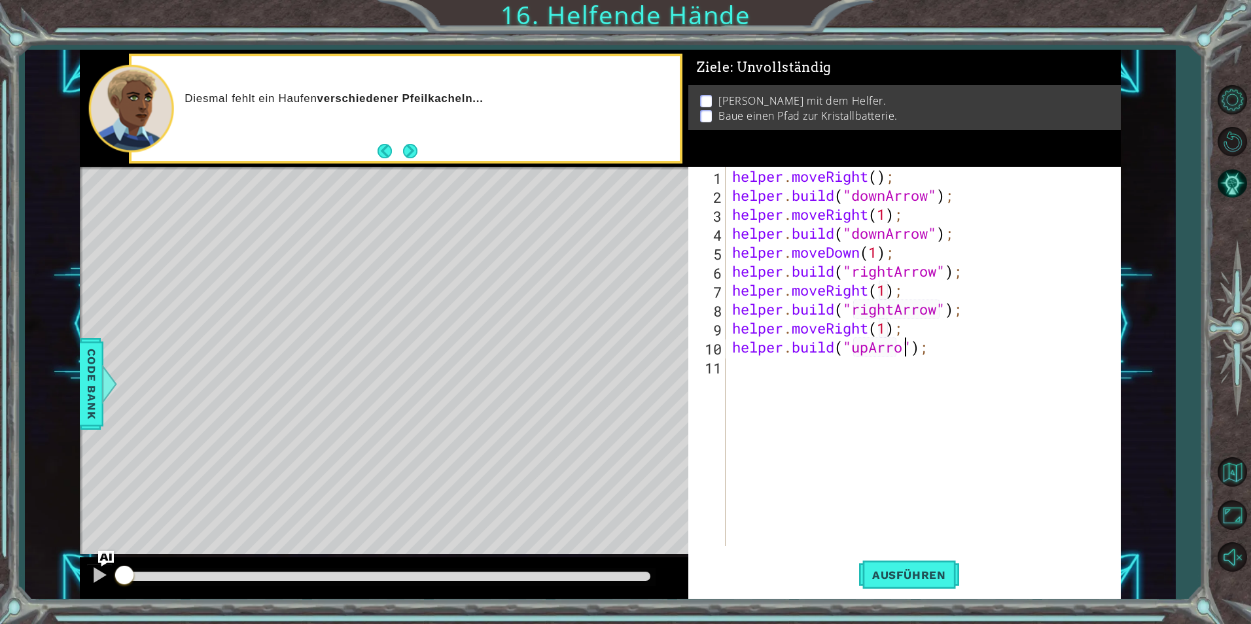
scroll to position [0, 9]
click at [1032, 347] on div "helper . moveRight ( ) ; helper . build ( "downArrow" ) ; helper . moveRight ( …" at bounding box center [927, 376] width 394 height 418
type textarea "[DOMAIN_NAME]("upArrow");"
click at [914, 573] on span "Ausführen" at bounding box center [909, 575] width 100 height 13
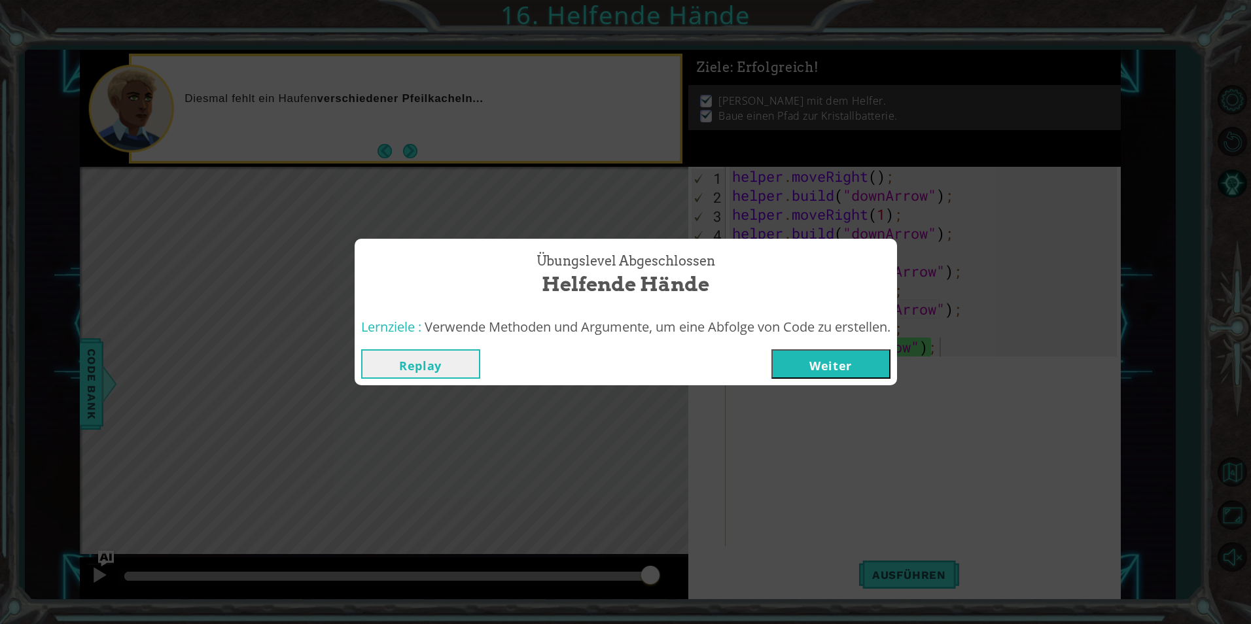
click at [840, 372] on button "Weiter" at bounding box center [831, 363] width 119 height 29
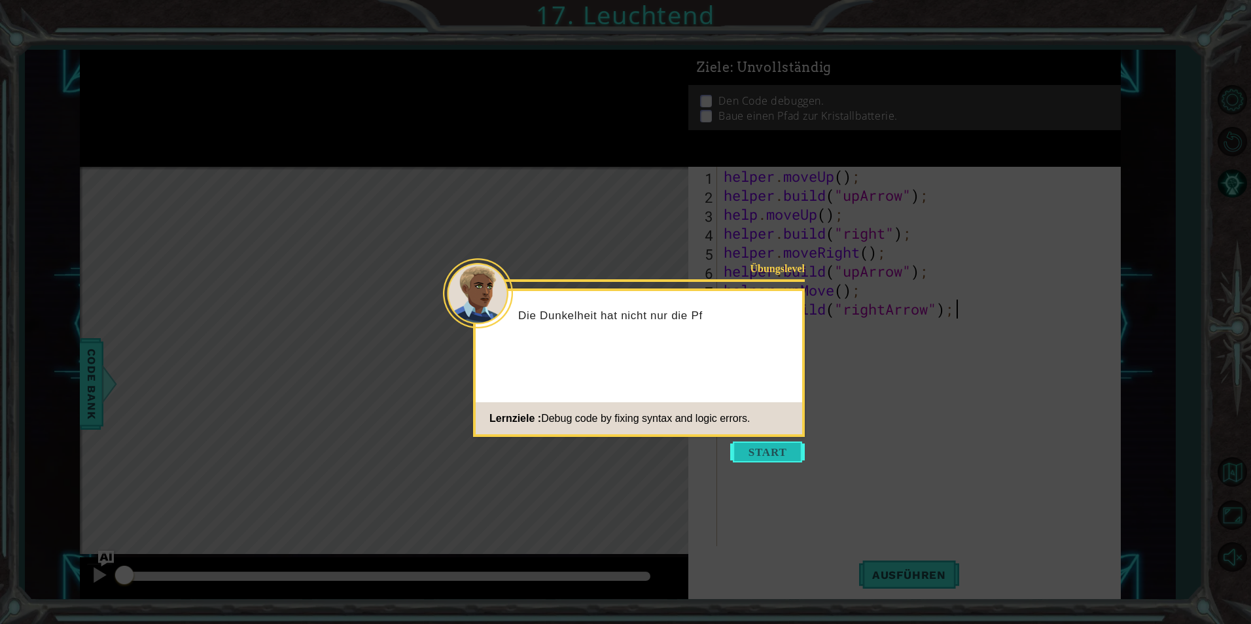
click at [777, 452] on button "Start" at bounding box center [767, 452] width 75 height 21
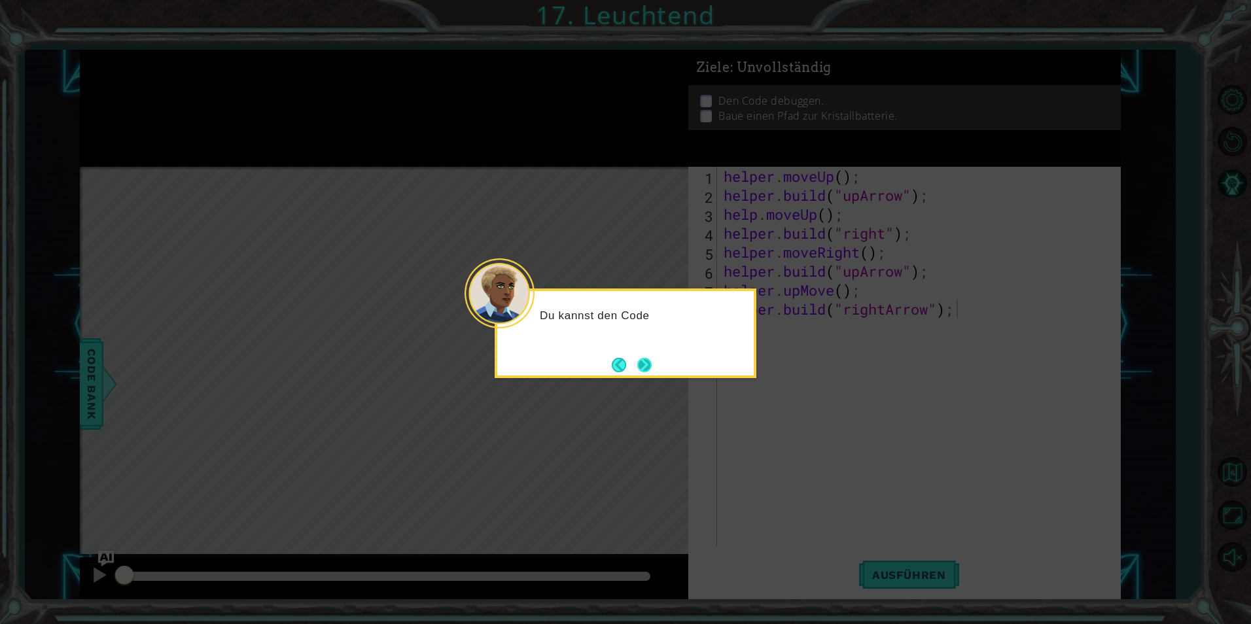
click at [652, 363] on button "Next" at bounding box center [644, 365] width 14 height 14
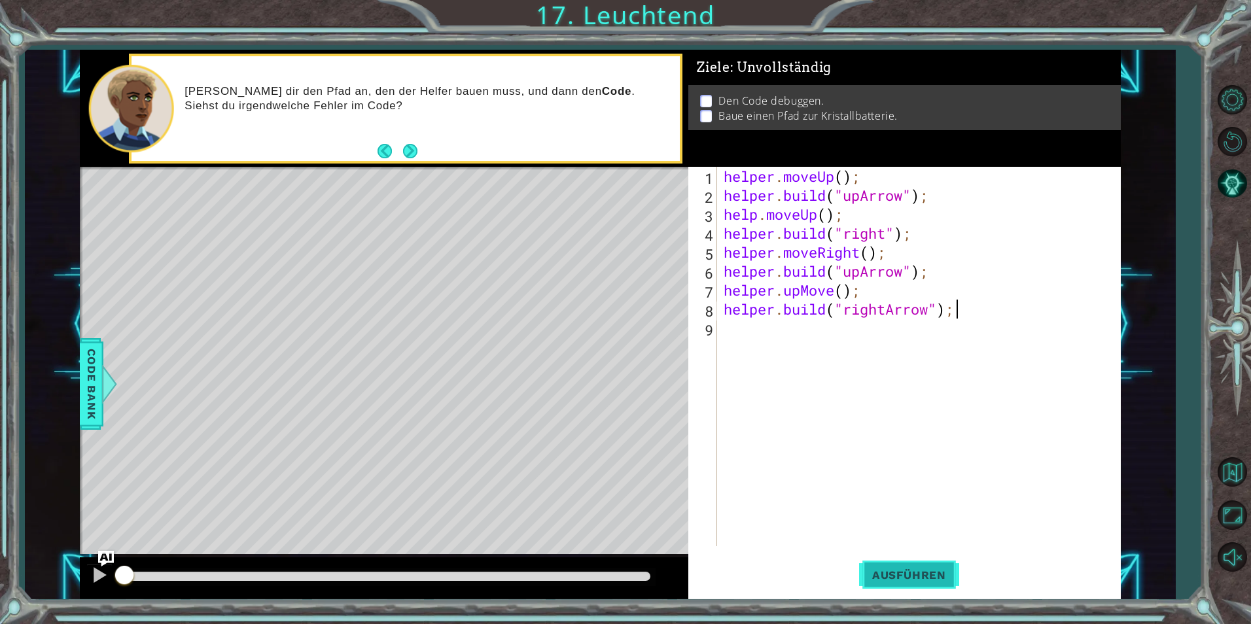
click at [897, 571] on span "Ausführen" at bounding box center [909, 575] width 100 height 13
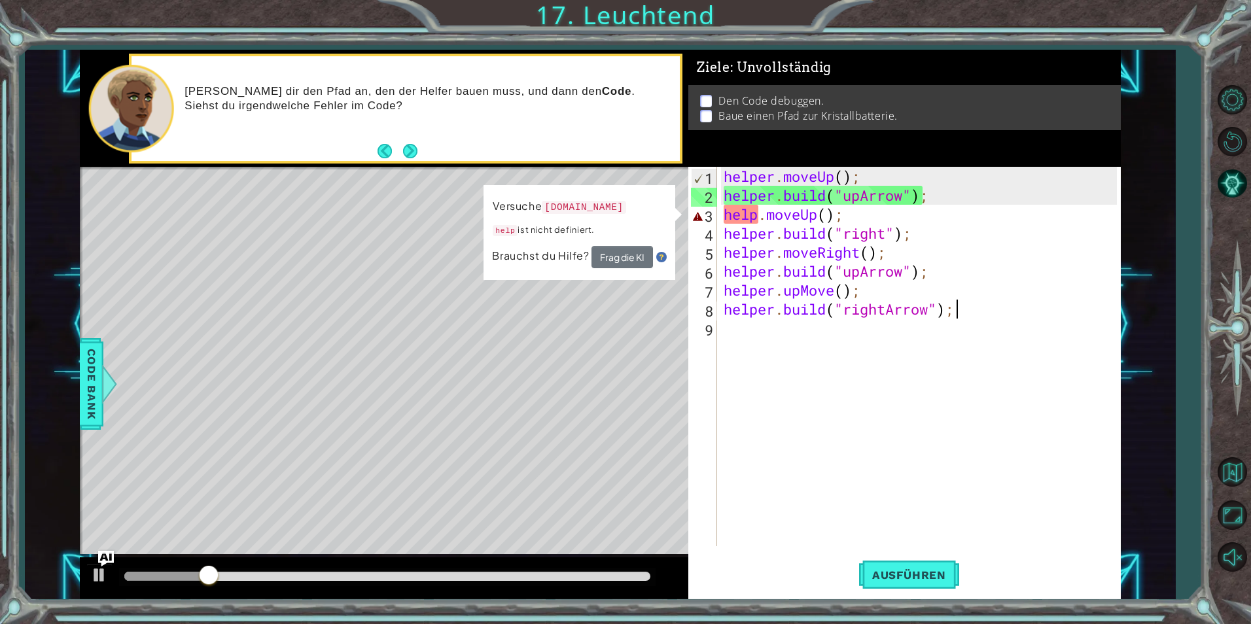
click at [766, 215] on div "helper . moveUp ( ) ; helper . build ( "upArrow" ) ; help . moveUp ( ) ; helper…" at bounding box center [922, 376] width 402 height 418
click at [758, 215] on div "helper . moveUp ( ) ; helper . build ( "upArrow" ) ; help . moveUp ( ) ; helper…" at bounding box center [922, 376] width 402 height 418
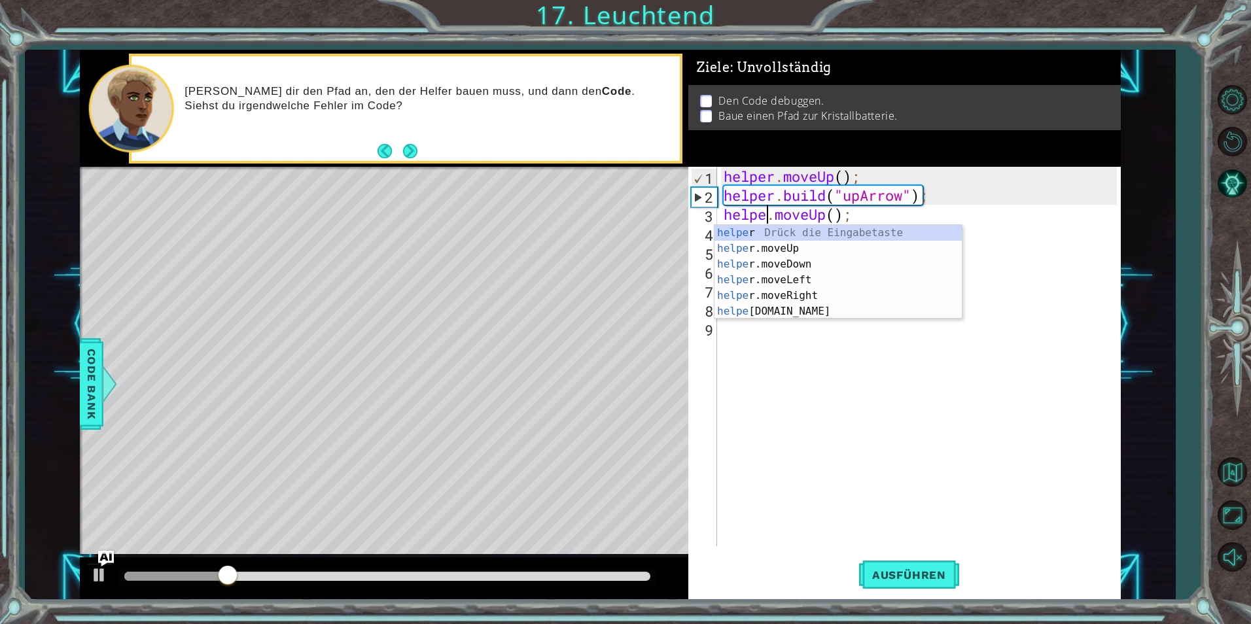
scroll to position [0, 3]
click at [924, 573] on span "Ausführen" at bounding box center [909, 575] width 100 height 13
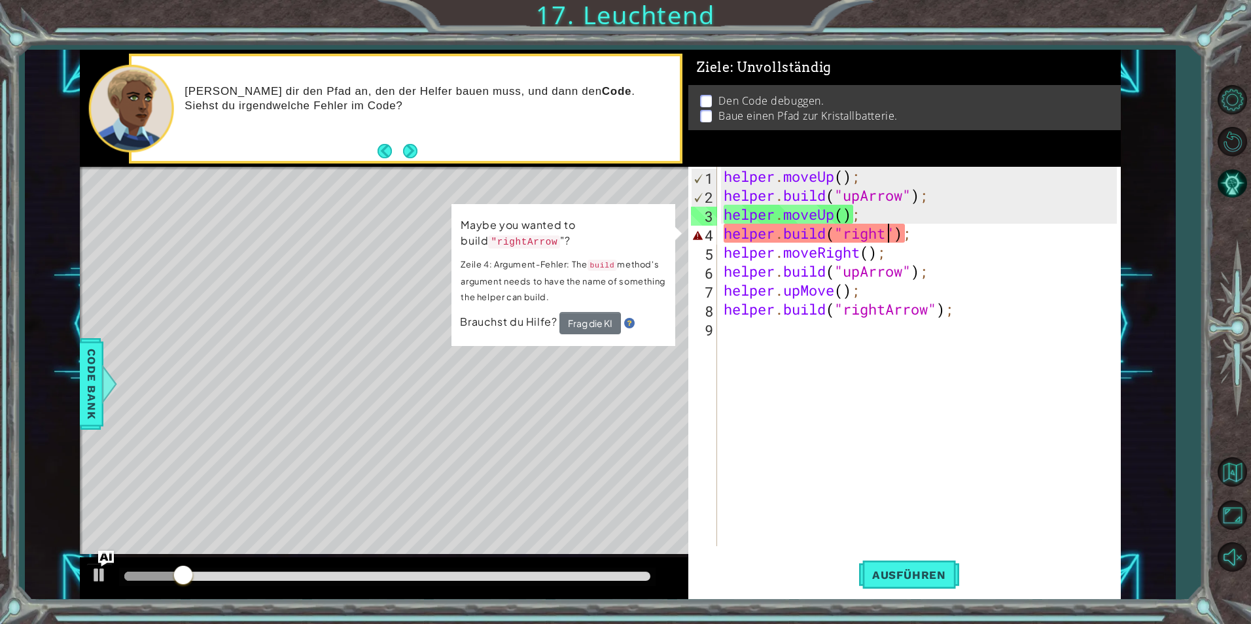
click at [885, 235] on div "helper . moveUp ( ) ; helper . build ( "upArrow" ) ; helper . moveUp ( ) ; help…" at bounding box center [922, 376] width 402 height 418
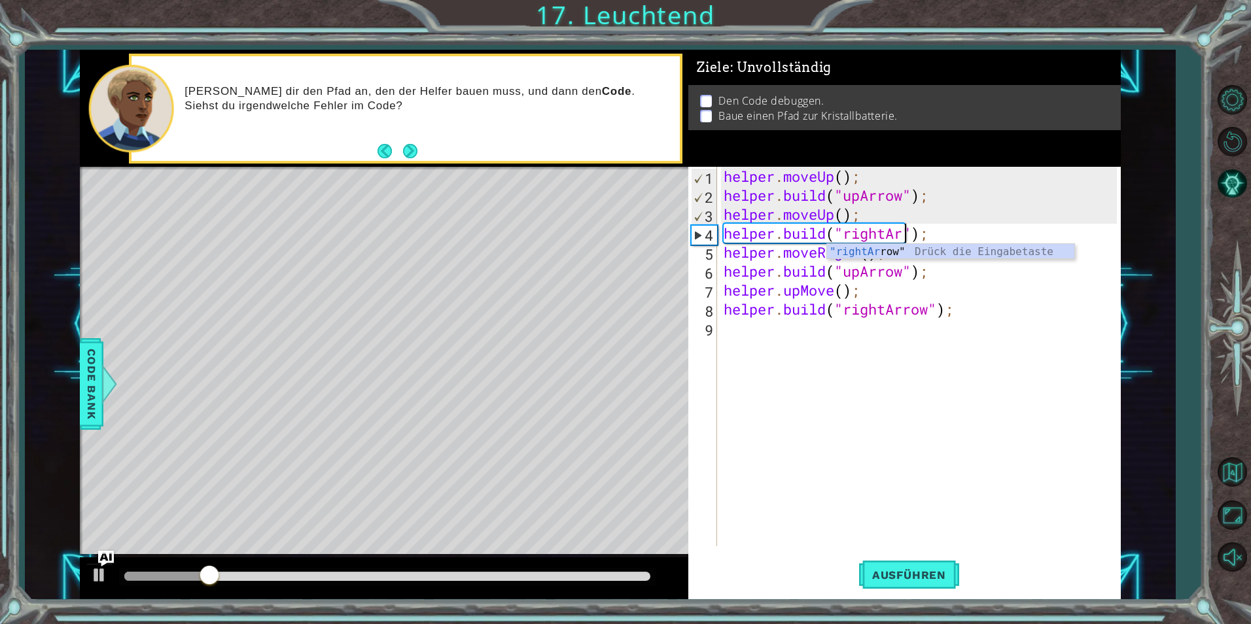
scroll to position [0, 9]
type textarea "[DOMAIN_NAME]("rightArrow");"
click at [908, 355] on div "helper . moveUp ( ) ; helper . build ( "upArrow" ) ; helper . moveUp ( ) ; help…" at bounding box center [922, 376] width 402 height 418
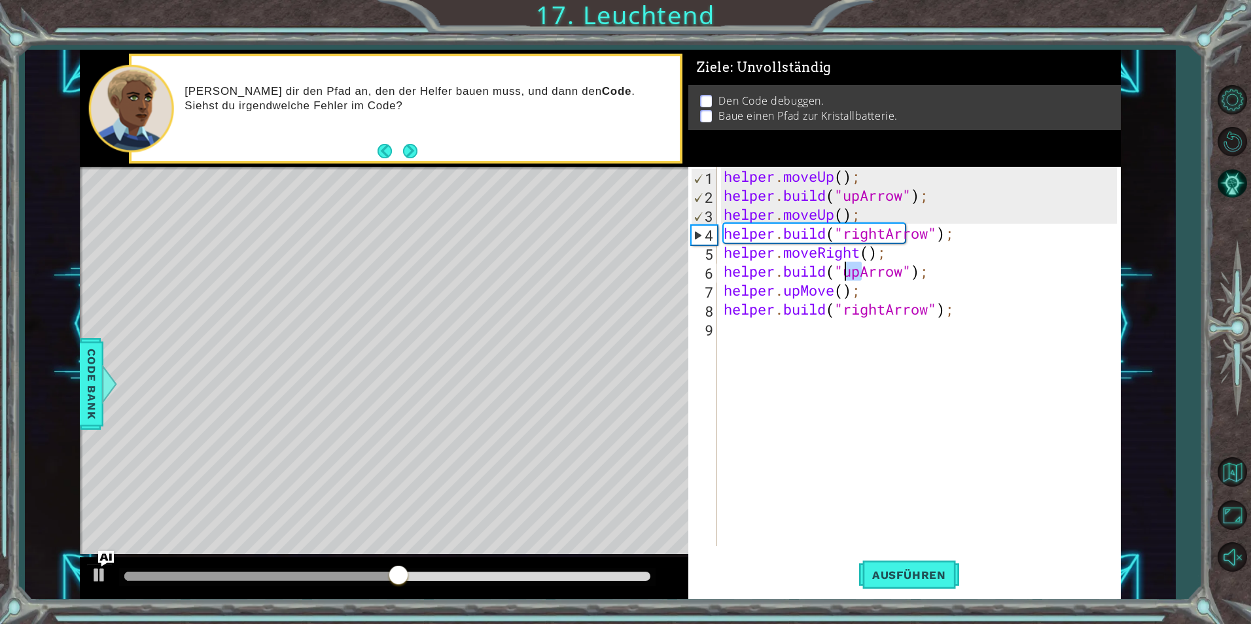
drag, startPoint x: 859, startPoint y: 272, endPoint x: 847, endPoint y: 272, distance: 11.1
click at [847, 272] on div "helper . moveUp ( ) ; helper . build ( "upArrow" ) ; helper . moveUp ( ) ; help…" at bounding box center [922, 376] width 402 height 418
type textarea "[DOMAIN_NAME]("upArrow");"
click at [900, 575] on span "Ausführen" at bounding box center [909, 575] width 100 height 13
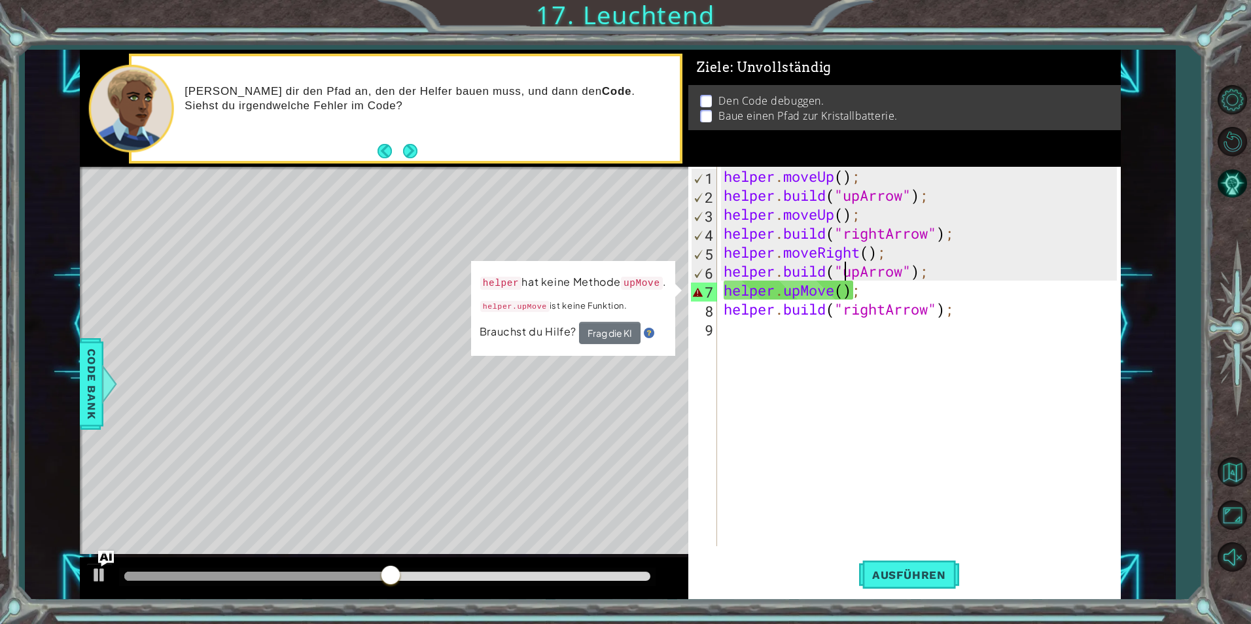
click at [839, 319] on div "helper . moveUp ( ) ; helper . build ( "upArrow" ) ; helper . moveUp ( ) ; help…" at bounding box center [922, 376] width 402 height 418
drag, startPoint x: 834, startPoint y: 290, endPoint x: 788, endPoint y: 291, distance: 45.8
click at [788, 291] on div "helper . moveUp ( ) ; helper . build ( "upArrow" ) ; helper . moveUp ( ) ; help…" at bounding box center [922, 376] width 402 height 418
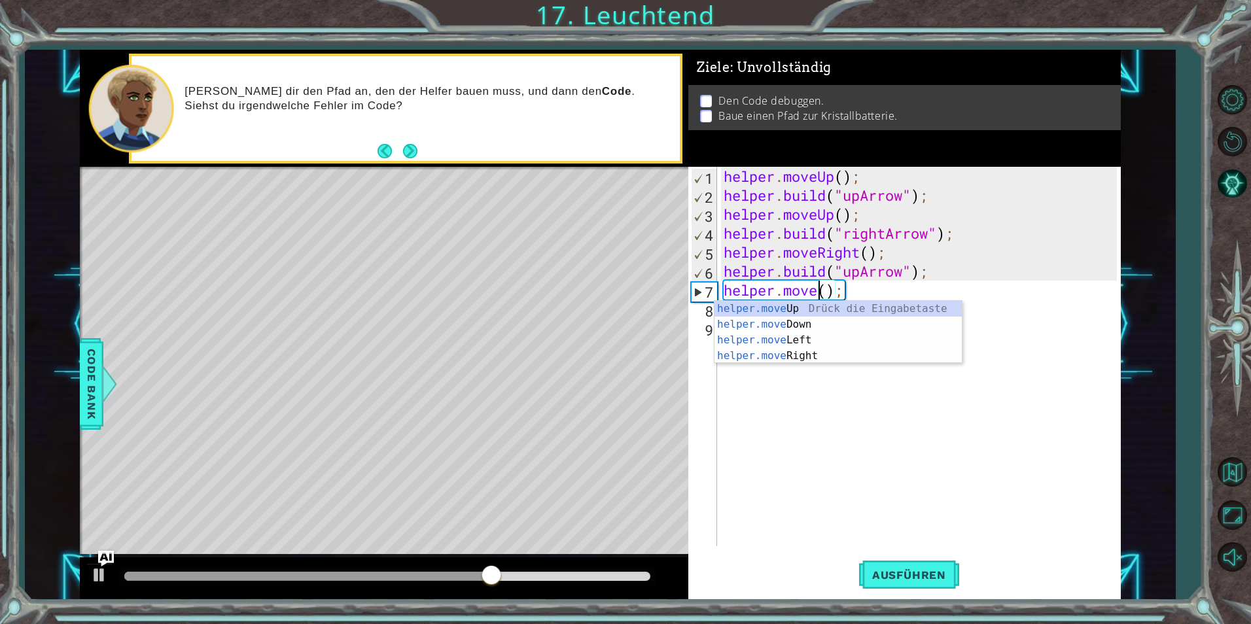
scroll to position [0, 5]
click at [993, 276] on div "helper . moveUp ( ) ; helper . build ( "upArrow" ) ; helper . moveUp ( ) ; help…" at bounding box center [922, 376] width 402 height 418
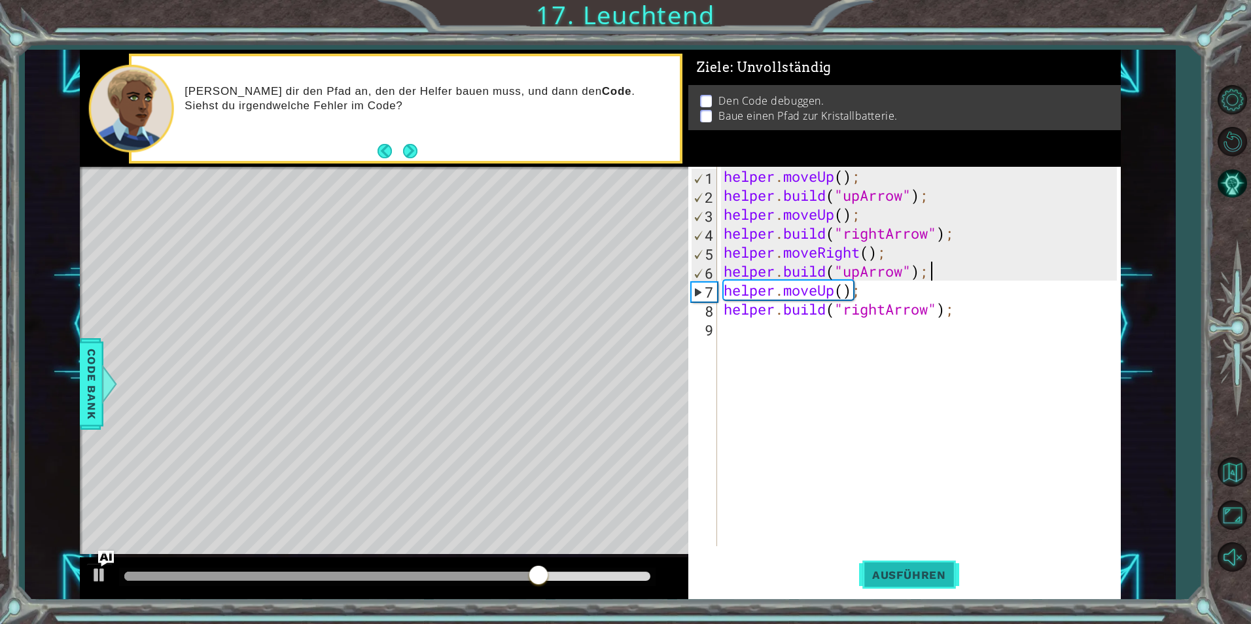
type textarea "[DOMAIN_NAME]("upArrow");"
click at [914, 573] on span "Ausführen" at bounding box center [909, 575] width 100 height 13
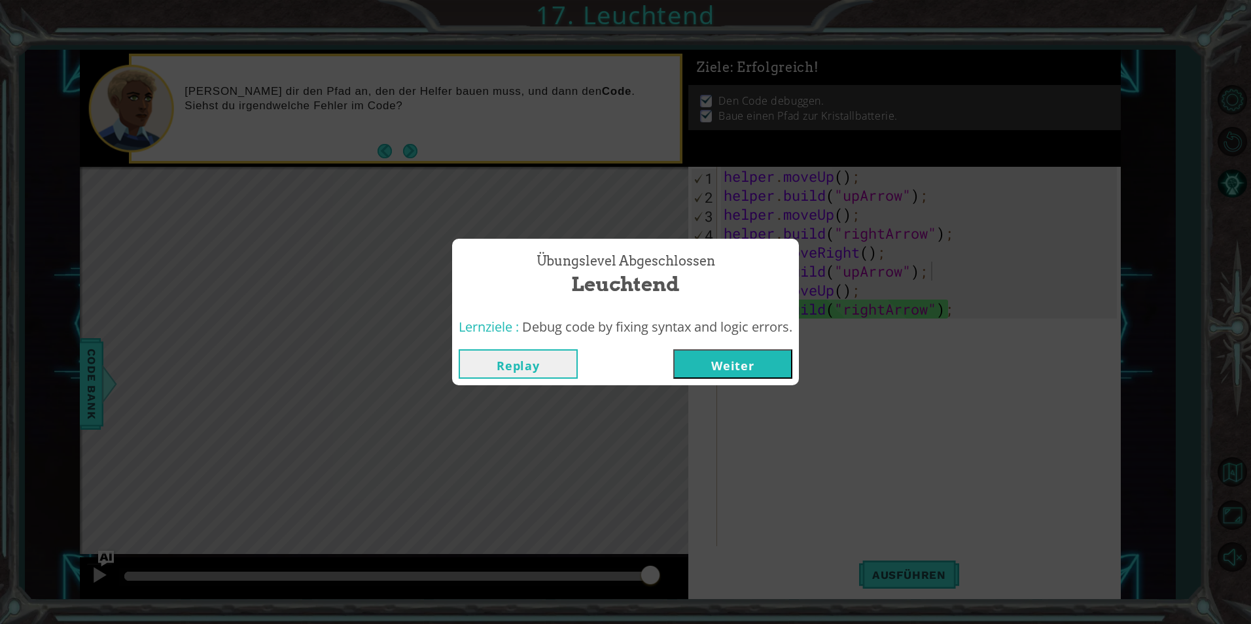
click at [725, 373] on button "Weiter" at bounding box center [732, 363] width 119 height 29
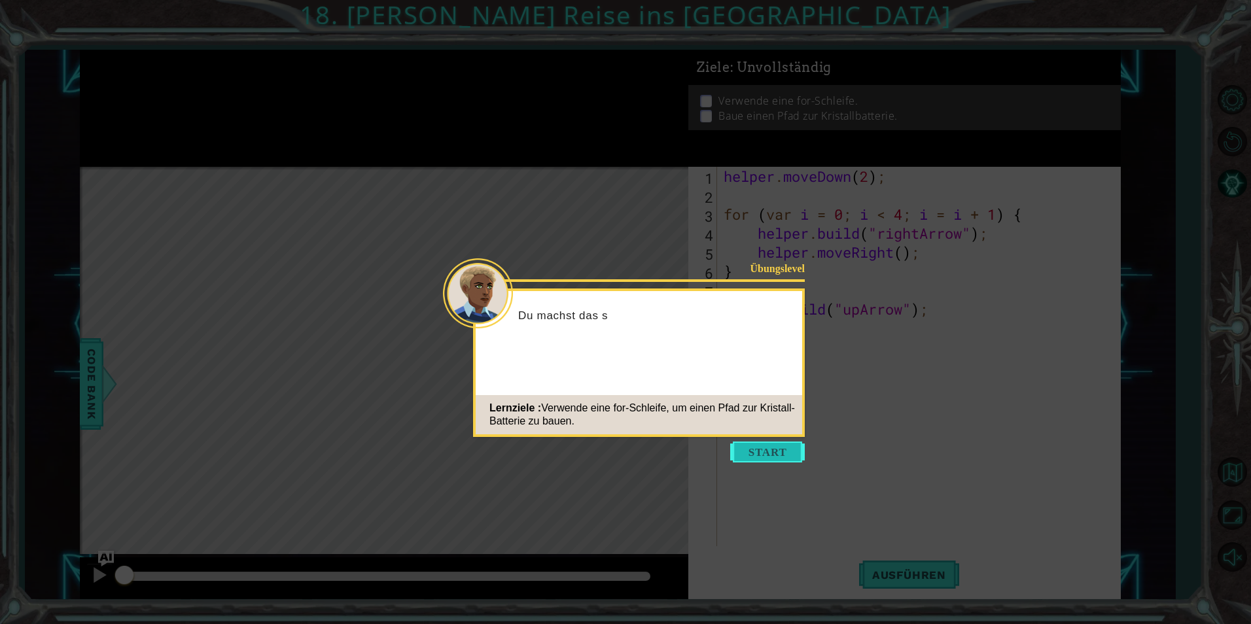
click at [743, 444] on button "Start" at bounding box center [767, 452] width 75 height 21
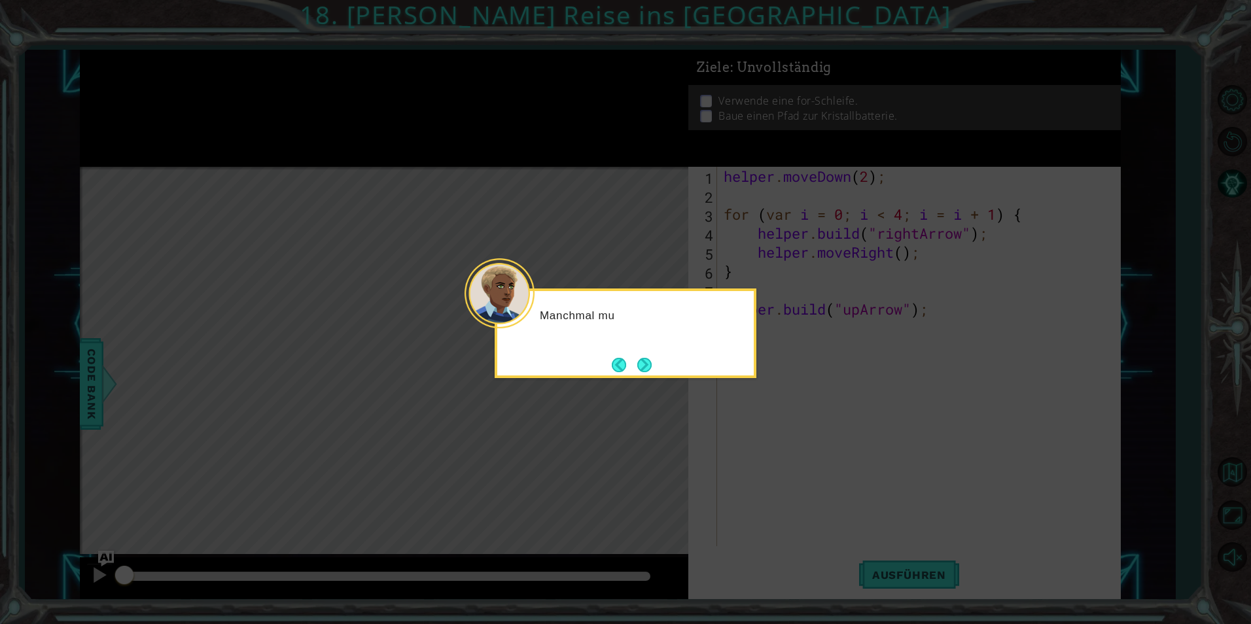
click at [739, 423] on icon at bounding box center [625, 312] width 1251 height 624
click at [652, 370] on button "Next" at bounding box center [644, 365] width 14 height 14
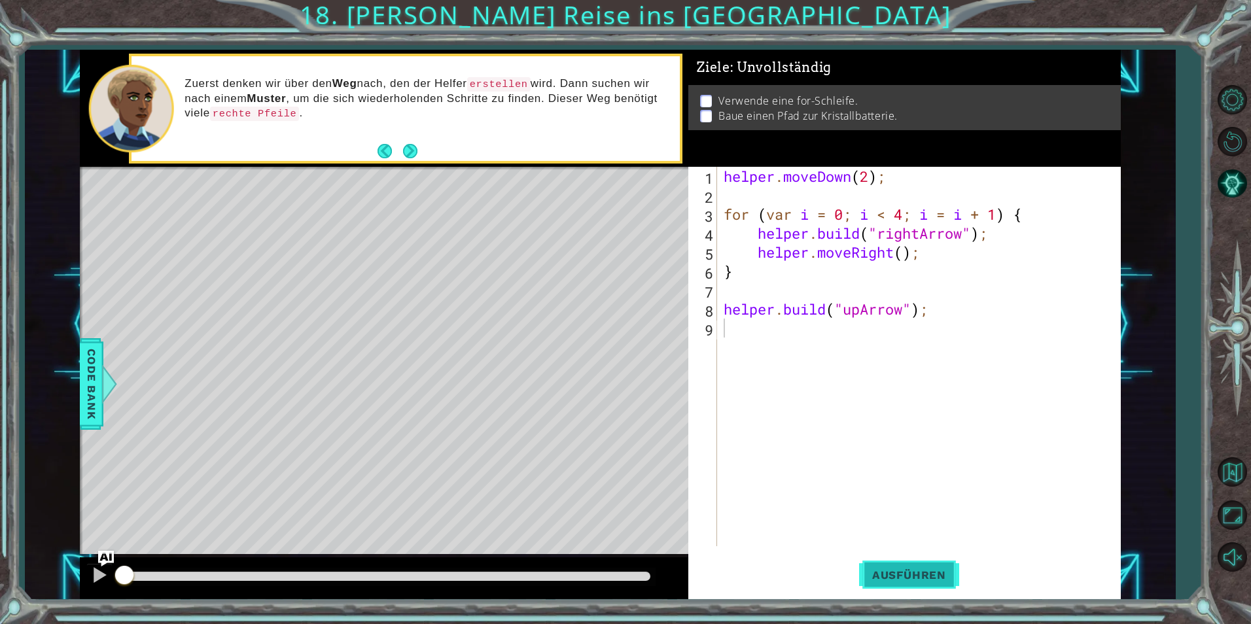
click at [910, 573] on span "Ausführen" at bounding box center [909, 575] width 100 height 13
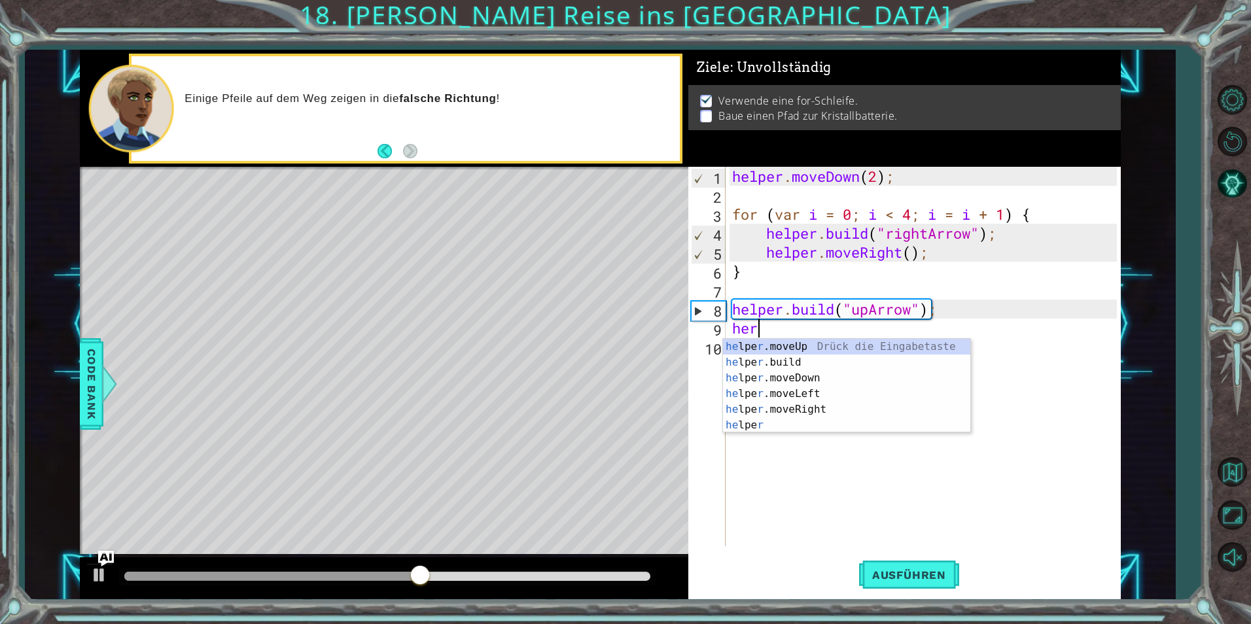
scroll to position [0, 1]
type textarea "helper.moveUp(1);"
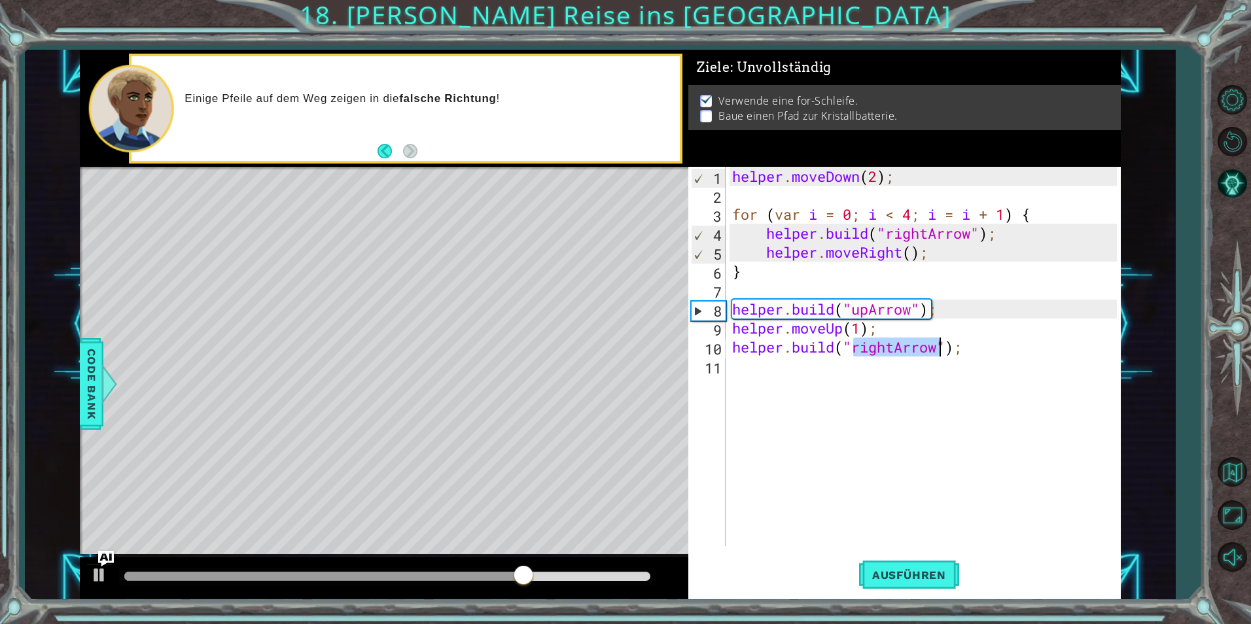
scroll to position [0, 7]
type textarea "[DOMAIN_NAME]("upArrow");"
click at [902, 586] on button "Ausführen" at bounding box center [909, 575] width 100 height 43
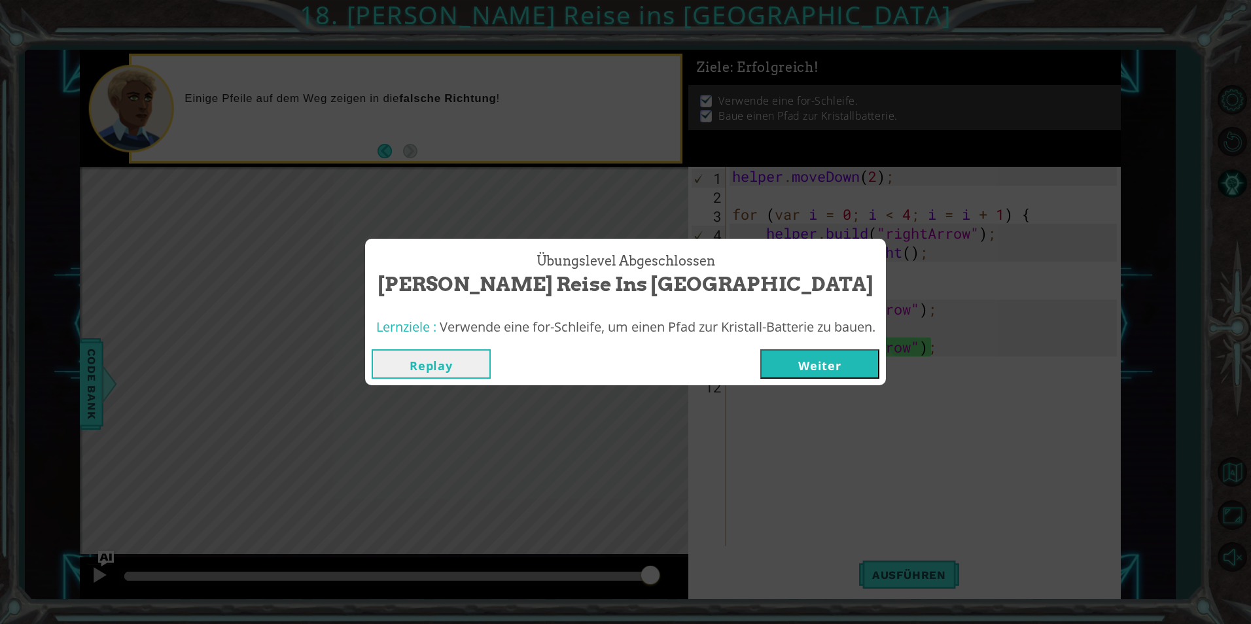
click at [835, 360] on button "Weiter" at bounding box center [819, 363] width 119 height 29
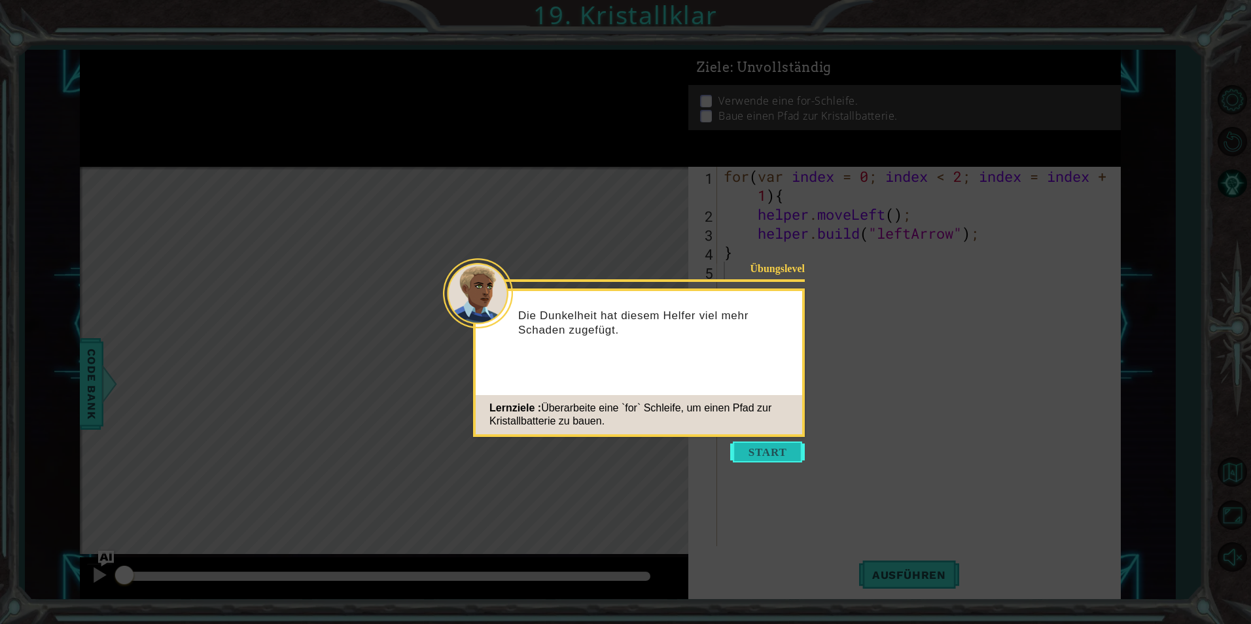
click at [771, 454] on button "Start" at bounding box center [767, 452] width 75 height 21
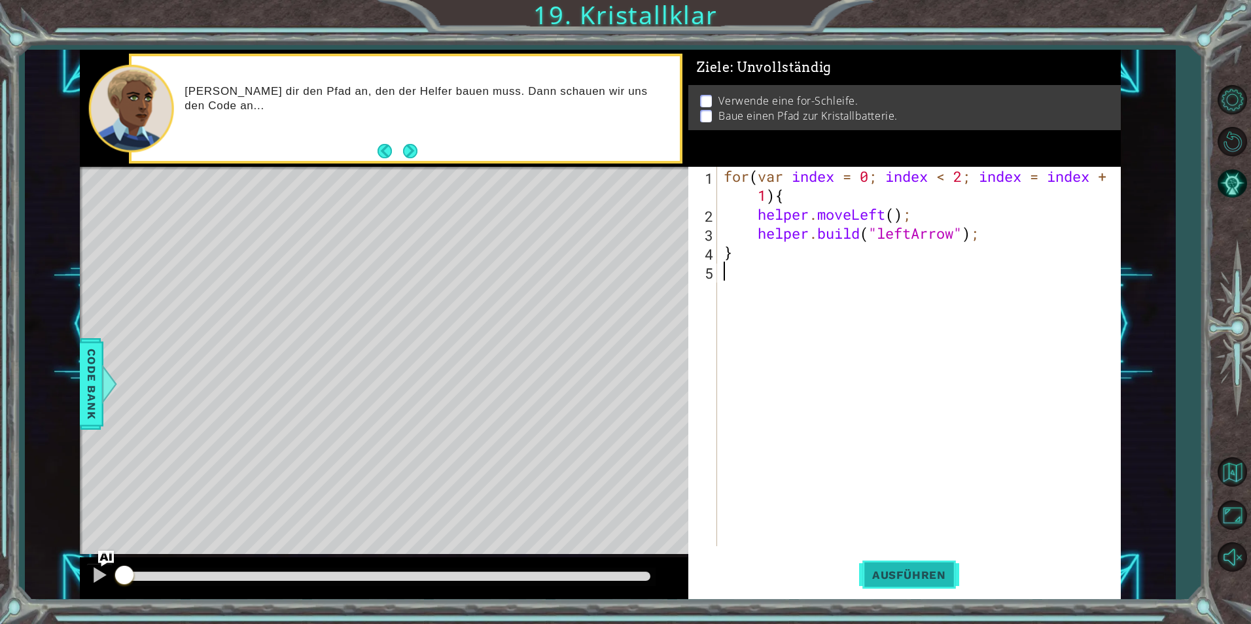
drag, startPoint x: 897, startPoint y: 548, endPoint x: 897, endPoint y: 564, distance: 15.7
click at [897, 551] on div "1 2 3 4 5 for ( var index = 0 ; index < 2 ; index = index + 1 ) { helper . move…" at bounding box center [904, 383] width 433 height 433
click at [897, 565] on button "Ausführen" at bounding box center [909, 575] width 100 height 43
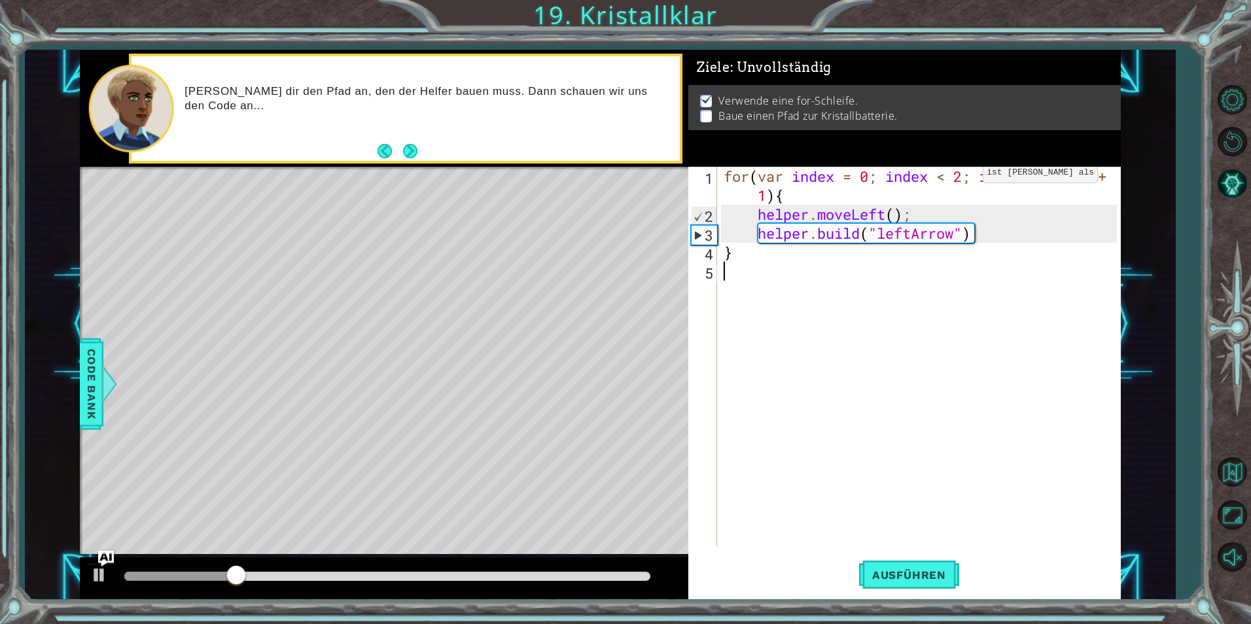
click at [963, 176] on div "for ( var index = 0 ; index < 2 ; index = index + 1 ) { helper . moveLeft ( ) ;…" at bounding box center [922, 385] width 402 height 436
type textarea "for(var index = 0; index < 4; index = index + 1){"
click at [928, 577] on span "Ausführen" at bounding box center [909, 575] width 100 height 13
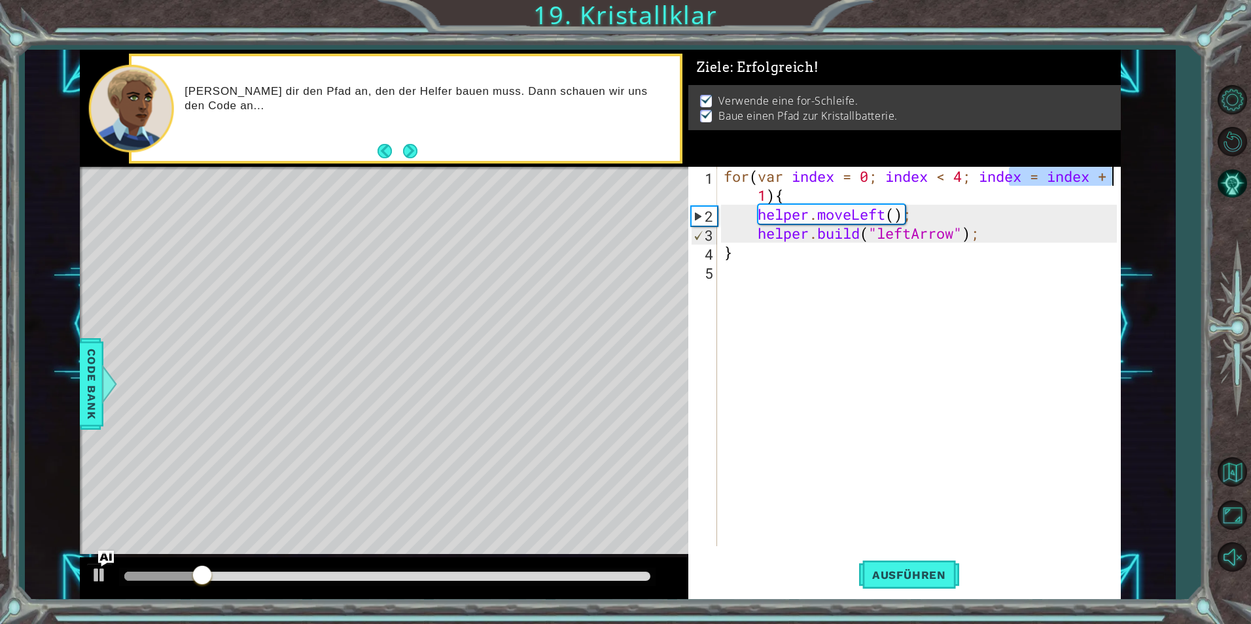
drag, startPoint x: 1010, startPoint y: 175, endPoint x: 1196, endPoint y: 183, distance: 186.0
click at [1196, 183] on div "1 ההההההההההההההההההההההההההההההההההההההההההההההההההההההההההההההההההההההההההההה…" at bounding box center [625, 312] width 1251 height 624
click at [929, 330] on div "for ( var index = 0 ; index < 4 ; index = index + 1 ) { helper . moveLeft ( ) ;…" at bounding box center [922, 385] width 402 height 436
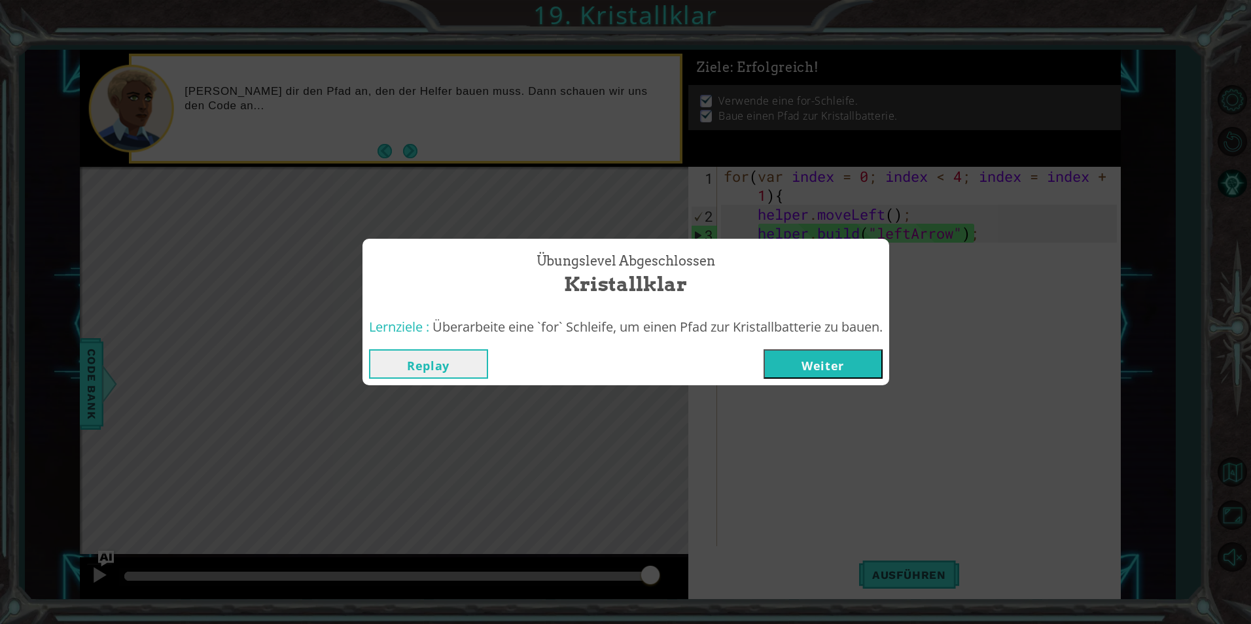
click at [825, 370] on button "Weiter" at bounding box center [823, 363] width 119 height 29
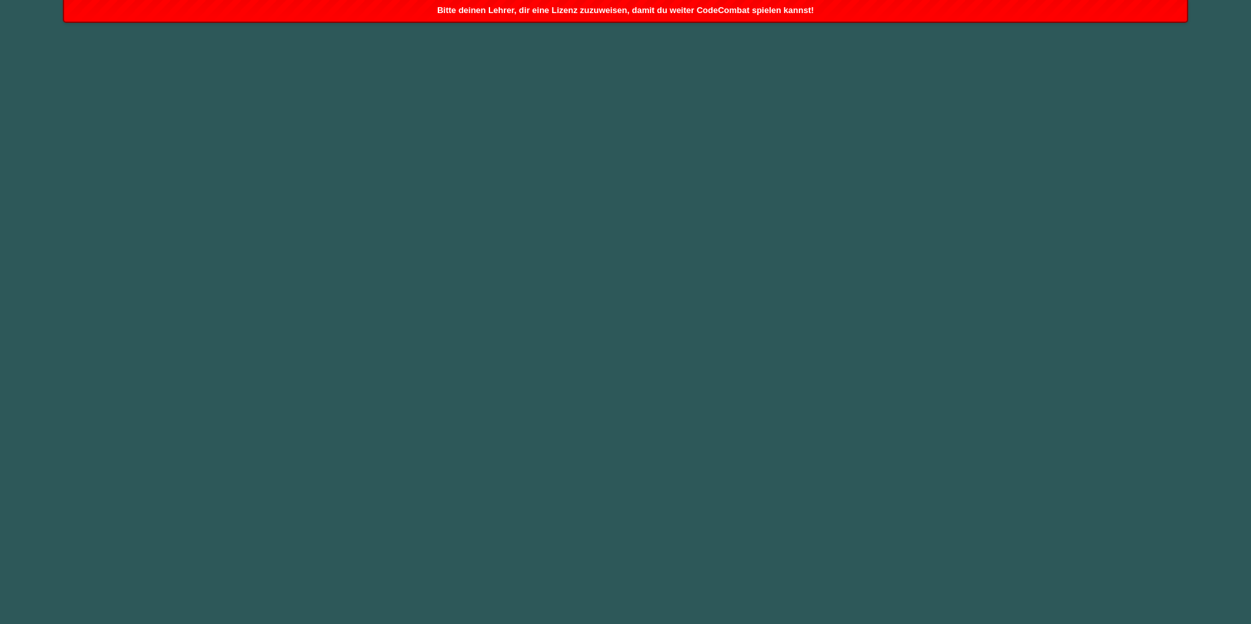
click at [711, 18] on div "Bitte deinen Lehrer, dir eine Lizenz zuzuweisen, damit du weiter CodeCombat spi…" at bounding box center [626, 11] width 1124 height 22
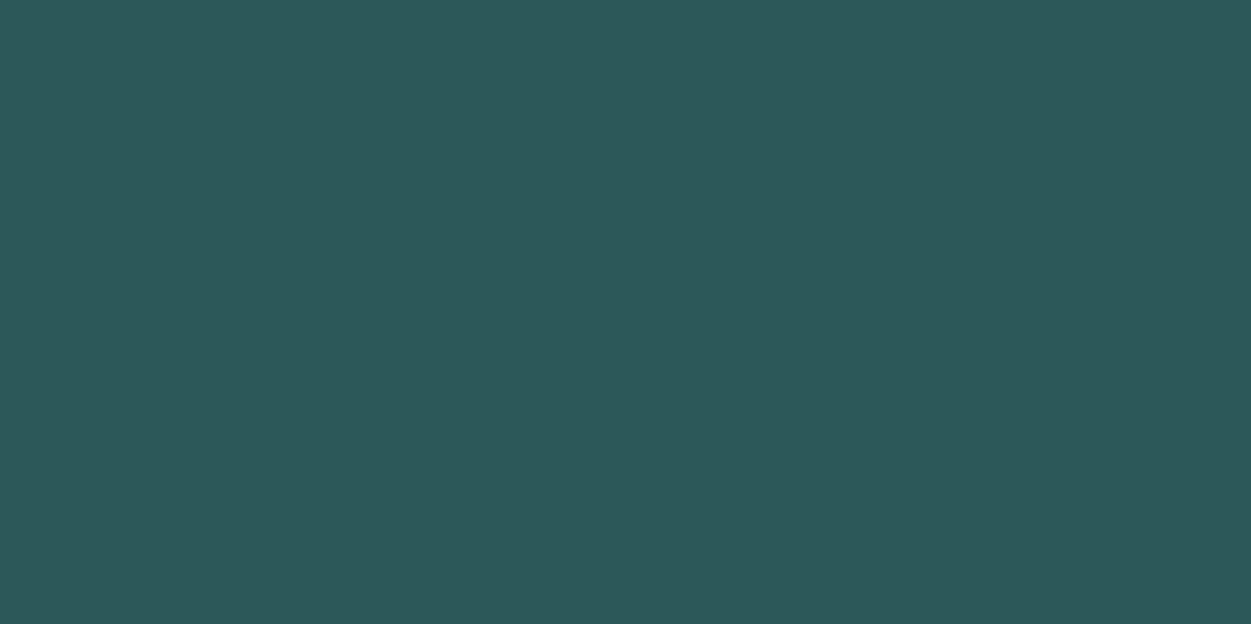
click at [705, 7] on body "her o.moveUp Drück die Eingabetaste ההההההההההההההההההההההההההההההההההההההההההה…" at bounding box center [625, 312] width 1251 height 624
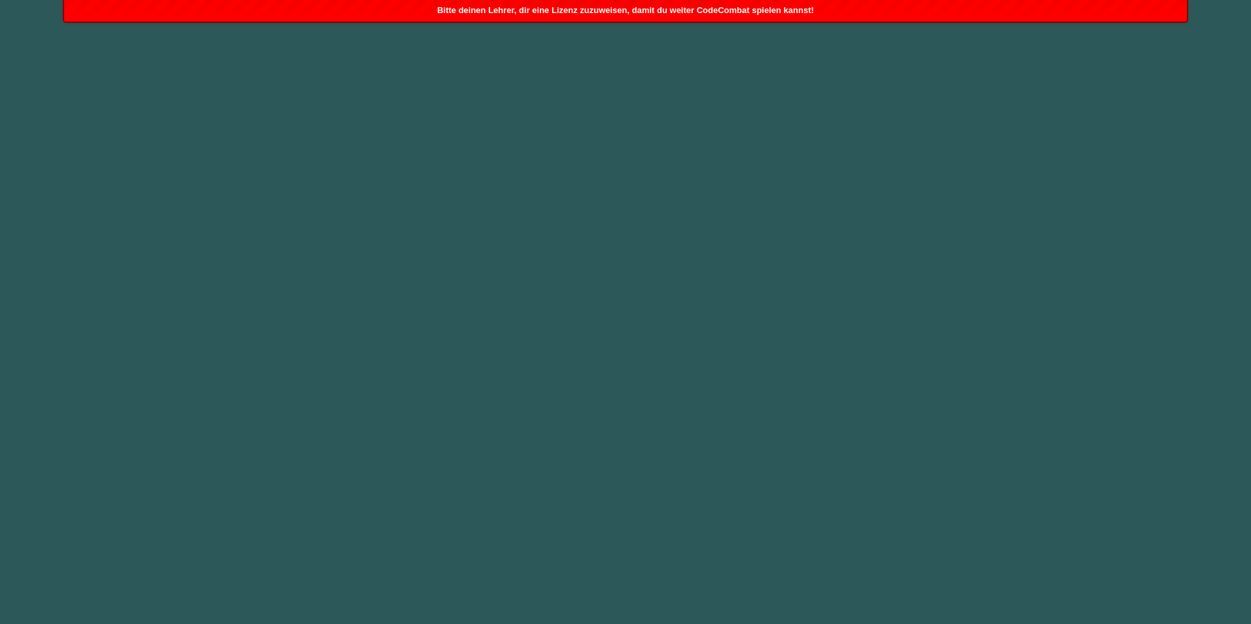
click at [472, 1] on div "Bitte deinen Lehrer, dir eine Lizenz zuzuweisen, damit du weiter CodeCombat spi…" at bounding box center [626, 11] width 1124 height 22
